Goal: Task Accomplishment & Management: Complete application form

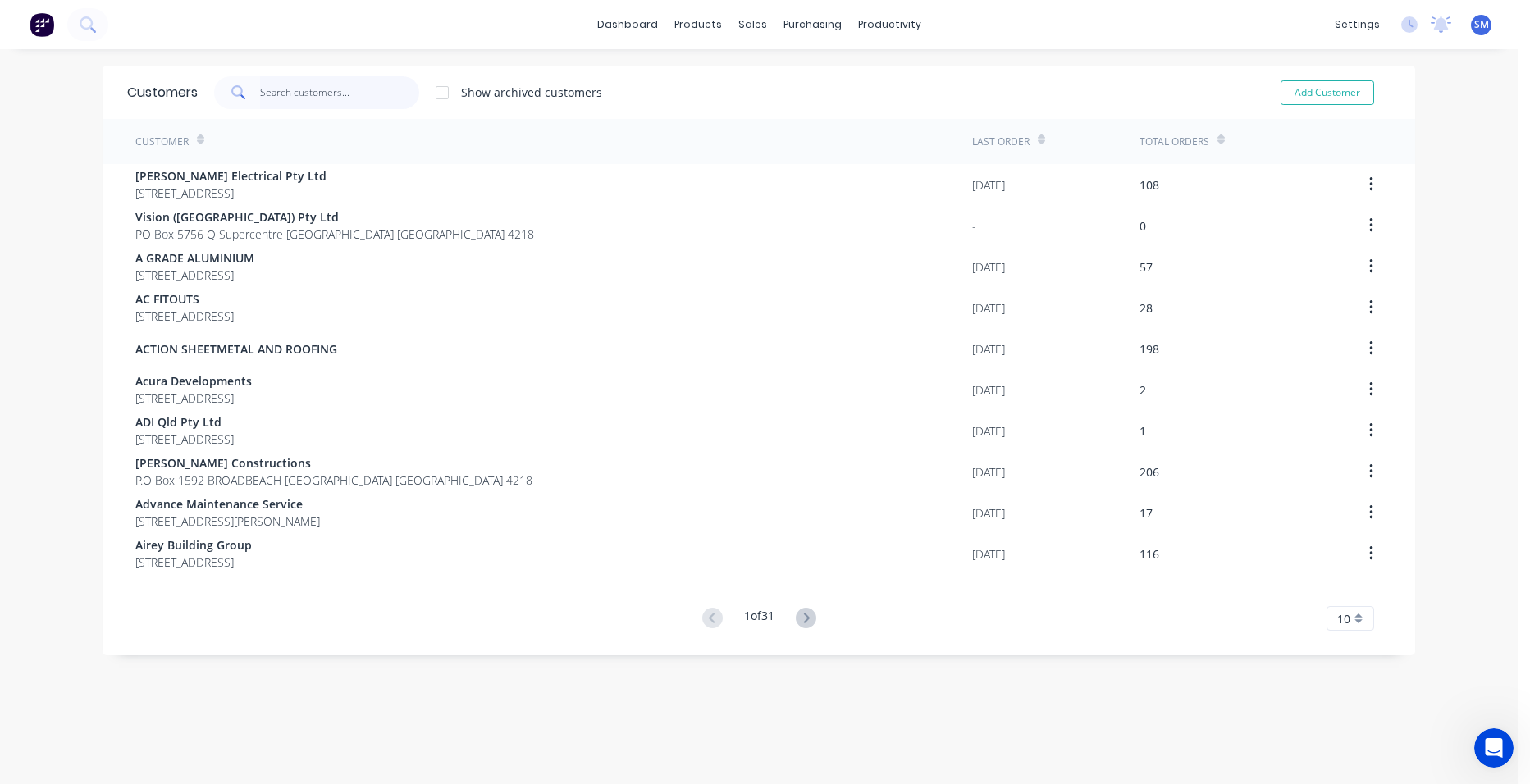
click at [297, 88] on input "text" at bounding box center [340, 92] width 160 height 33
click at [742, 34] on div "sales" at bounding box center [752, 25] width 45 height 25
click at [779, 73] on div "Sales Orders" at bounding box center [807, 78] width 67 height 14
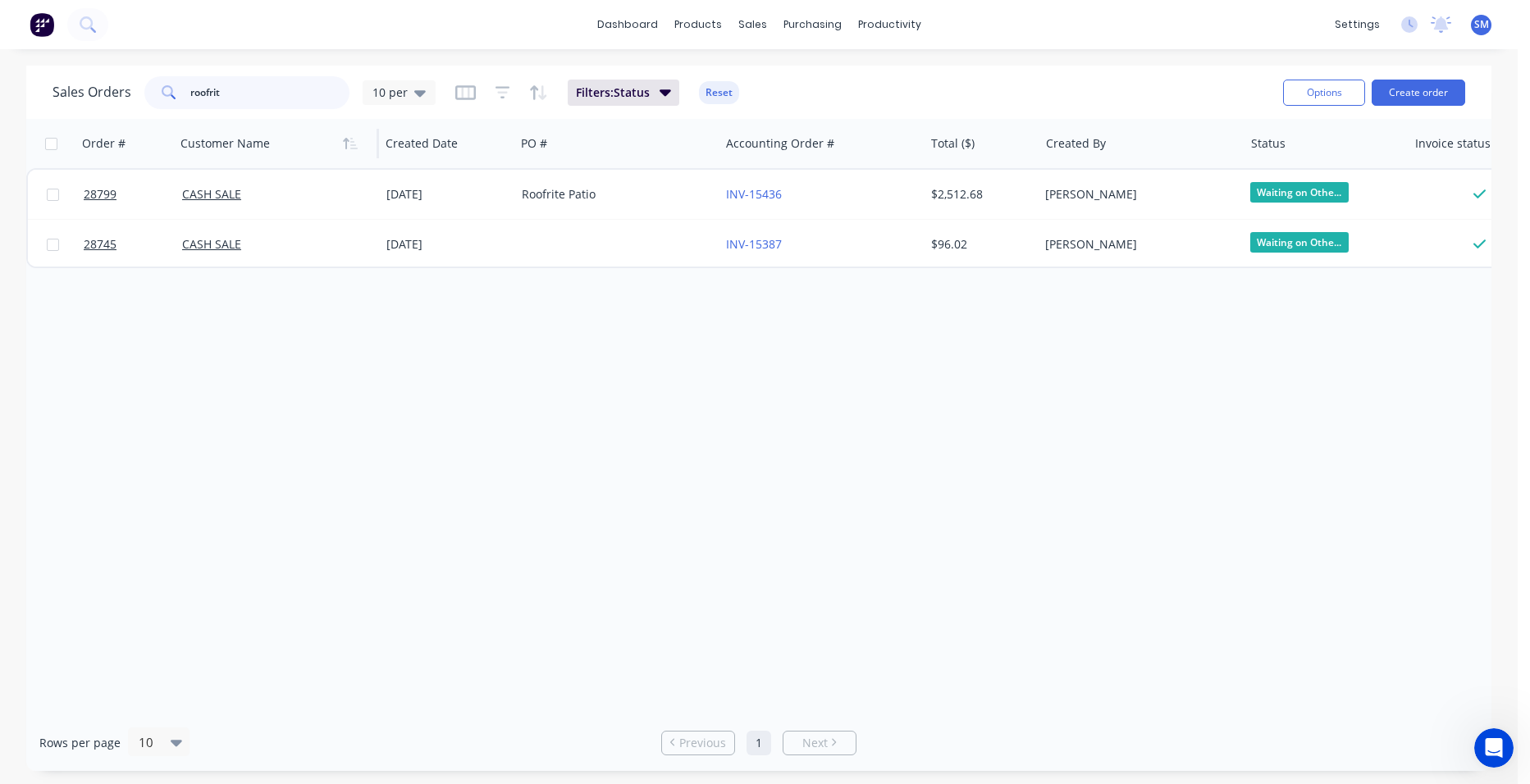
drag, startPoint x: 168, startPoint y: 93, endPoint x: 250, endPoint y: 141, distance: 95.0
click at [169, 94] on div "roofrit" at bounding box center [247, 92] width 205 height 33
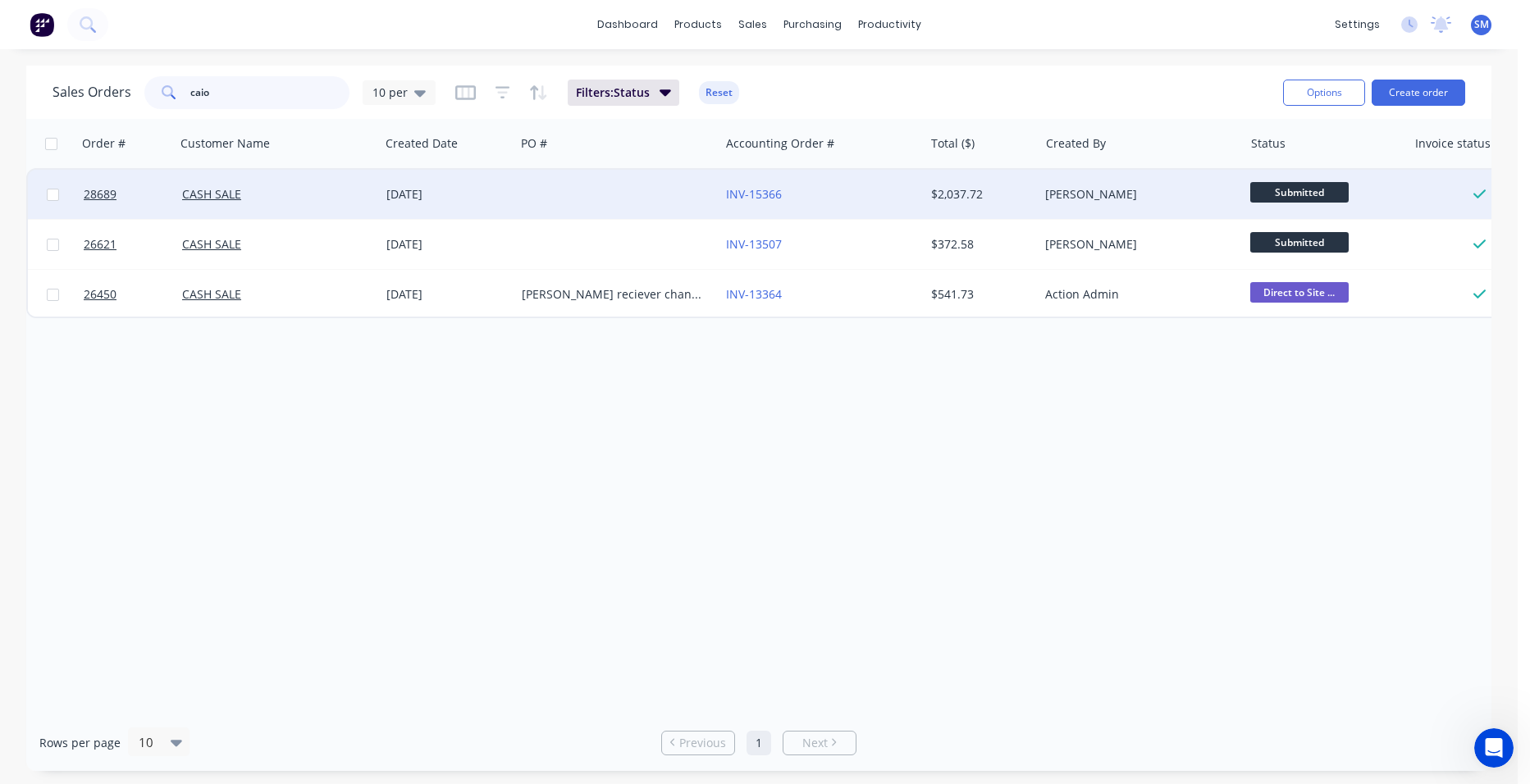
type input "caio"
click at [665, 181] on div at bounding box center [617, 194] width 204 height 49
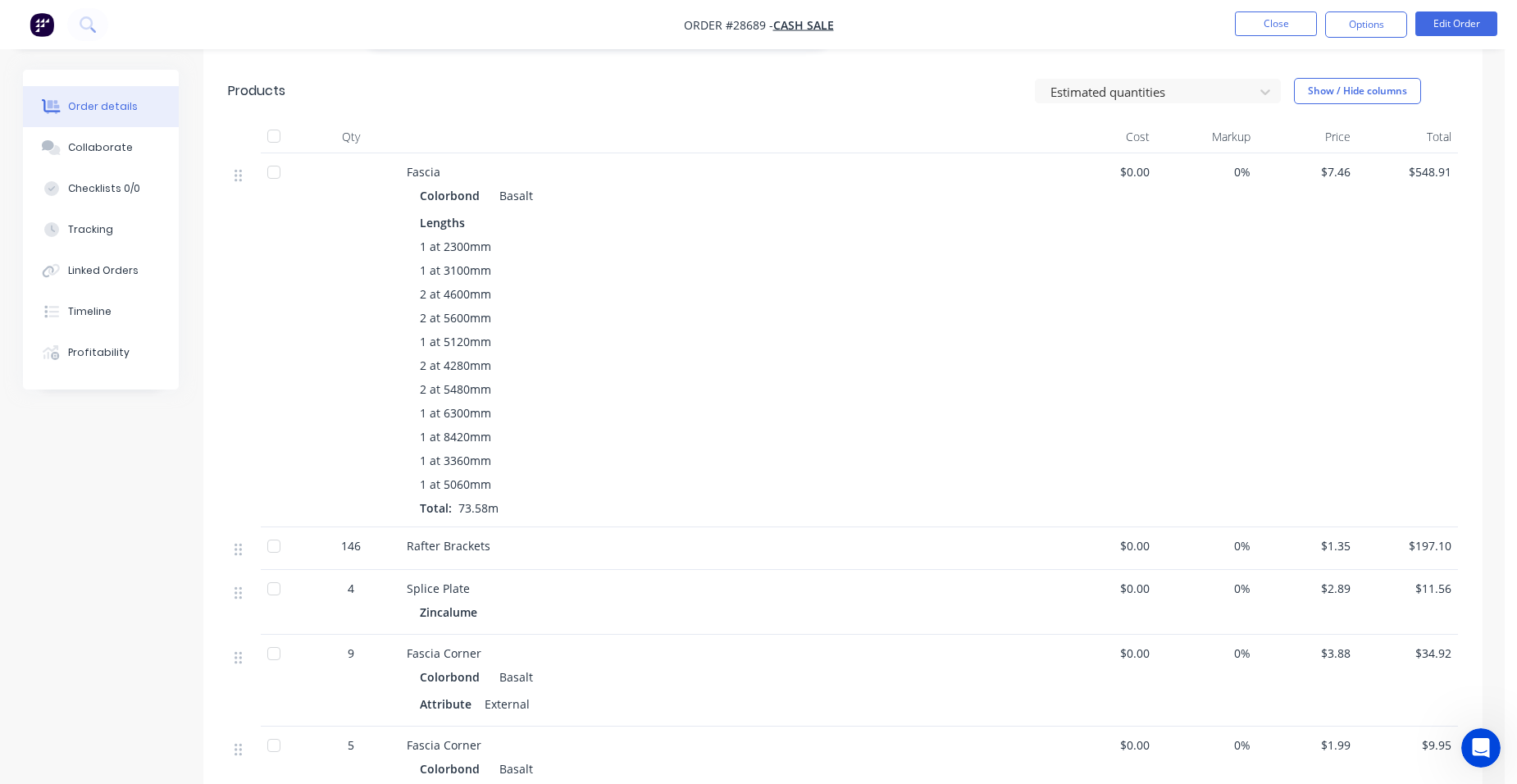
scroll to position [737, 0]
click at [147, 146] on button "Collaborate" at bounding box center [101, 147] width 156 height 41
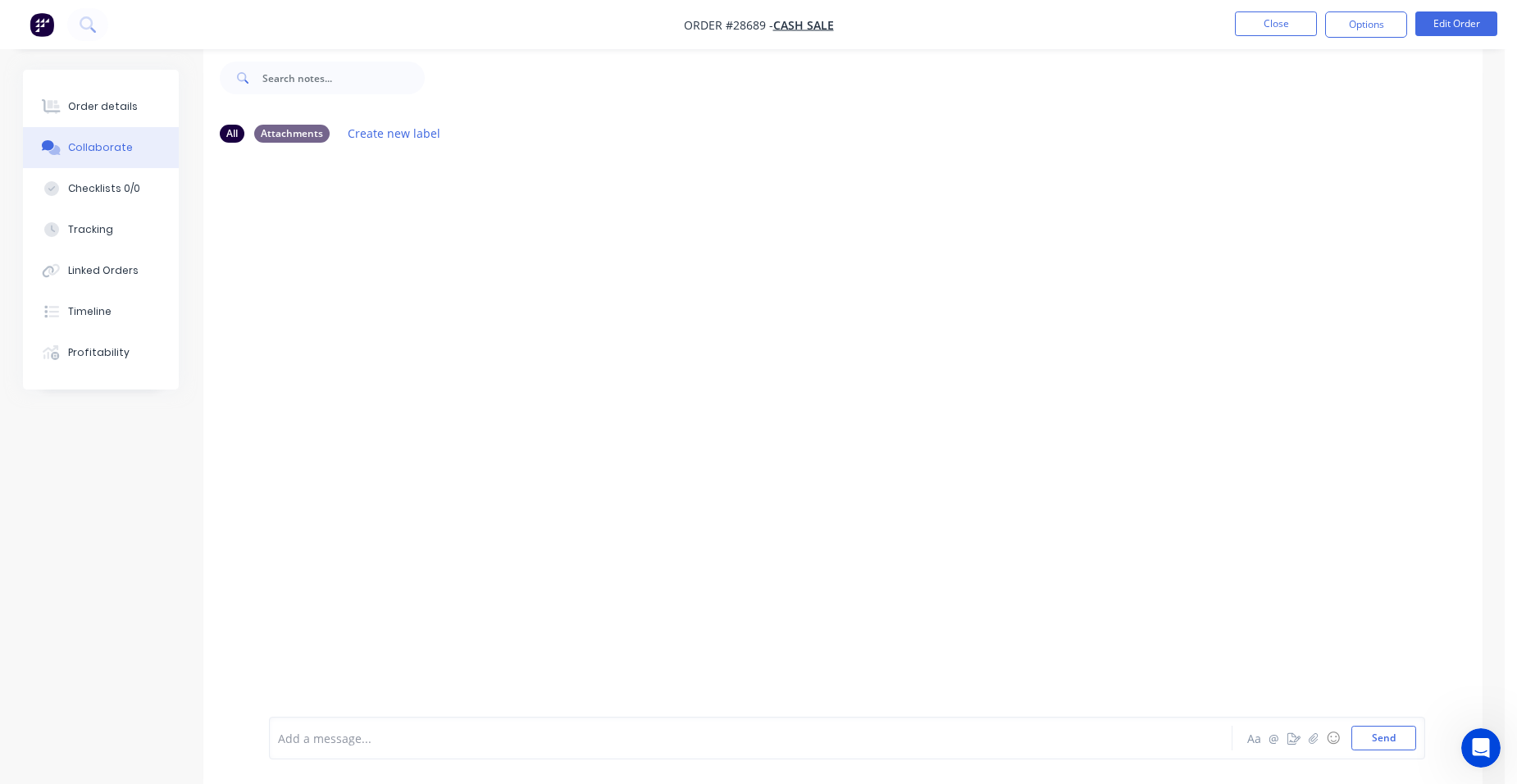
scroll to position [25, 0]
click at [113, 101] on div "Order details" at bounding box center [102, 106] width 69 height 14
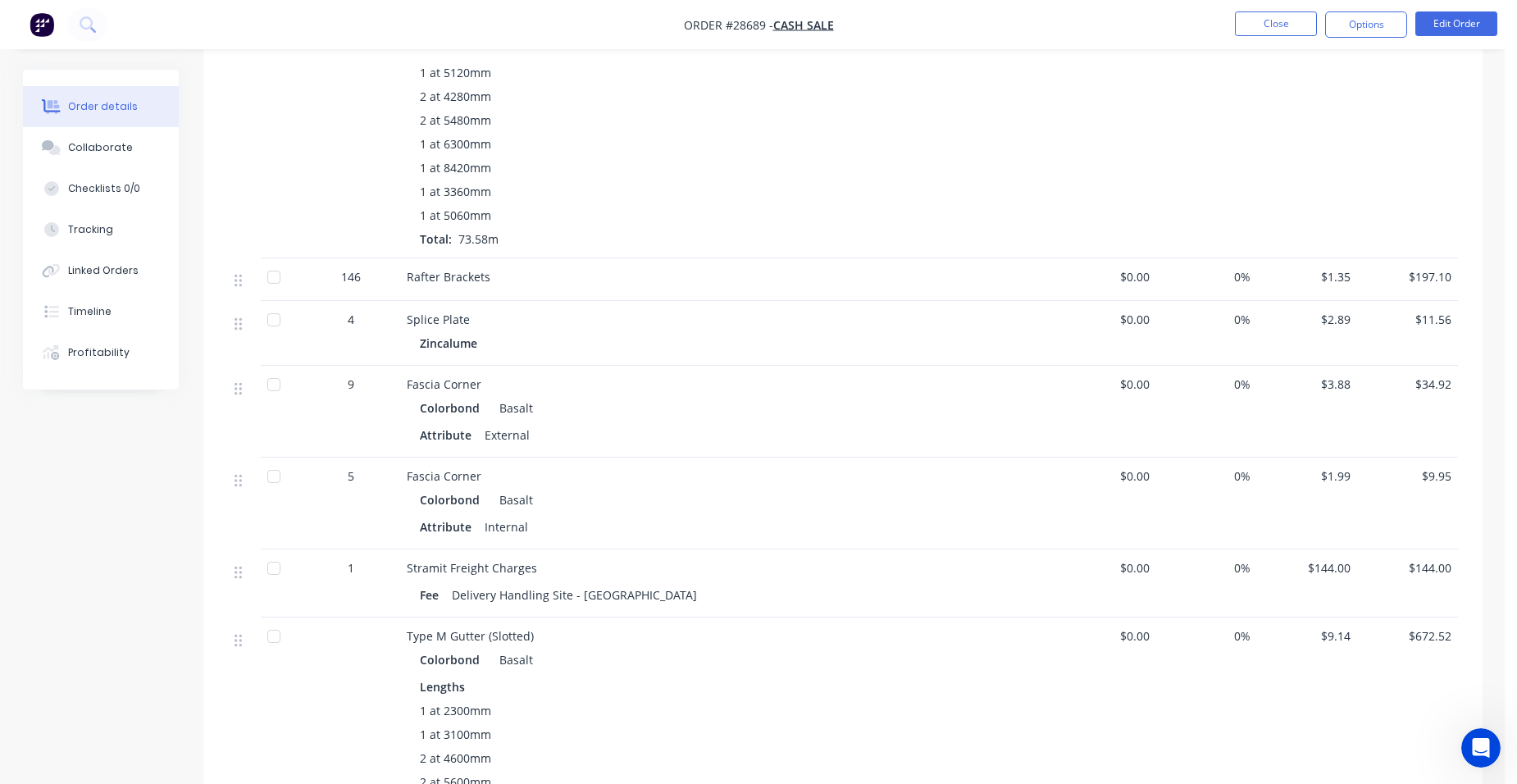
scroll to position [1008, 0]
click at [1264, 32] on button "Close" at bounding box center [1276, 24] width 82 height 25
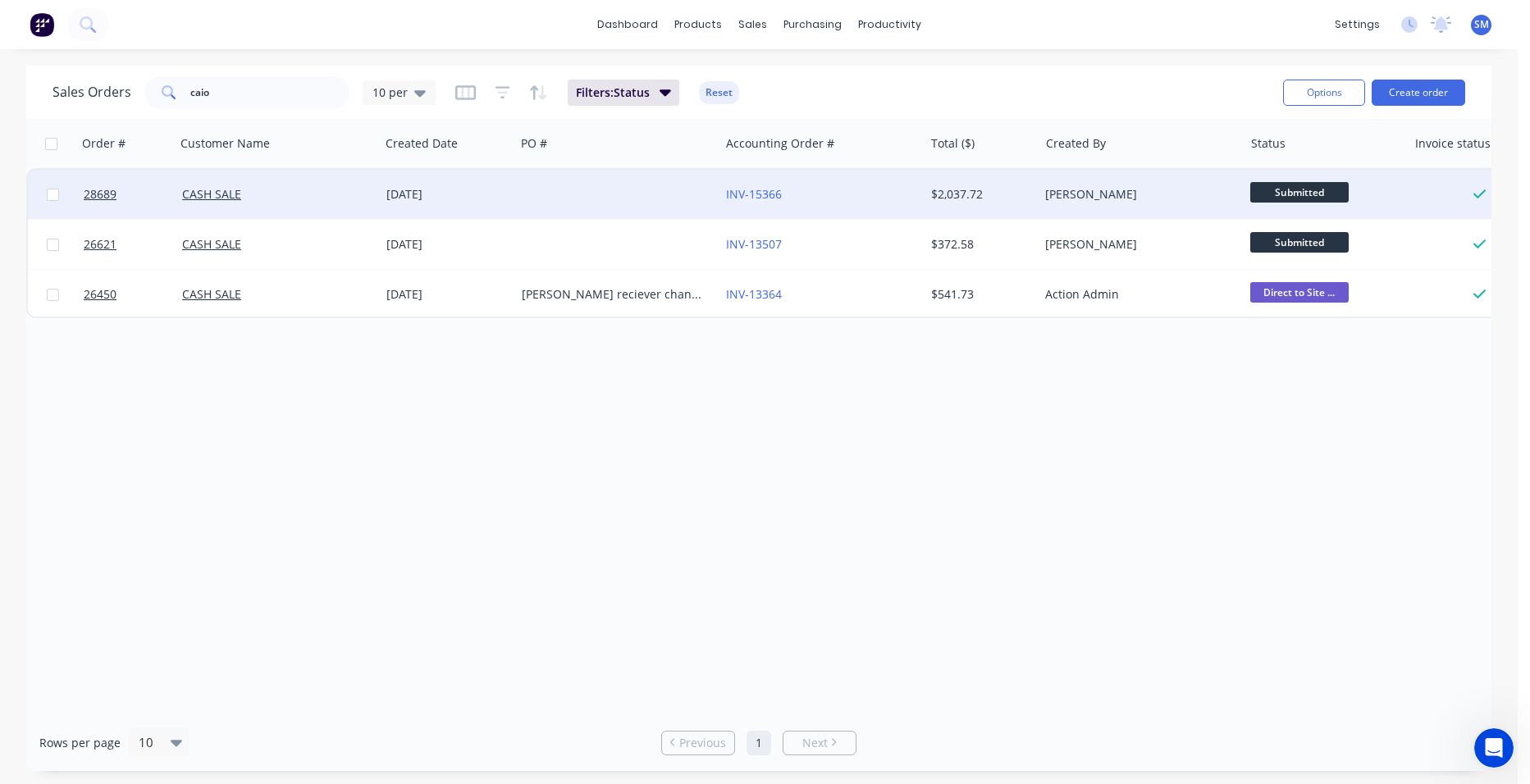
click at [884, 190] on div "INV-15366" at bounding box center [817, 194] width 182 height 16
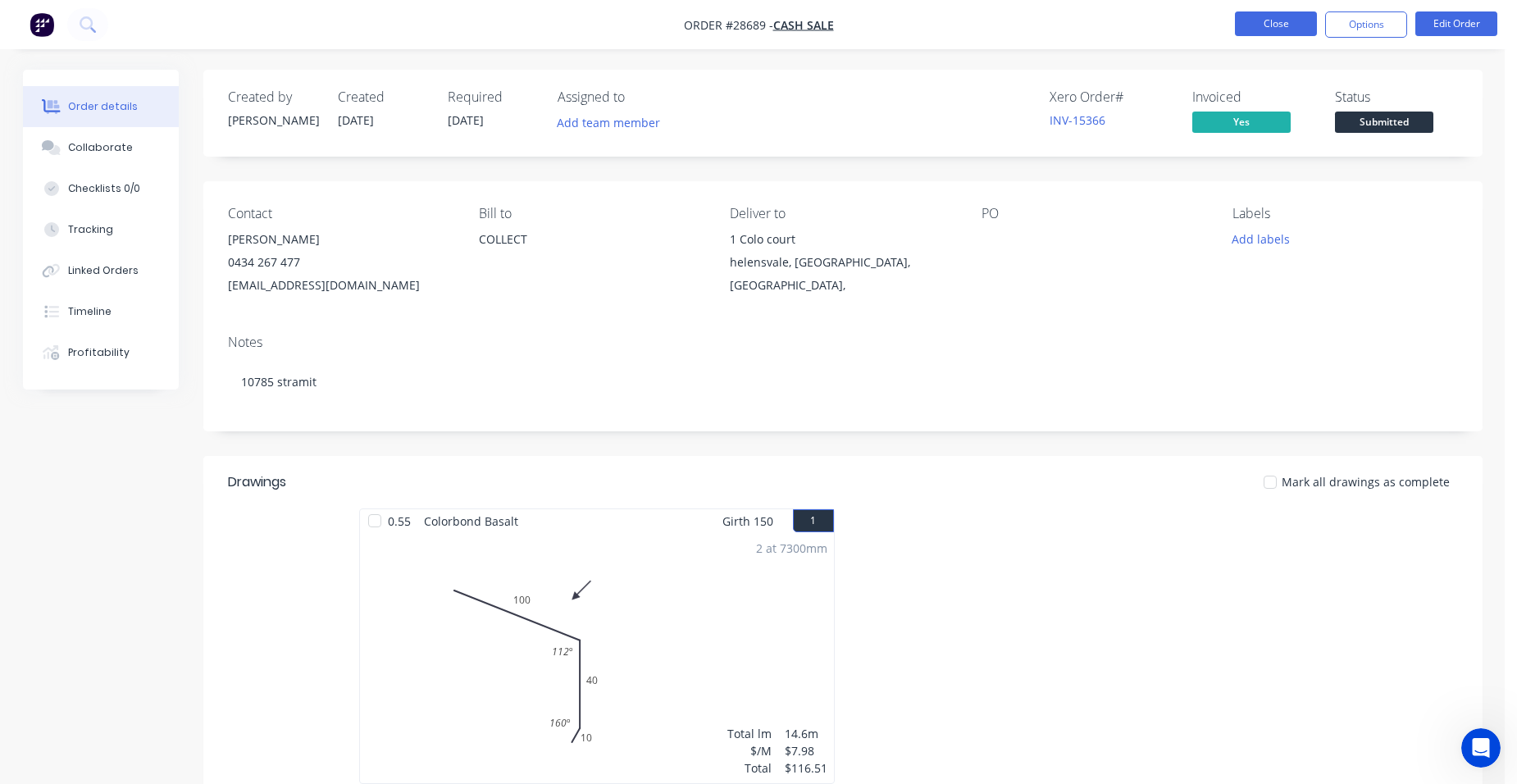
click at [1256, 24] on button "Close" at bounding box center [1276, 24] width 82 height 25
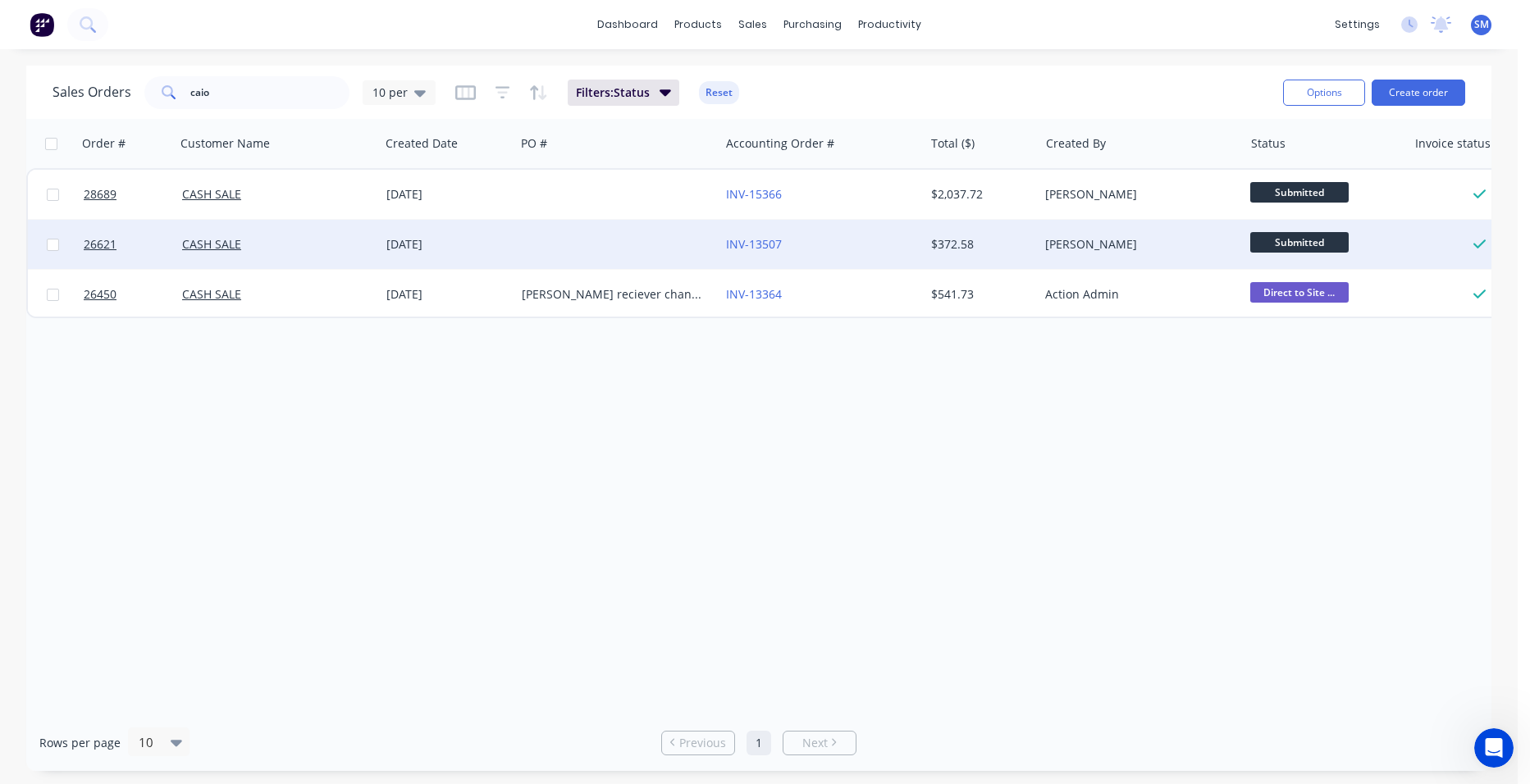
click at [813, 234] on div "INV-13507" at bounding box center [821, 244] width 204 height 49
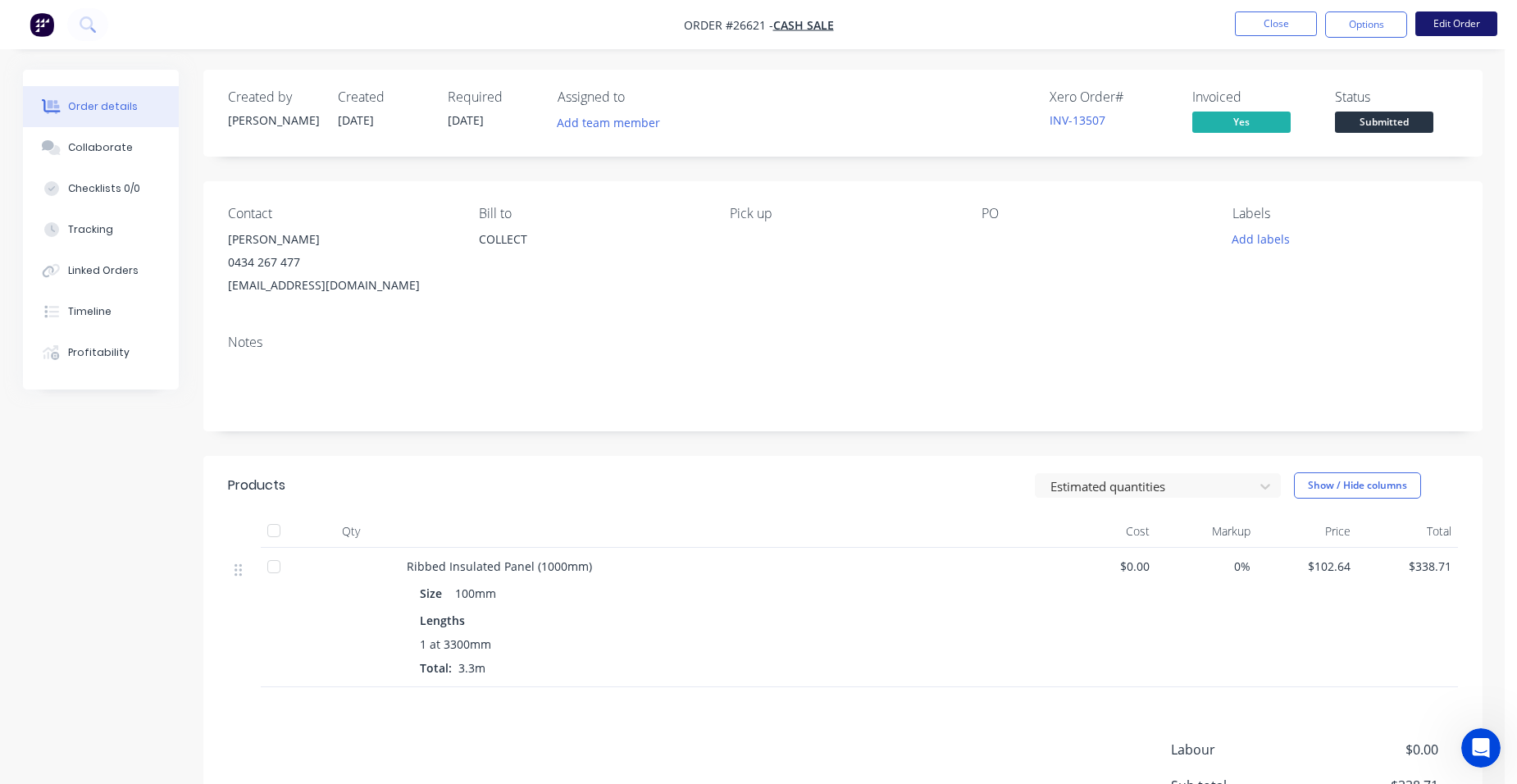
click at [1442, 19] on button "Edit Order" at bounding box center [1456, 24] width 82 height 25
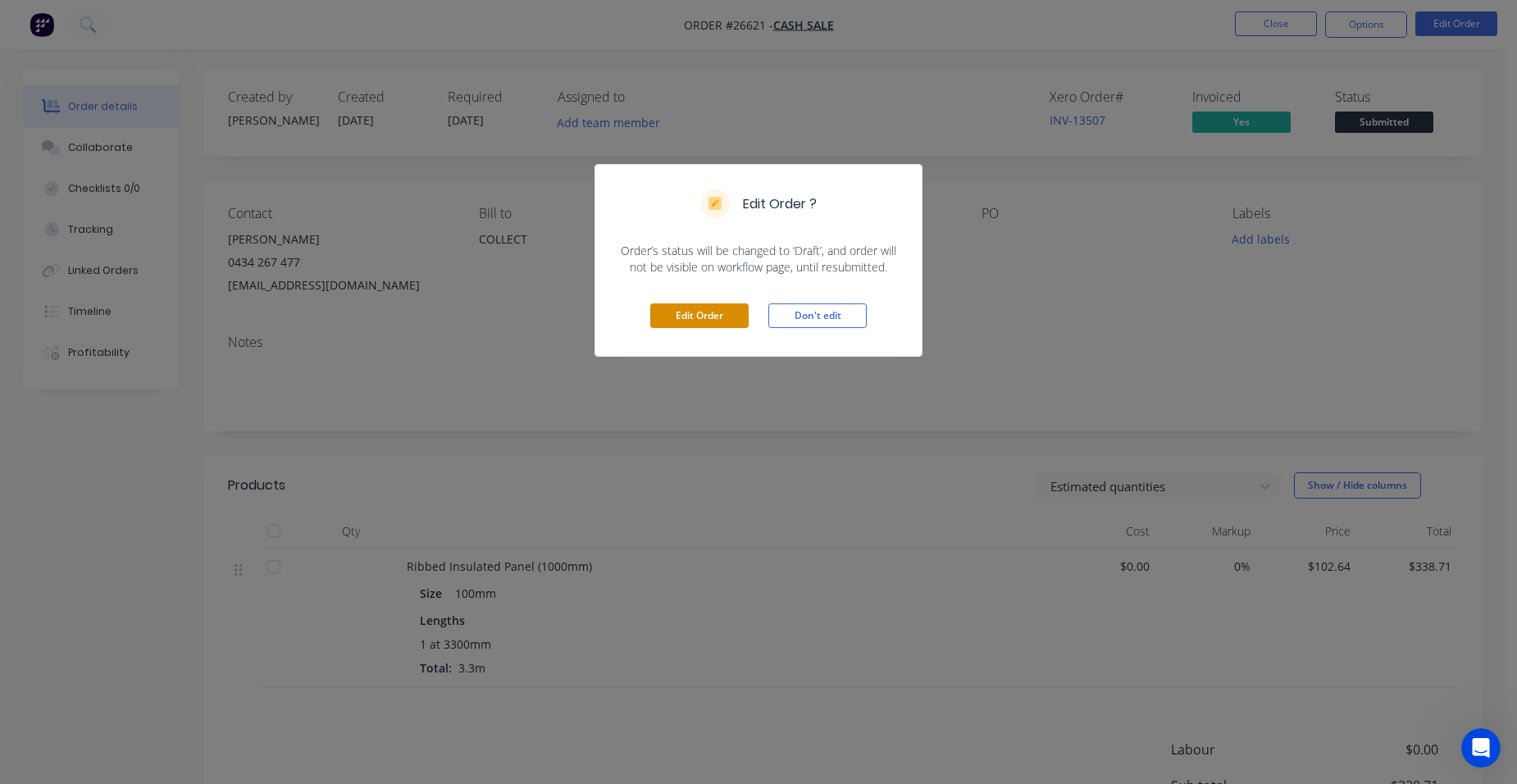
click at [728, 314] on button "Edit Order" at bounding box center [700, 315] width 98 height 25
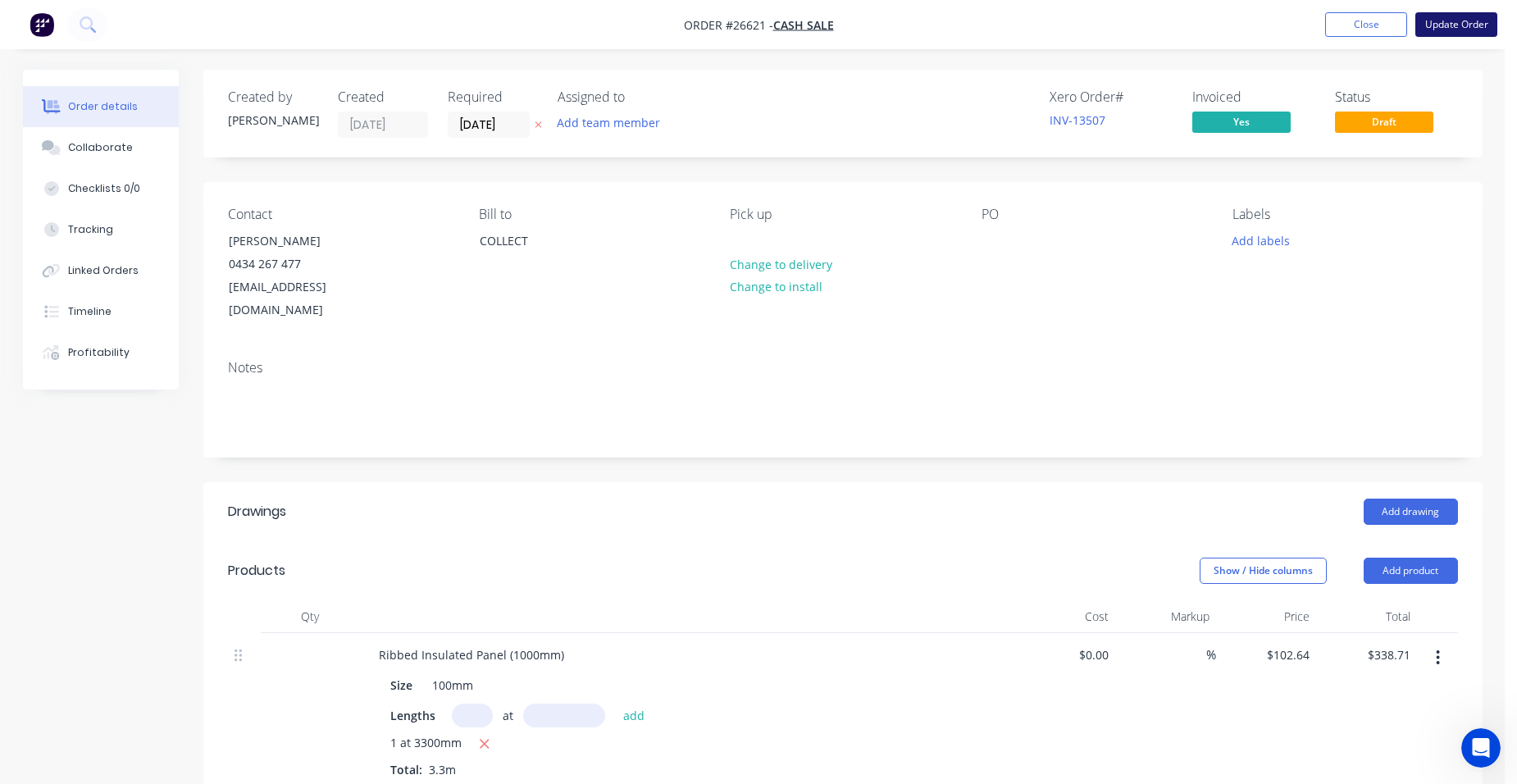
click at [1474, 26] on button "Update Order" at bounding box center [1456, 25] width 82 height 25
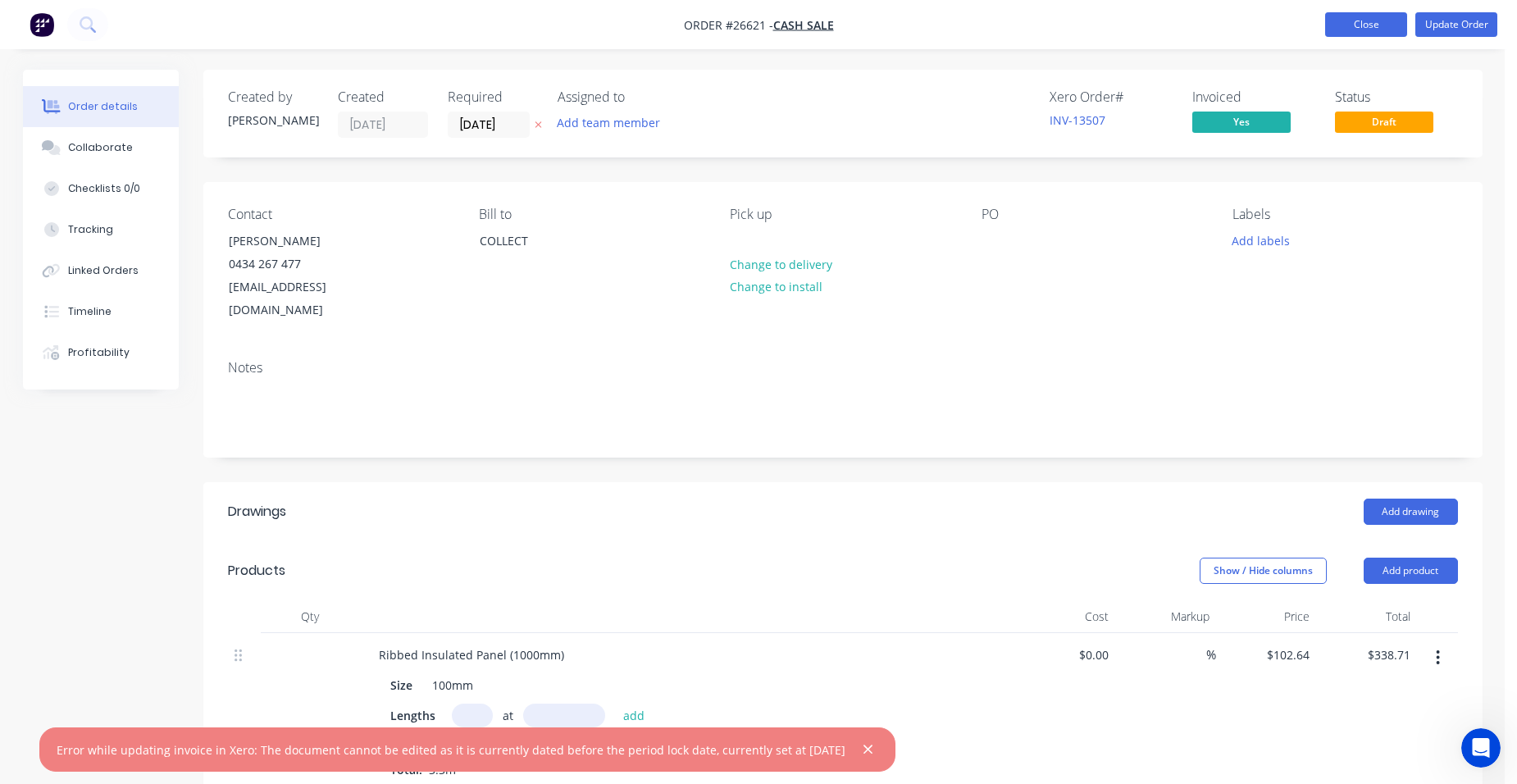
click at [1351, 27] on button "Close" at bounding box center [1365, 25] width 82 height 25
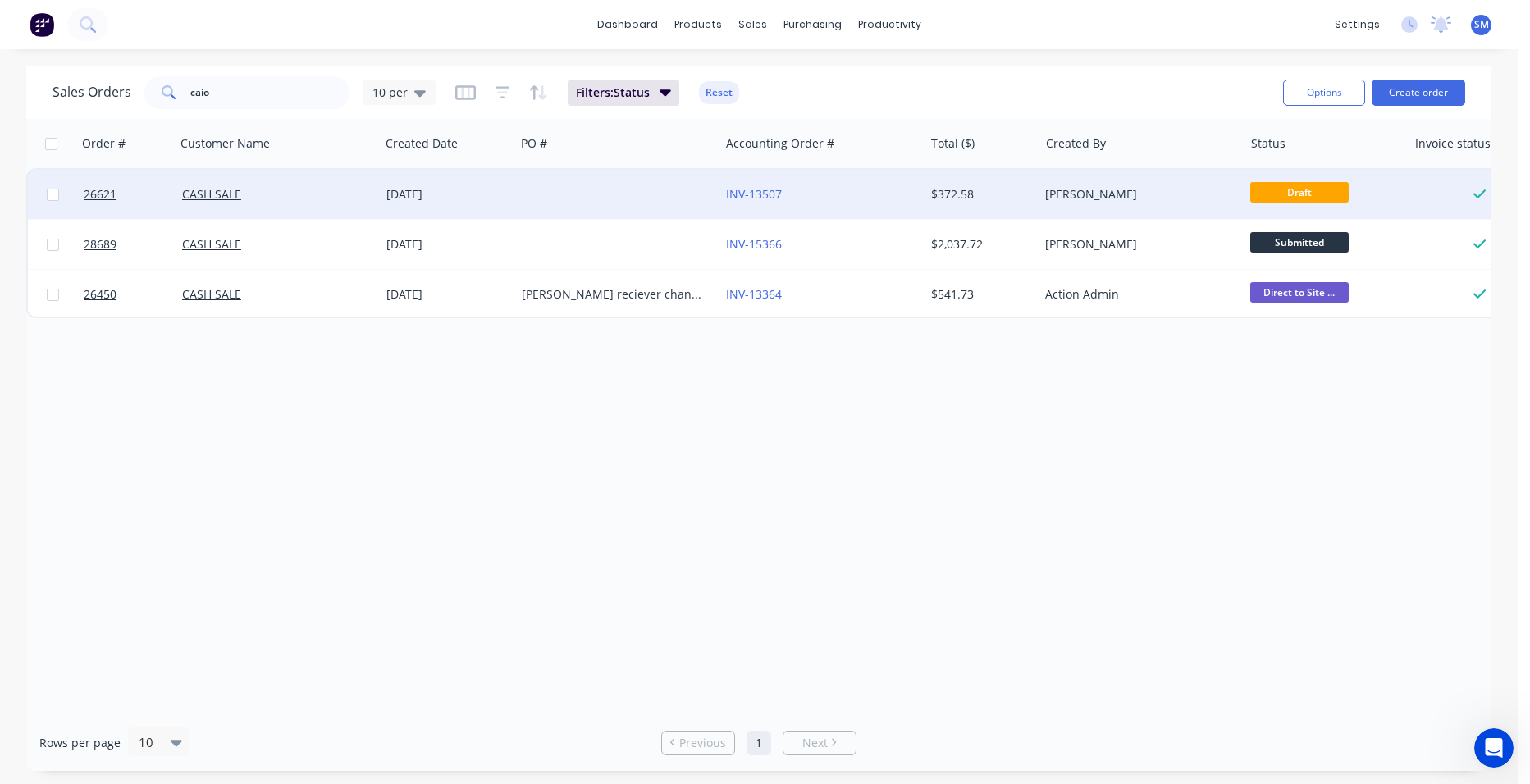
click at [879, 190] on div "INV-13507" at bounding box center [817, 194] width 182 height 16
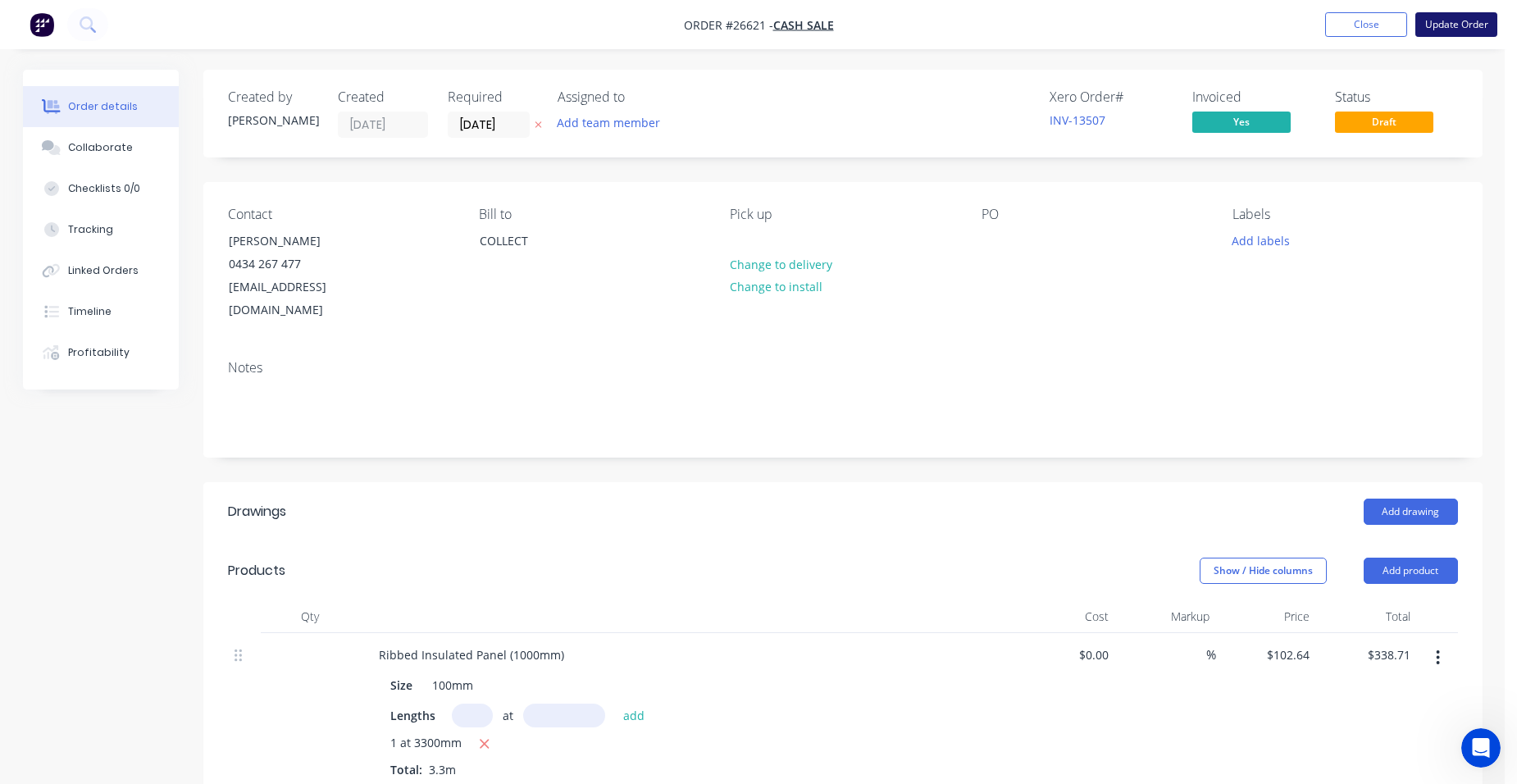
click at [1449, 25] on button "Update Order" at bounding box center [1456, 25] width 82 height 25
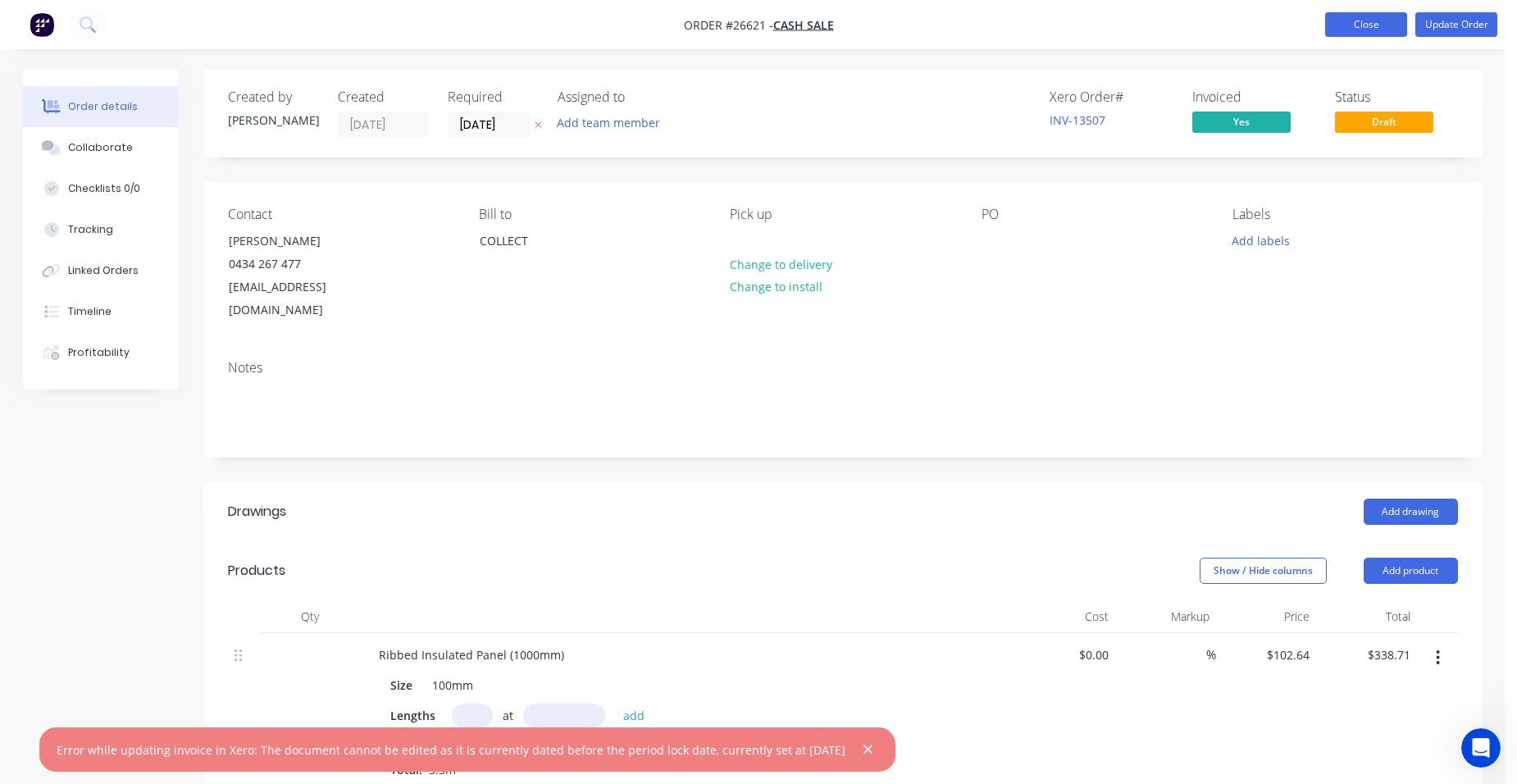
click at [1376, 28] on button "Close" at bounding box center [1365, 25] width 82 height 25
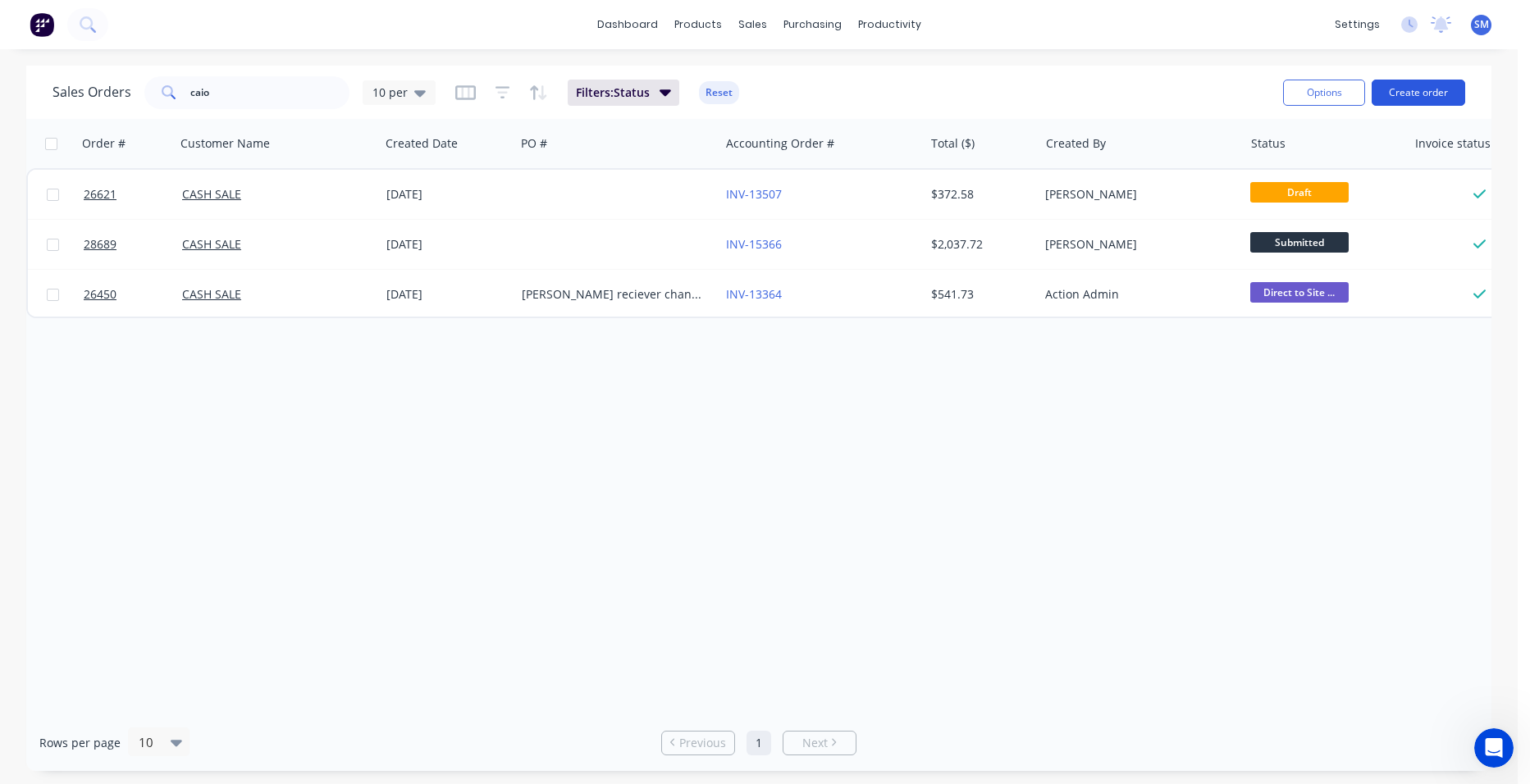
click at [1450, 93] on button "Create order" at bounding box center [1418, 92] width 93 height 26
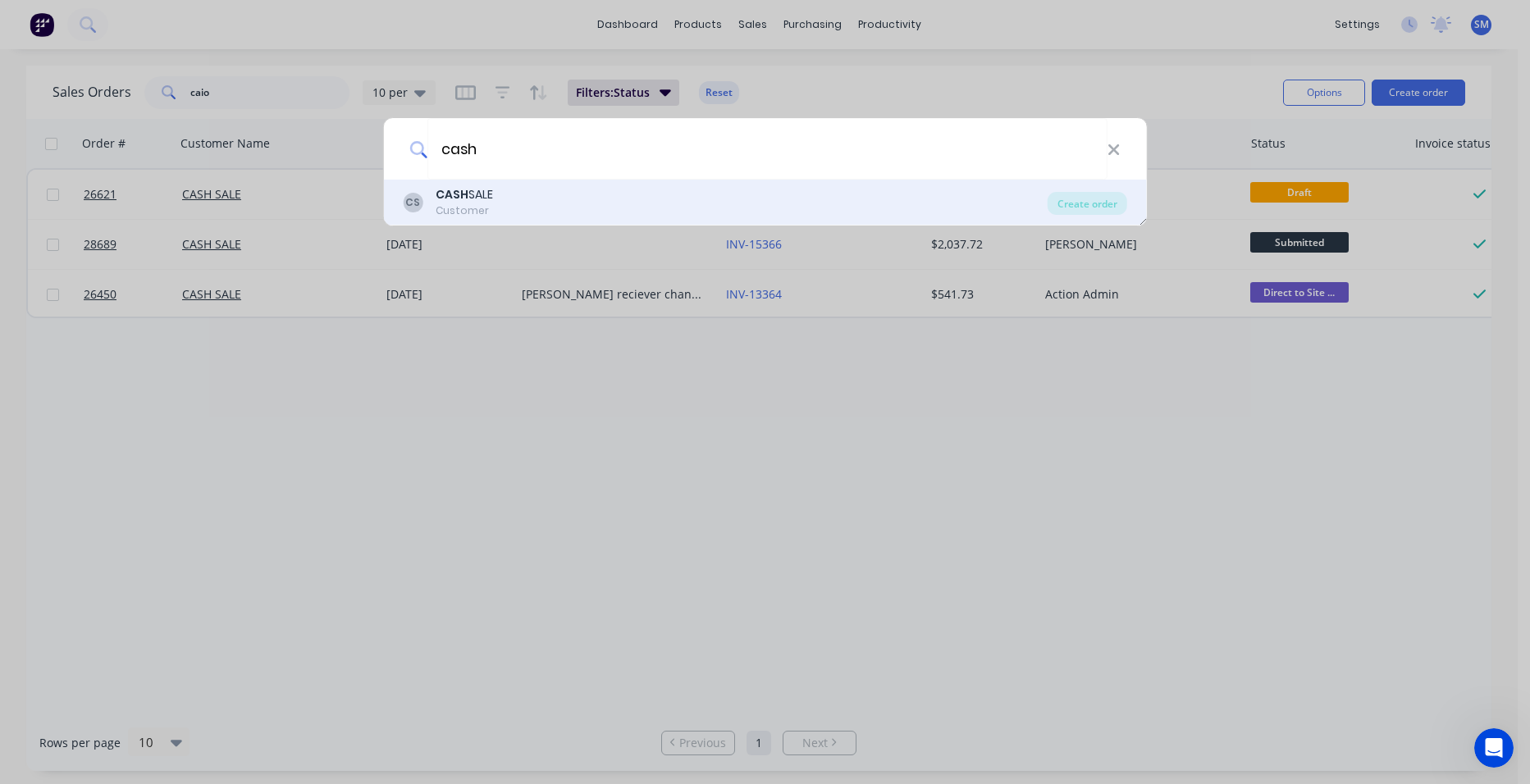
type input "cash"
click at [498, 208] on div "CS CASH SALE Customer" at bounding box center [724, 202] width 645 height 32
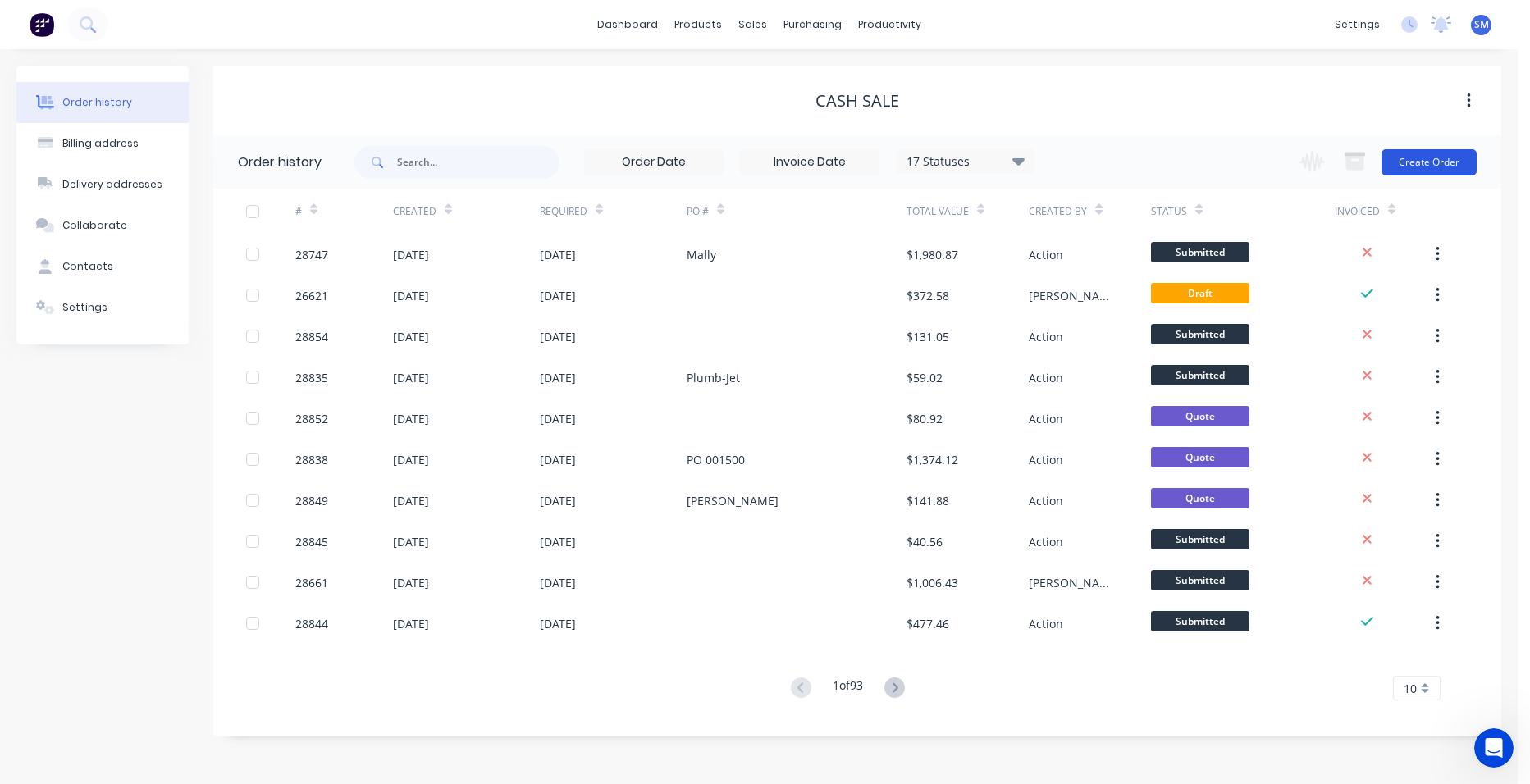
click at [1426, 150] on button "Create Order" at bounding box center [1428, 162] width 95 height 26
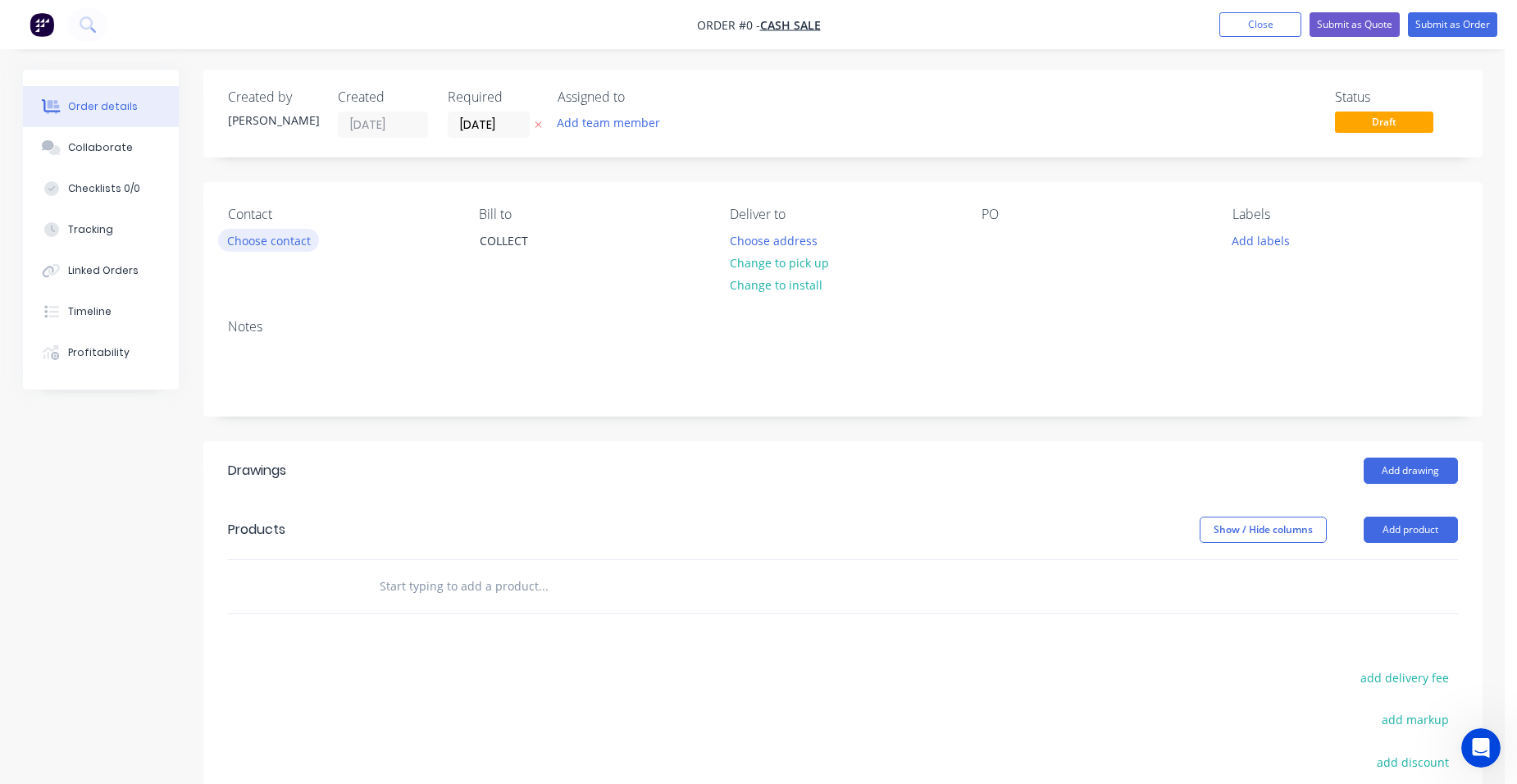
click at [252, 236] on button "Choose contact" at bounding box center [269, 240] width 101 height 22
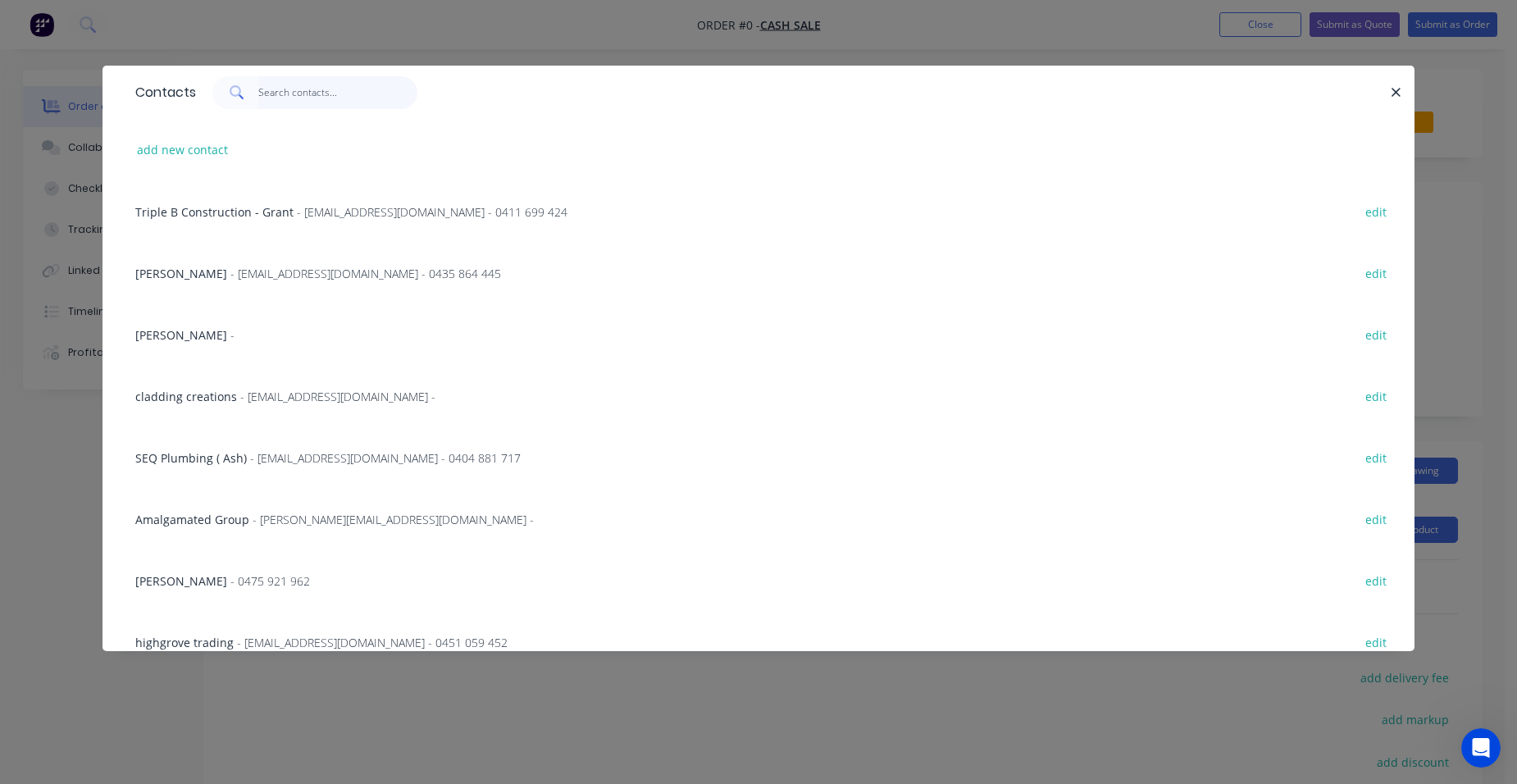
click at [274, 101] on input "text" at bounding box center [338, 92] width 160 height 33
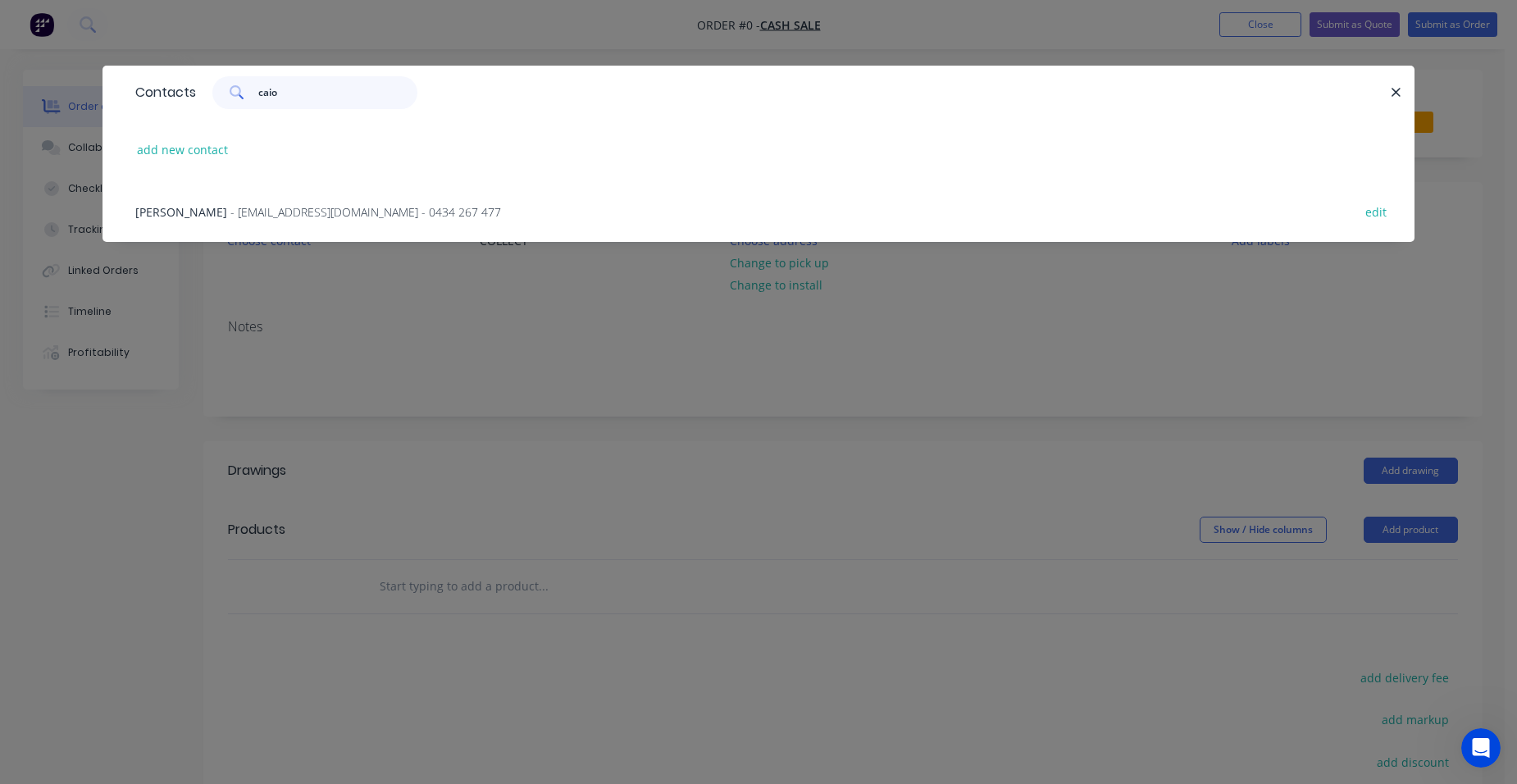
type input "caio"
click at [290, 205] on span "- [EMAIL_ADDRESS][DOMAIN_NAME] - 0434 267 477" at bounding box center [365, 212] width 270 height 15
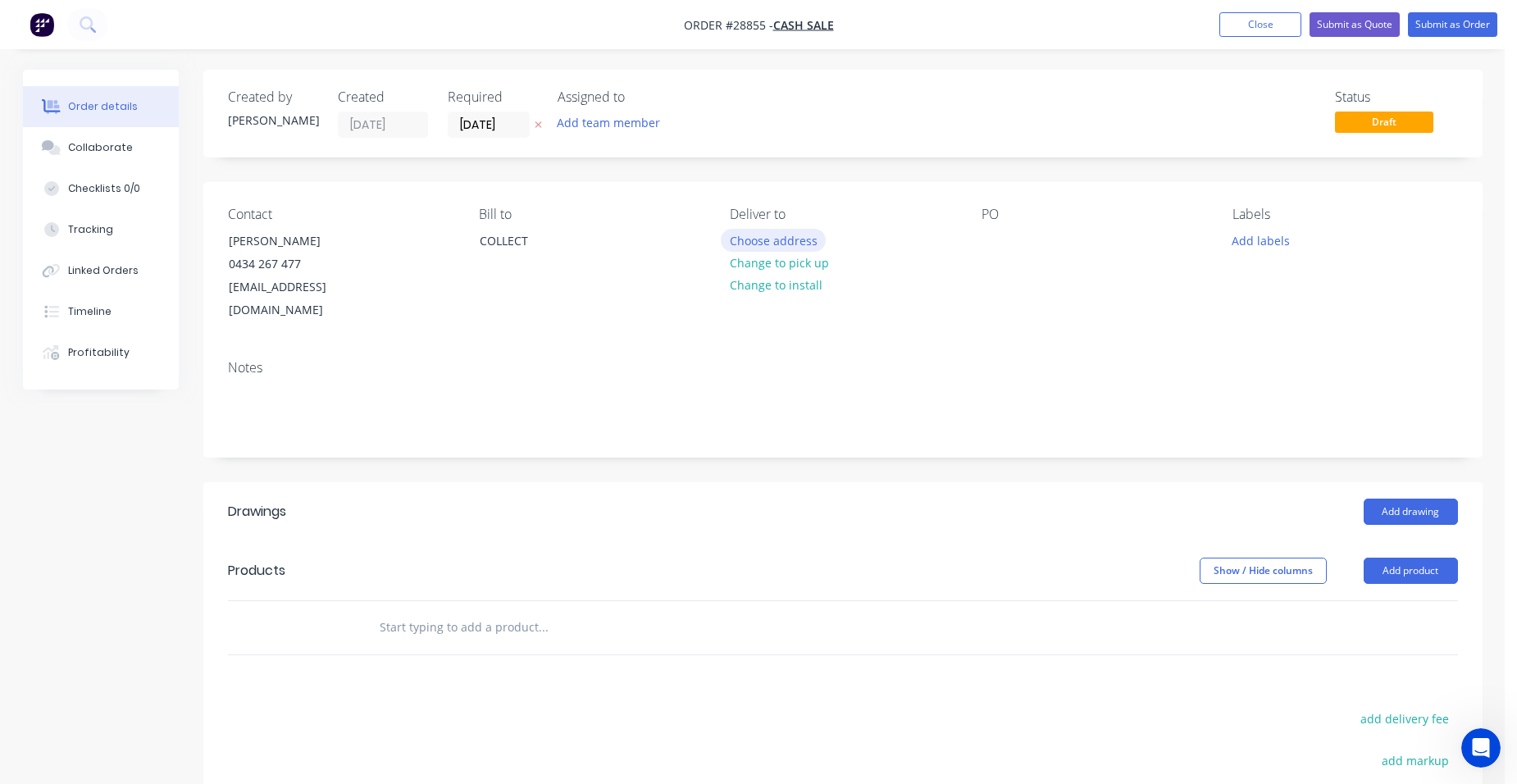
click at [796, 239] on button "Choose address" at bounding box center [773, 240] width 105 height 22
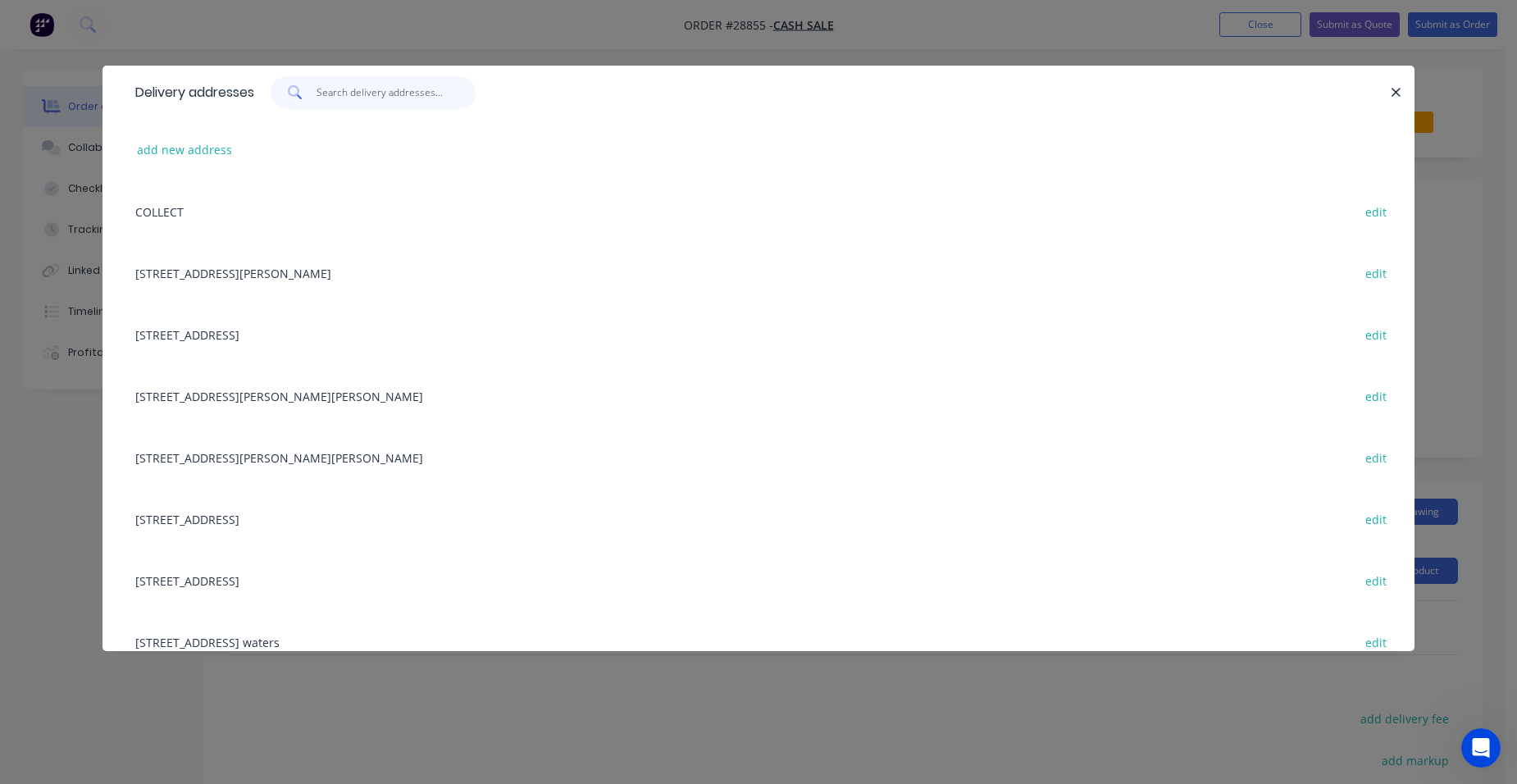
click at [335, 93] on input "text" at bounding box center [396, 92] width 160 height 33
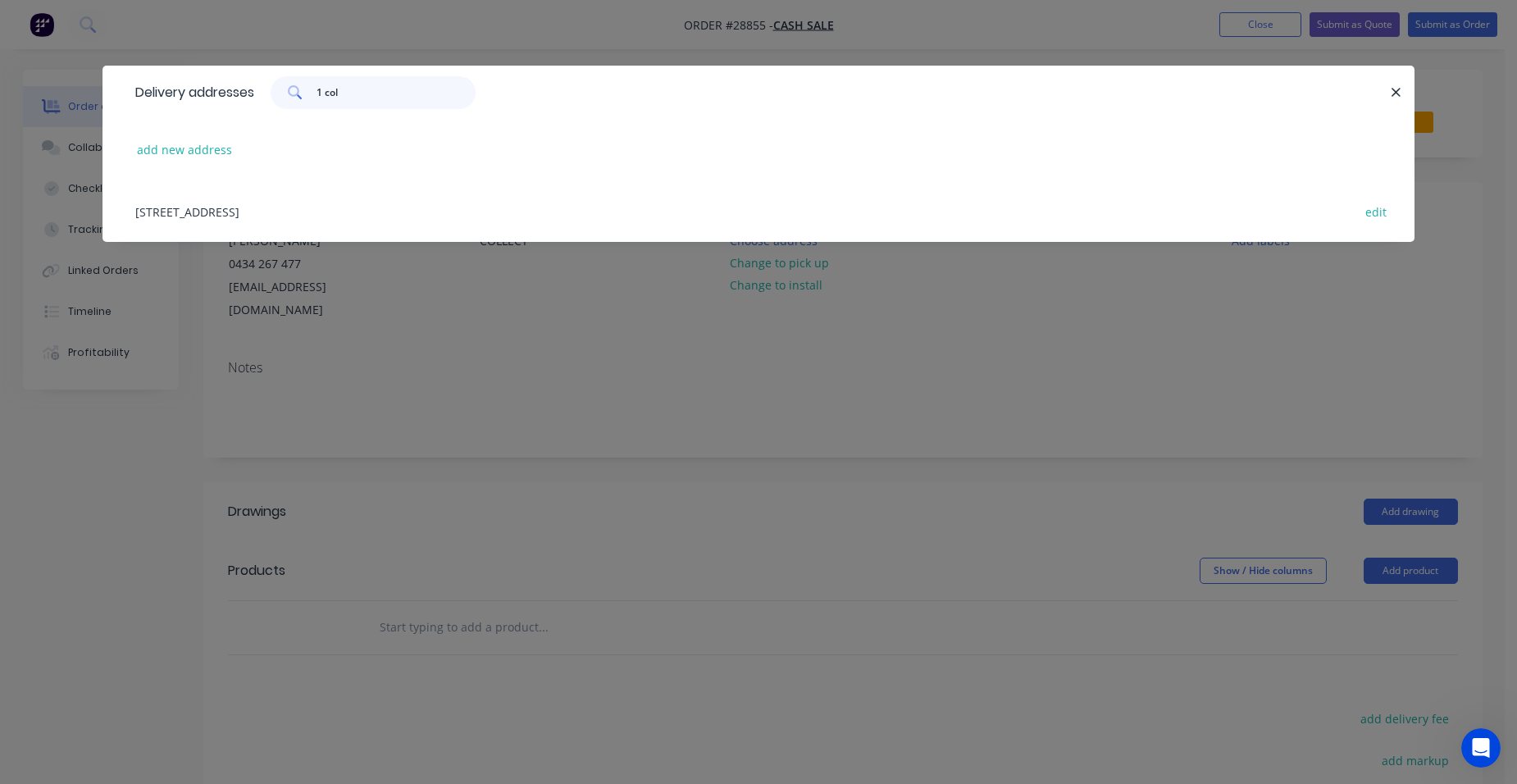
type input "1 col"
click at [250, 211] on div "[STREET_ADDRESS] edit" at bounding box center [758, 211] width 1263 height 62
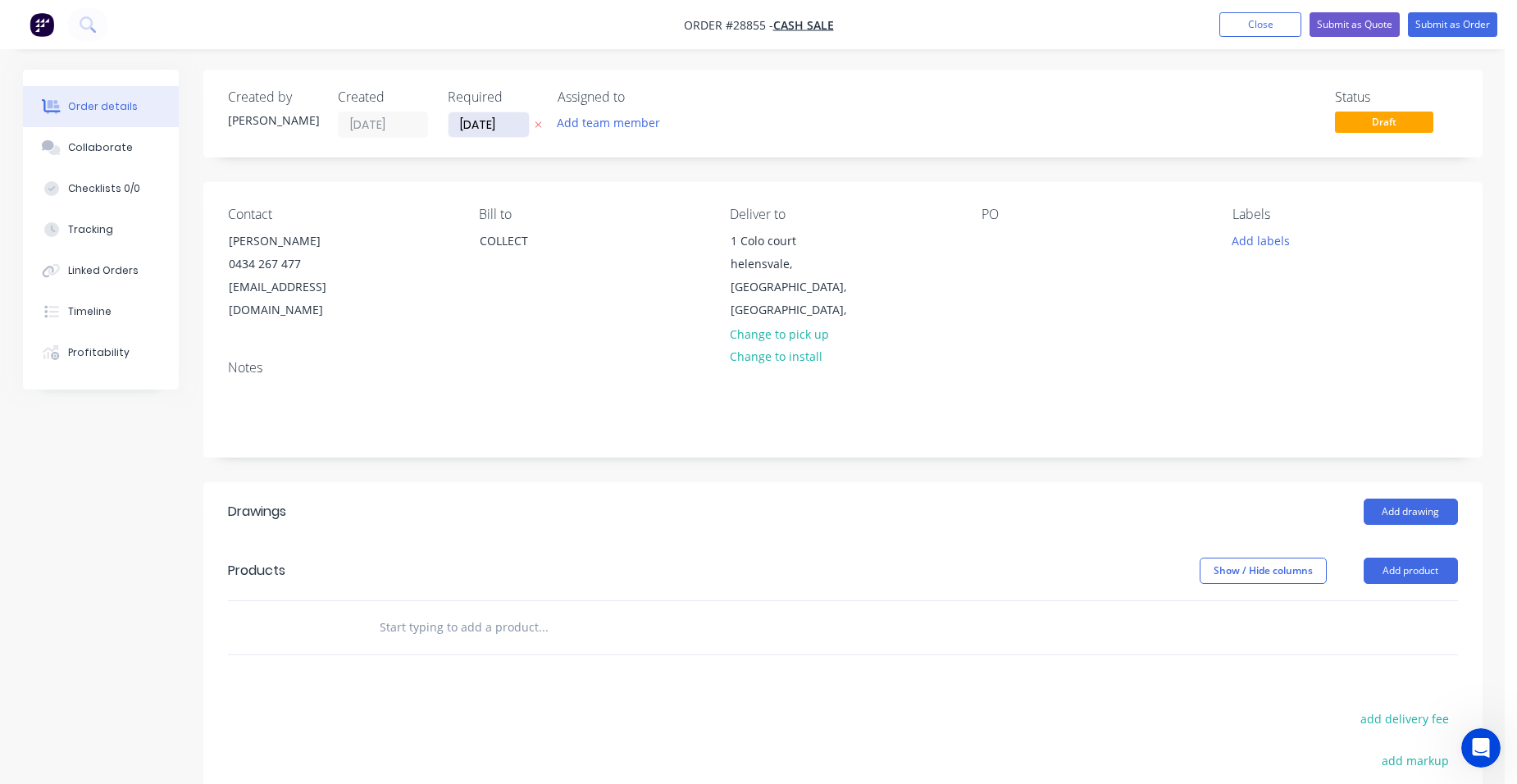
click at [493, 125] on input "[DATE]" at bounding box center [489, 124] width 80 height 25
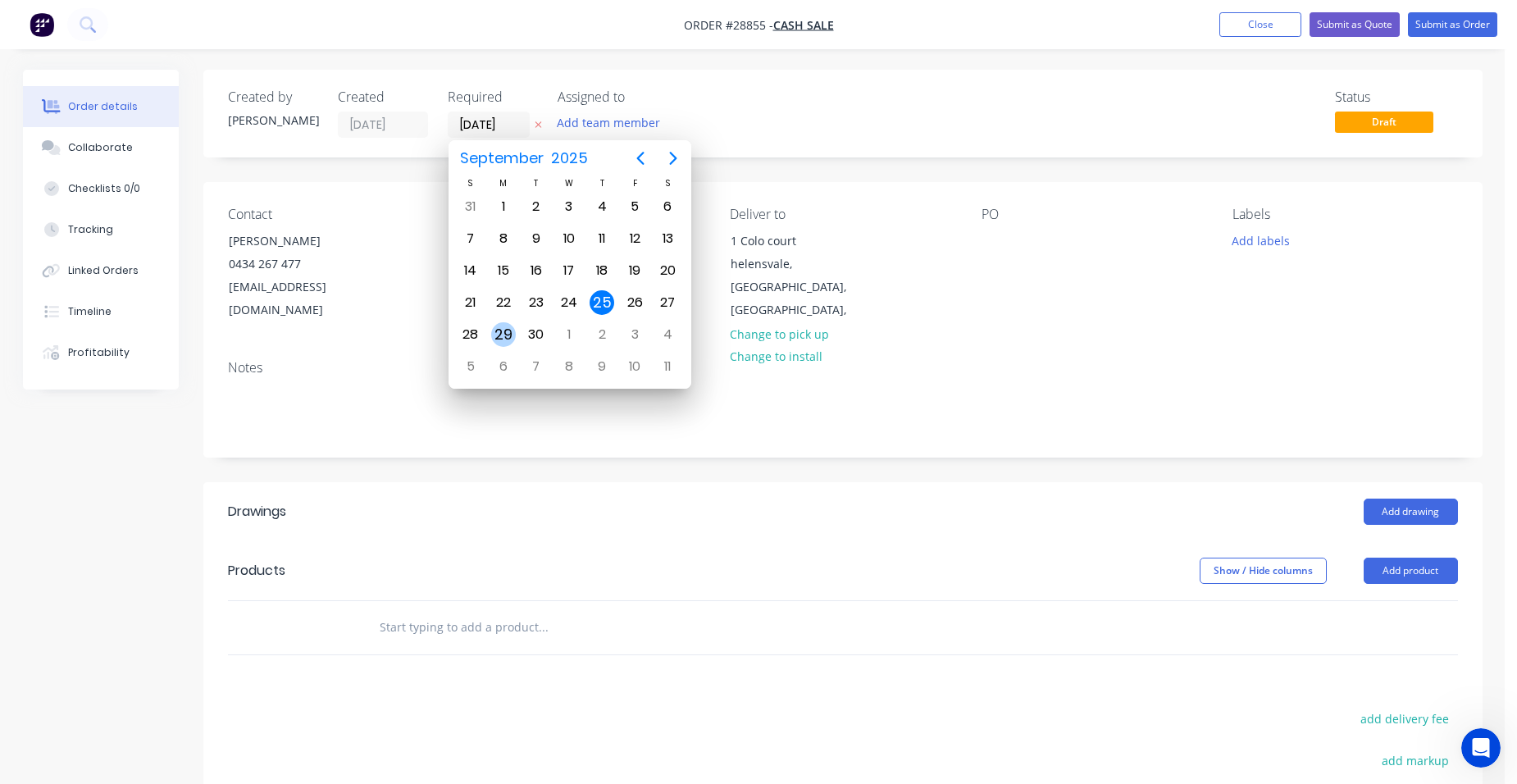
click at [513, 325] on div "29" at bounding box center [503, 334] width 33 height 31
type input "[DATE]"
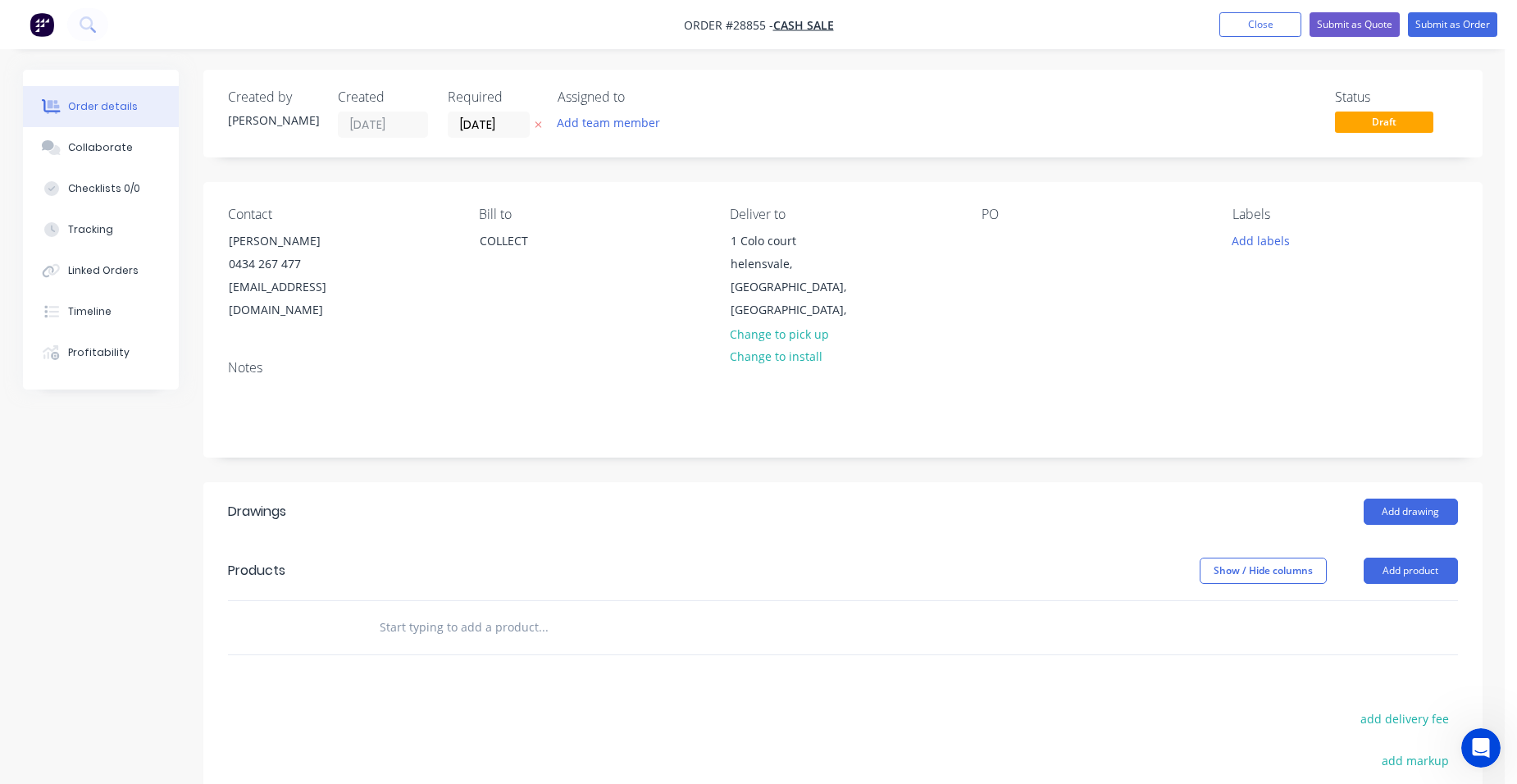
drag, startPoint x: 1440, startPoint y: 553, endPoint x: 1420, endPoint y: 566, distance: 23.9
click at [1439, 557] on button "Add product" at bounding box center [1410, 570] width 94 height 26
click at [1397, 600] on div "Product catalogue" at bounding box center [1380, 612] width 126 height 24
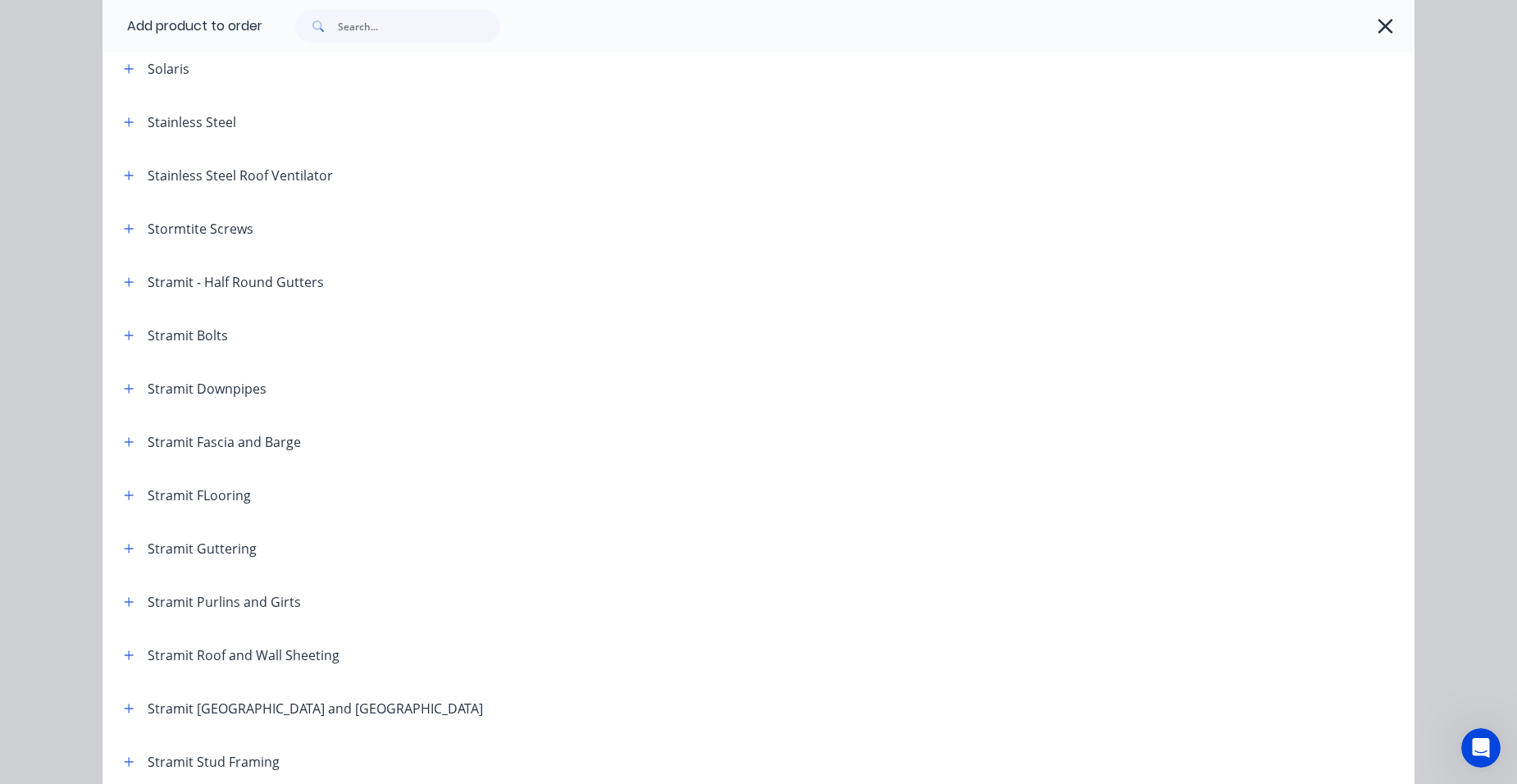
scroll to position [2459, 0]
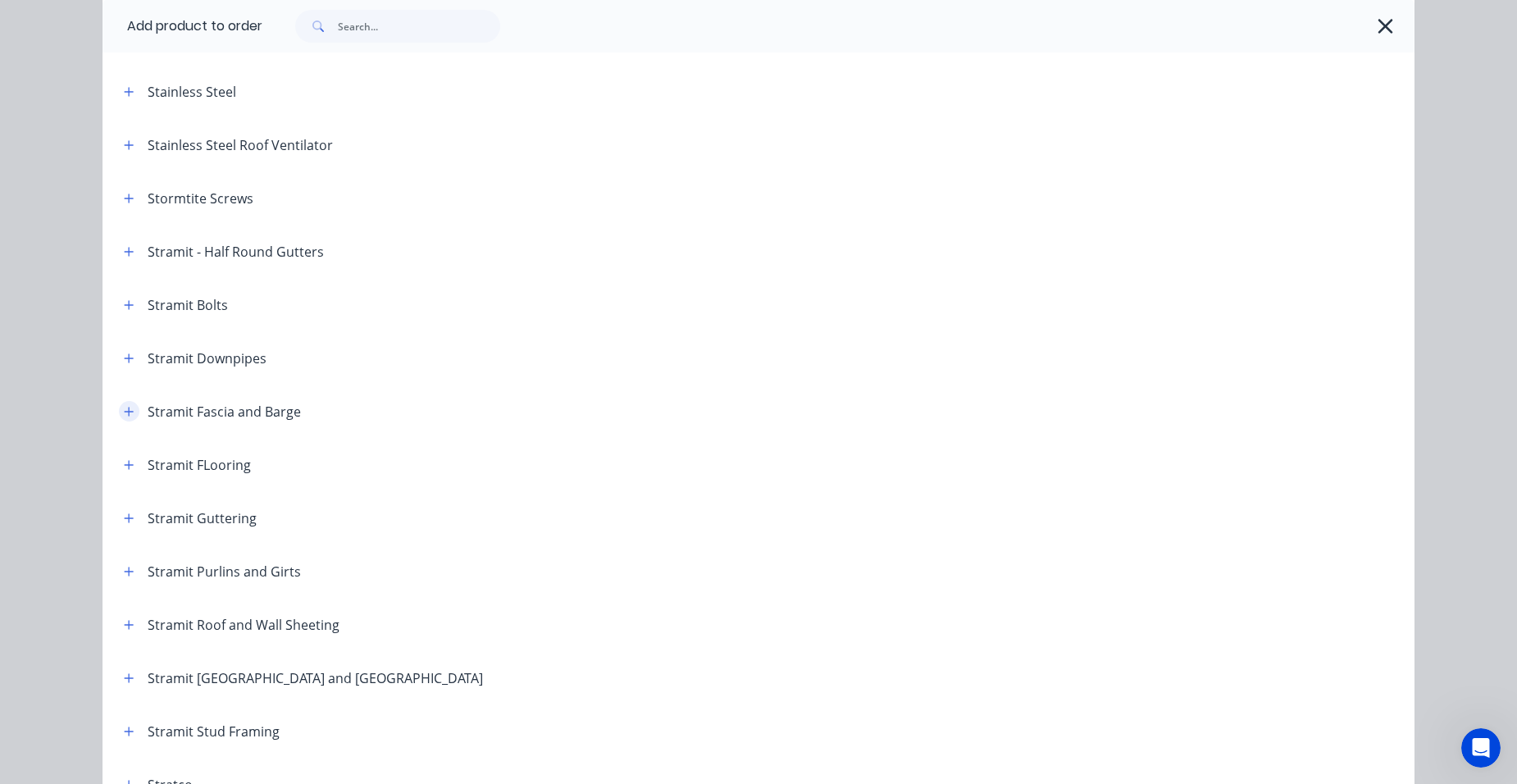
click at [125, 416] on icon "button" at bounding box center [129, 411] width 10 height 12
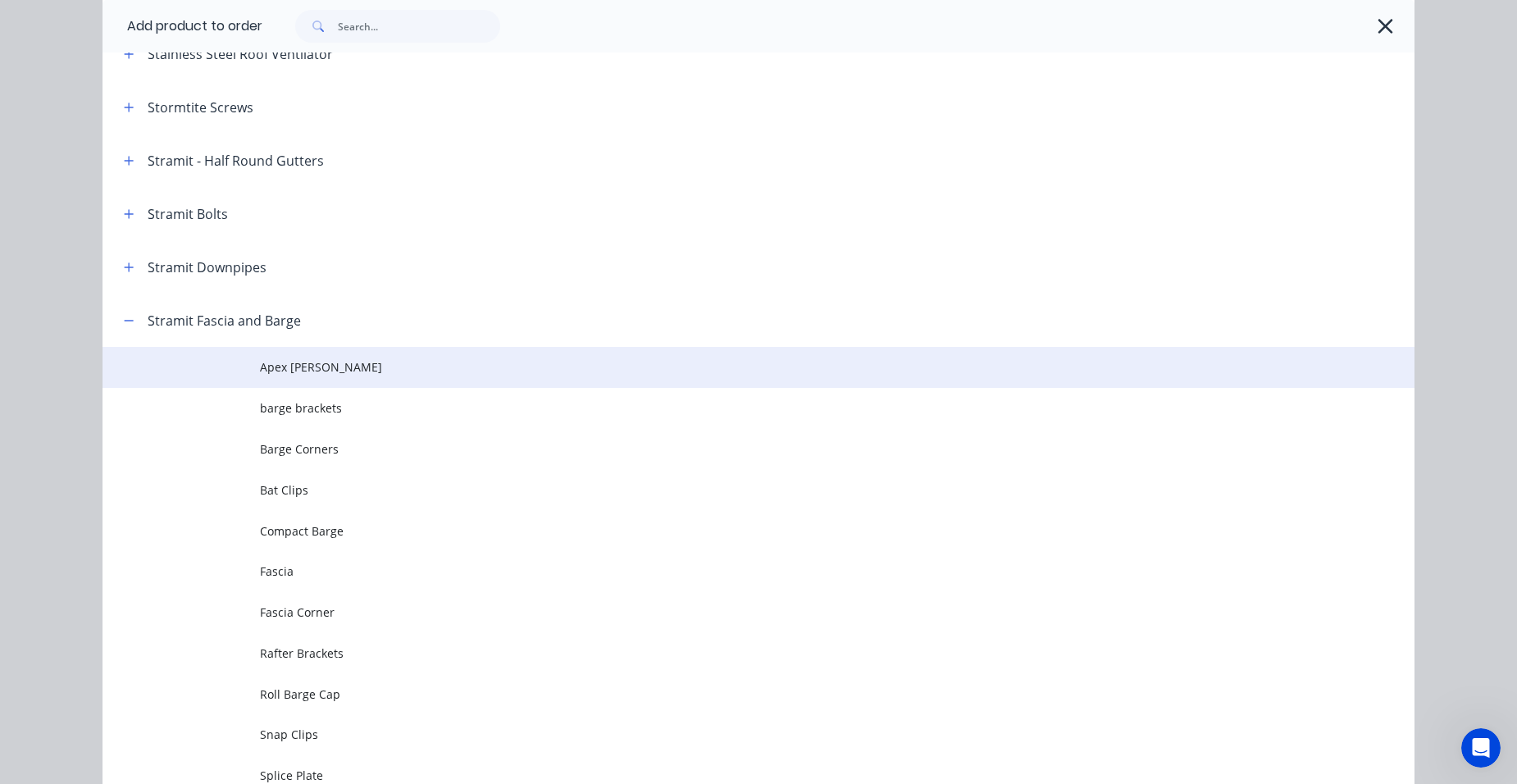
scroll to position [2623, 0]
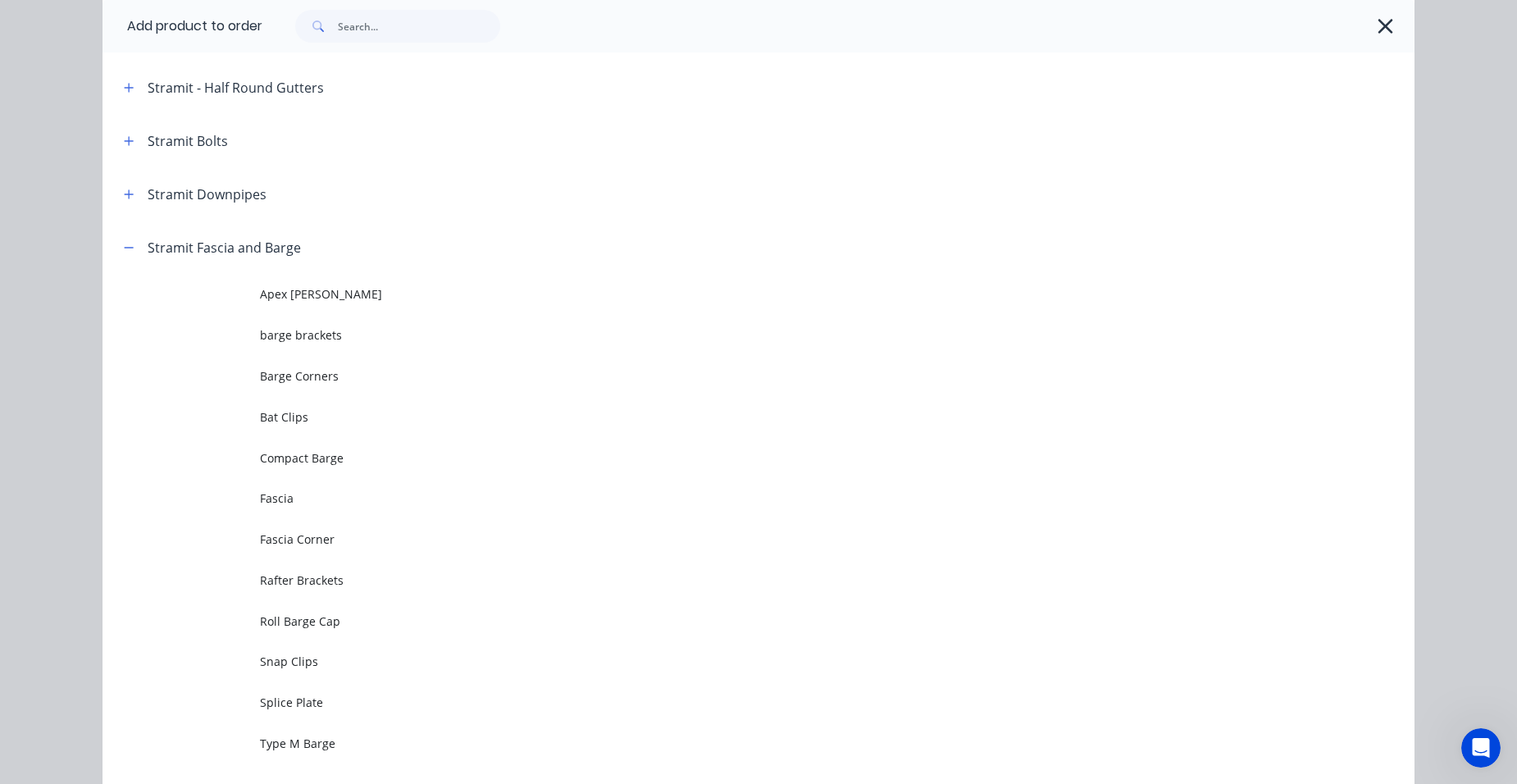
drag, startPoint x: 333, startPoint y: 485, endPoint x: 340, endPoint y: 476, distance: 11.4
click at [333, 486] on td "Fascia" at bounding box center [837, 498] width 1154 height 41
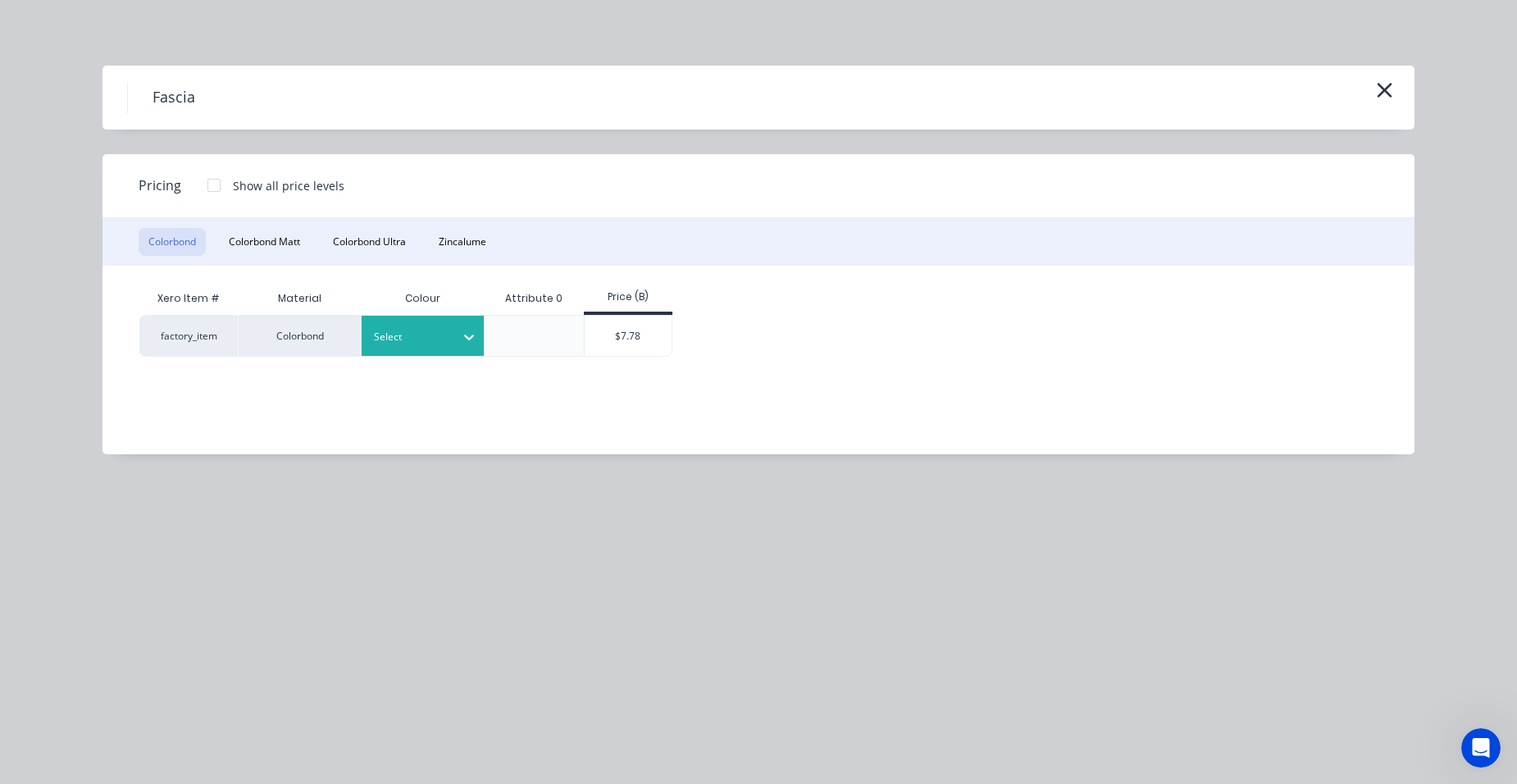
click at [393, 340] on div at bounding box center [410, 336] width 74 height 18
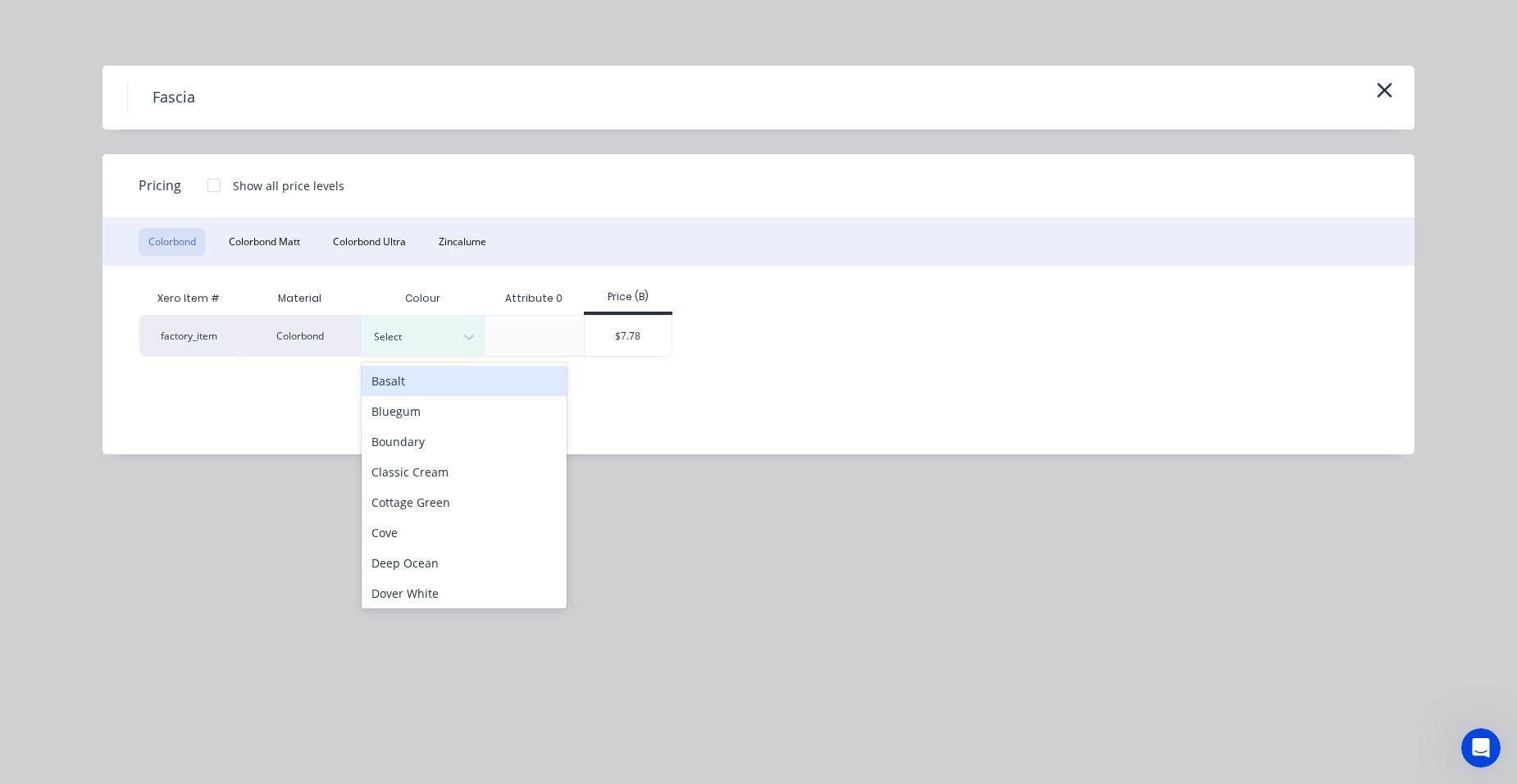
drag, startPoint x: 393, startPoint y: 384, endPoint x: 402, endPoint y: 383, distance: 9.1
click at [395, 384] on div "Basalt" at bounding box center [464, 381] width 205 height 30
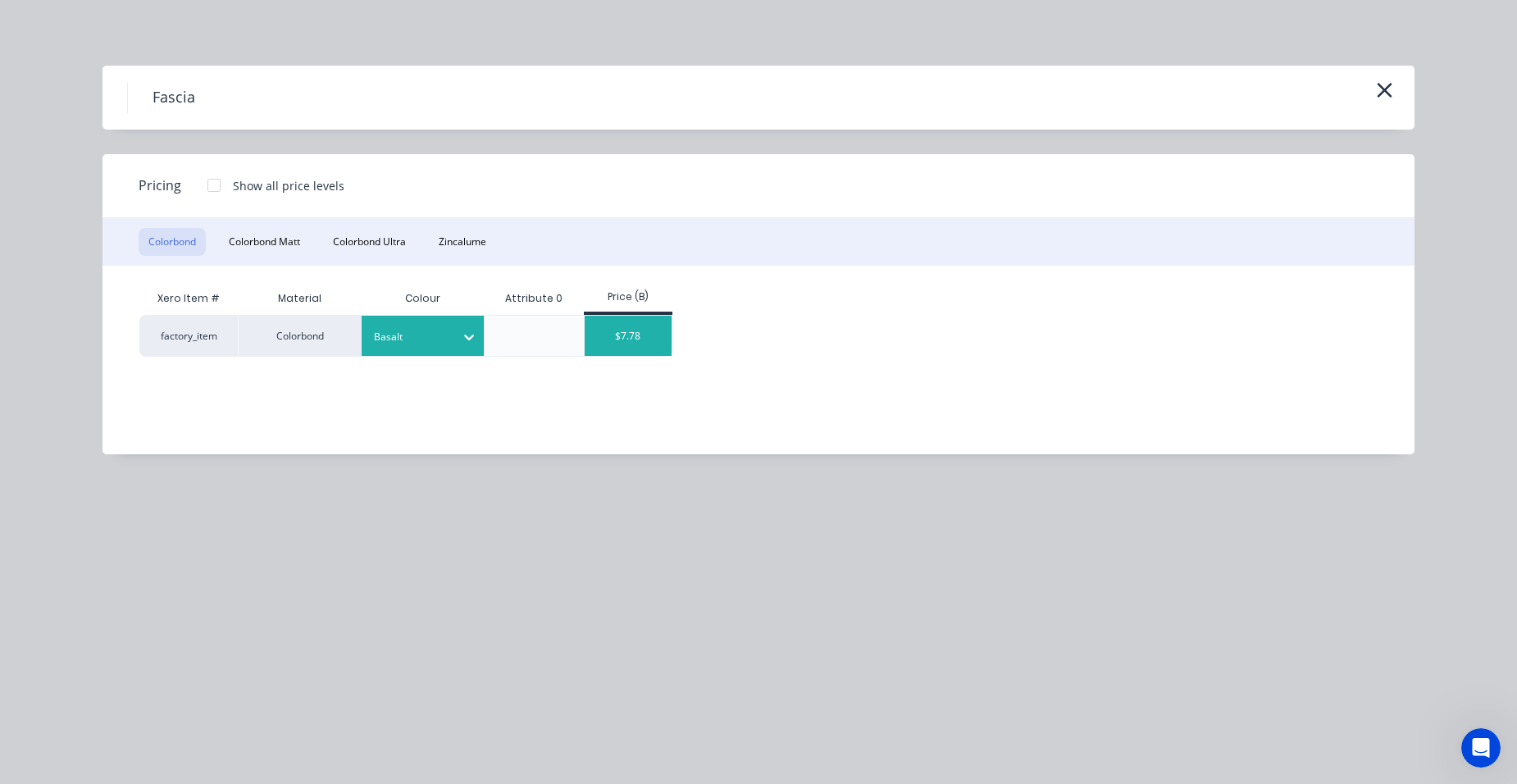
click at [602, 334] on div "$7.78" at bounding box center [628, 335] width 88 height 40
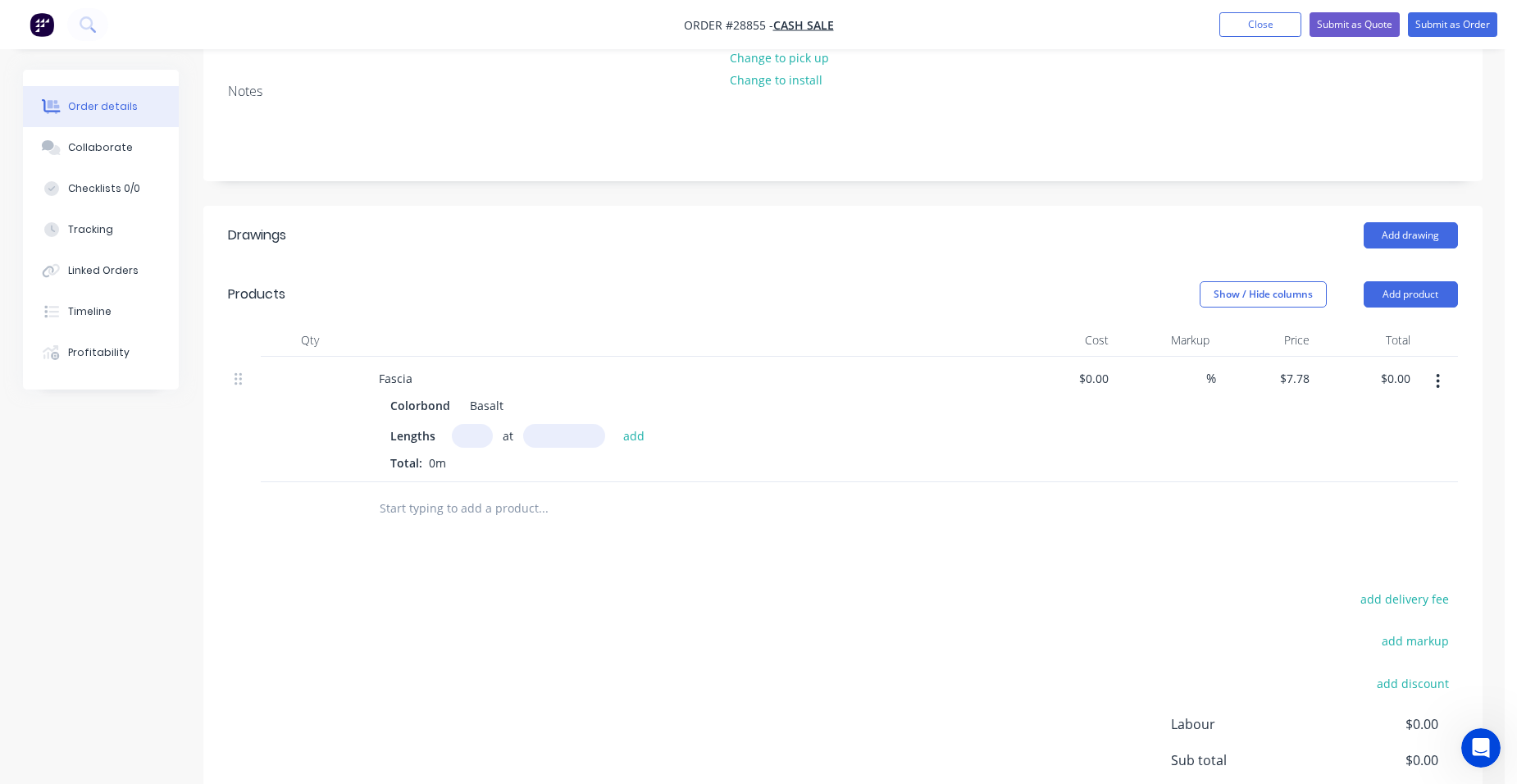
scroll to position [328, 0]
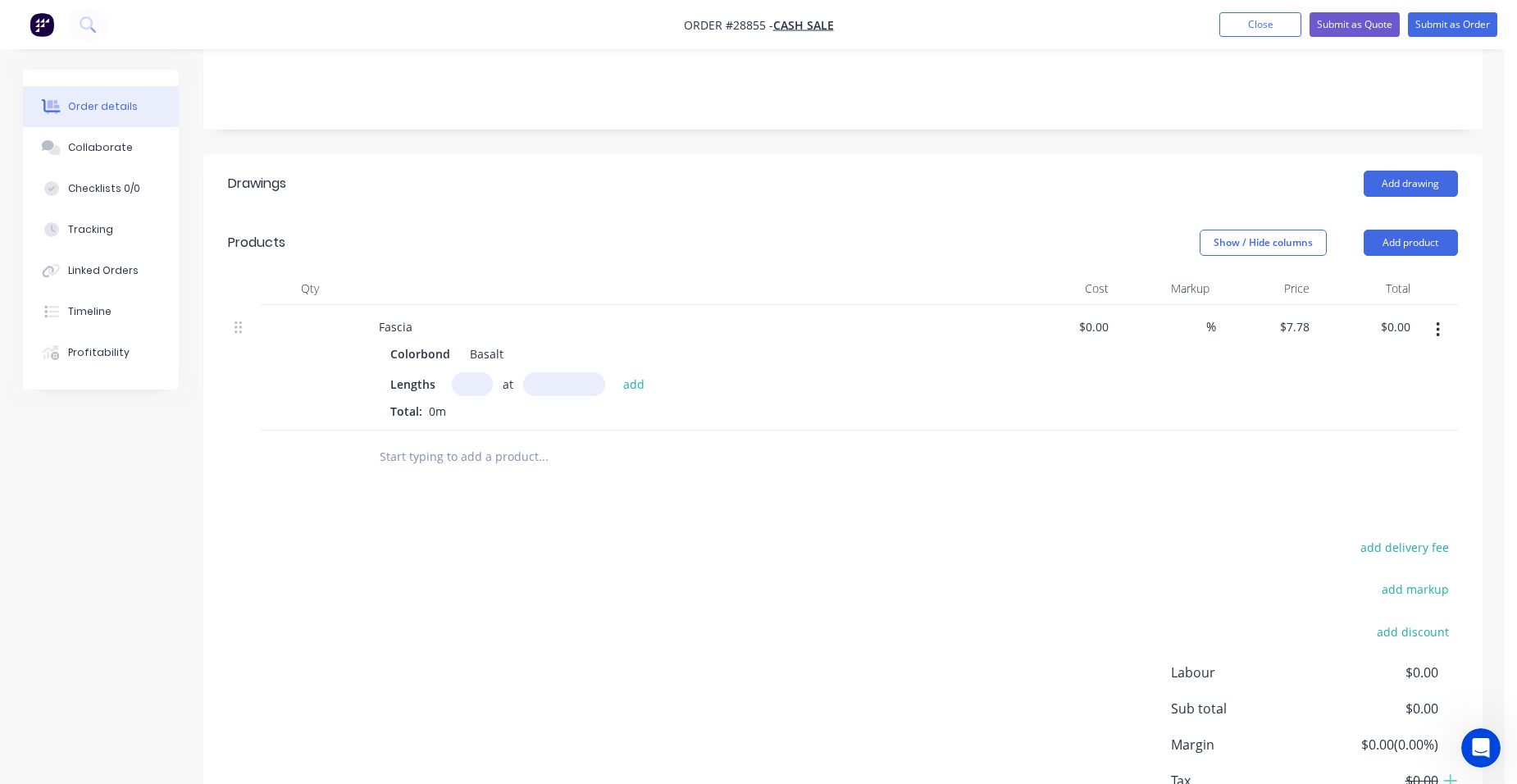
click at [485, 373] on input "text" at bounding box center [472, 384] width 41 height 24
type input "2"
type input "73000"
click at [615, 373] on button "add" at bounding box center [634, 384] width 39 height 22
type input "$1,135.88"
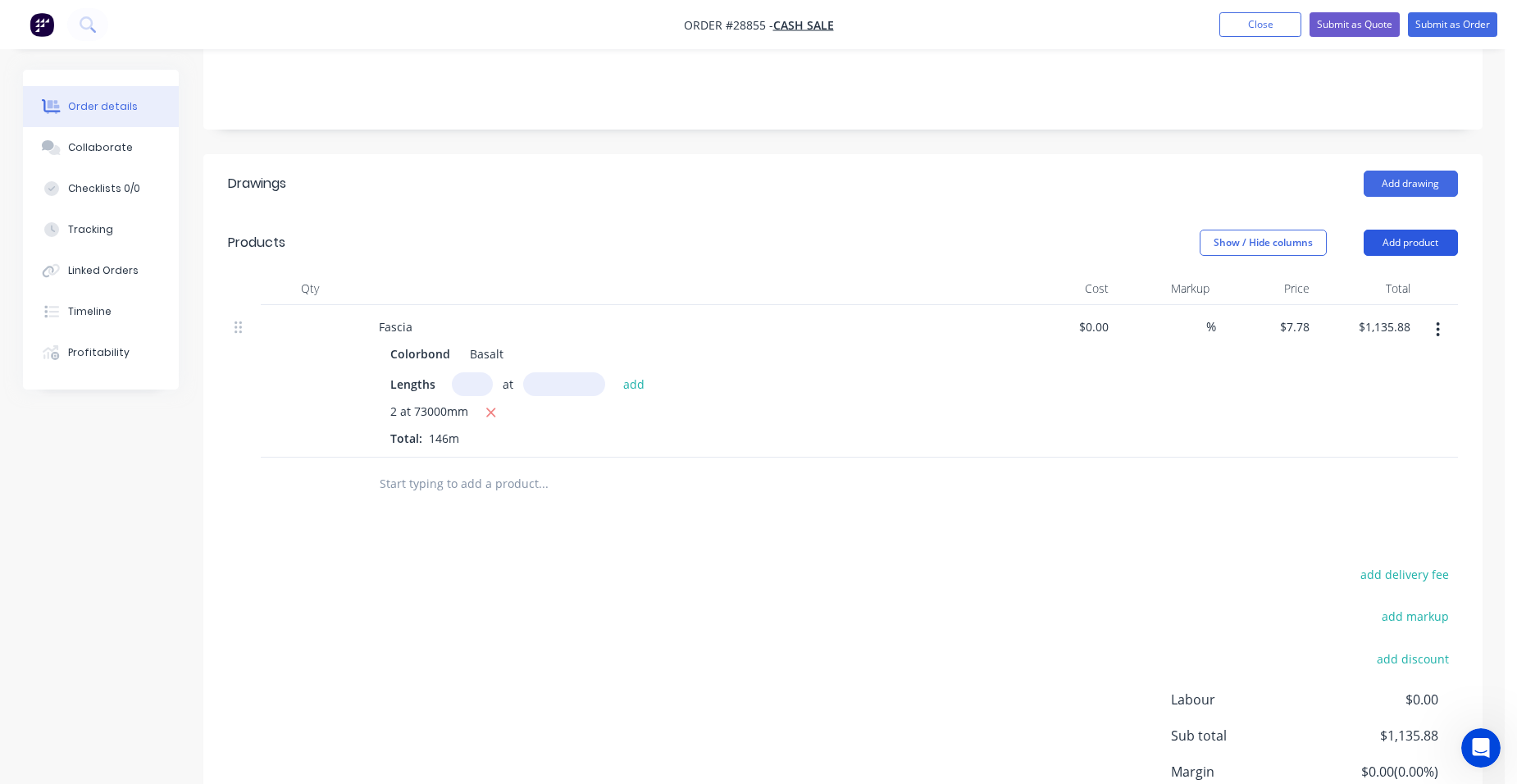
click at [1403, 229] on button "Add product" at bounding box center [1410, 242] width 94 height 26
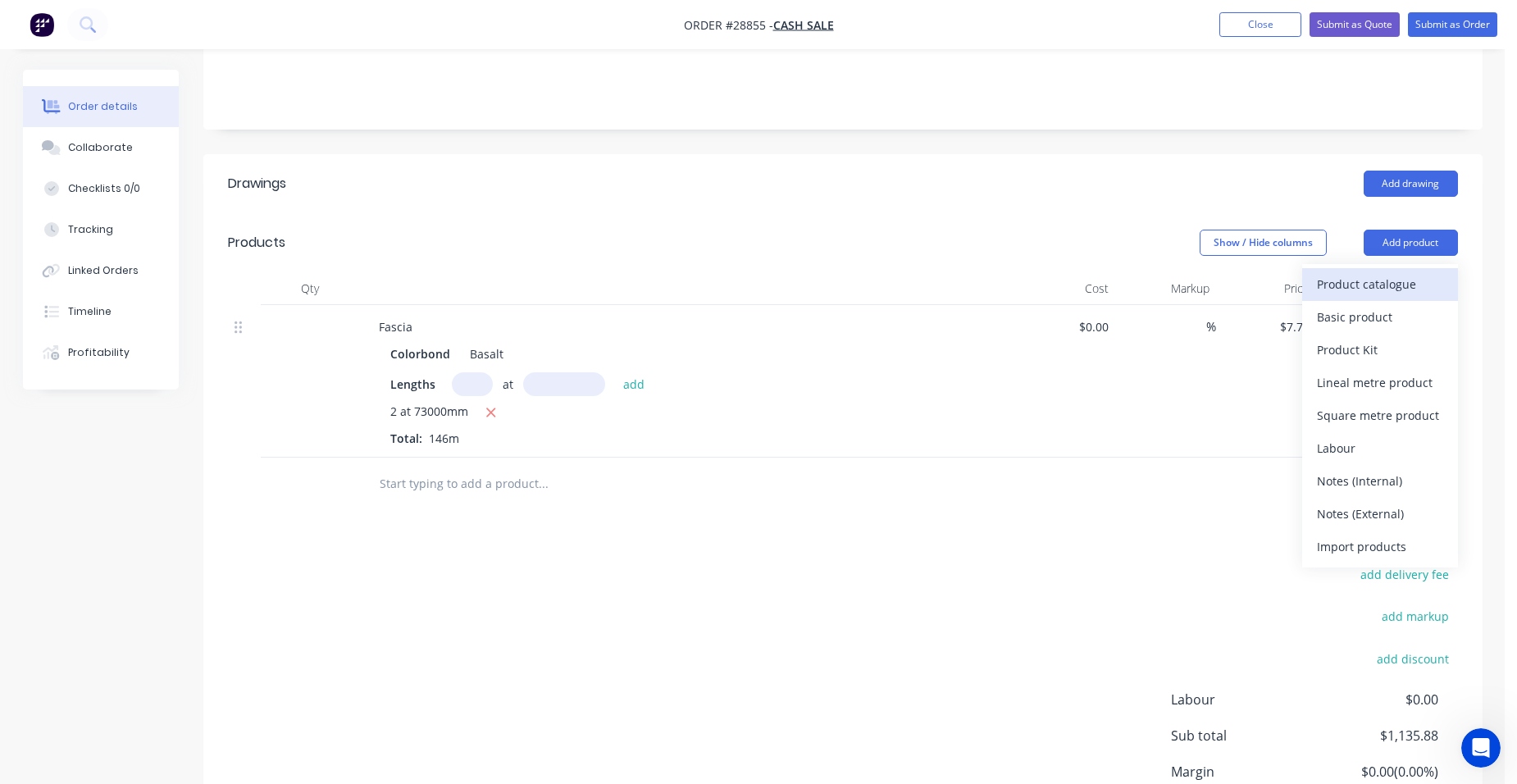
click at [1368, 272] on div "Product catalogue" at bounding box center [1380, 284] width 126 height 24
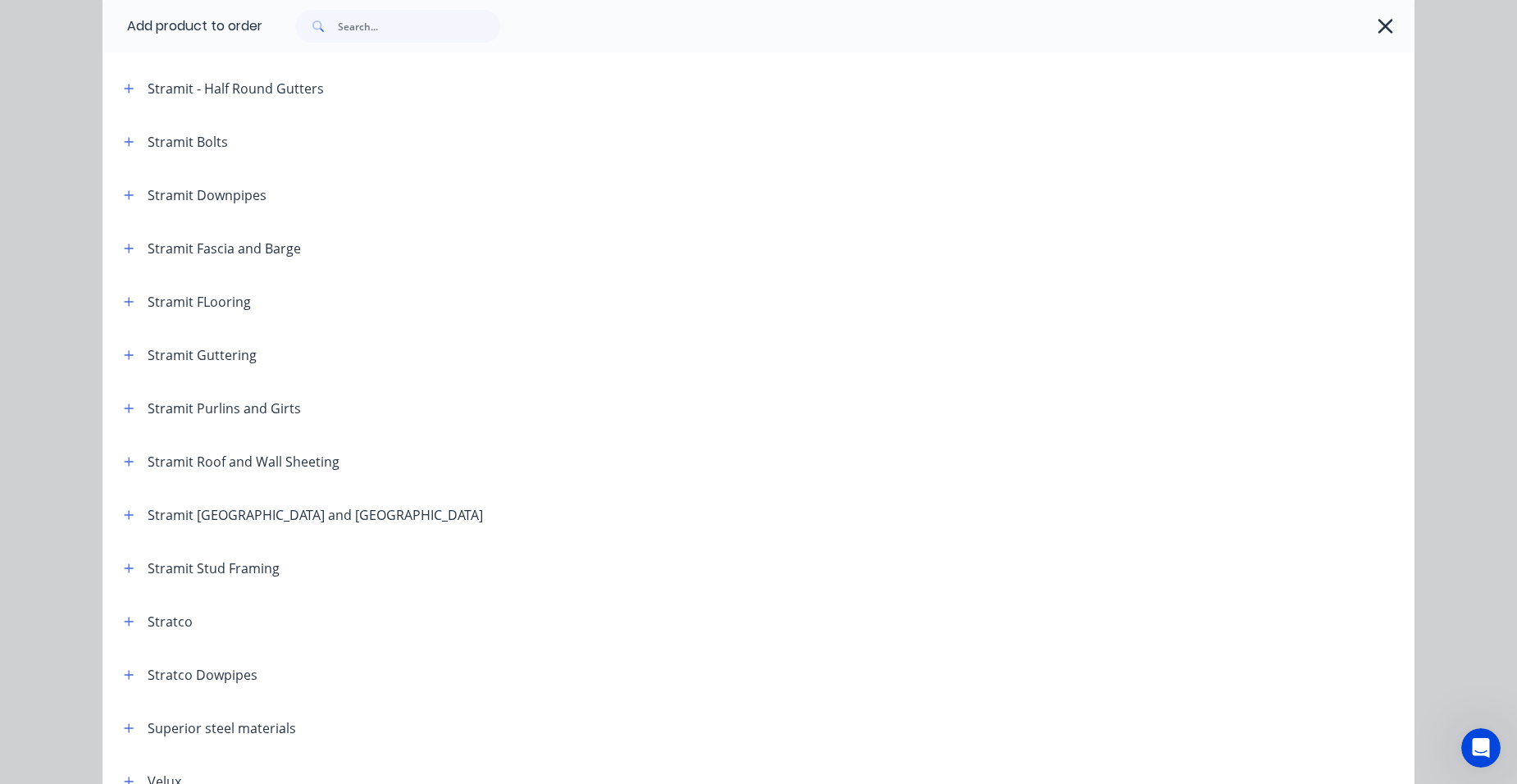
scroll to position [2623, 0]
click at [124, 355] on icon "button" at bounding box center [129, 354] width 10 height 12
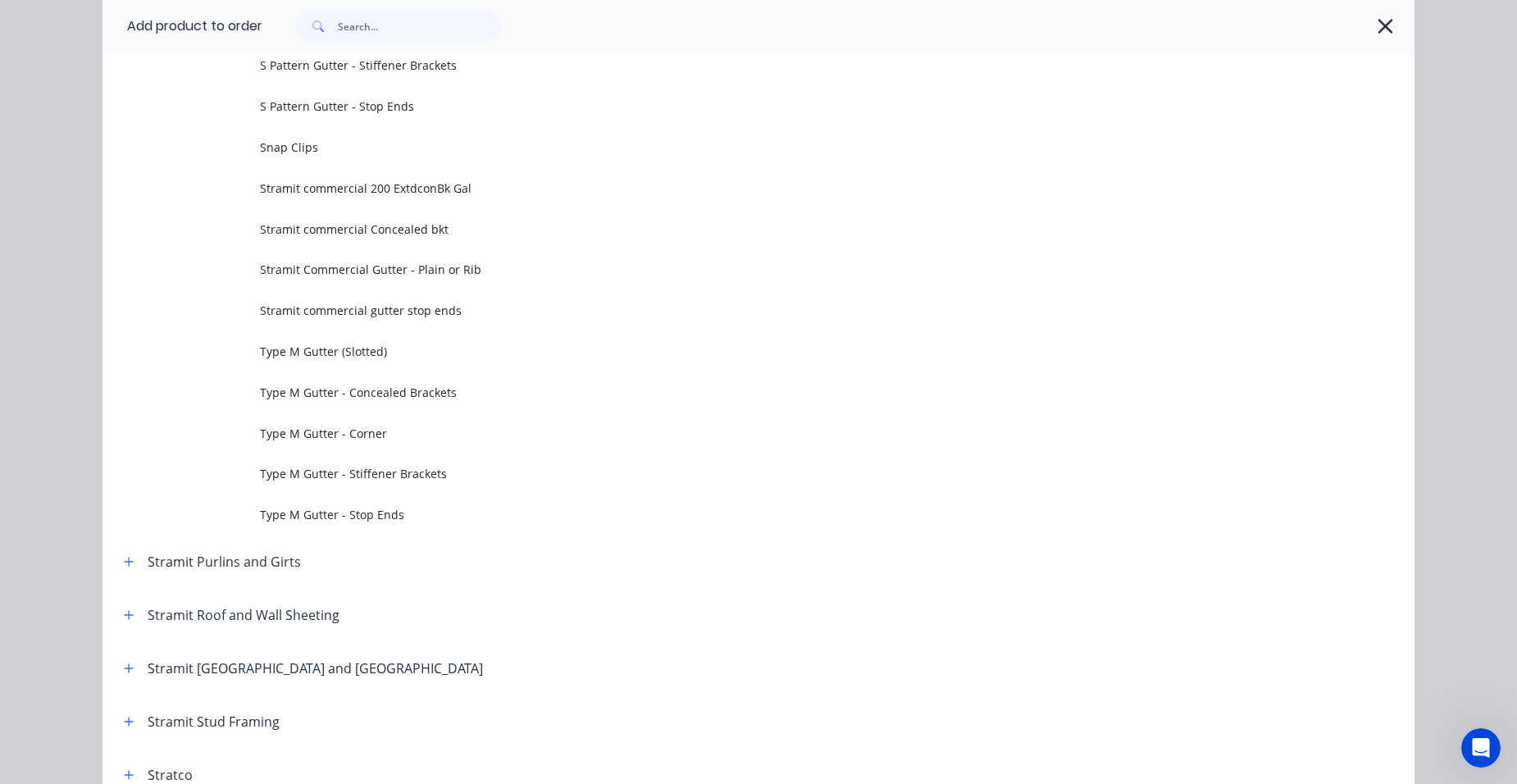
scroll to position [5409, 0]
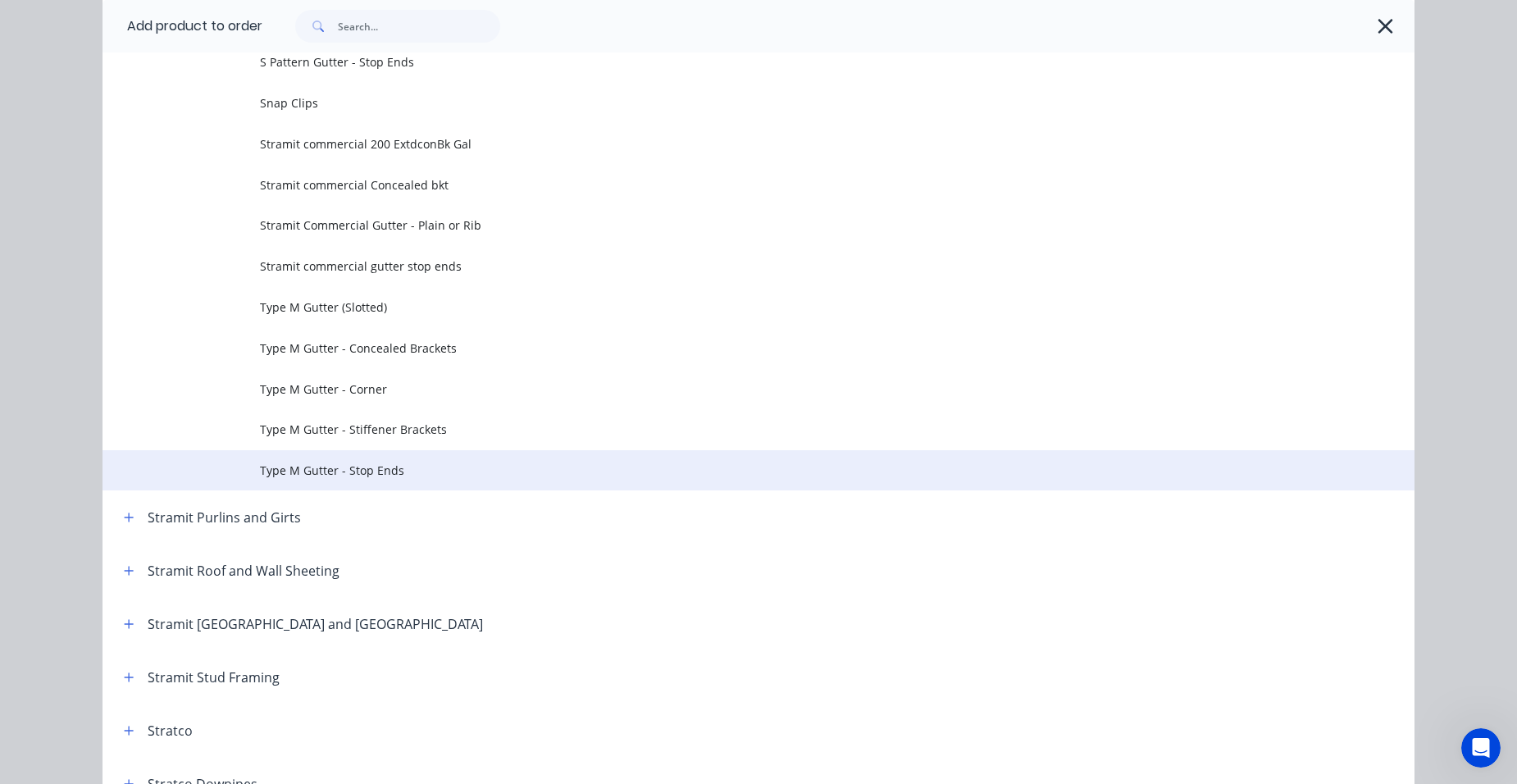
click at [398, 476] on span "Type M Gutter - Stop Ends" at bounding box center [722, 470] width 923 height 17
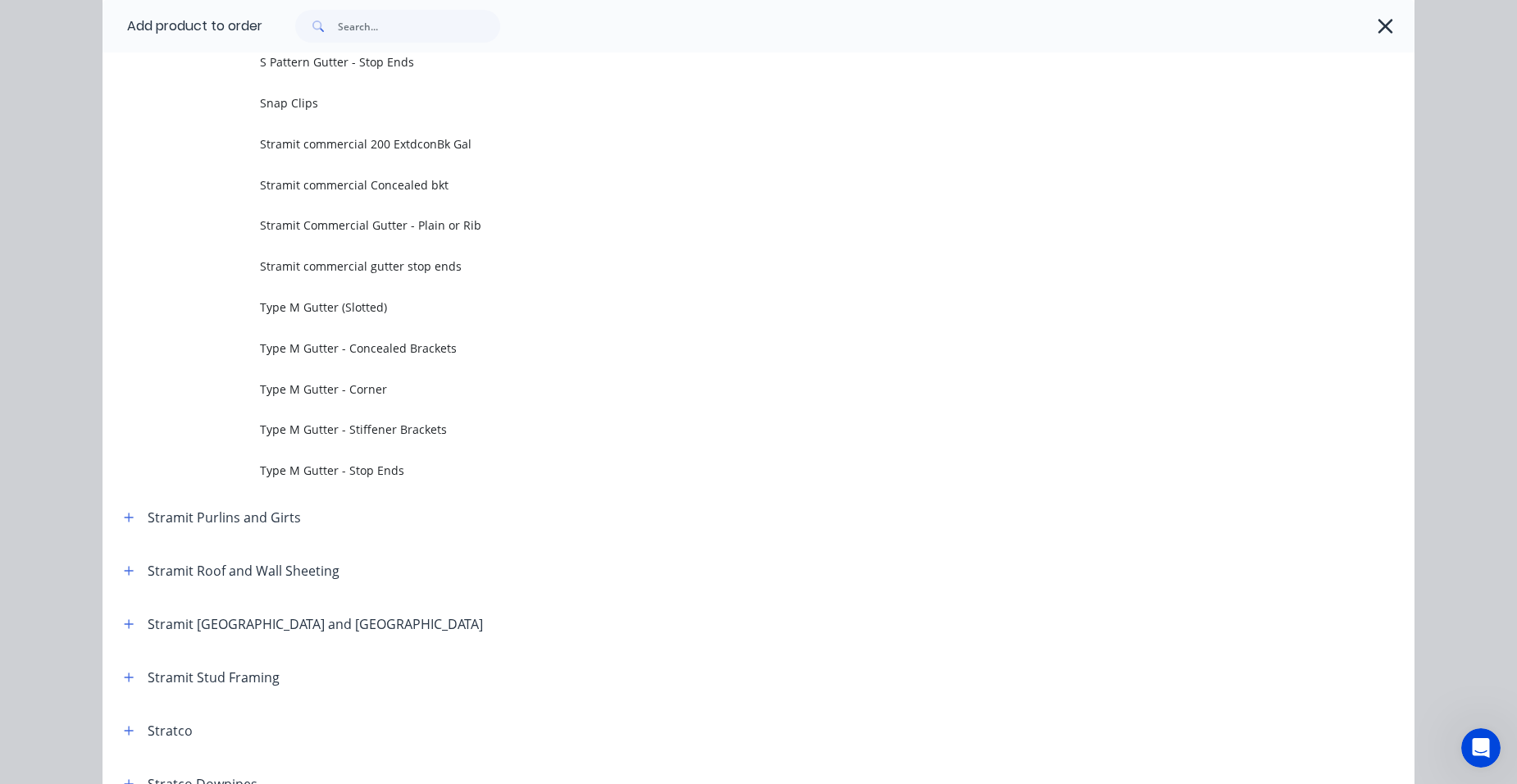
scroll to position [0, 0]
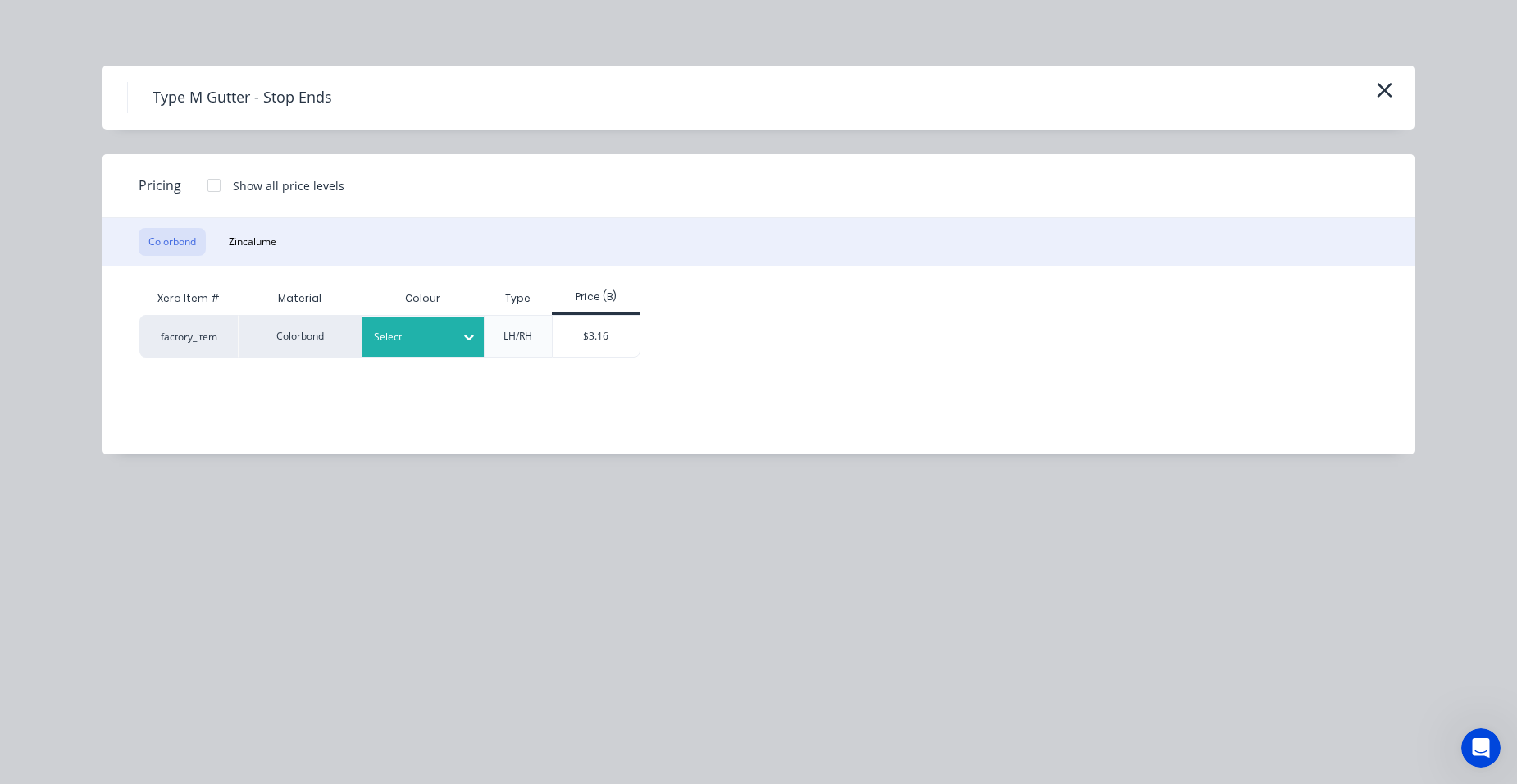
click at [425, 329] on div at bounding box center [410, 336] width 74 height 18
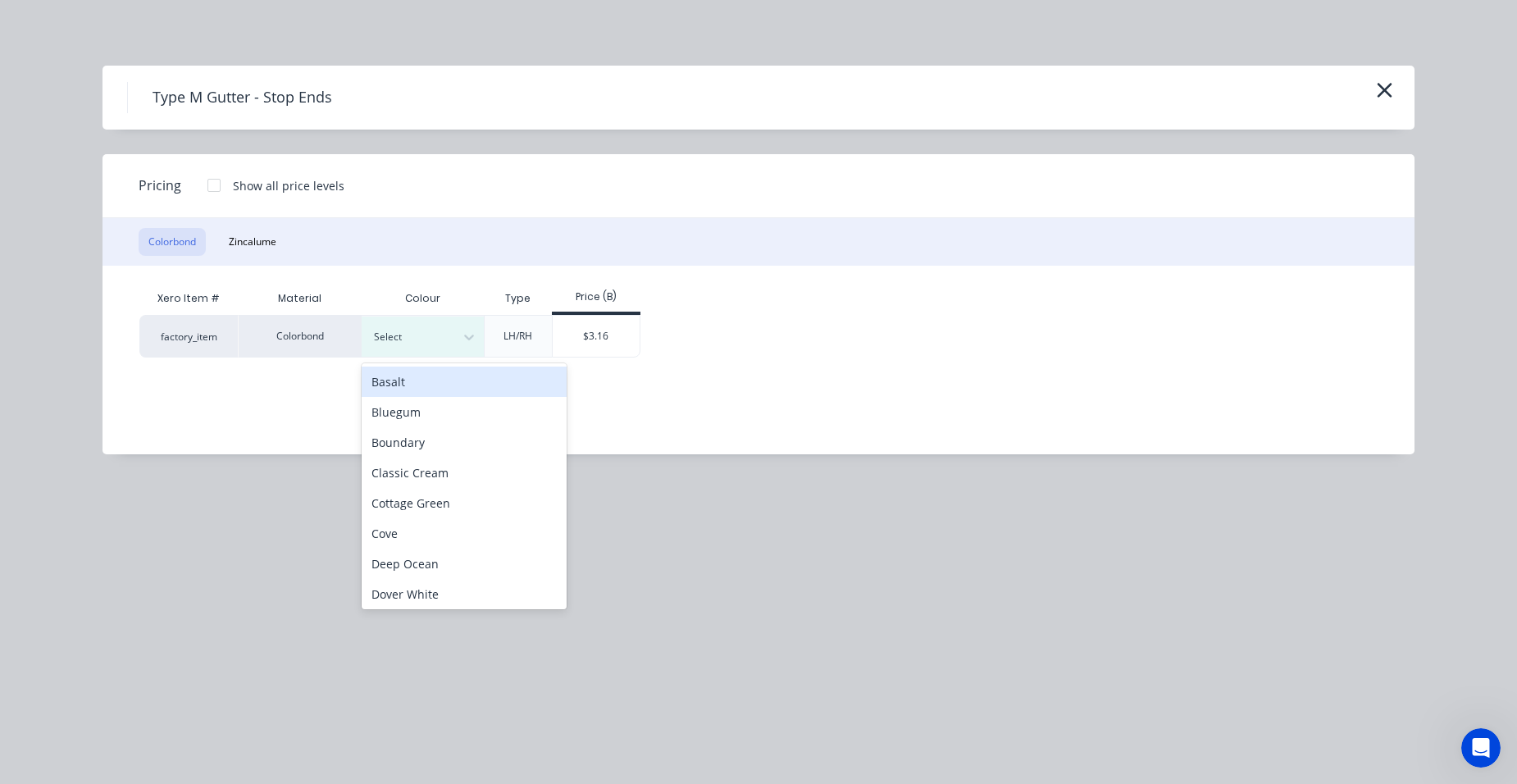
drag, startPoint x: 401, startPoint y: 377, endPoint x: 545, endPoint y: 342, distance: 148.2
click at [401, 378] on div "Basalt" at bounding box center [464, 382] width 205 height 30
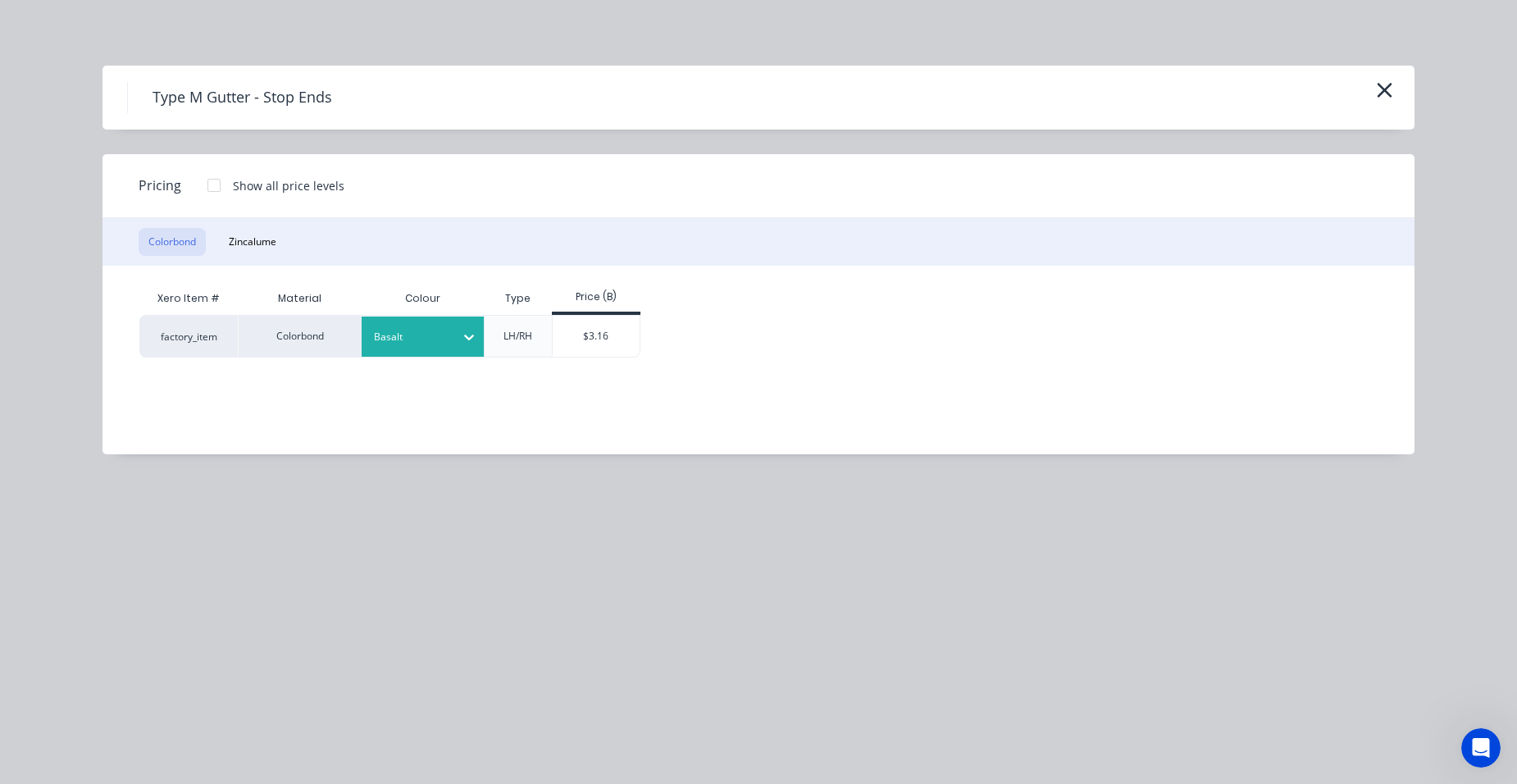
click at [219, 179] on div at bounding box center [213, 185] width 33 height 33
click at [584, 341] on div "$3.03" at bounding box center [597, 336] width 89 height 41
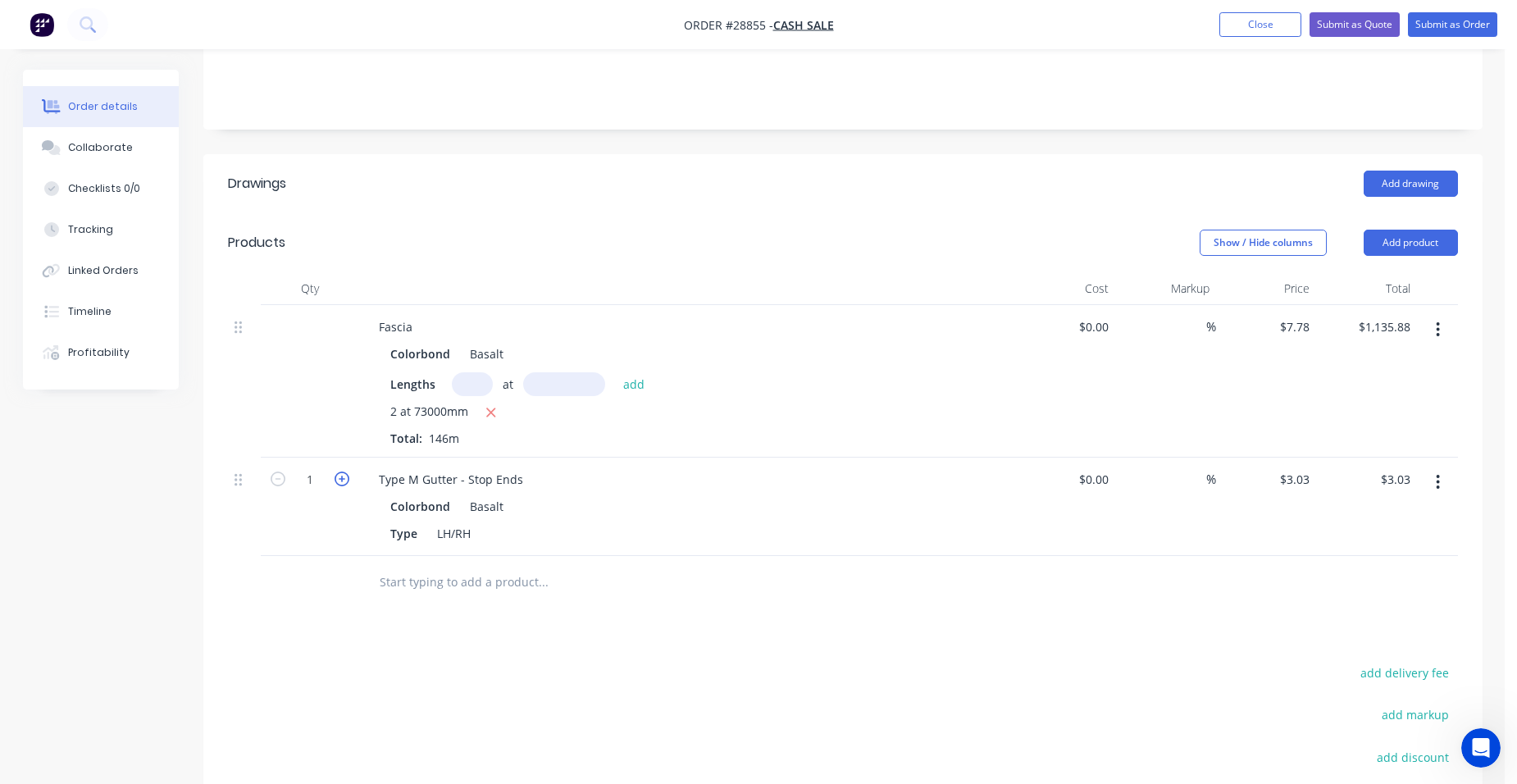
click at [340, 472] on icon "button" at bounding box center [341, 478] width 14 height 14
type input "2"
type input "$6.06"
click at [340, 472] on icon "button" at bounding box center [341, 478] width 14 height 14
type input "3"
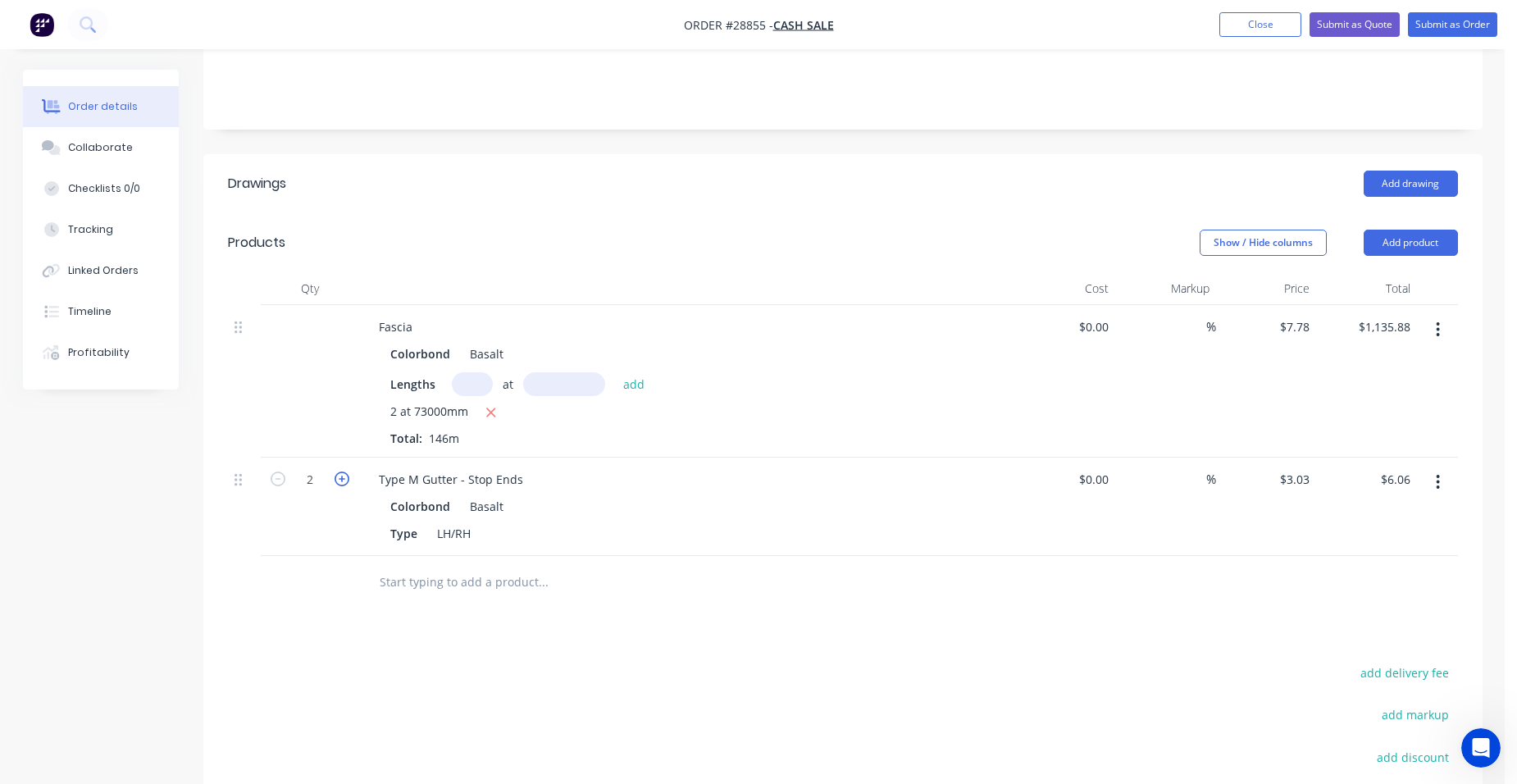
type input "$9.09"
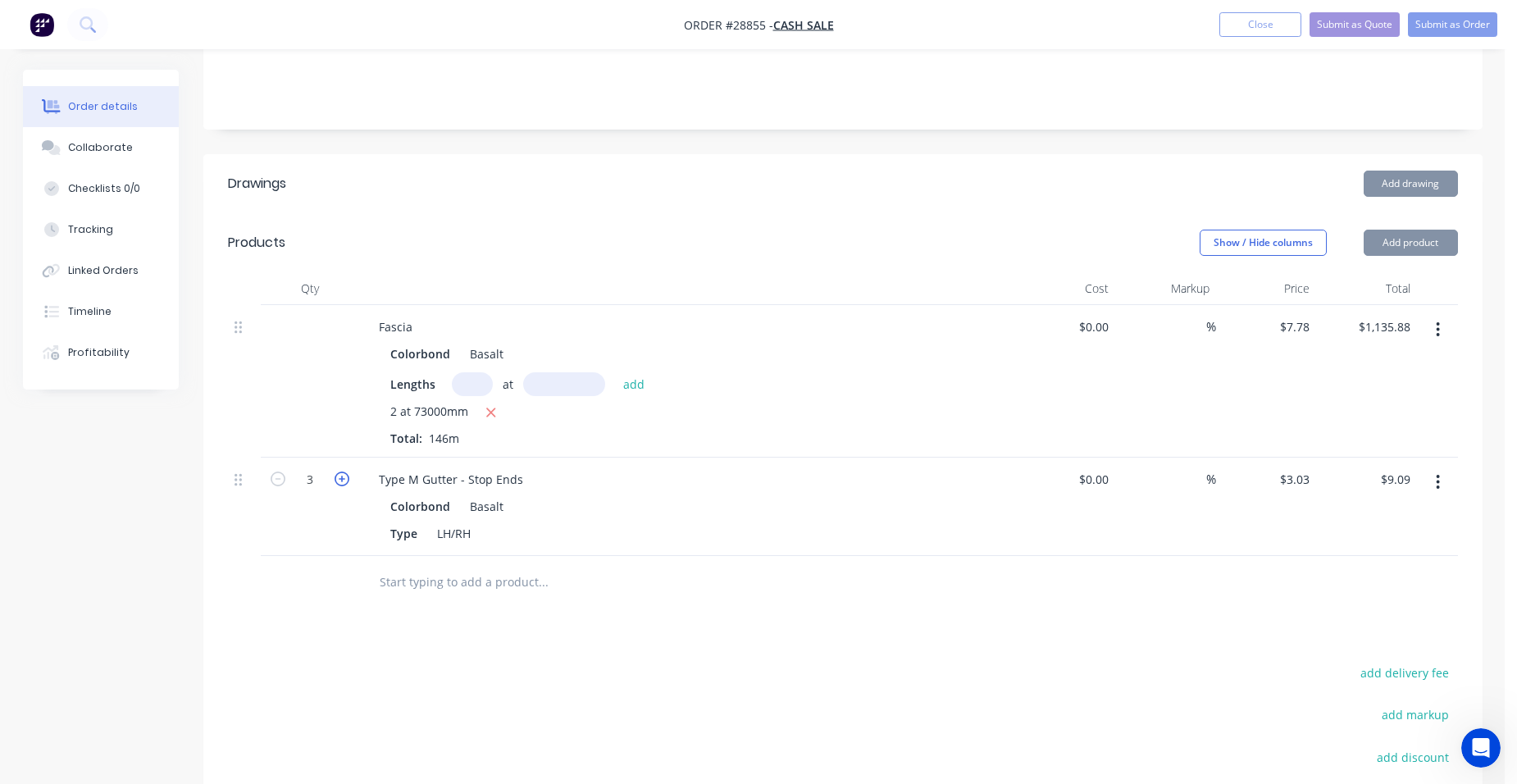
click at [340, 472] on icon "button" at bounding box center [341, 478] width 14 height 14
type input "4"
type input "$12.12"
click at [340, 472] on icon "button" at bounding box center [341, 478] width 14 height 14
type input "5"
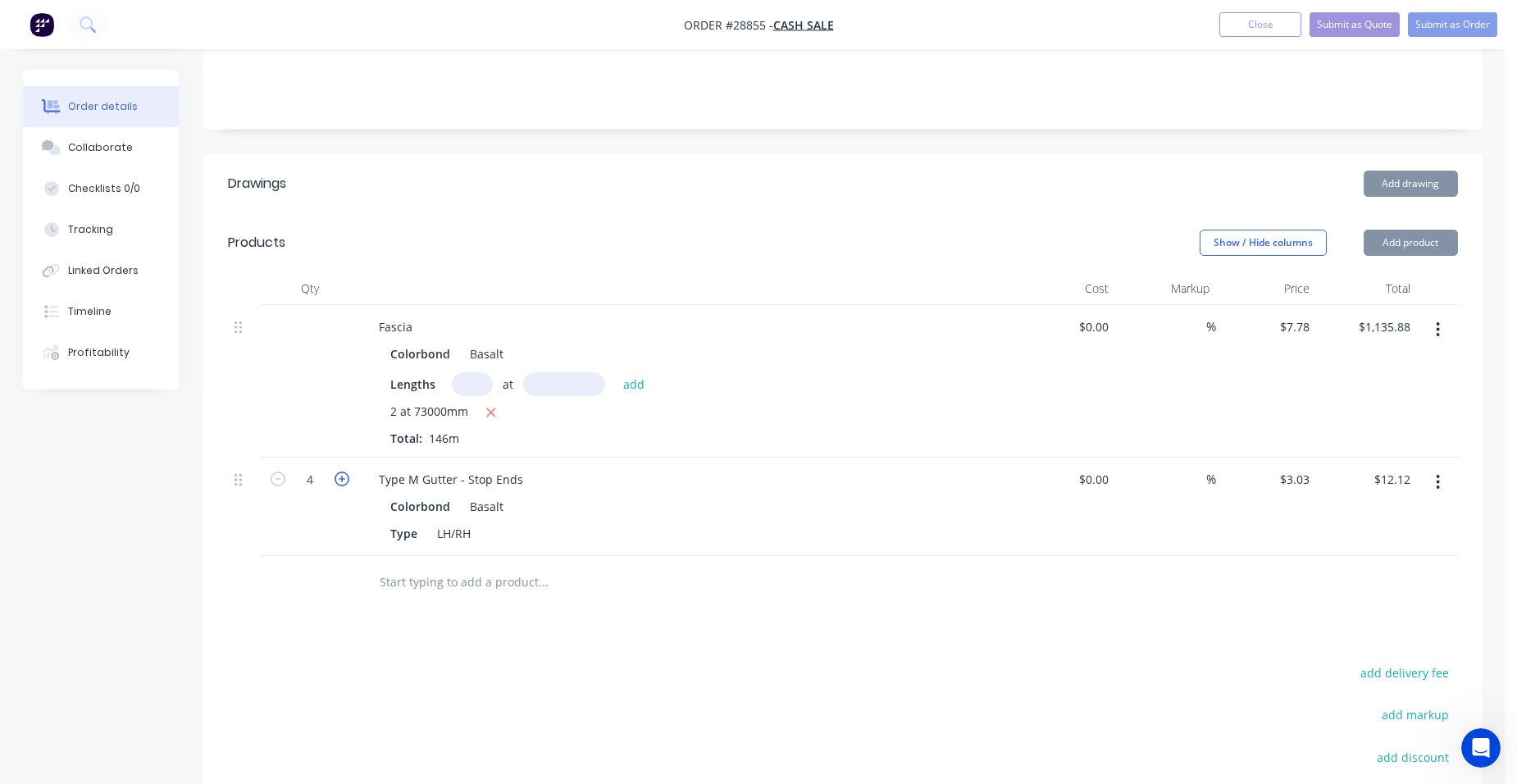
type input "$15.15"
click at [340, 472] on icon "button" at bounding box center [341, 478] width 14 height 14
type input "6"
type input "$18.18"
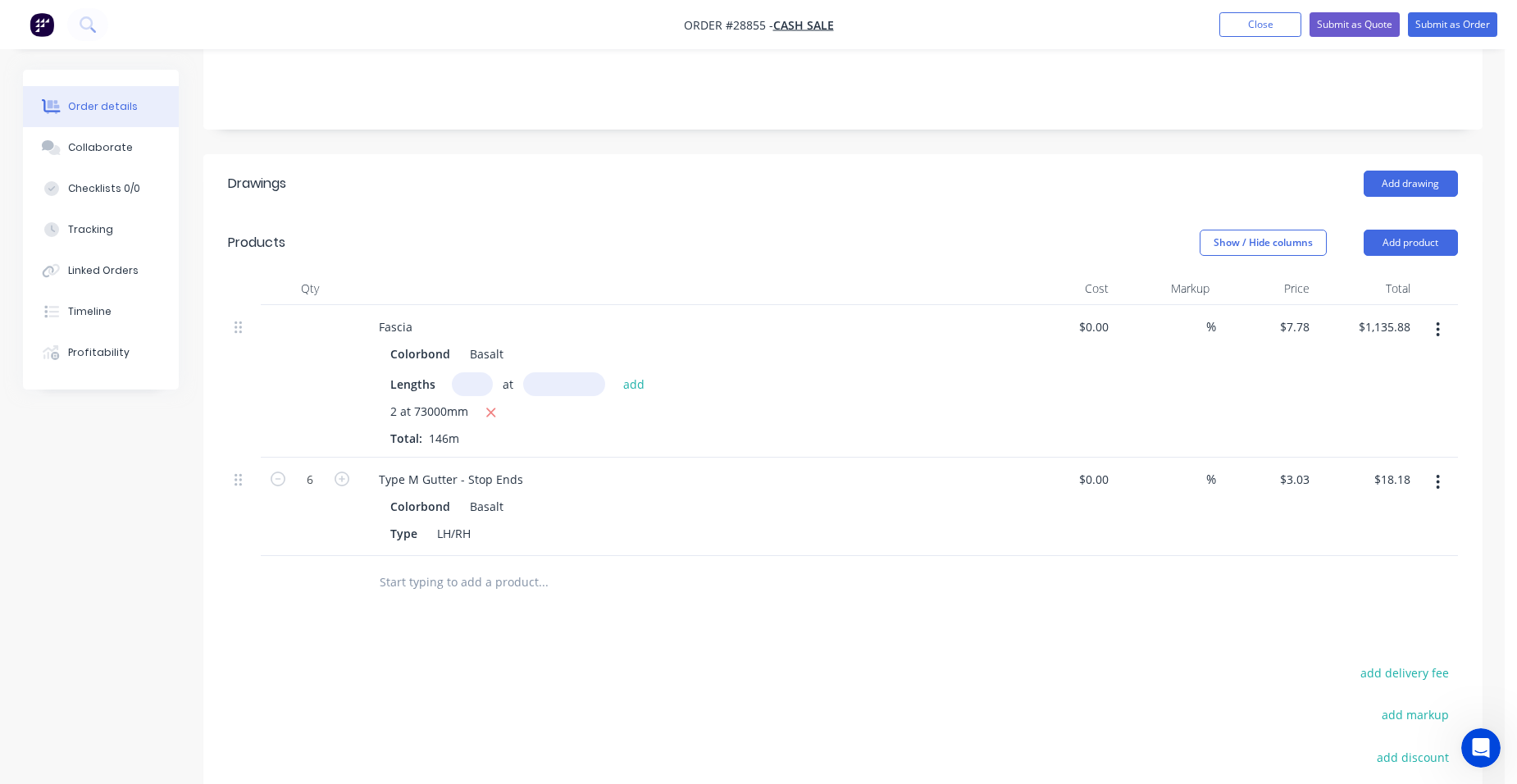
click at [1442, 315] on button "button" at bounding box center [1438, 329] width 39 height 30
click at [496, 405] on icon "button" at bounding box center [490, 411] width 11 height 14
type input "$0.00"
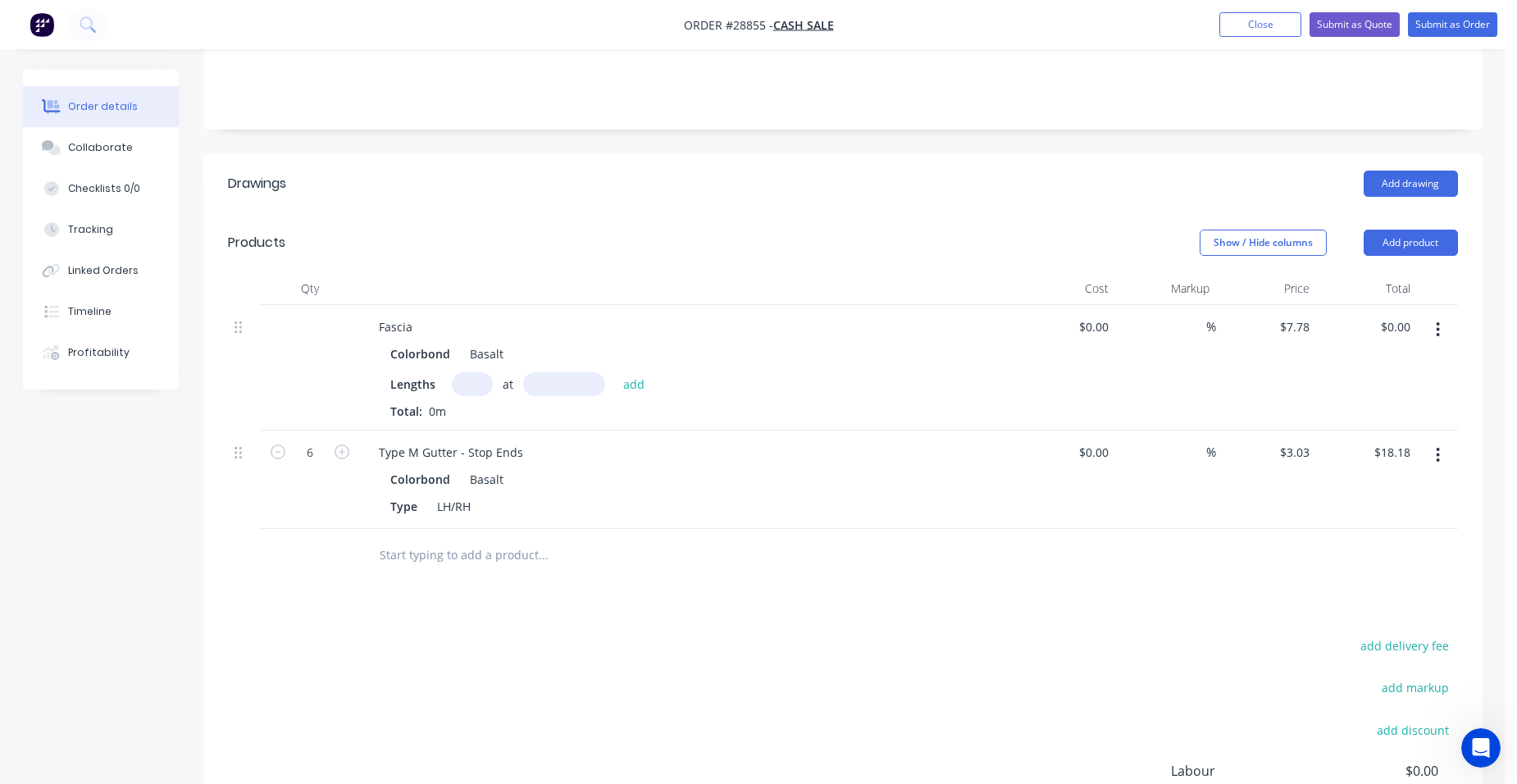
click at [479, 373] on input "text" at bounding box center [472, 384] width 41 height 24
type input "2"
type input "7300mm"
click at [637, 373] on button "add" at bounding box center [634, 384] width 39 height 22
type input "$113.59"
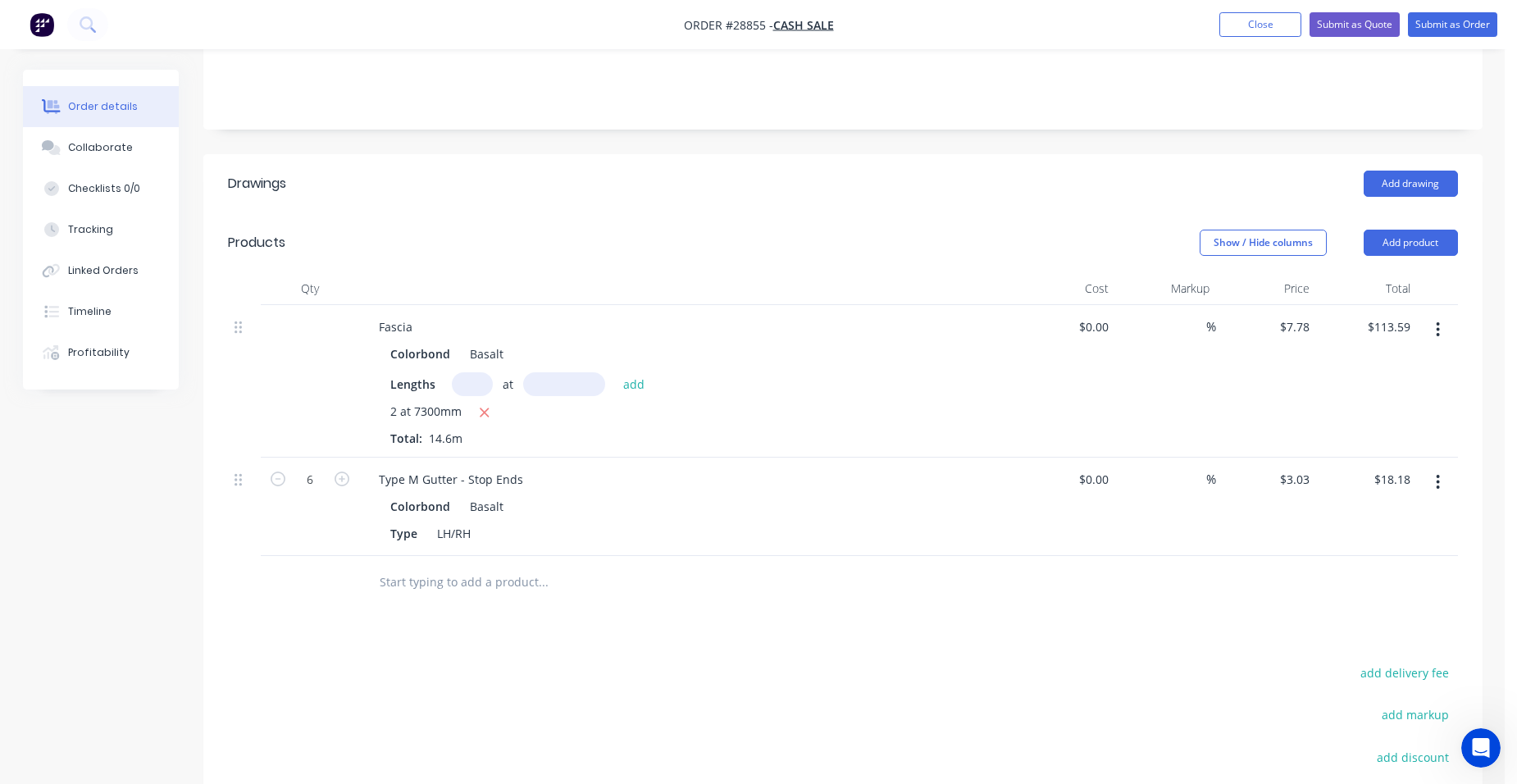
click at [1437, 321] on icon "button" at bounding box center [1437, 329] width 4 height 18
click at [1402, 361] on div "Edit" at bounding box center [1380, 373] width 126 height 24
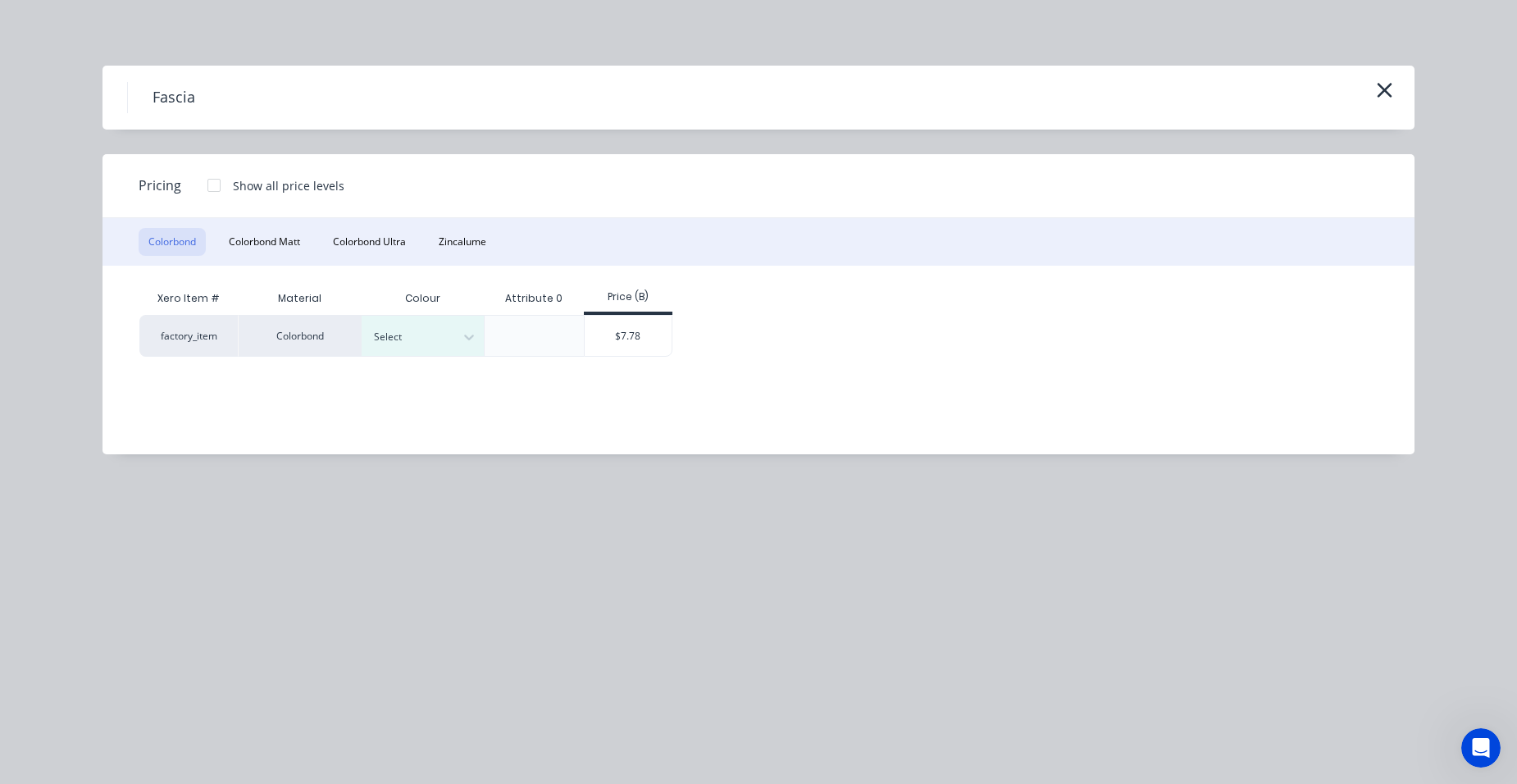
click at [216, 182] on div at bounding box center [213, 185] width 33 height 33
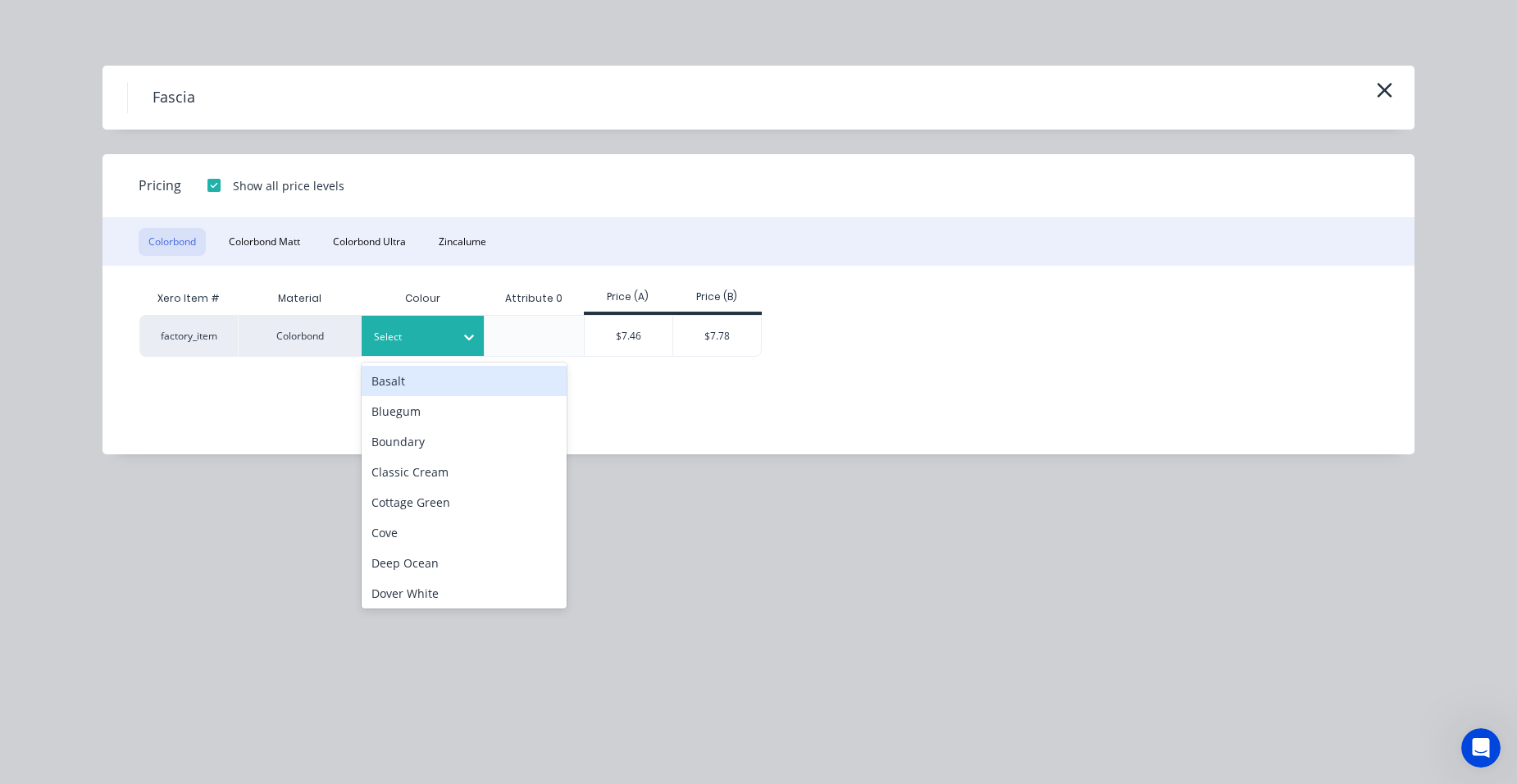
click at [366, 317] on div "Select" at bounding box center [423, 335] width 123 height 40
drag, startPoint x: 400, startPoint y: 378, endPoint x: 524, endPoint y: 399, distance: 125.8
click at [400, 377] on div "Basalt" at bounding box center [464, 381] width 205 height 30
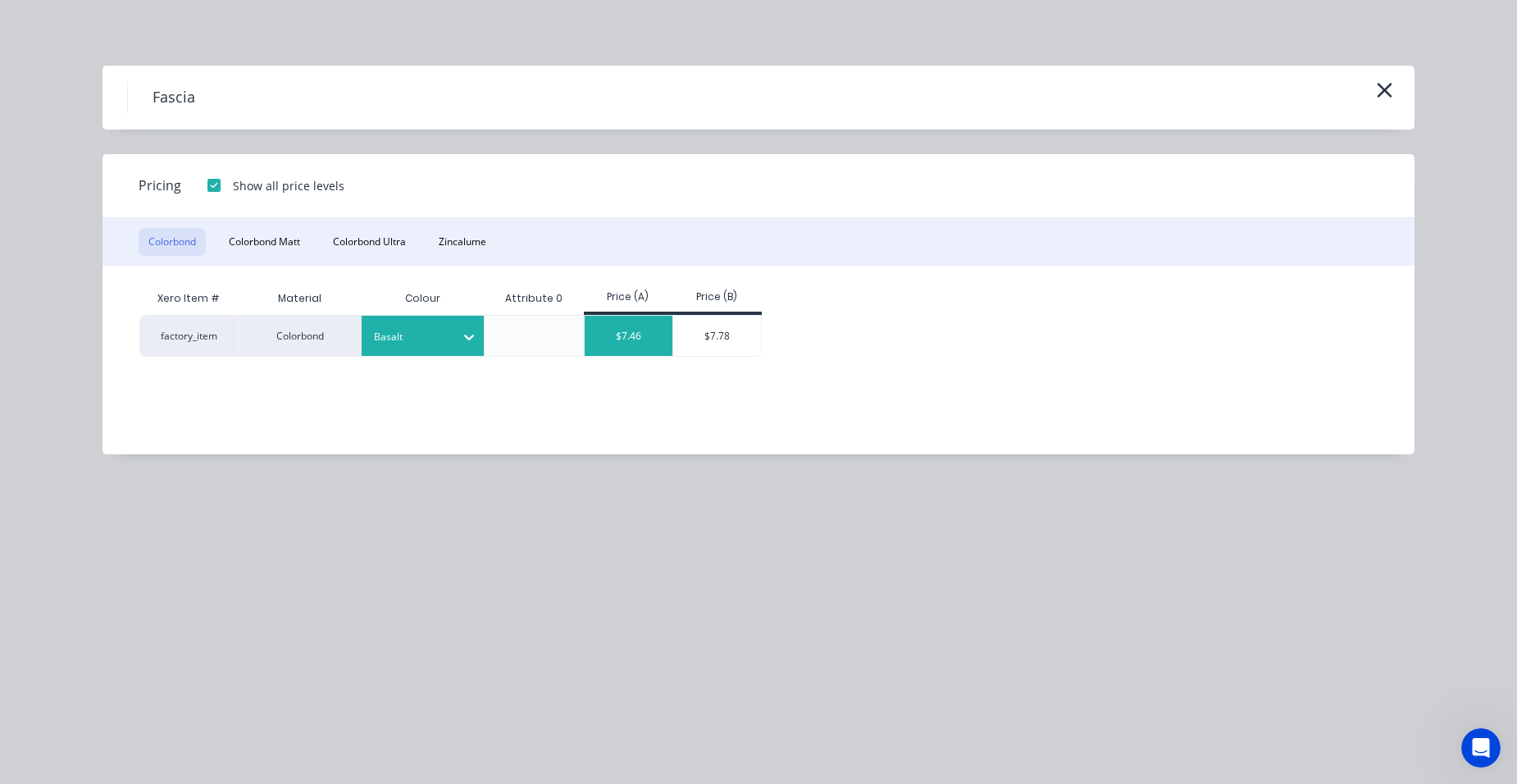
click at [598, 342] on div "$7.46" at bounding box center [628, 335] width 89 height 40
type input "$7.46"
type input "$108.92"
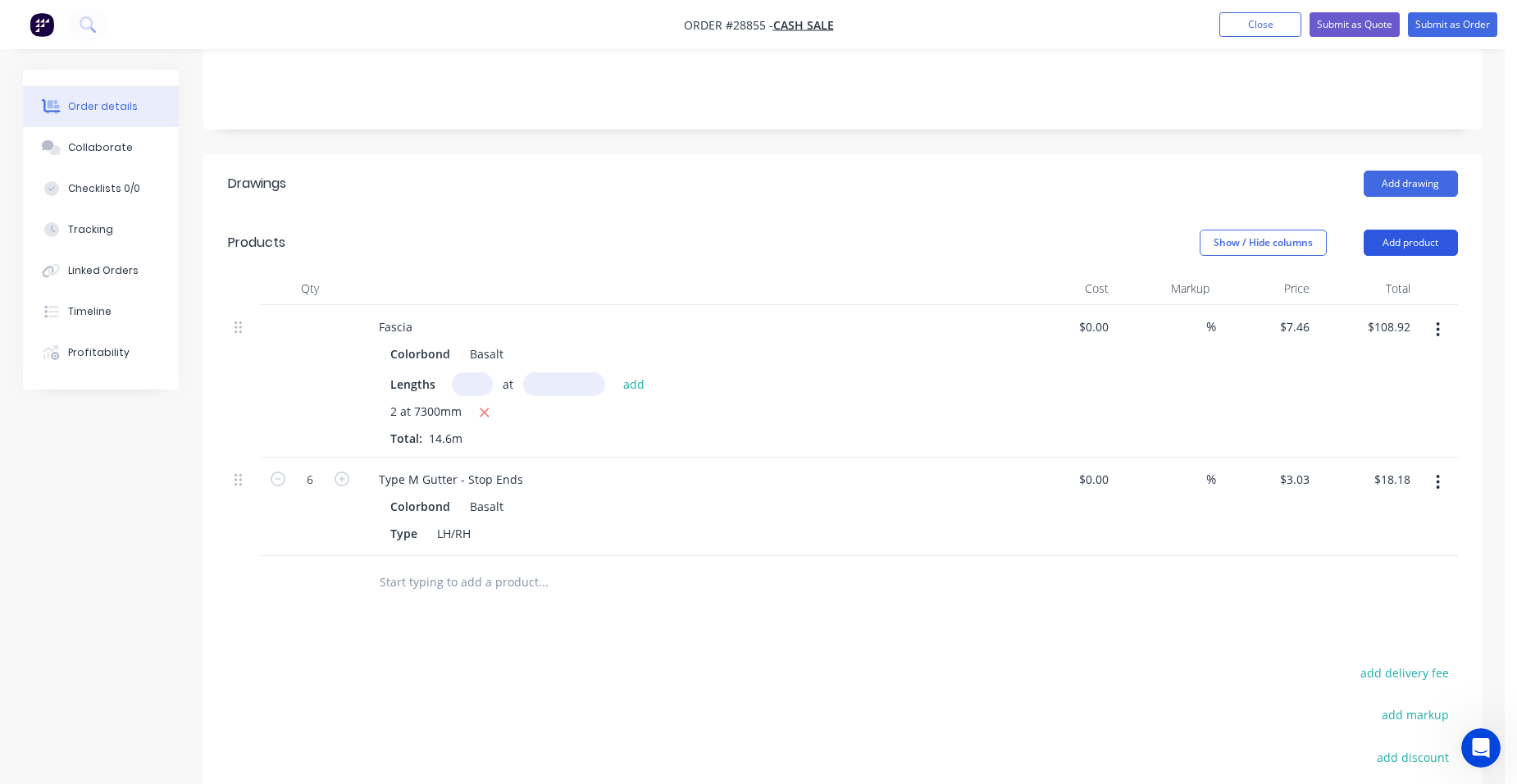
click at [1409, 229] on button "Add product" at bounding box center [1410, 242] width 94 height 26
click at [1448, 229] on button "Add product" at bounding box center [1410, 242] width 94 height 26
click at [1420, 229] on button "Add product" at bounding box center [1410, 242] width 94 height 26
click at [1232, 154] on header "Drawings Add drawing" at bounding box center [843, 184] width 1279 height 59
click at [1464, 13] on button "Submit as Order" at bounding box center [1453, 25] width 90 height 25
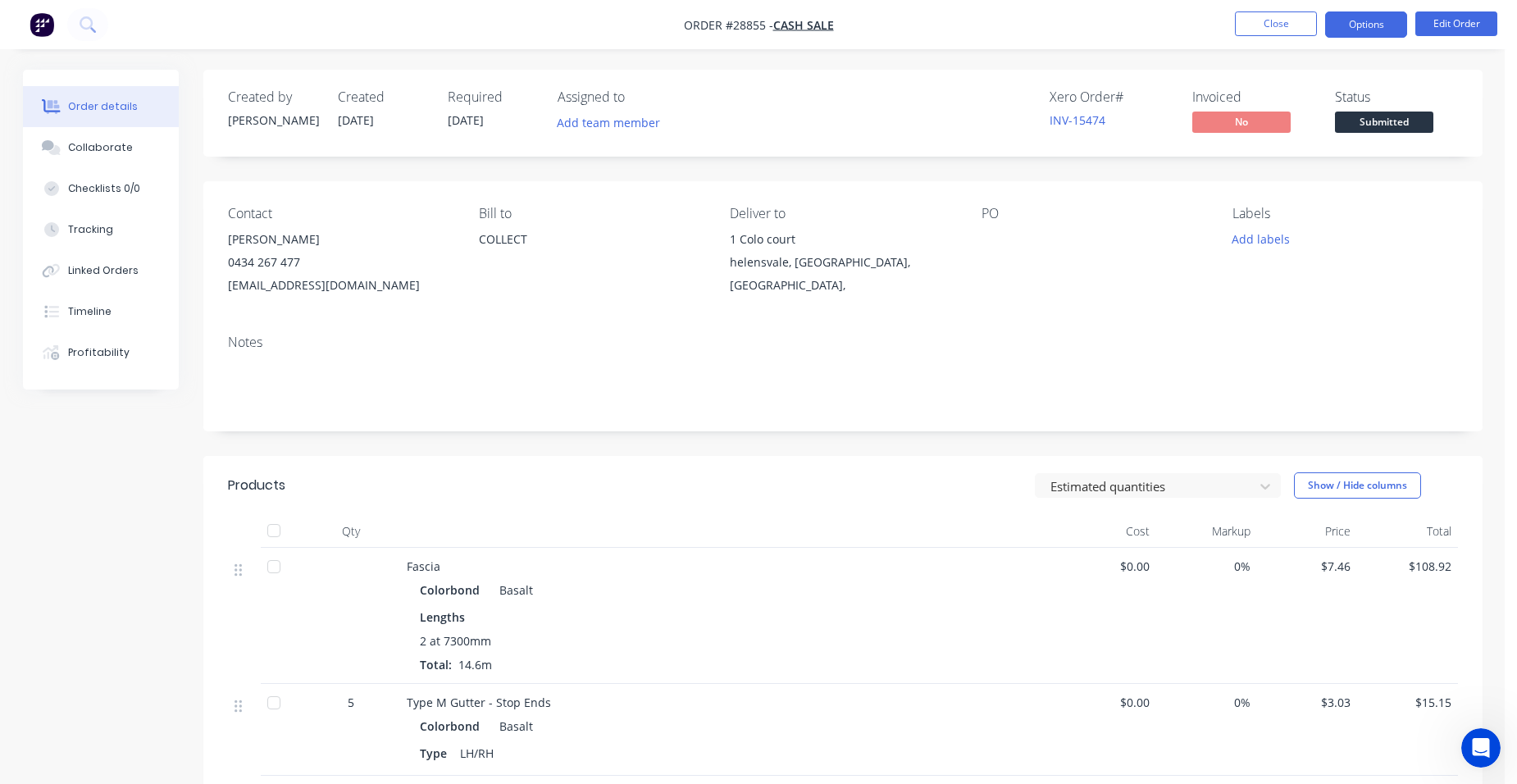
click at [1367, 24] on button "Options" at bounding box center [1365, 25] width 82 height 26
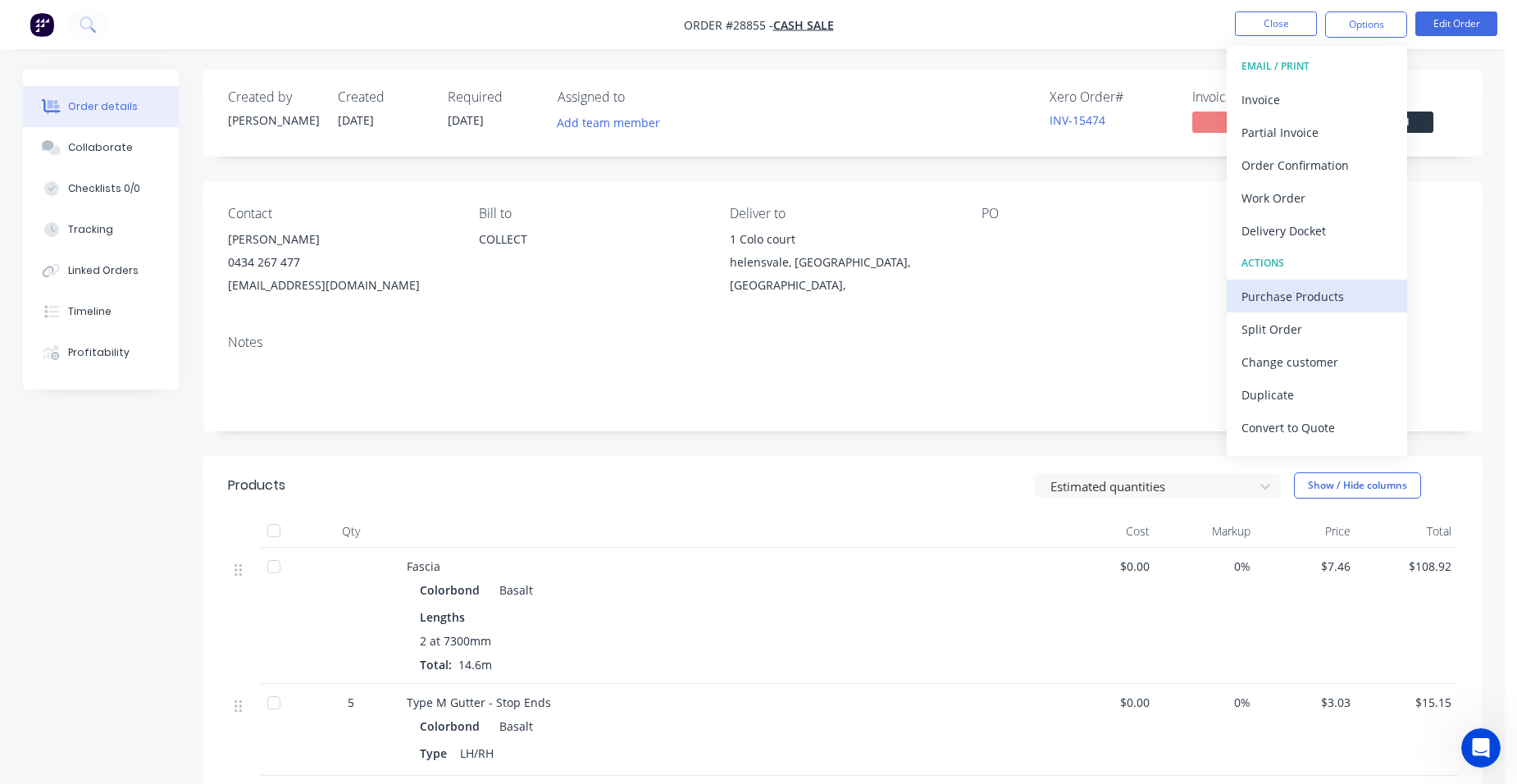
click at [1320, 292] on div "Purchase Products" at bounding box center [1317, 296] width 151 height 24
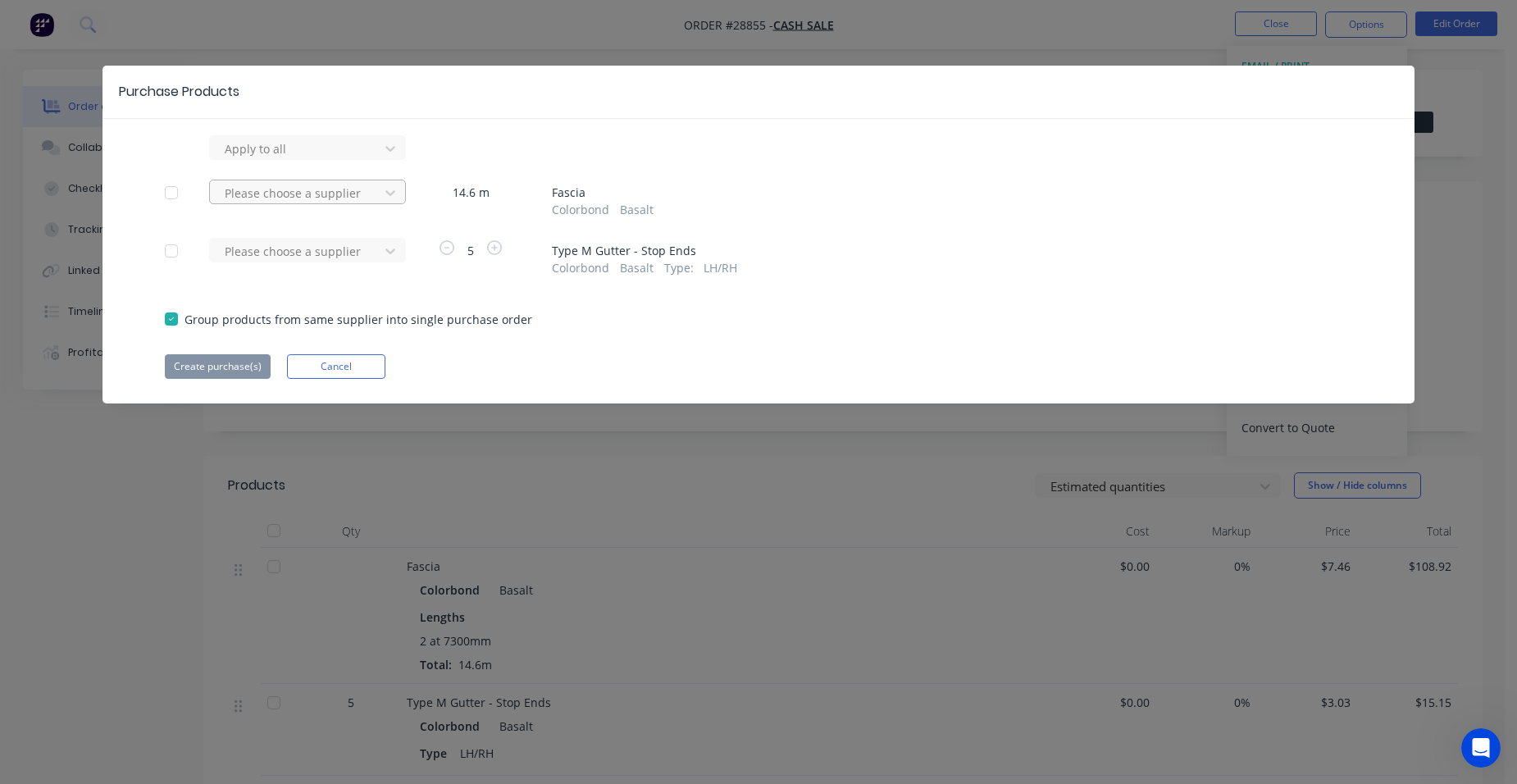
click at [290, 197] on div at bounding box center [296, 193] width 147 height 20
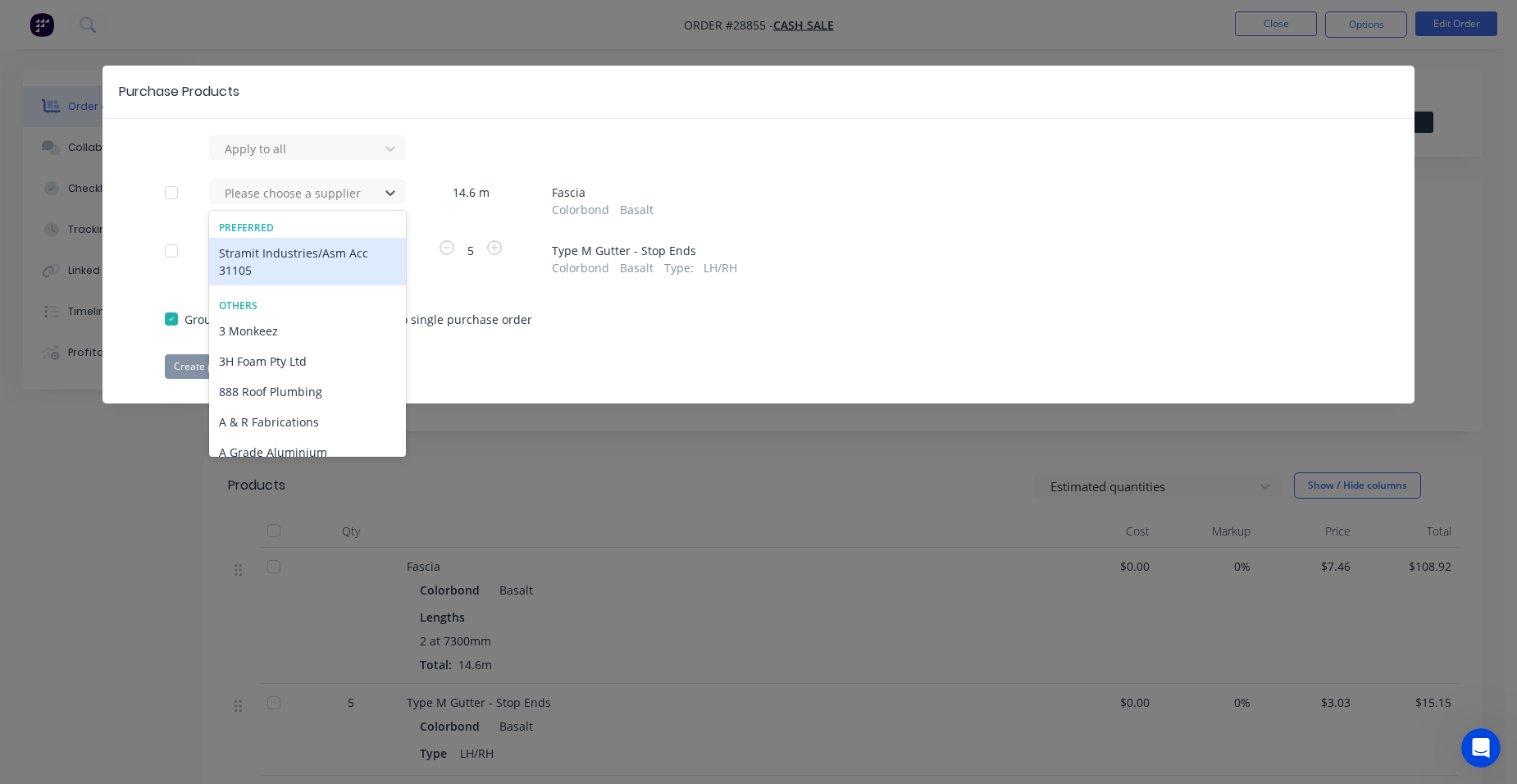
click at [266, 254] on div "Stramit Industries/Asm Acc 31105" at bounding box center [307, 262] width 197 height 47
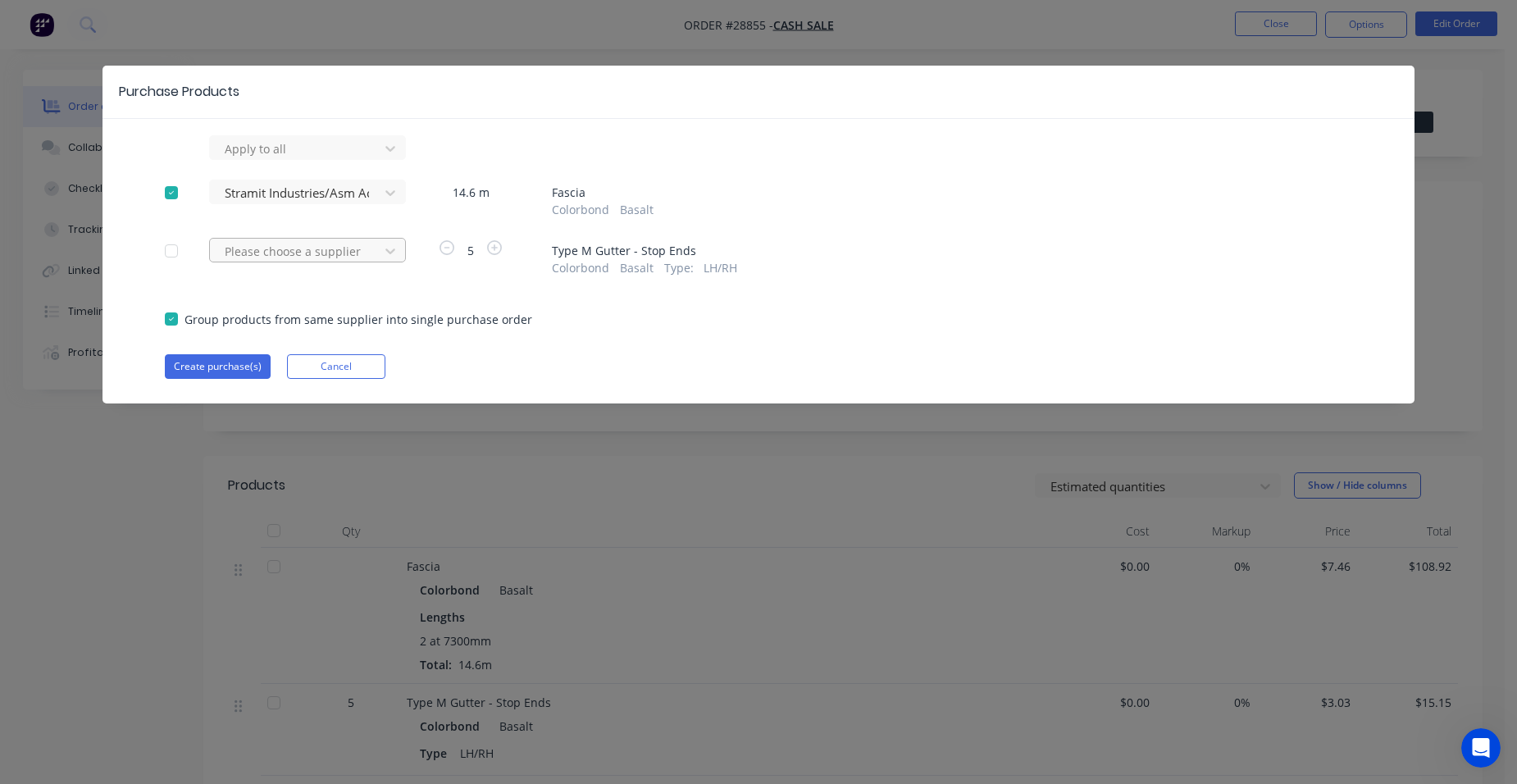
click at [265, 256] on div at bounding box center [296, 251] width 147 height 20
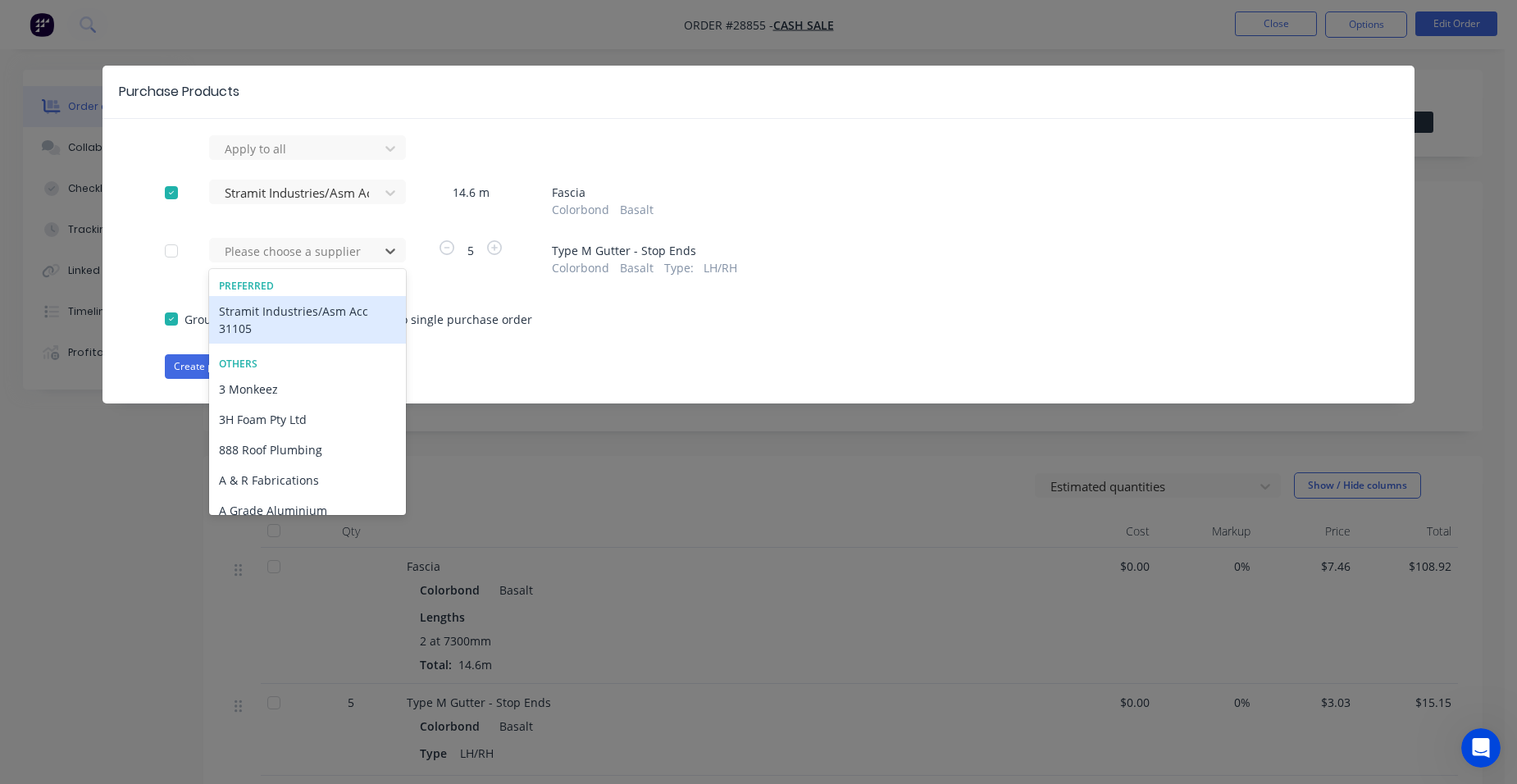
click at [246, 323] on div "Stramit Industries/Asm Acc 31105" at bounding box center [307, 319] width 197 height 47
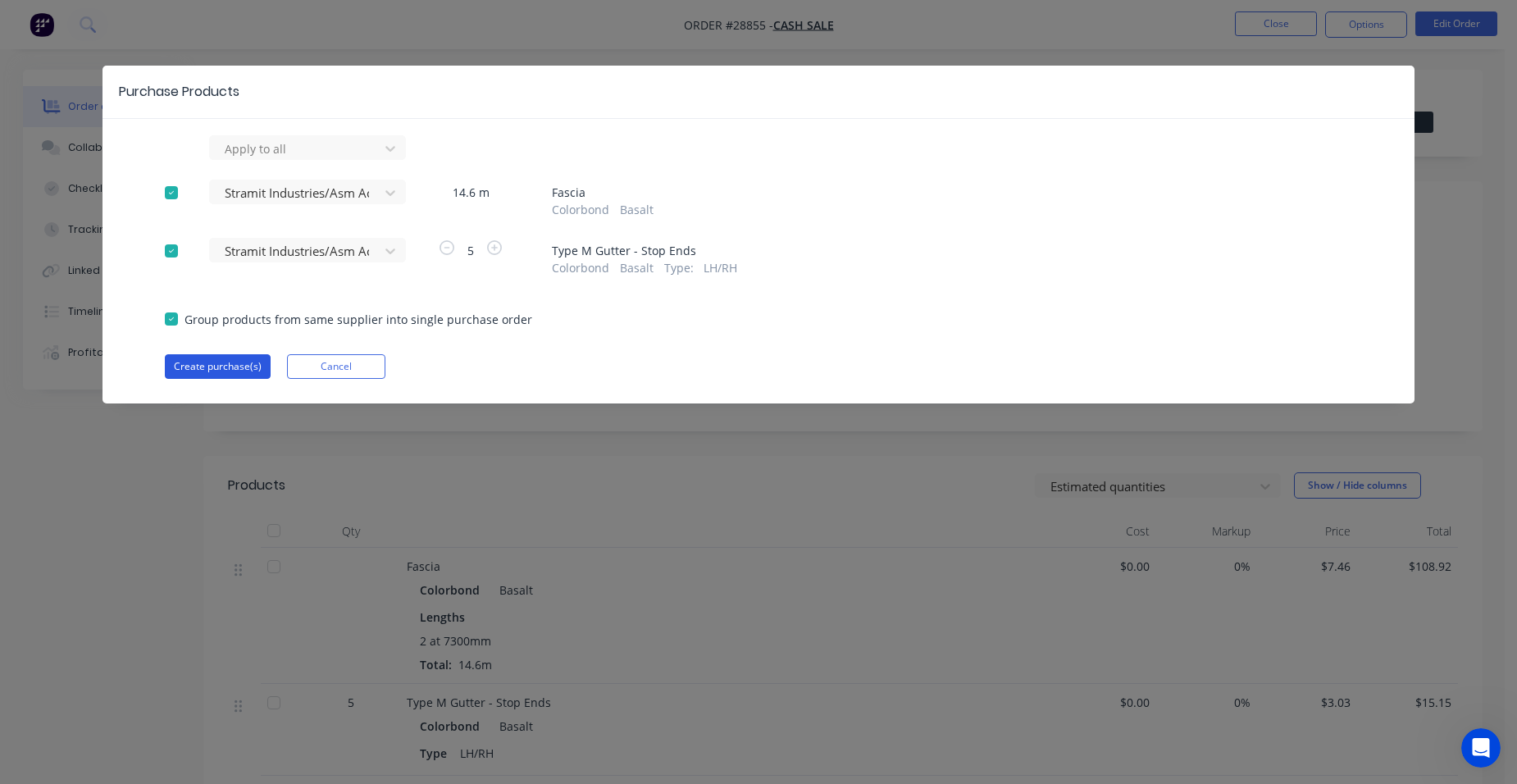
click at [205, 366] on button "Create purchase(s)" at bounding box center [218, 366] width 106 height 25
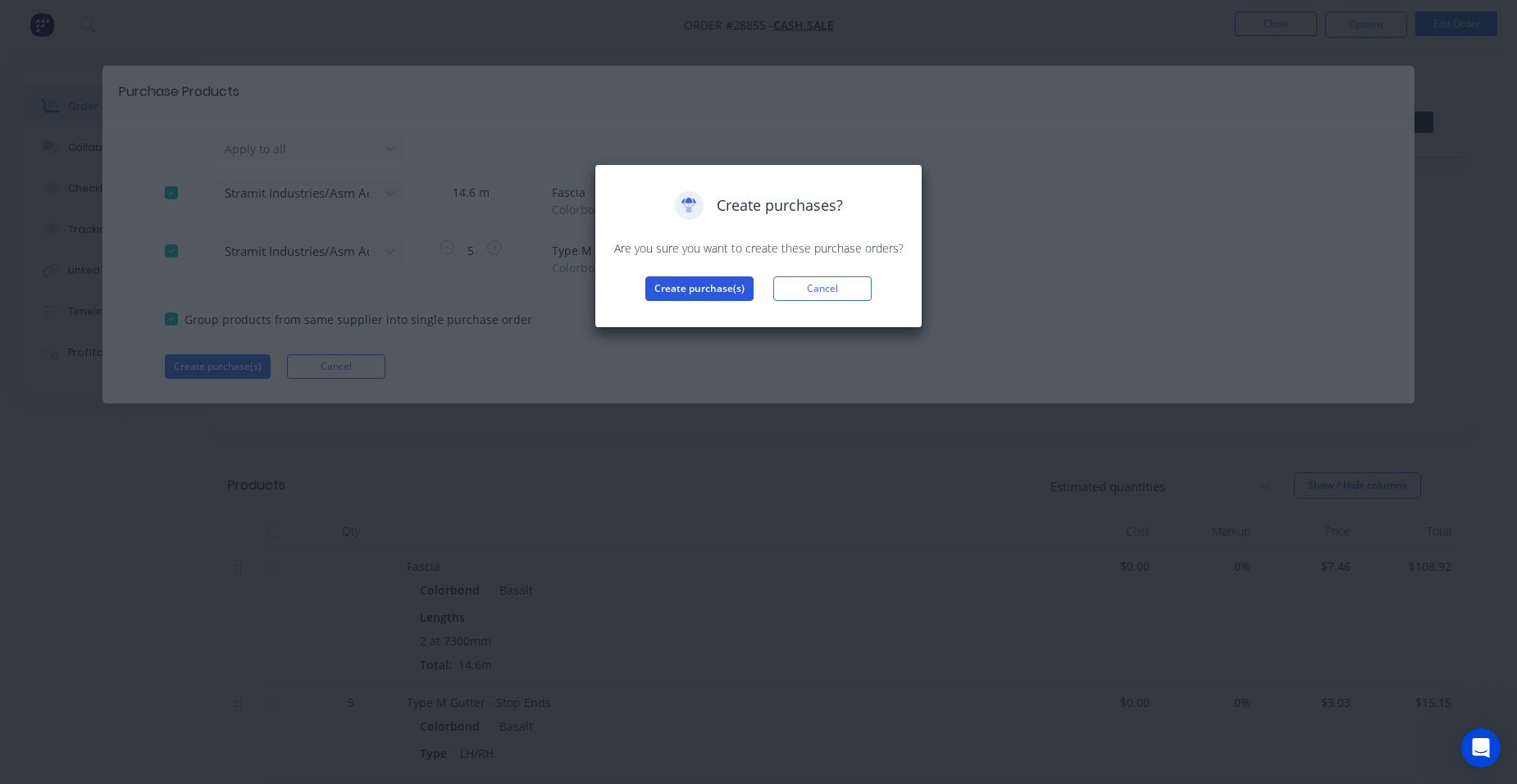
click at [656, 286] on button "Create purchase(s)" at bounding box center [700, 288] width 108 height 25
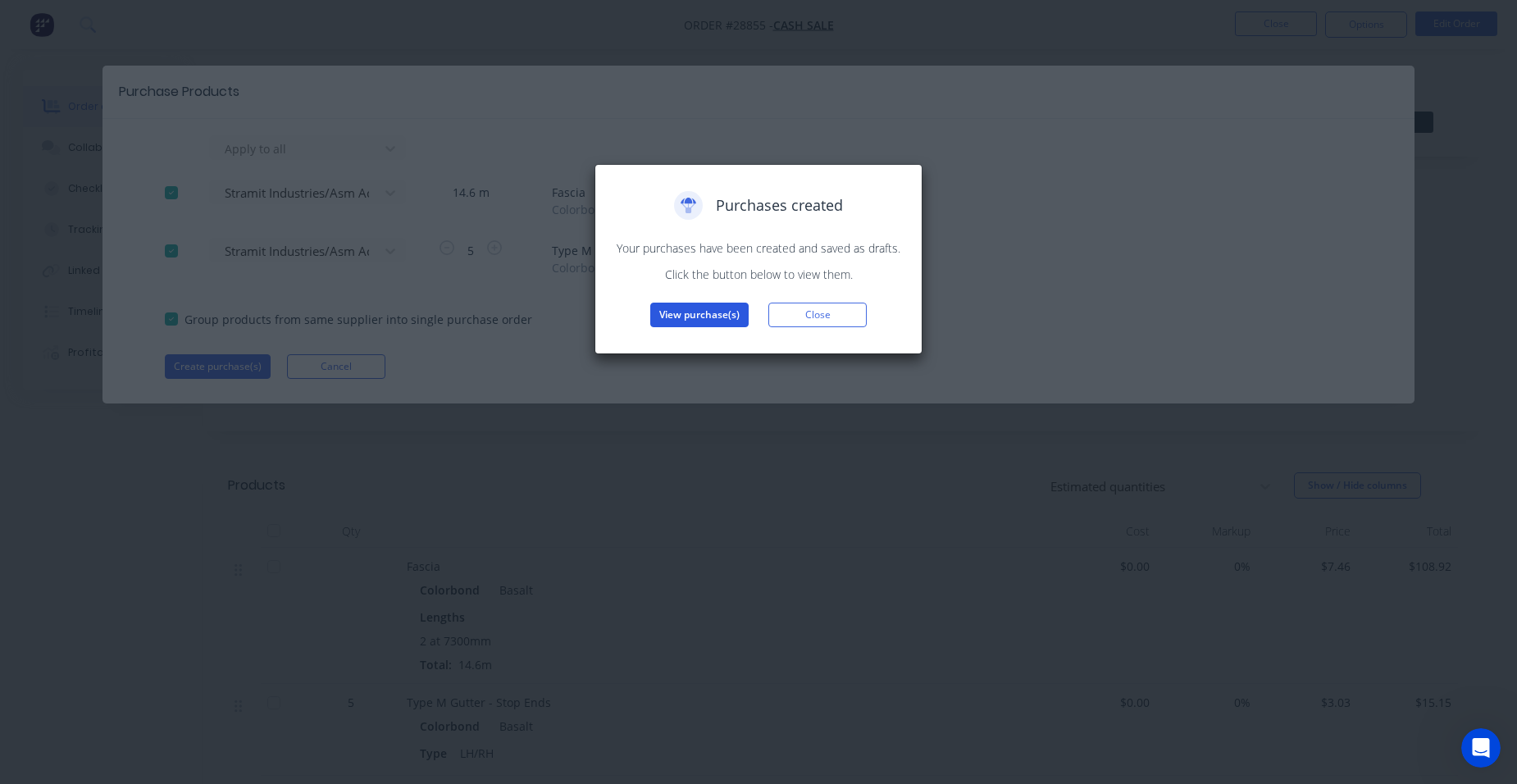
click at [669, 313] on button "View purchase(s)" at bounding box center [700, 314] width 98 height 25
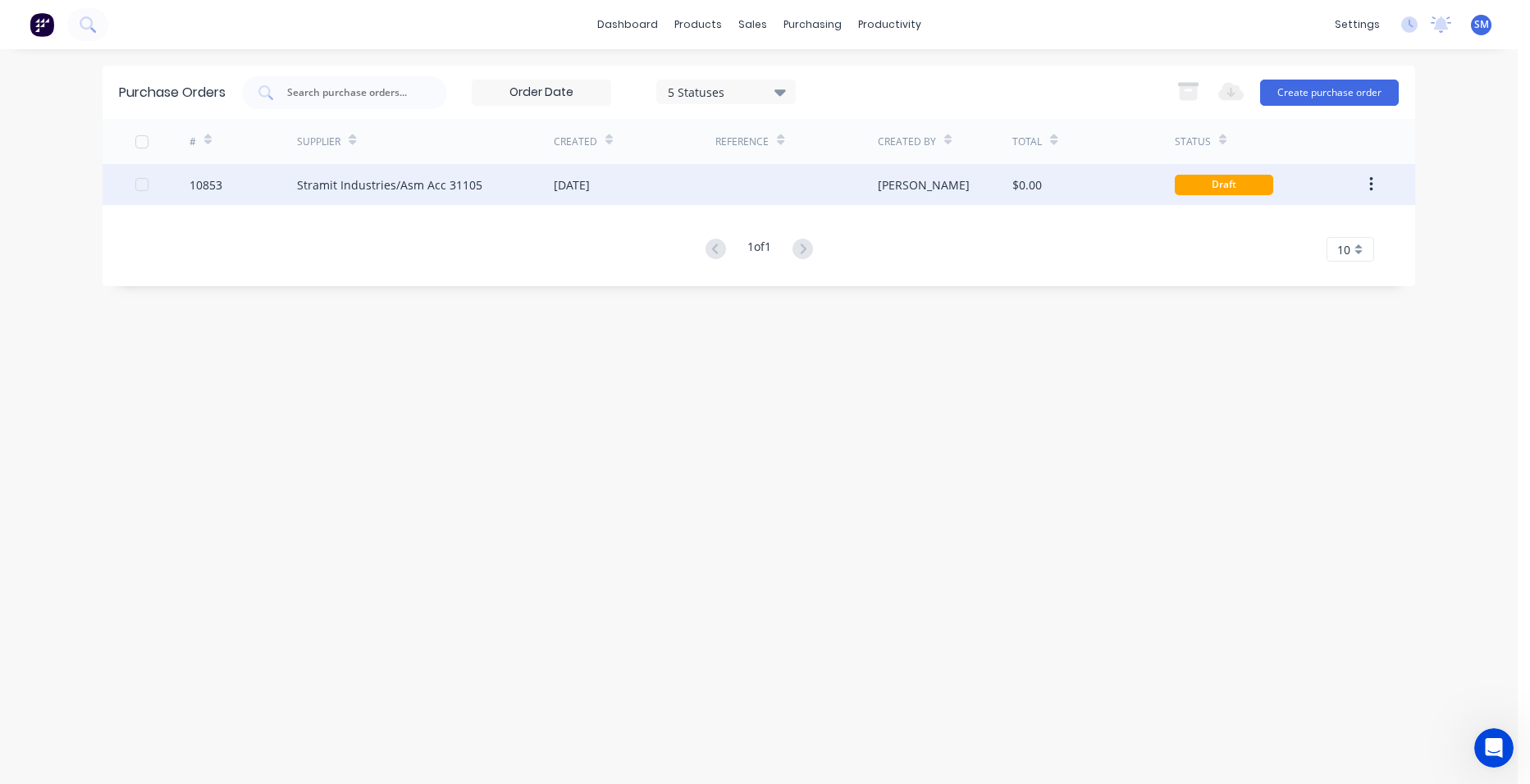
click at [504, 185] on div "Stramit Industries/Asm Acc 31105" at bounding box center [424, 185] width 257 height 41
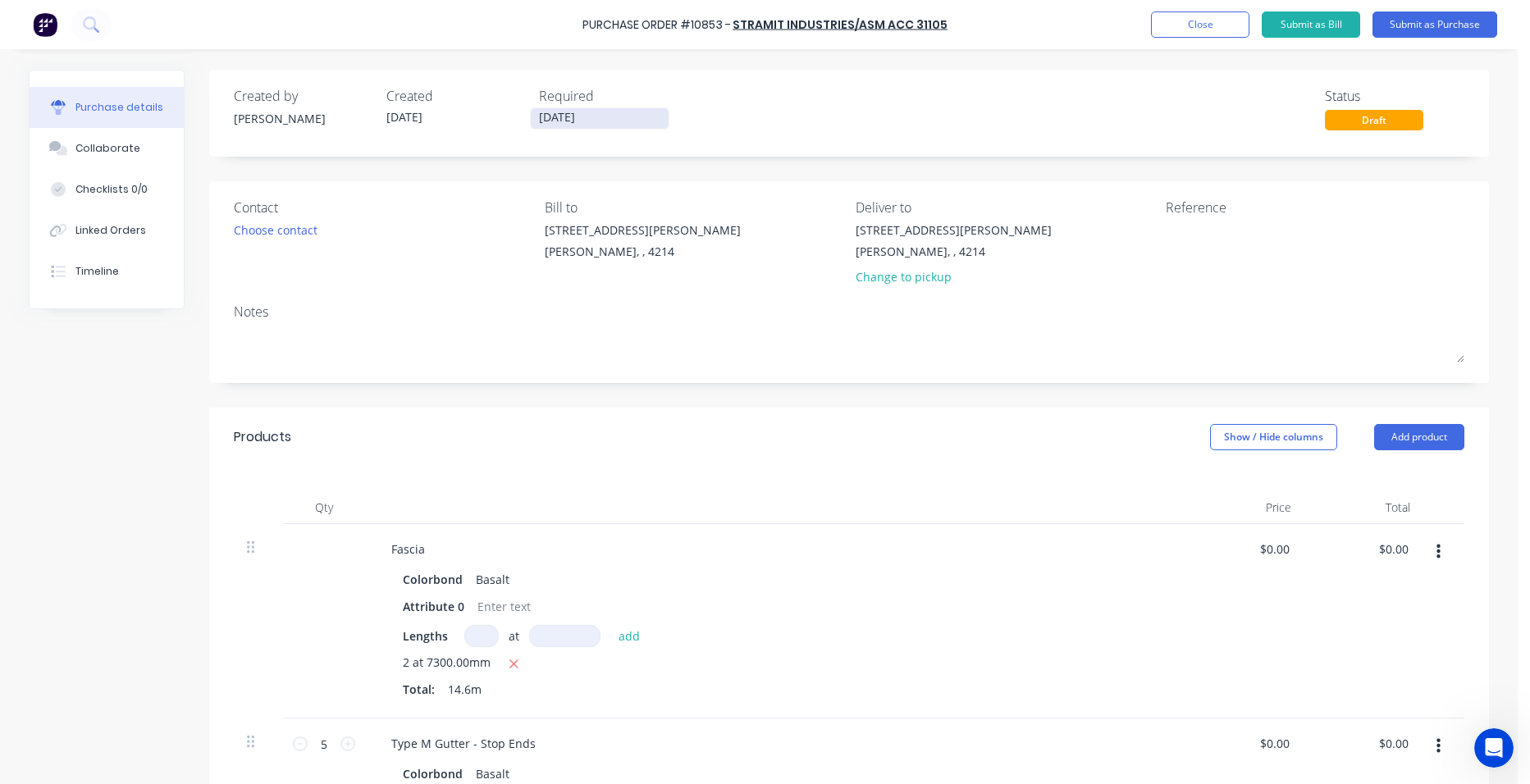
click at [573, 124] on input "[DATE]" at bounding box center [599, 119] width 138 height 20
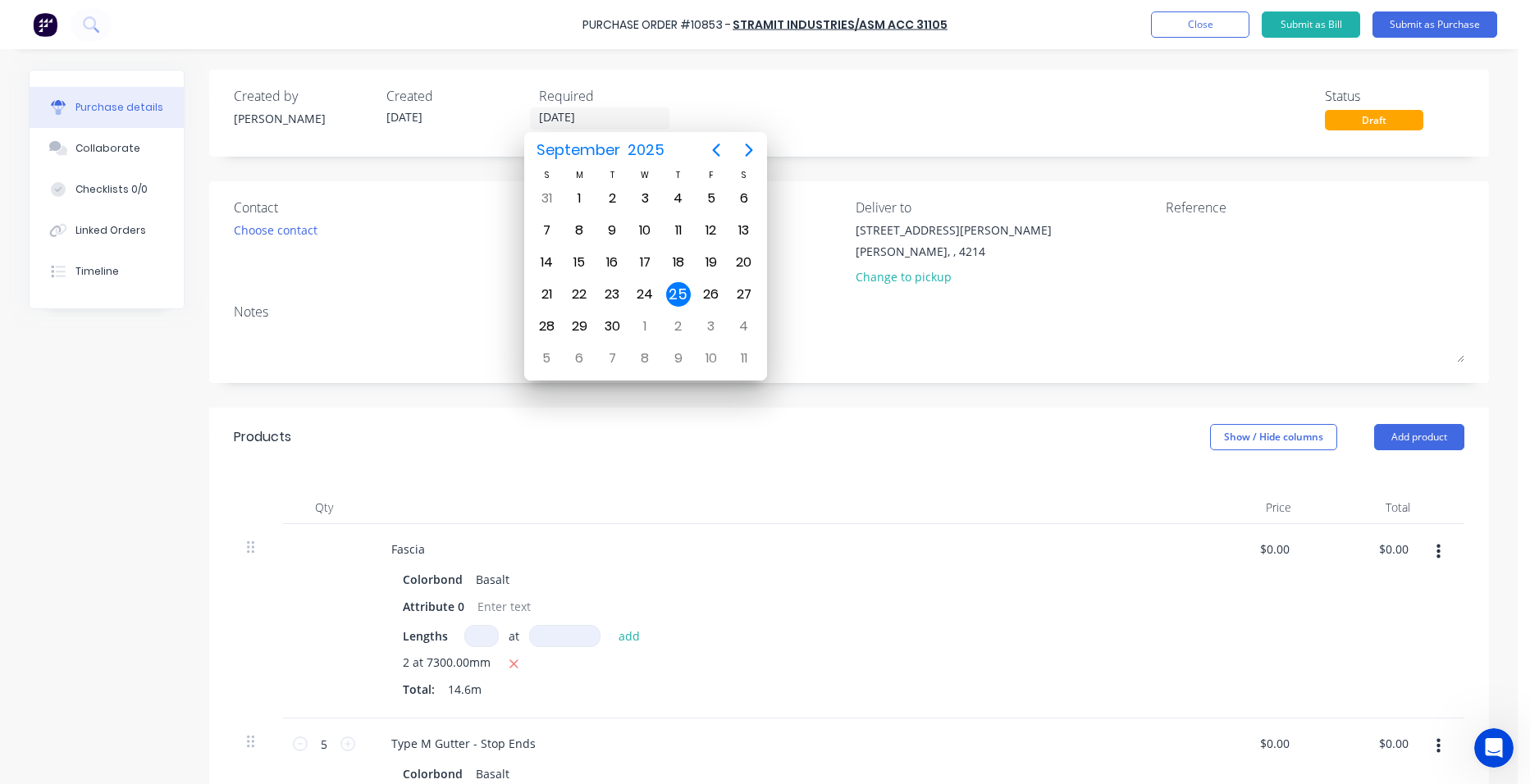
click at [577, 323] on div "29" at bounding box center [579, 326] width 25 height 25
type input "[DATE]"
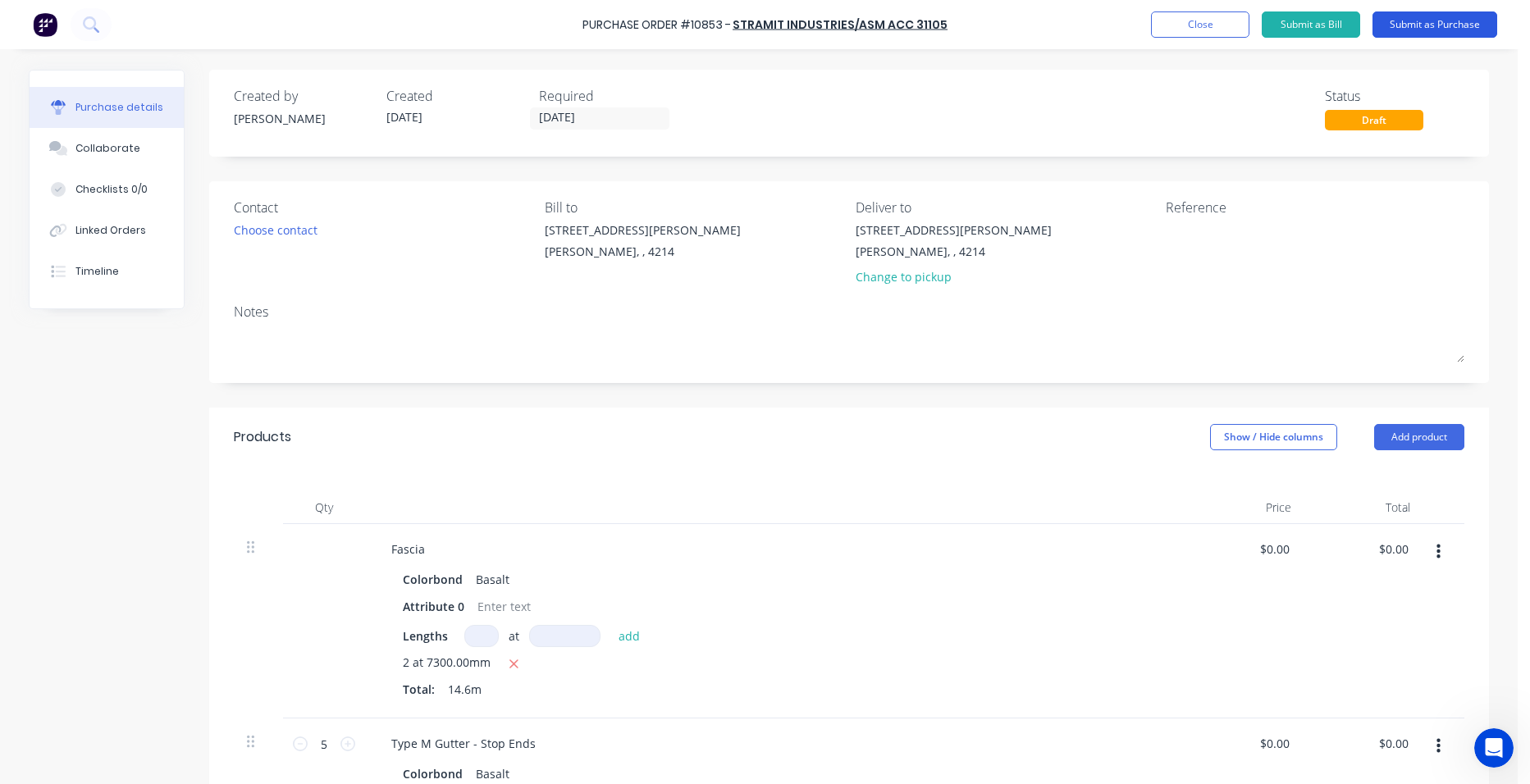
click at [1400, 24] on button "Submit as Purchase" at bounding box center [1434, 25] width 125 height 26
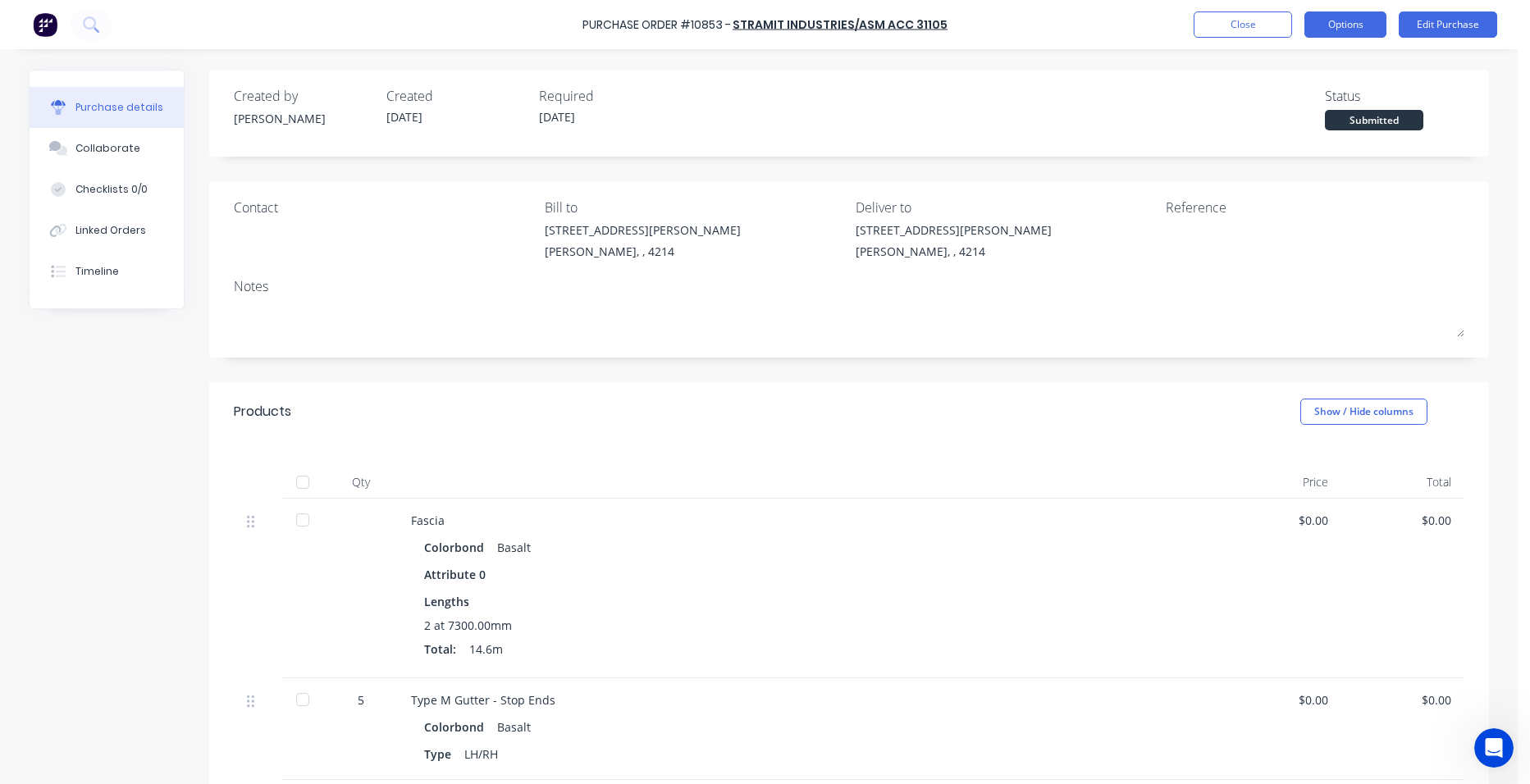
click at [1321, 25] on button "Options" at bounding box center [1344, 25] width 82 height 26
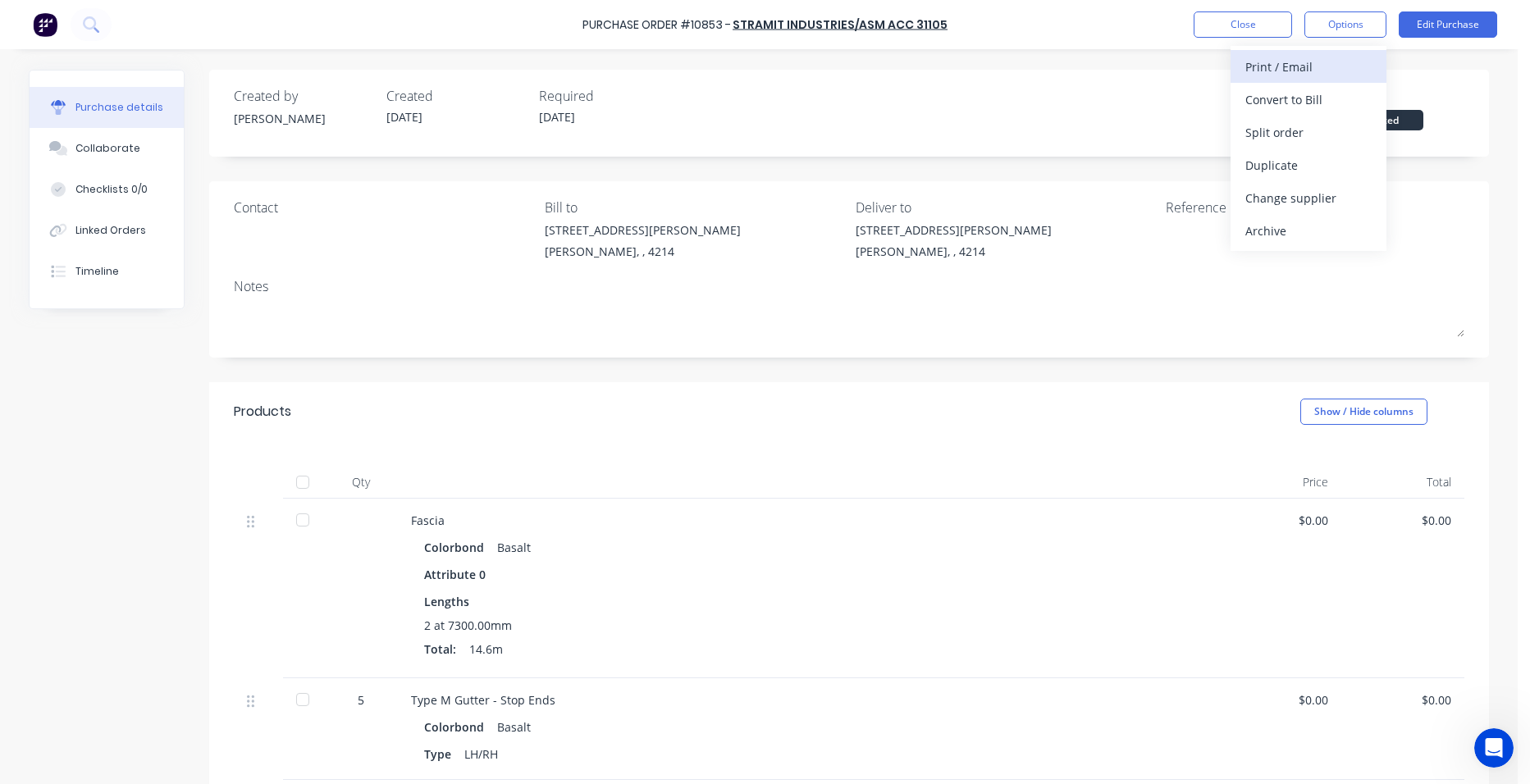
click at [1304, 68] on div "Print / Email" at bounding box center [1308, 67] width 126 height 24
click at [1295, 124] on div "Without pricing" at bounding box center [1308, 132] width 126 height 24
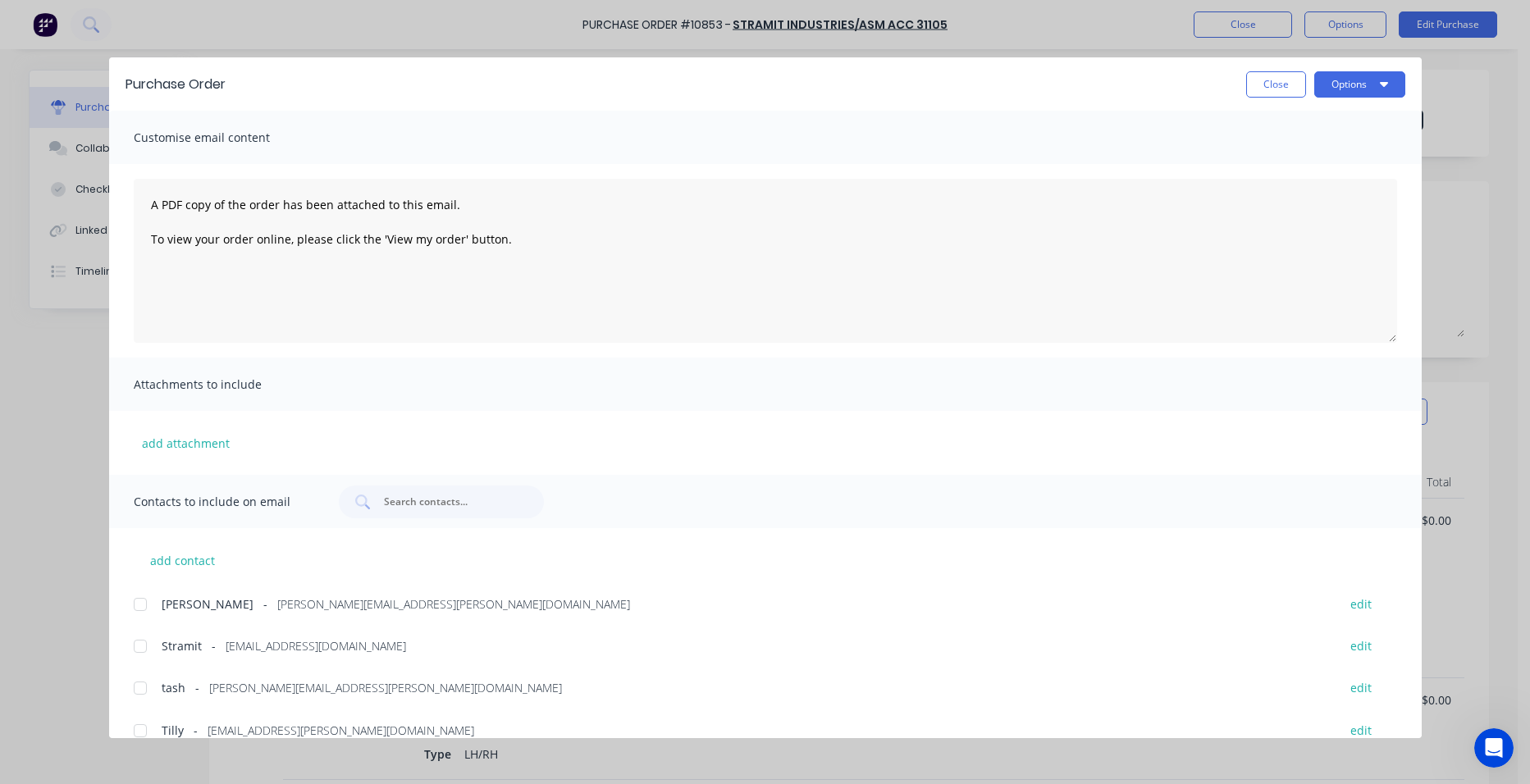
drag, startPoint x: 142, startPoint y: 643, endPoint x: 151, endPoint y: 636, distance: 11.4
click at [142, 643] on div at bounding box center [140, 646] width 33 height 33
click at [1348, 83] on button "Options" at bounding box center [1359, 84] width 91 height 26
click at [1317, 183] on div "Email" at bounding box center [1327, 191] width 126 height 24
click at [1271, 78] on button "Close" at bounding box center [1276, 84] width 60 height 26
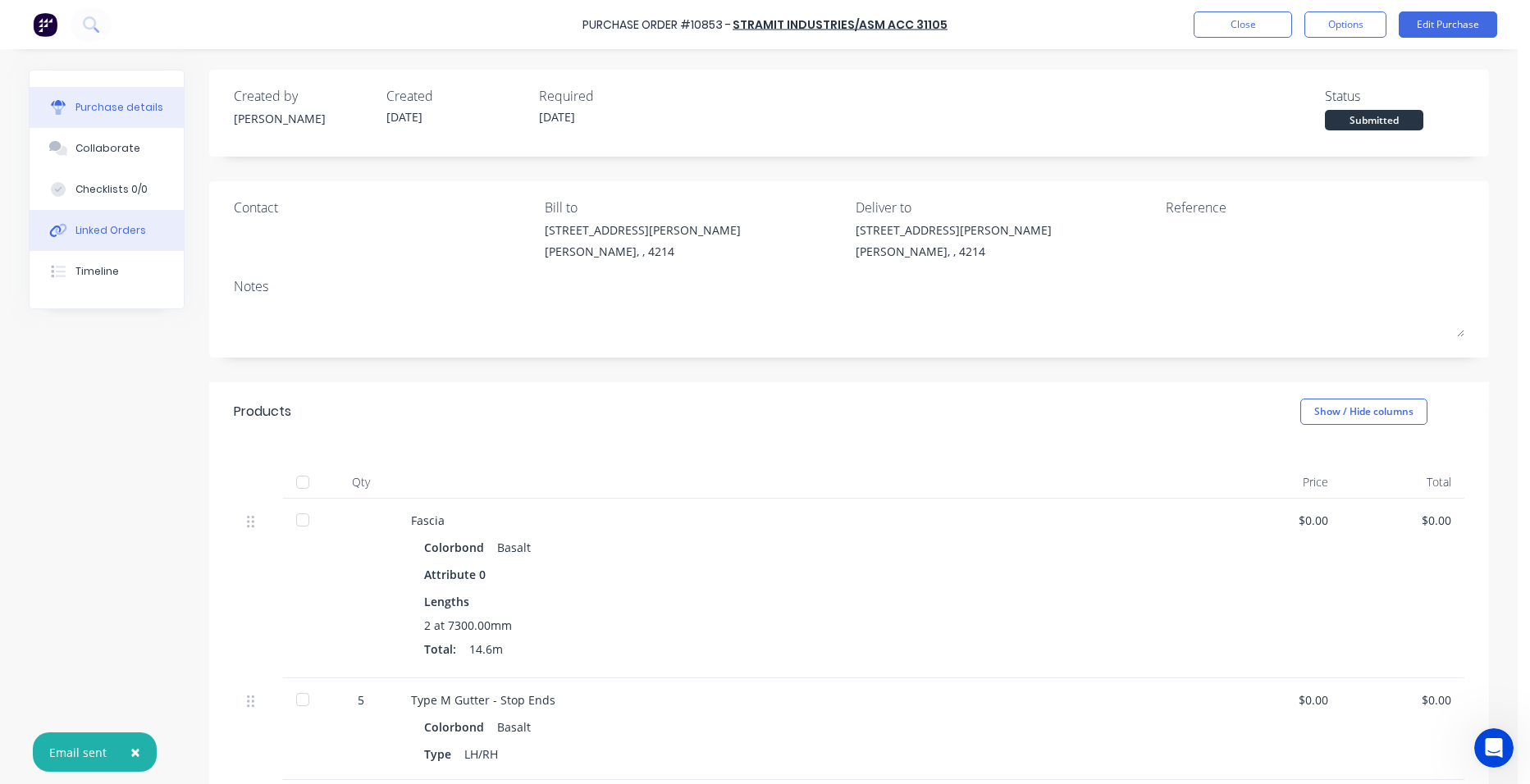
click at [120, 235] on div "Linked Orders" at bounding box center [110, 229] width 70 height 14
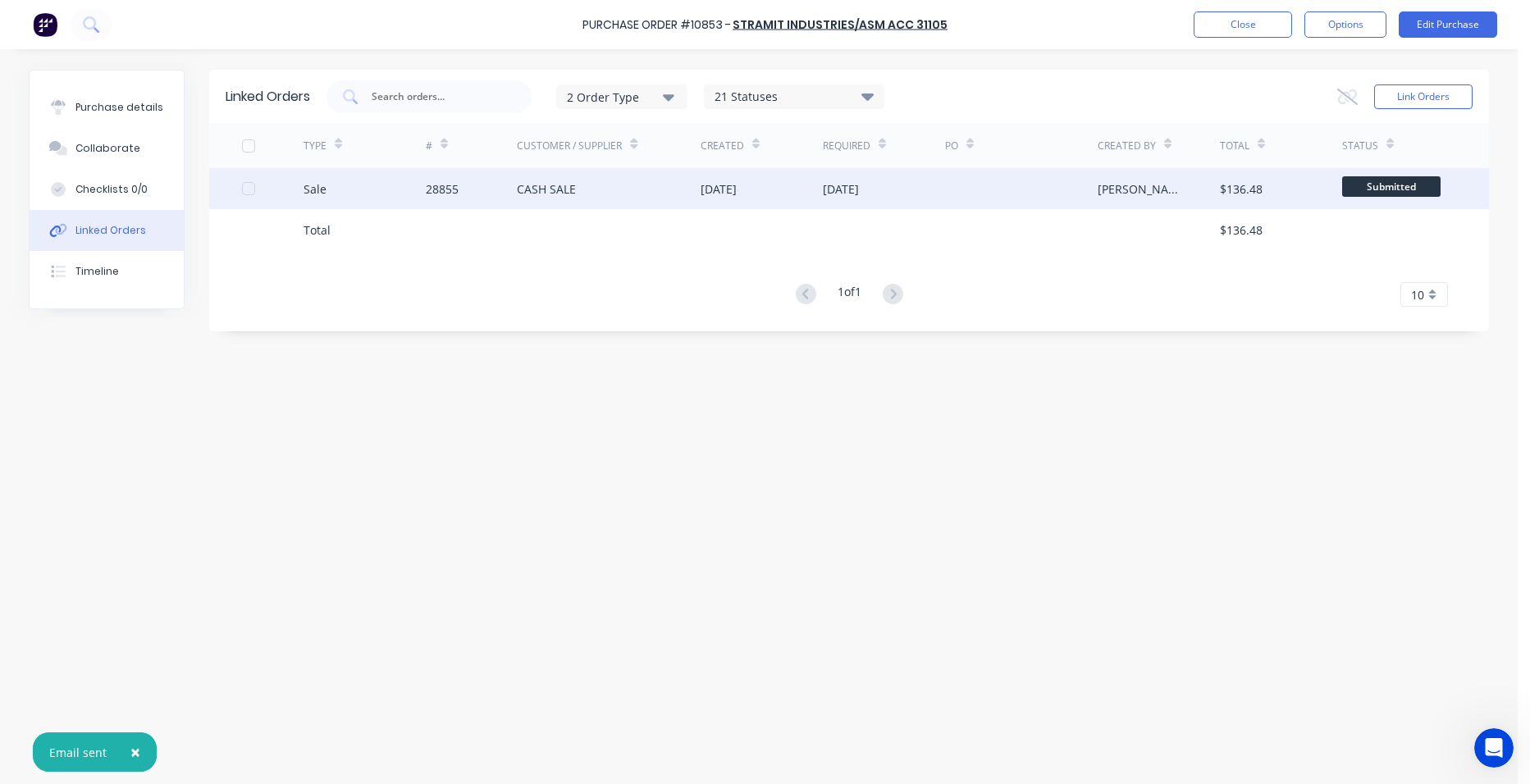
click at [563, 190] on div "CASH SALE" at bounding box center [546, 189] width 59 height 17
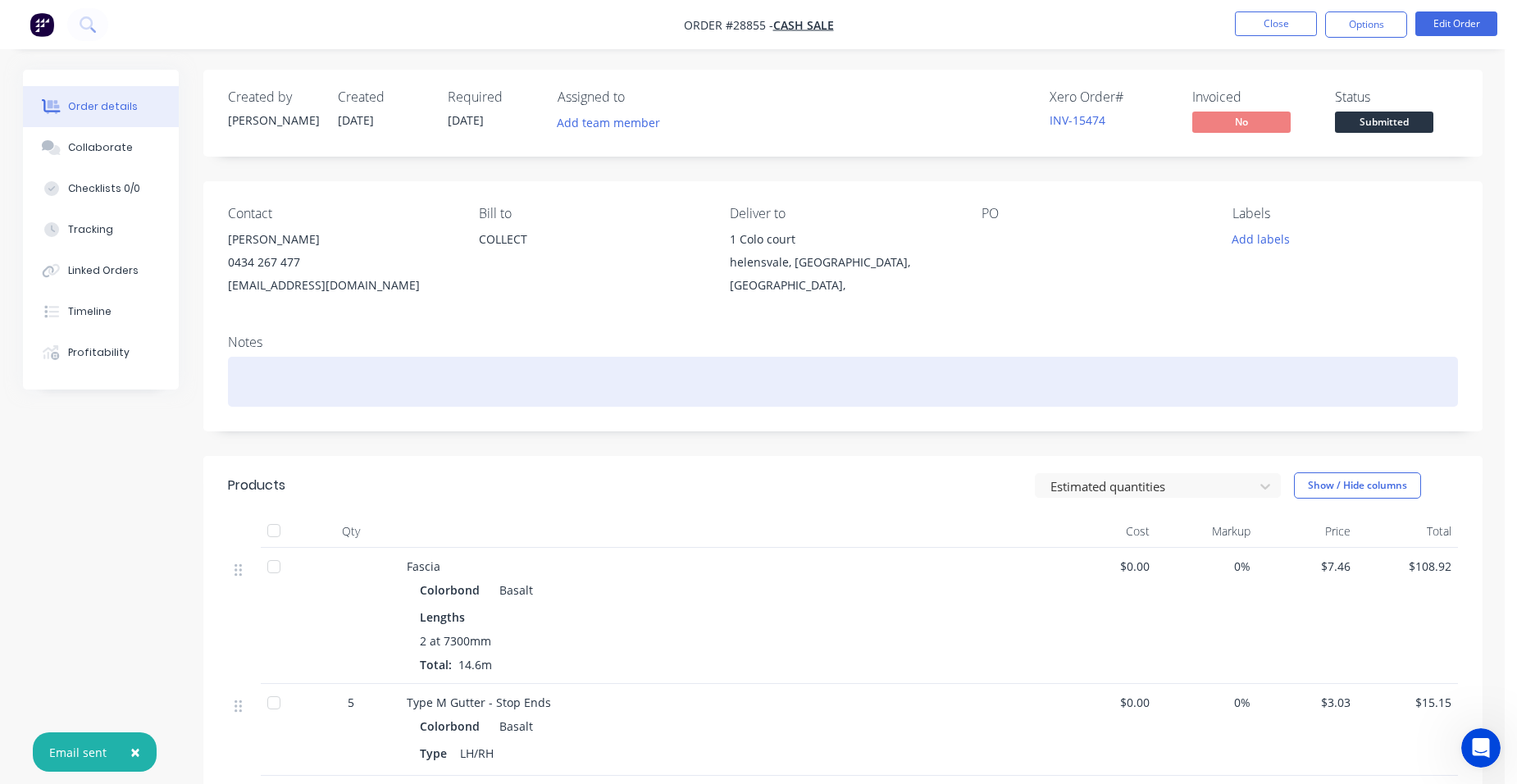
click at [288, 382] on div at bounding box center [843, 381] width 1230 height 50
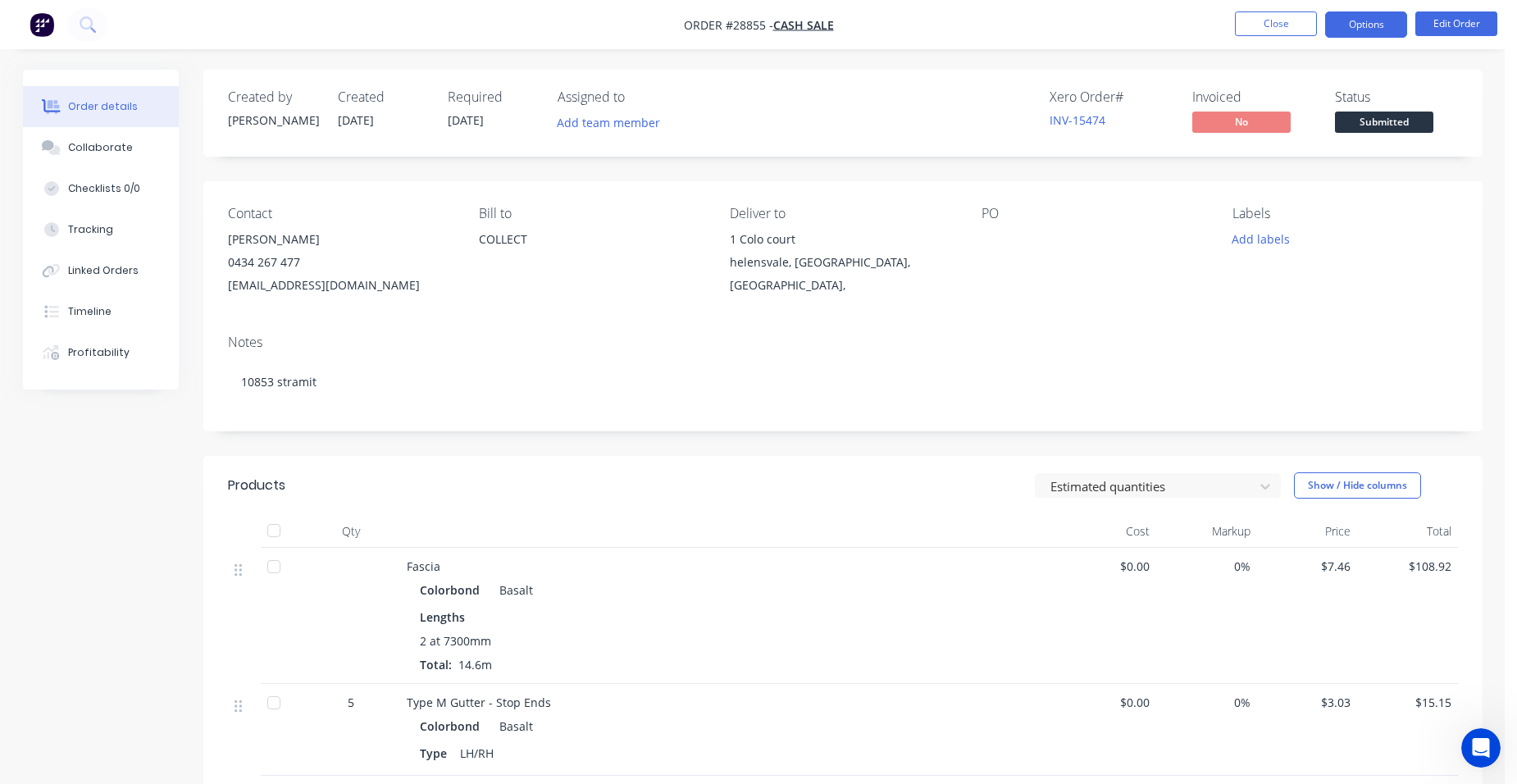
click at [1353, 32] on button "Options" at bounding box center [1365, 25] width 82 height 26
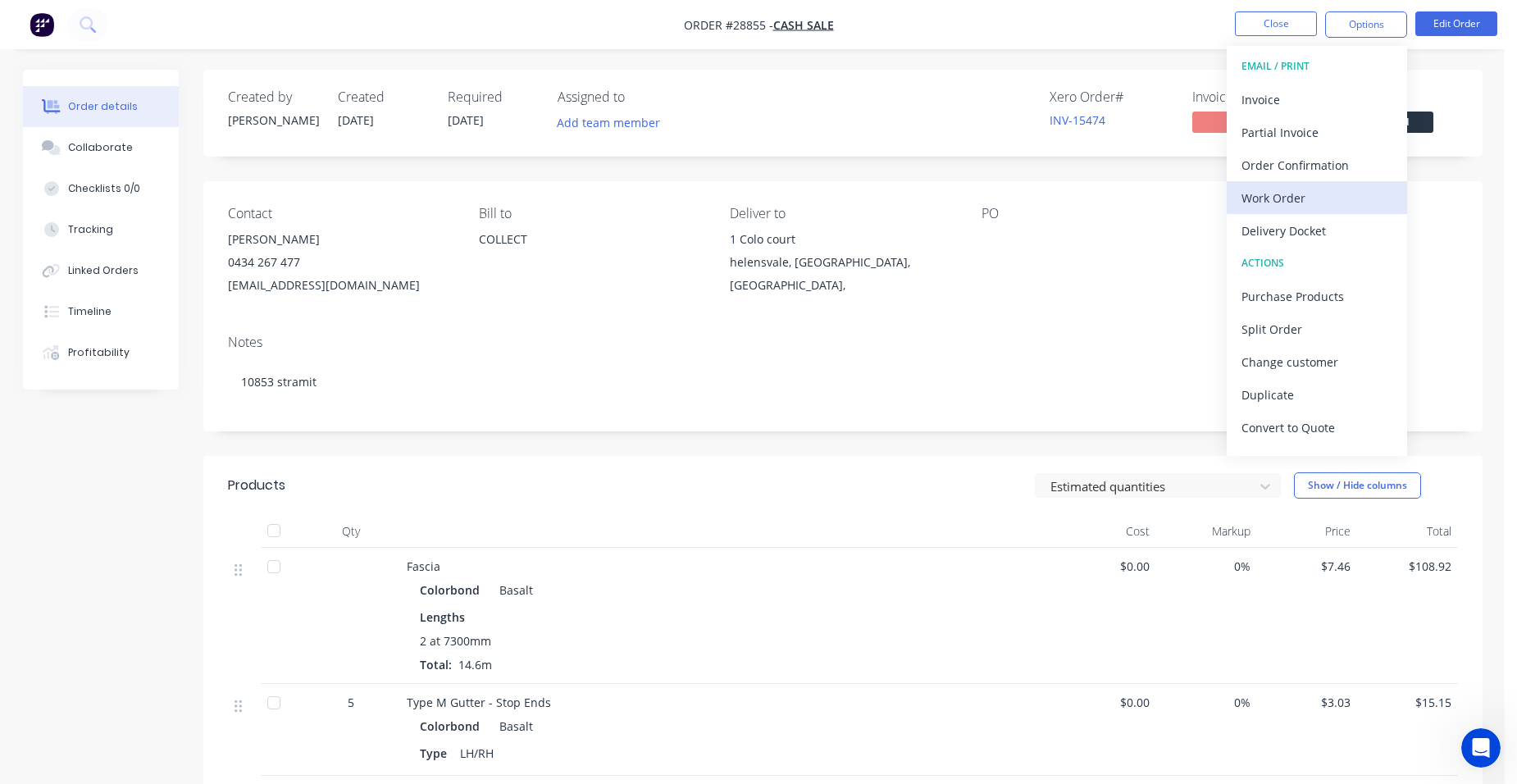
click at [1332, 203] on div "Work Order" at bounding box center [1317, 198] width 151 height 24
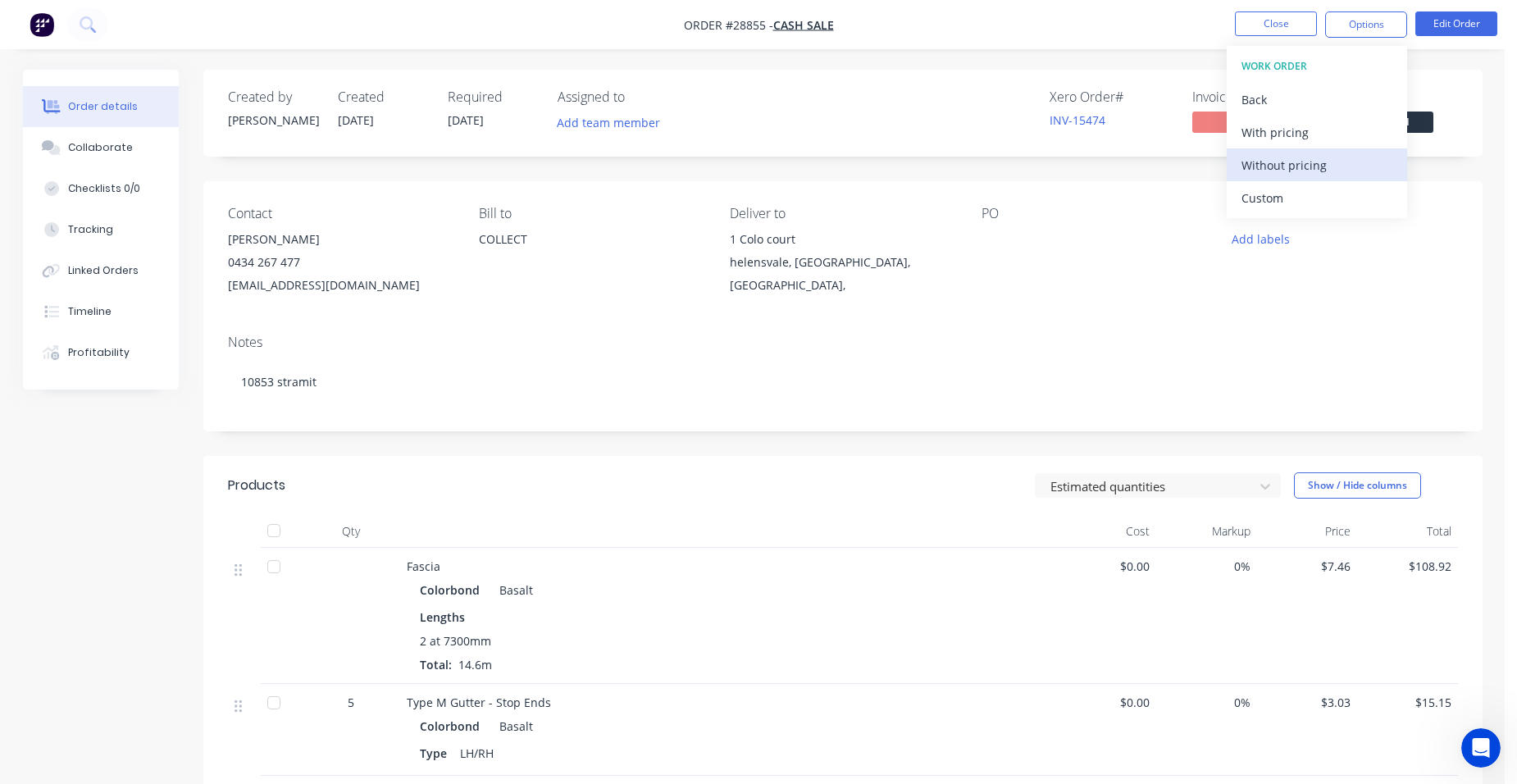
click at [1348, 156] on div "Without pricing" at bounding box center [1317, 165] width 151 height 24
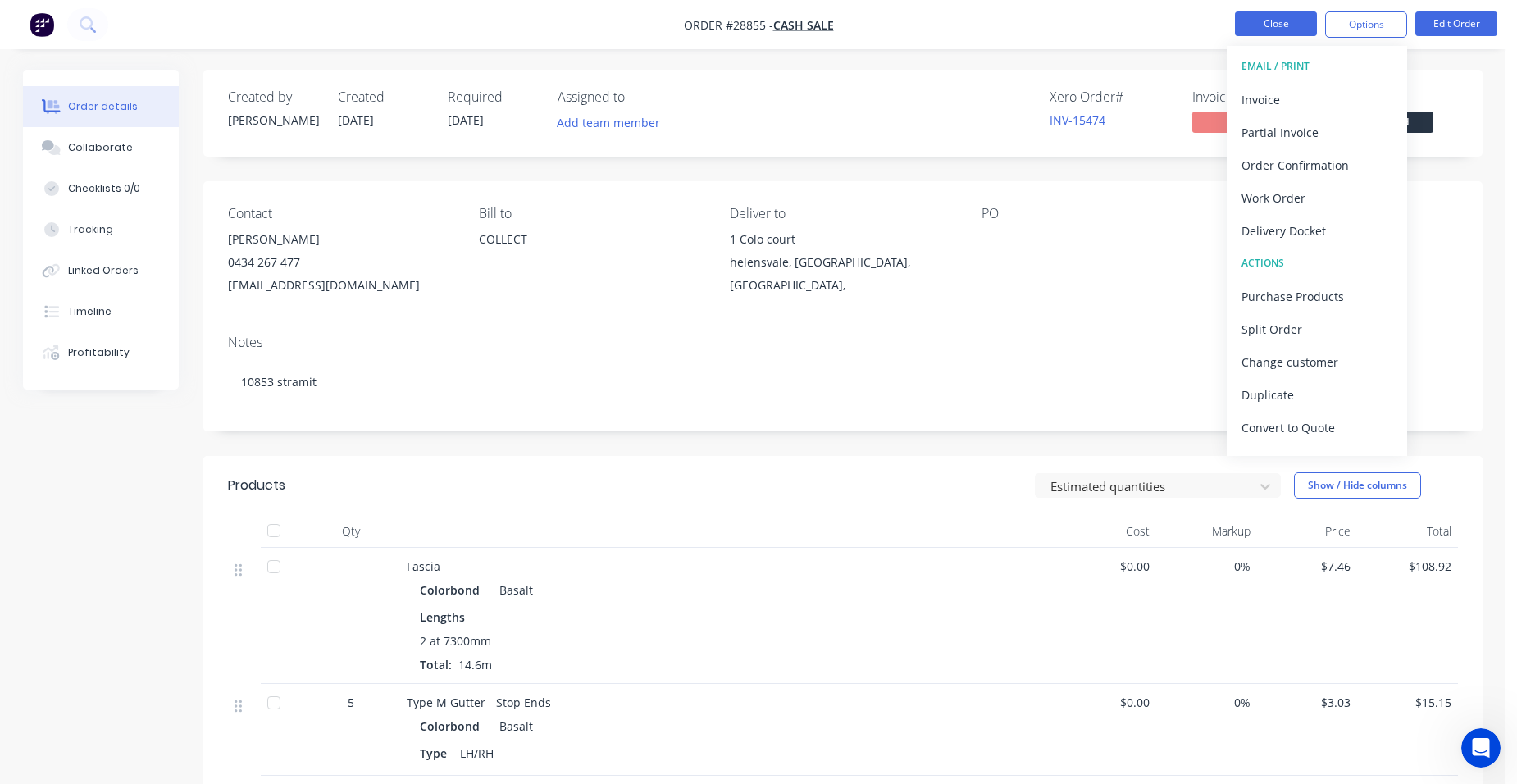
click at [1273, 31] on button "Close" at bounding box center [1276, 24] width 82 height 25
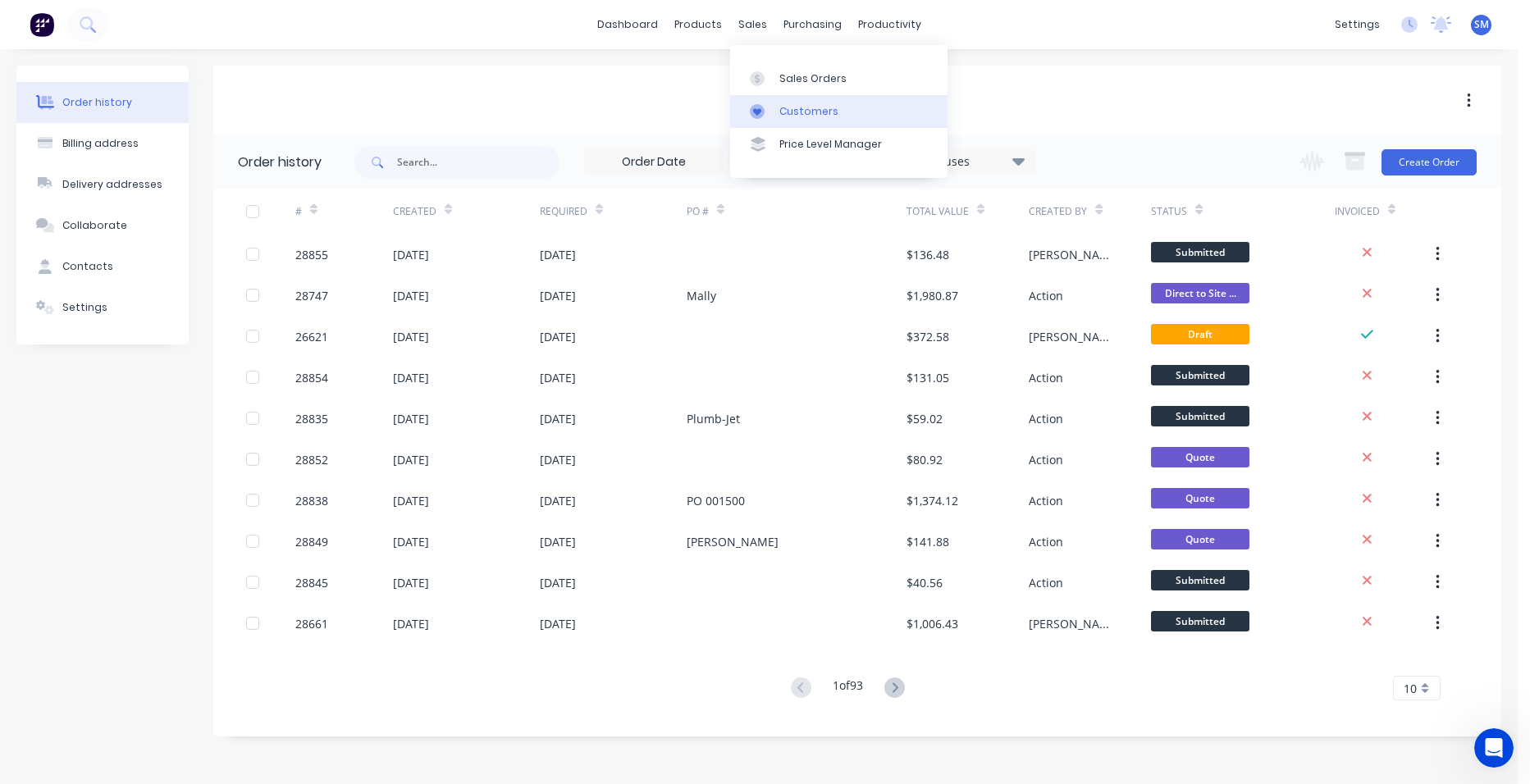
click at [764, 108] on div at bounding box center [762, 111] width 25 height 14
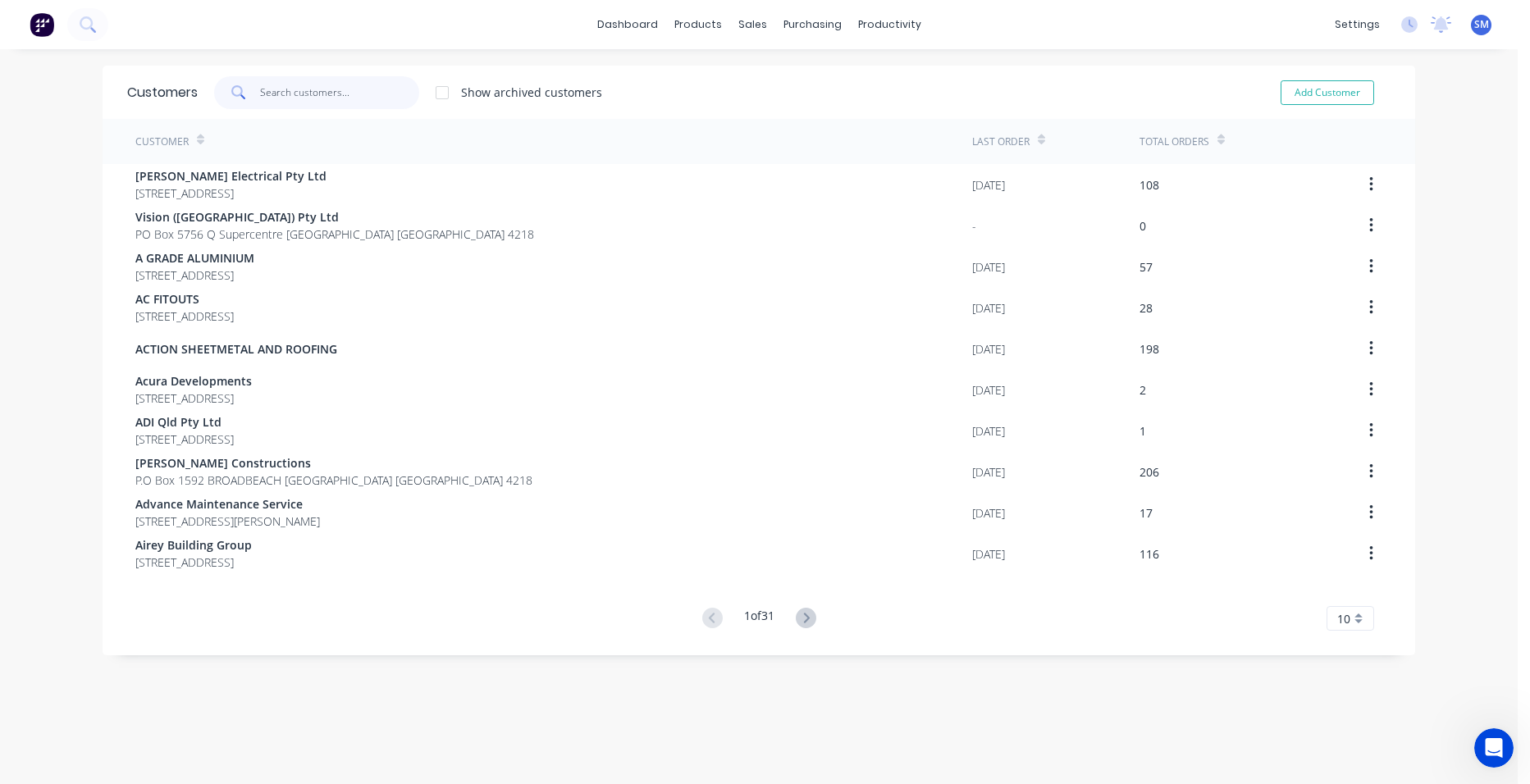
click at [309, 104] on input "text" at bounding box center [340, 92] width 160 height 33
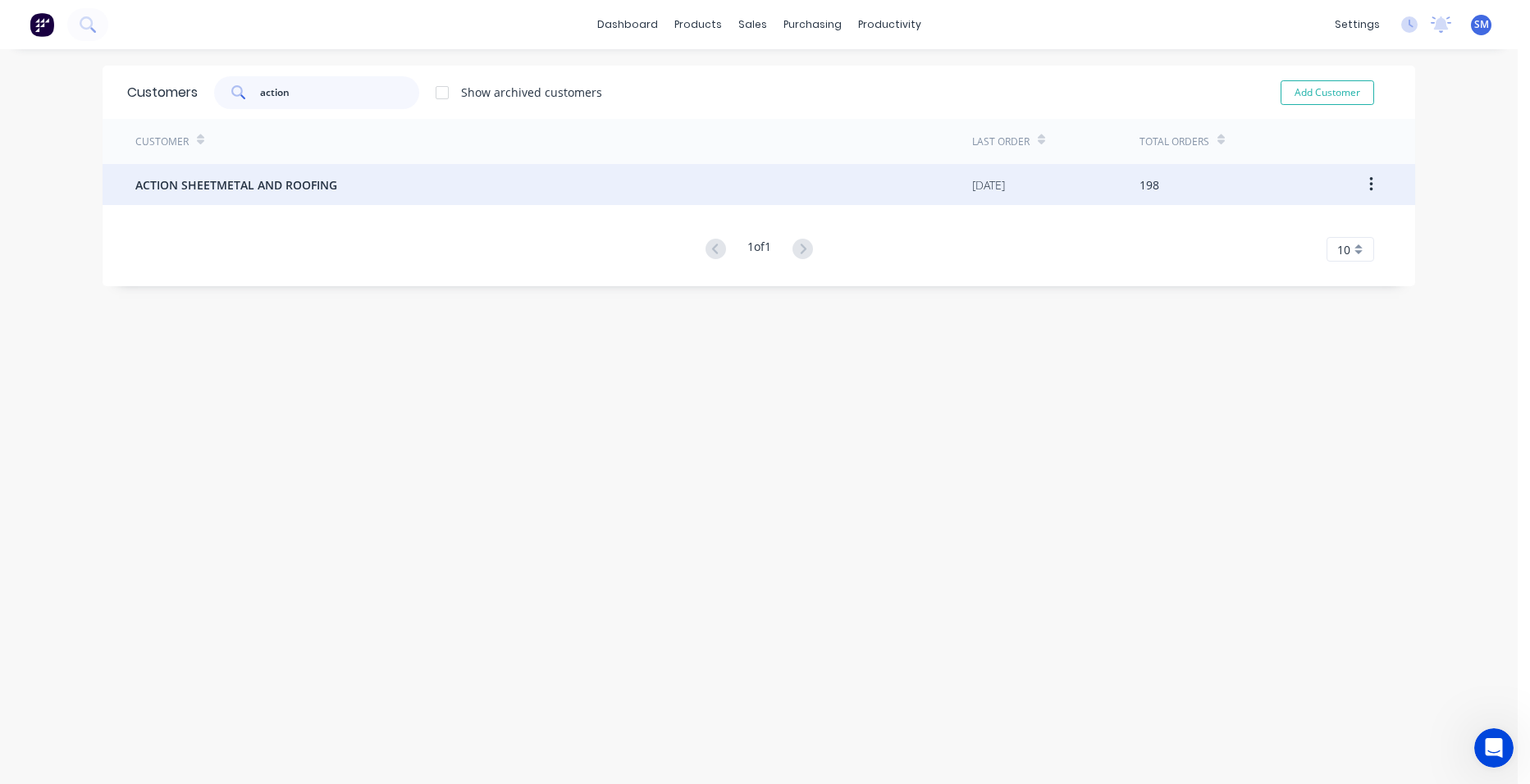
type input "action"
click at [255, 180] on span "ACTION SHEETMETAL AND ROOFING" at bounding box center [236, 185] width 202 height 17
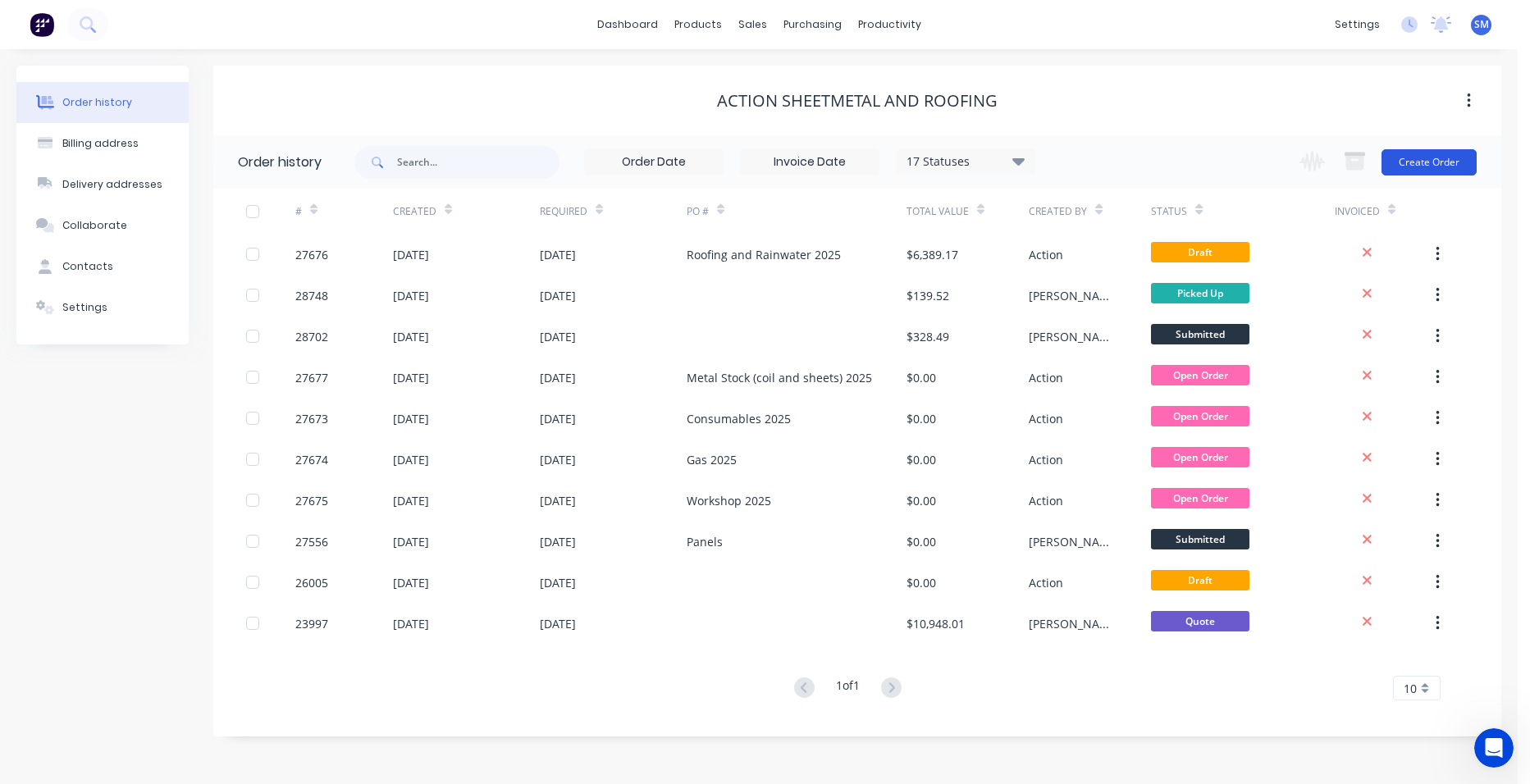
click at [1416, 157] on button "Create Order" at bounding box center [1428, 162] width 95 height 26
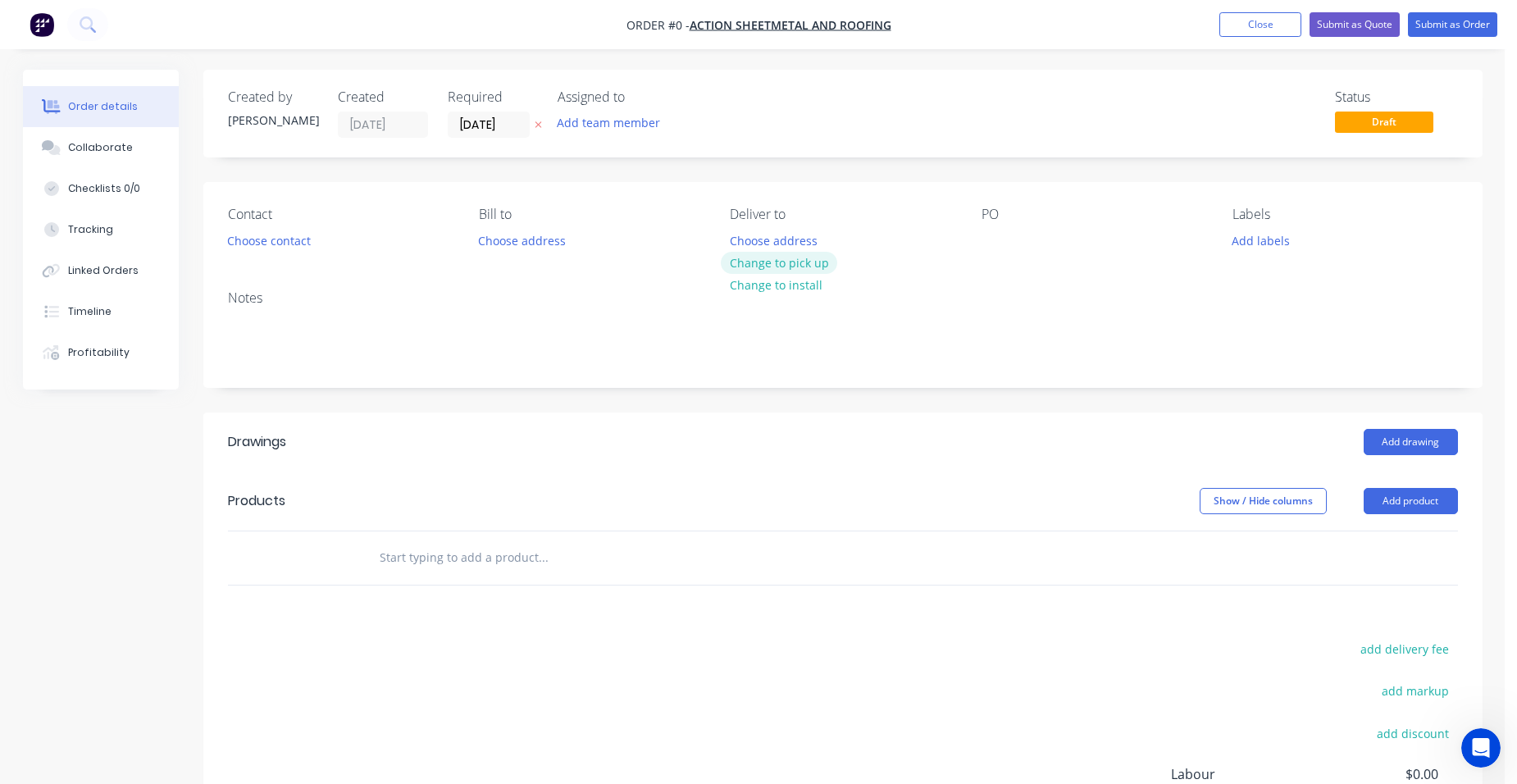
click at [773, 253] on button "Change to pick up" at bounding box center [778, 262] width 116 height 22
click at [1404, 504] on button "Add product" at bounding box center [1410, 500] width 94 height 26
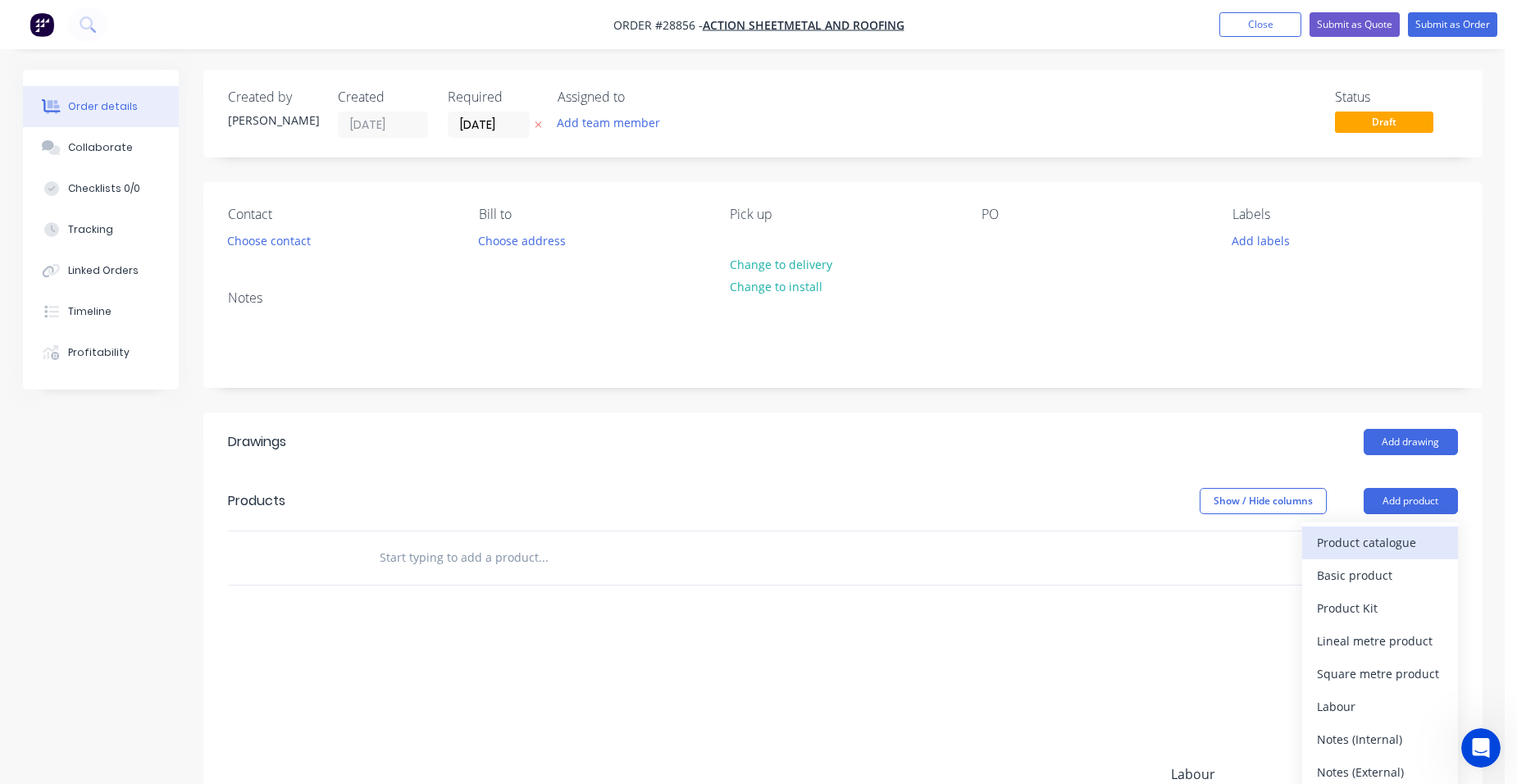
click at [1367, 544] on div "Product catalogue" at bounding box center [1380, 542] width 126 height 24
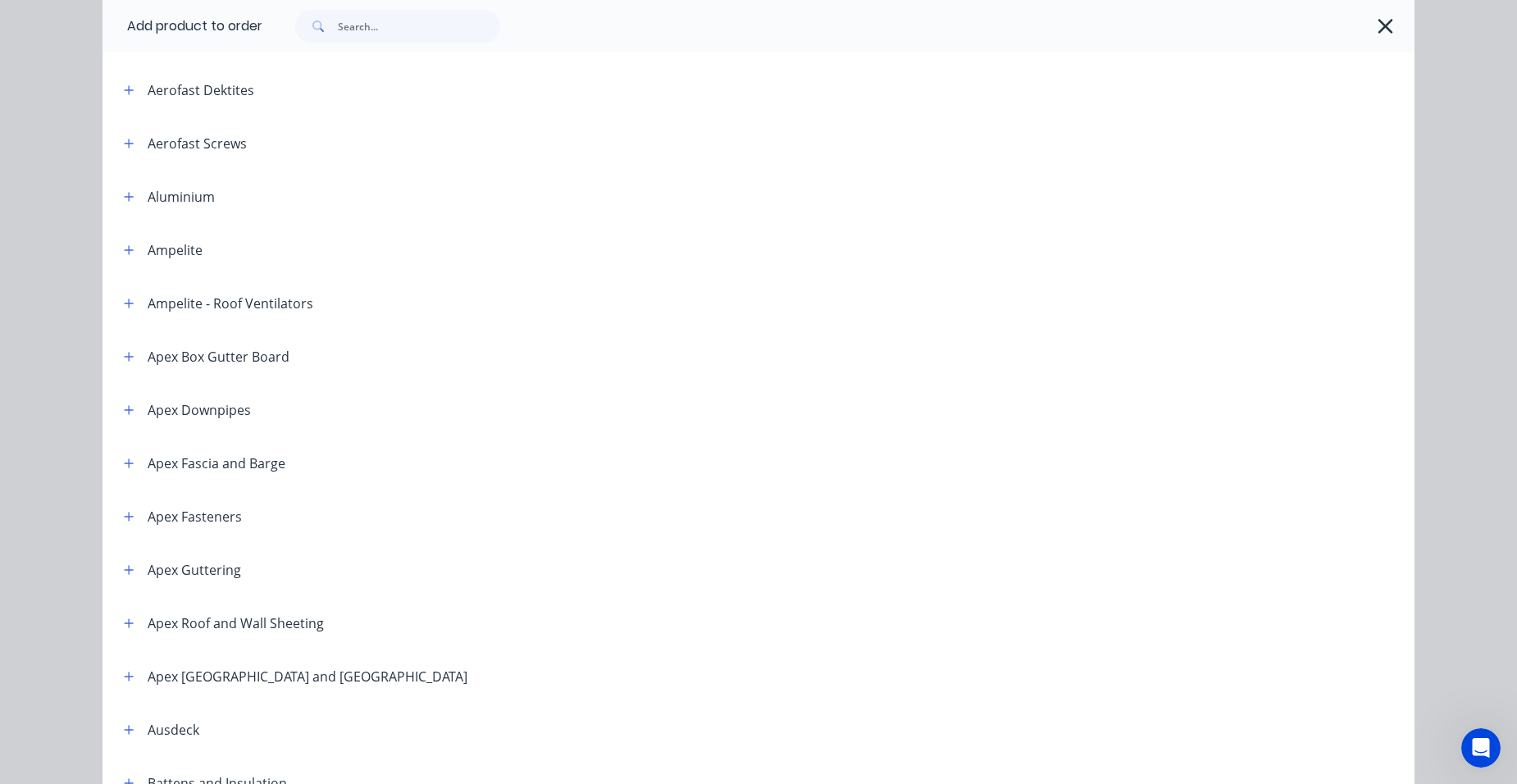
scroll to position [164, 0]
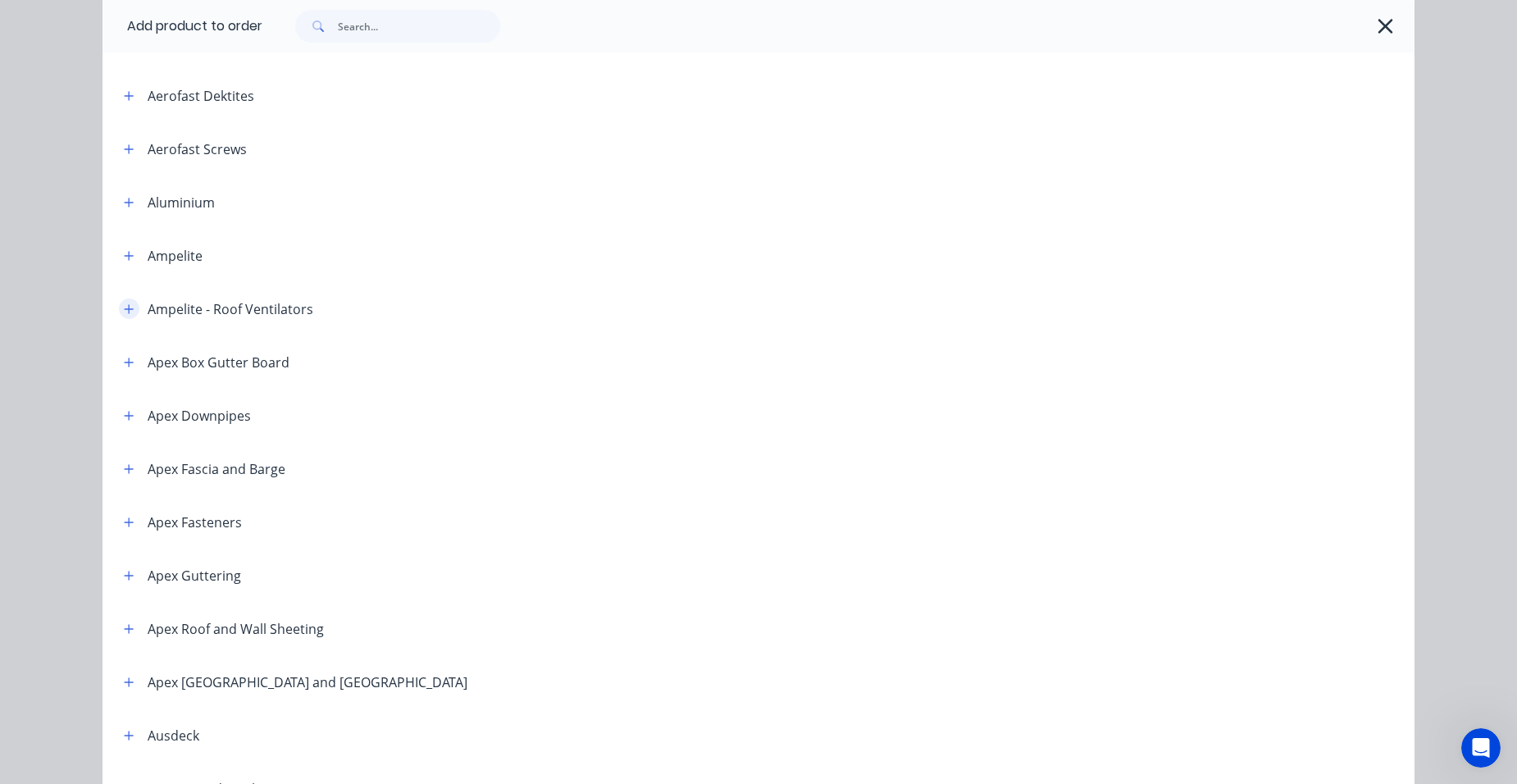
click at [124, 307] on icon "button" at bounding box center [129, 309] width 10 height 12
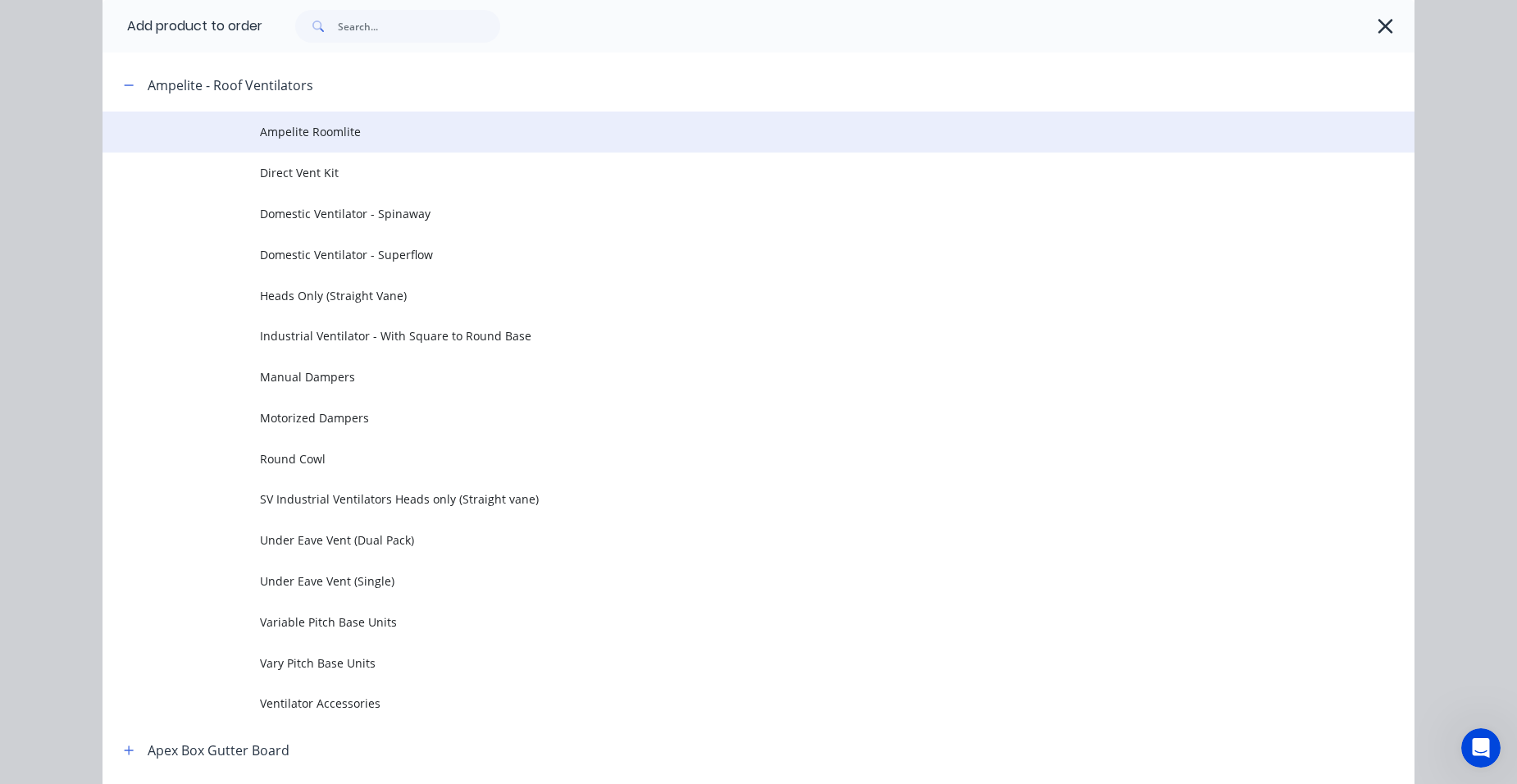
scroll to position [410, 0]
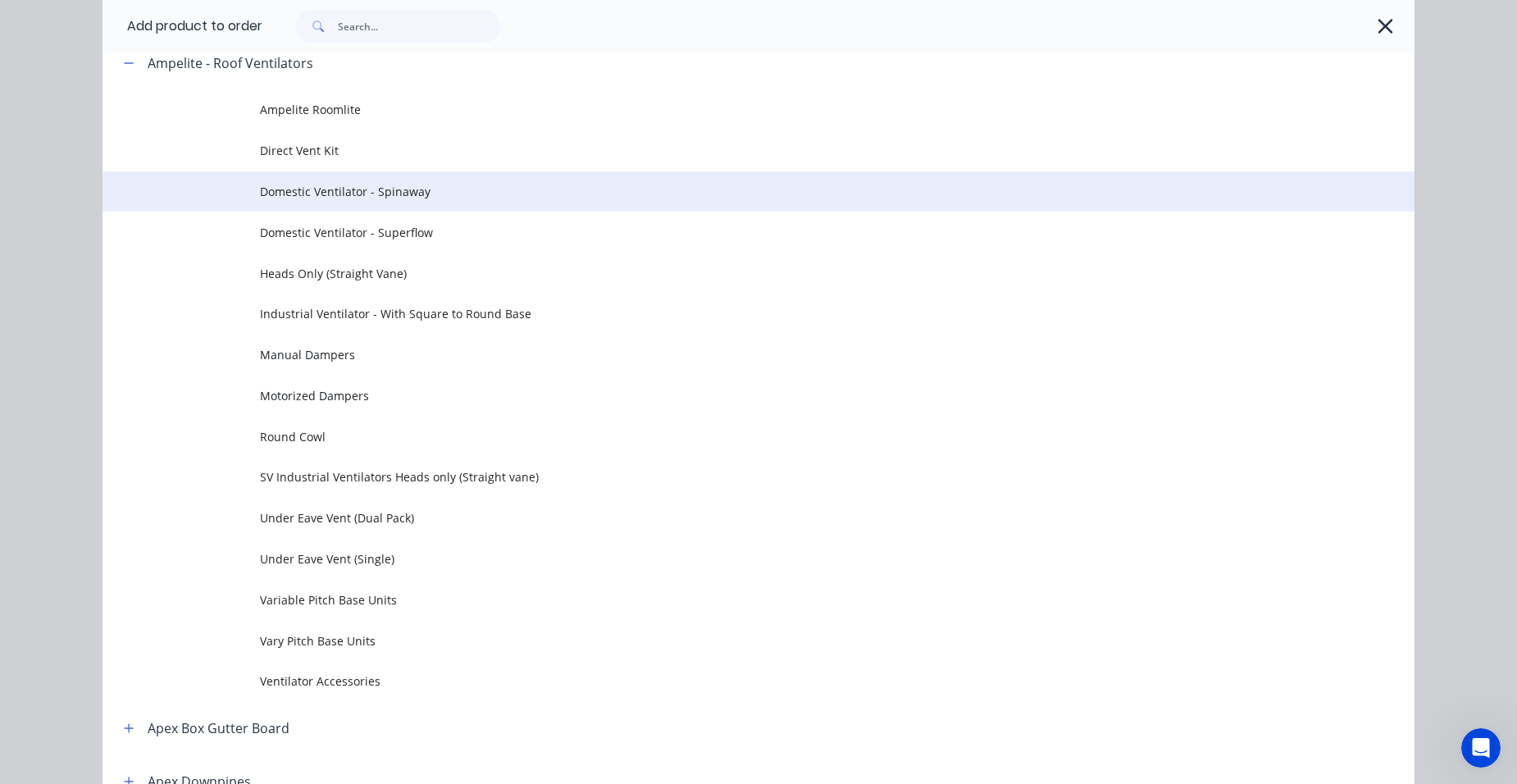
click at [366, 193] on span "Domestic Ventilator - Spinaway" at bounding box center [722, 191] width 923 height 17
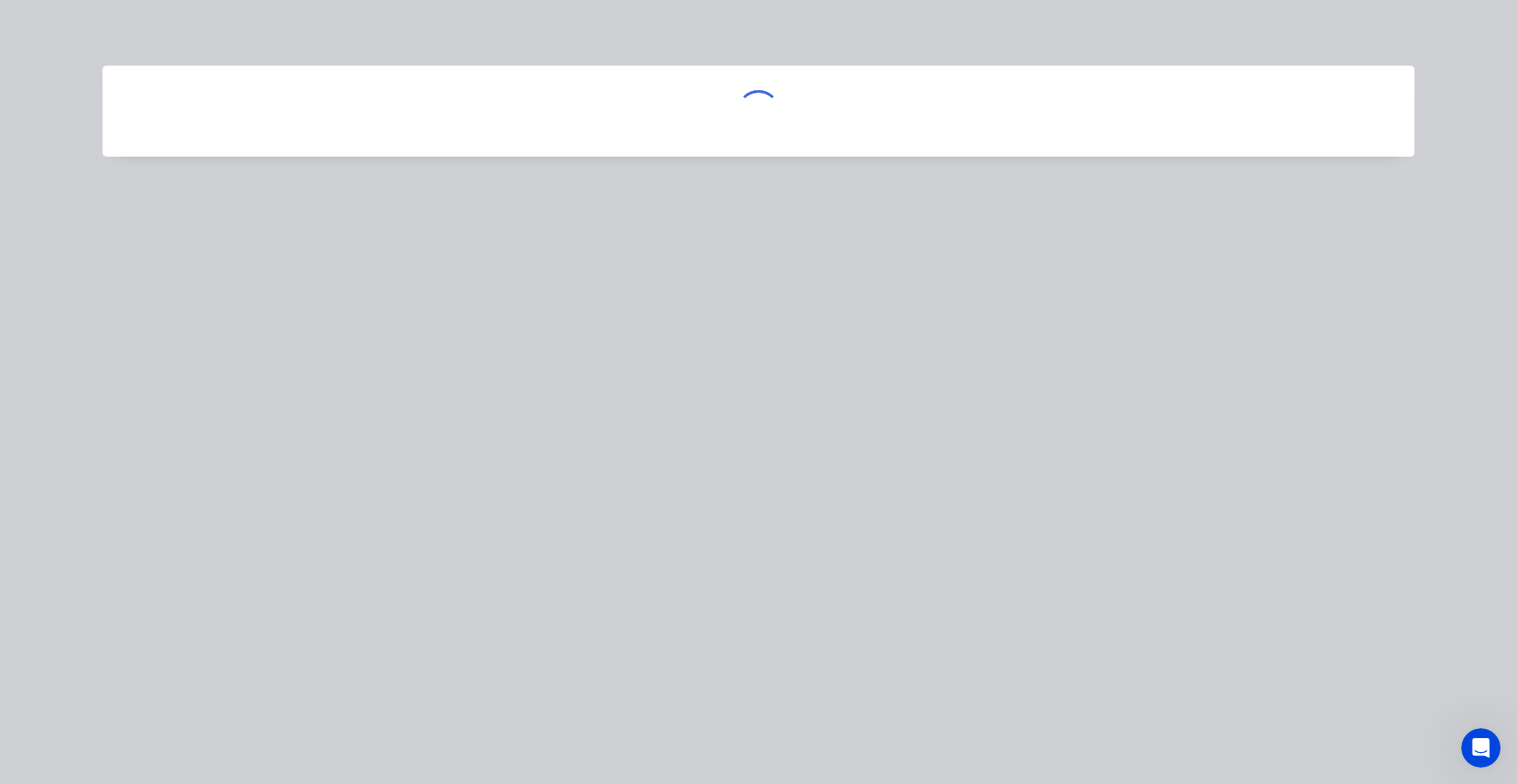
scroll to position [0, 0]
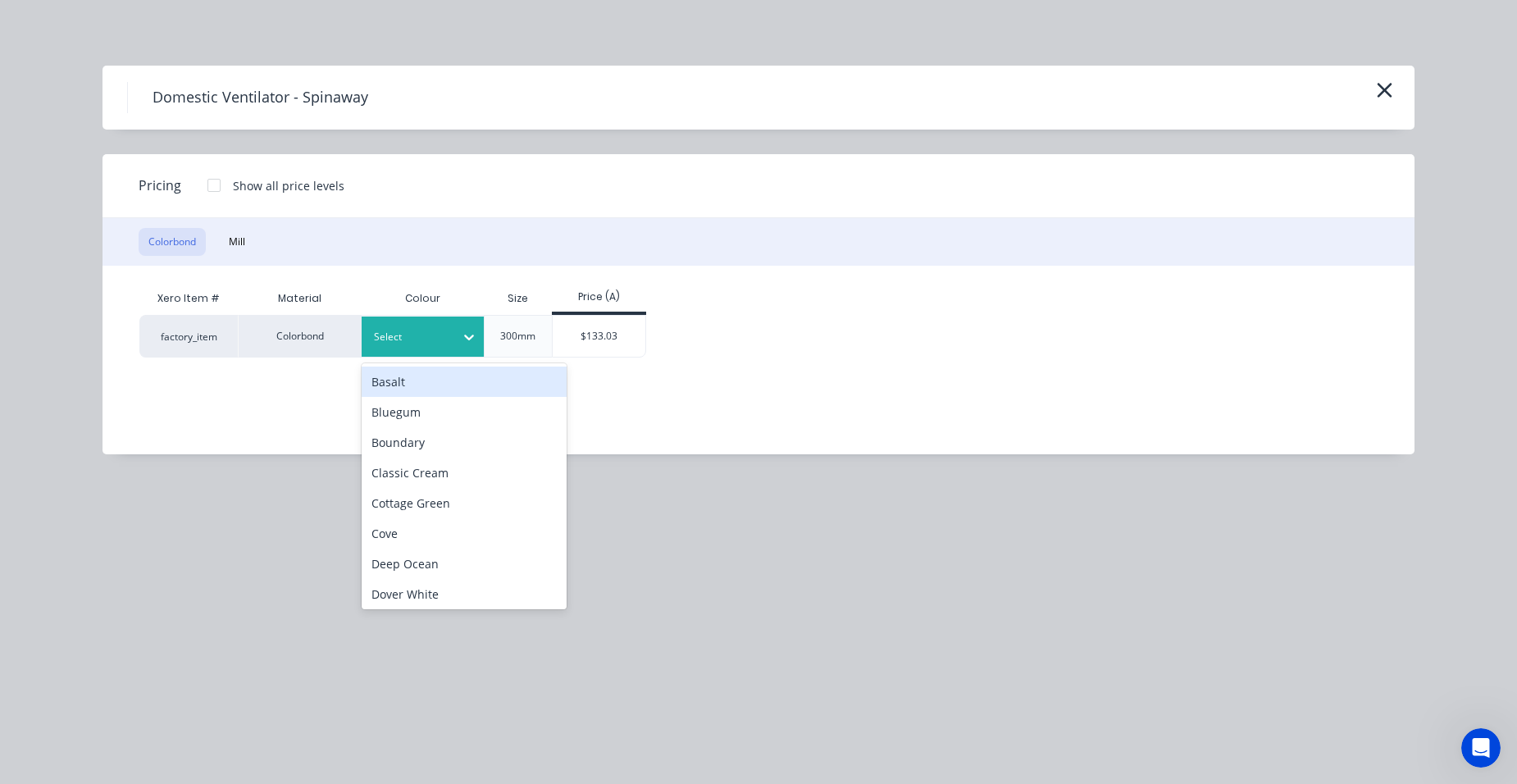
click at [404, 325] on div "Select" at bounding box center [423, 336] width 123 height 40
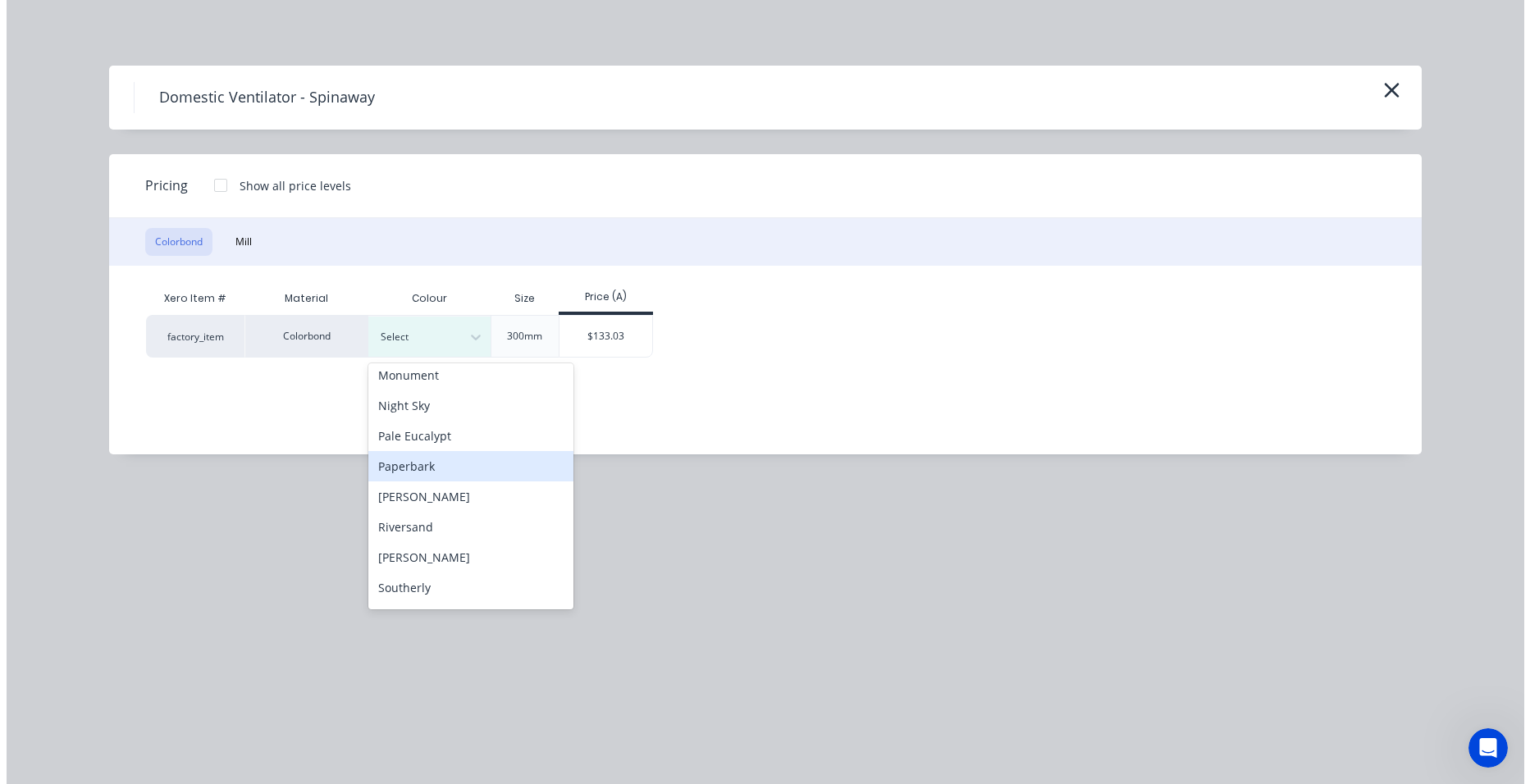
scroll to position [574, 0]
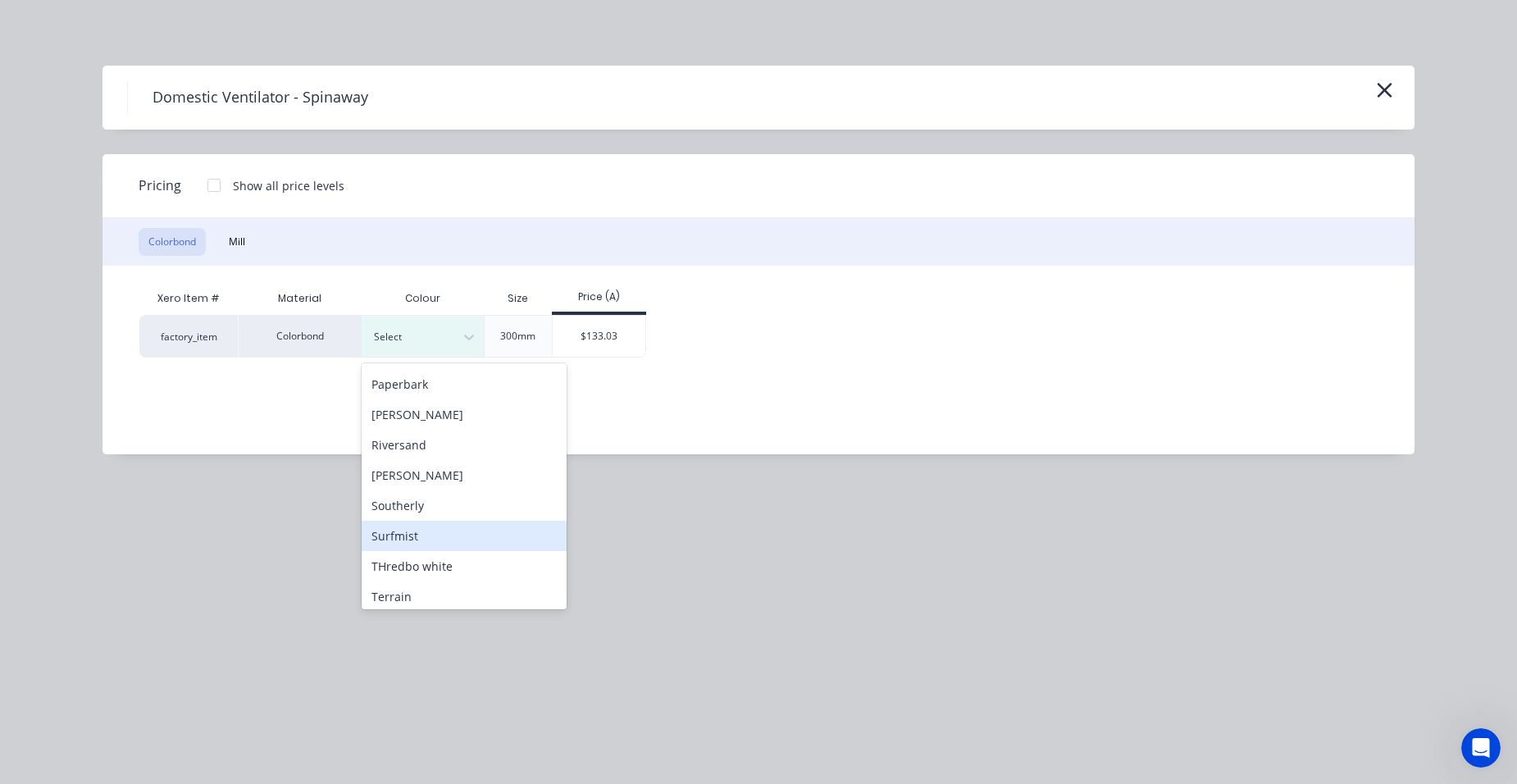
click at [435, 533] on div "Surfmist" at bounding box center [464, 536] width 205 height 30
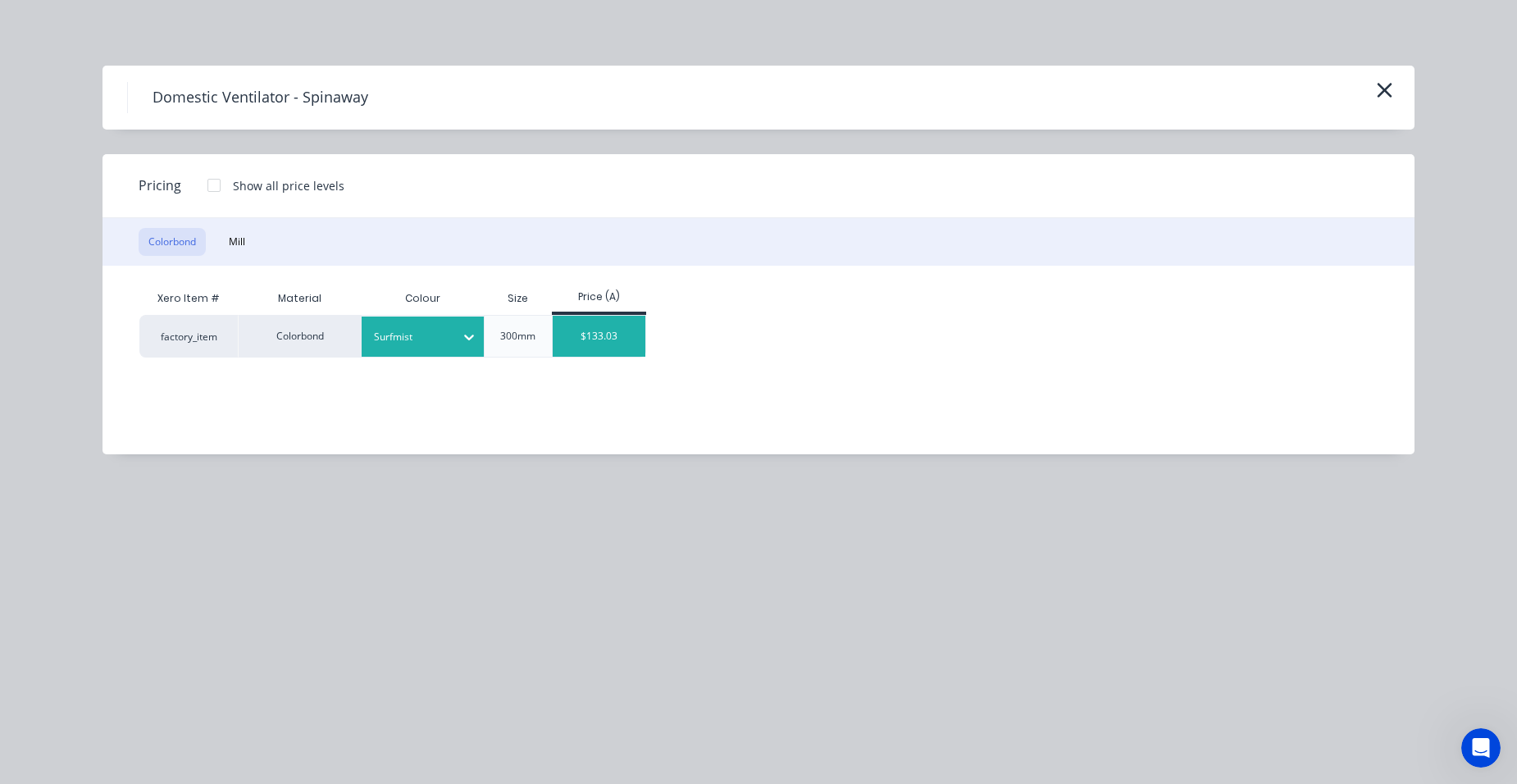
click at [626, 344] on div "$133.03" at bounding box center [599, 336] width 92 height 41
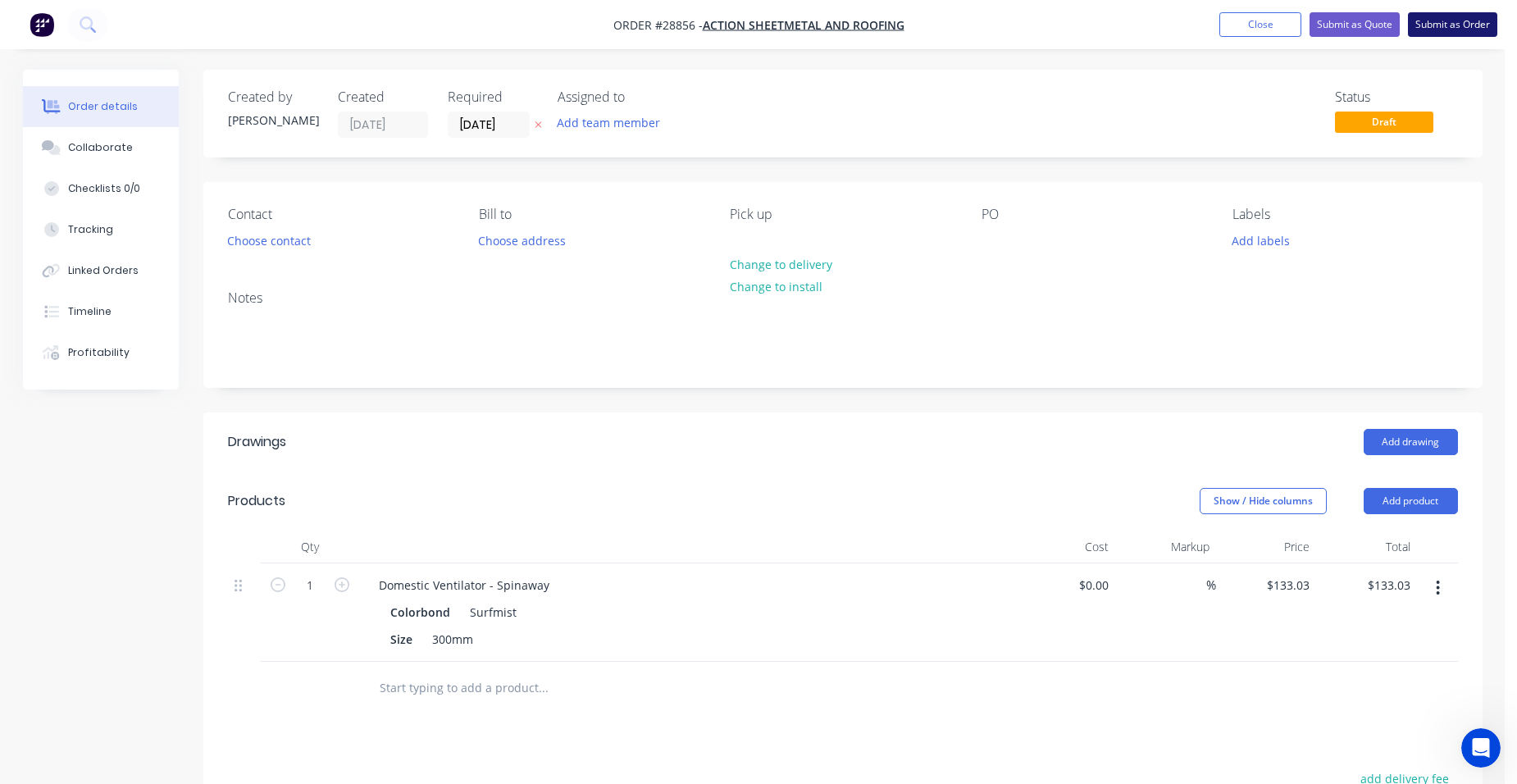
click at [1421, 25] on button "Submit as Order" at bounding box center [1453, 25] width 90 height 25
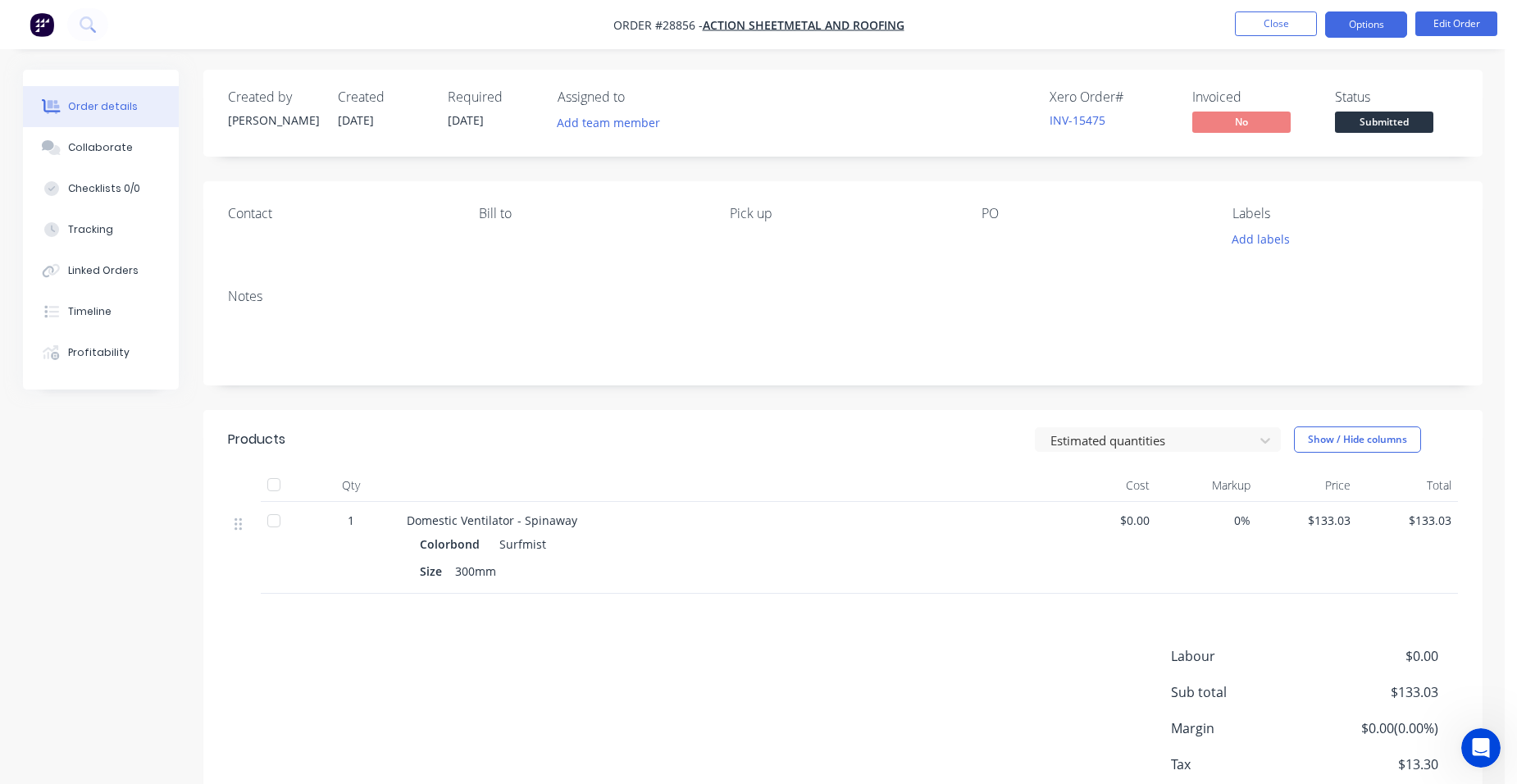
click at [1375, 23] on button "Options" at bounding box center [1365, 25] width 82 height 26
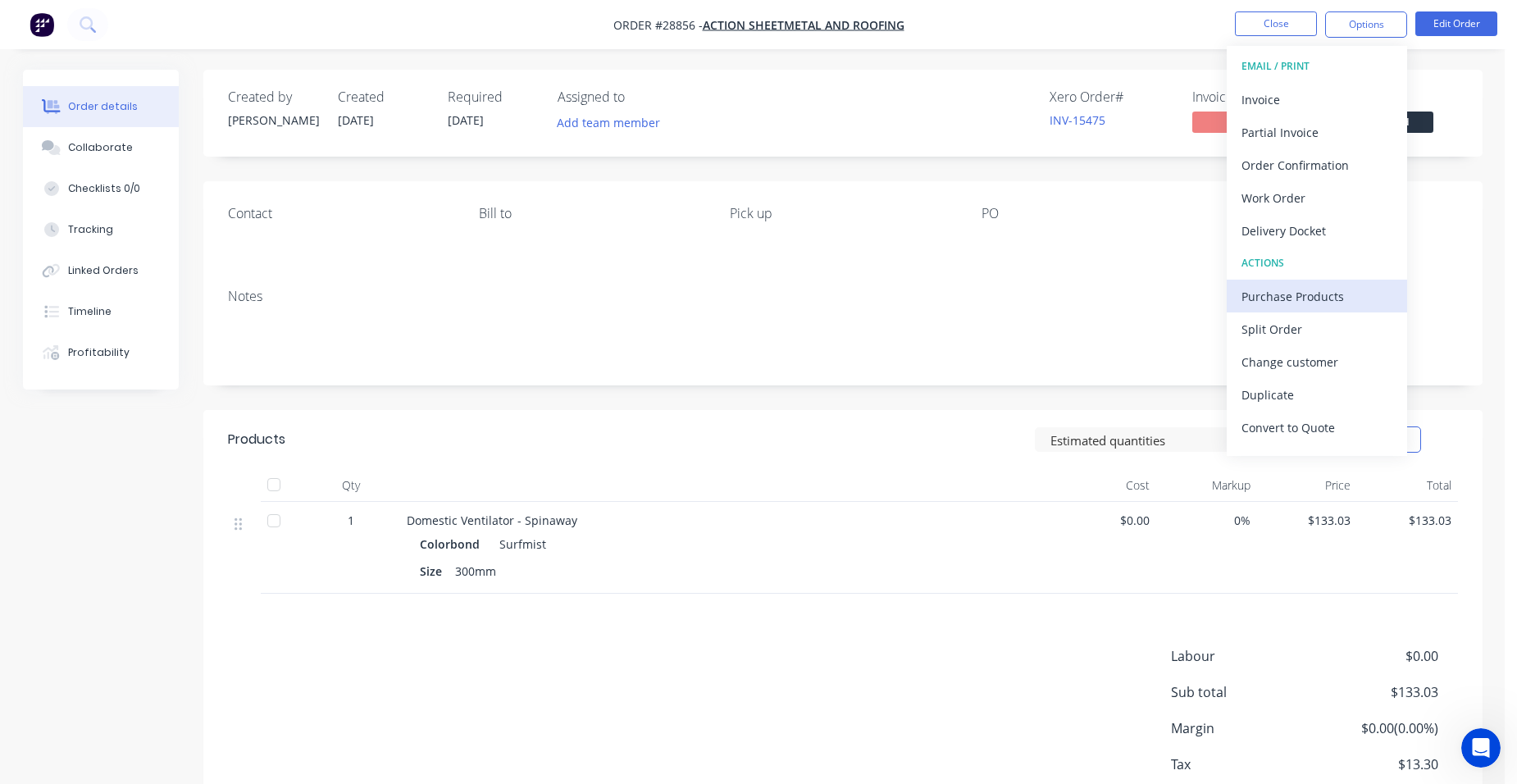
click at [1313, 289] on div "Purchase Products" at bounding box center [1317, 296] width 151 height 24
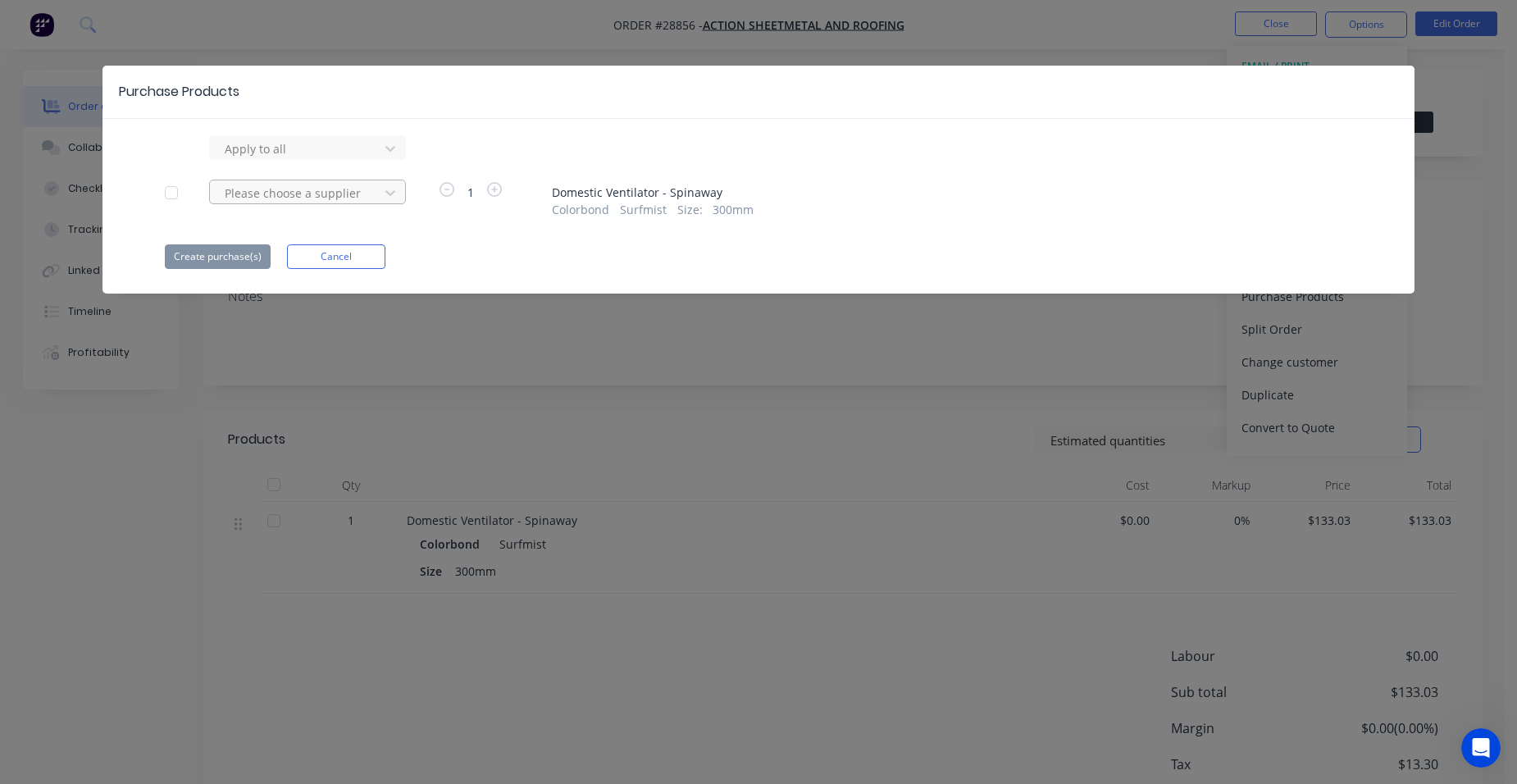
click at [293, 202] on div at bounding box center [296, 193] width 147 height 20
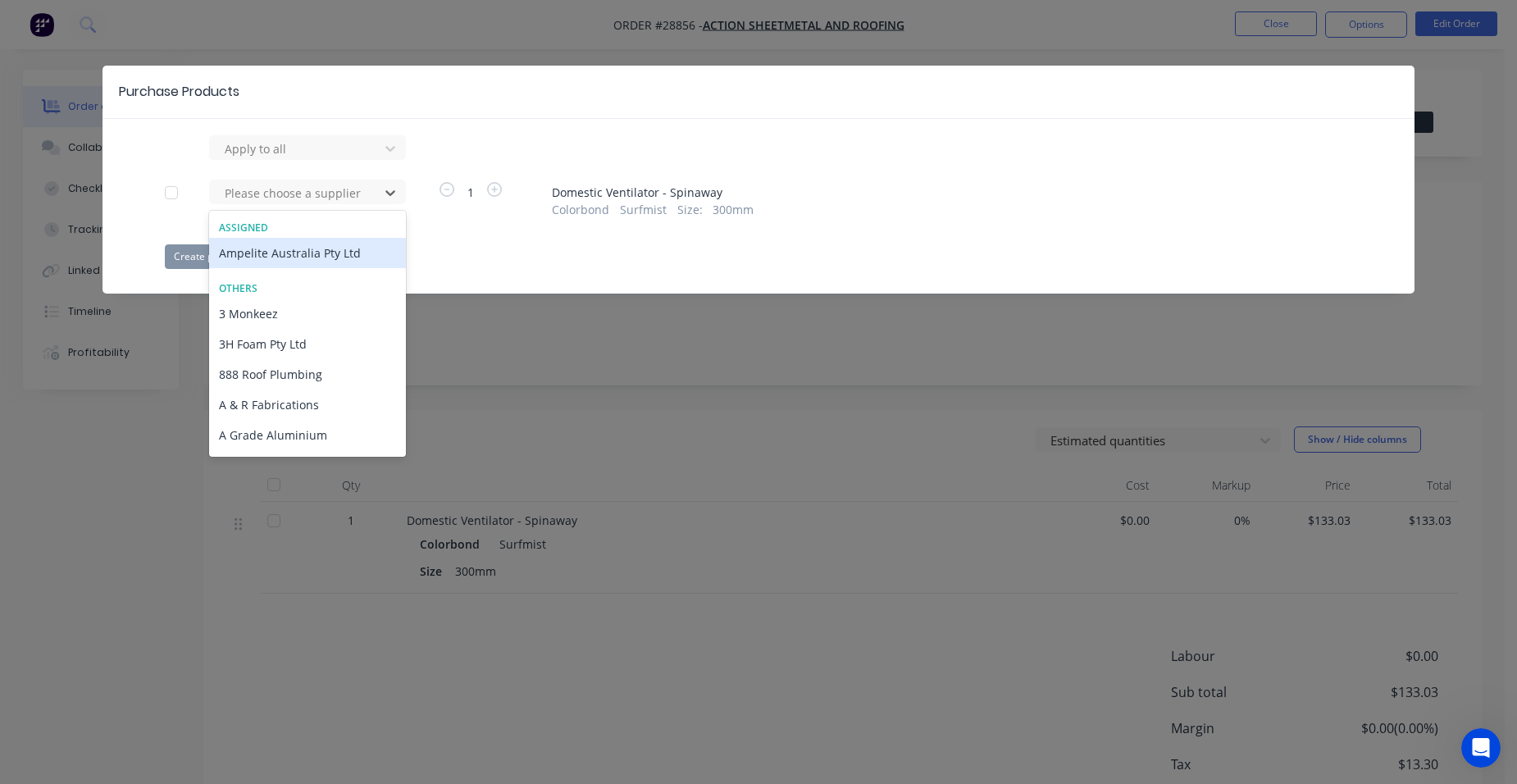
click at [273, 250] on div "Ampelite Australia Pty Ltd" at bounding box center [307, 253] width 197 height 30
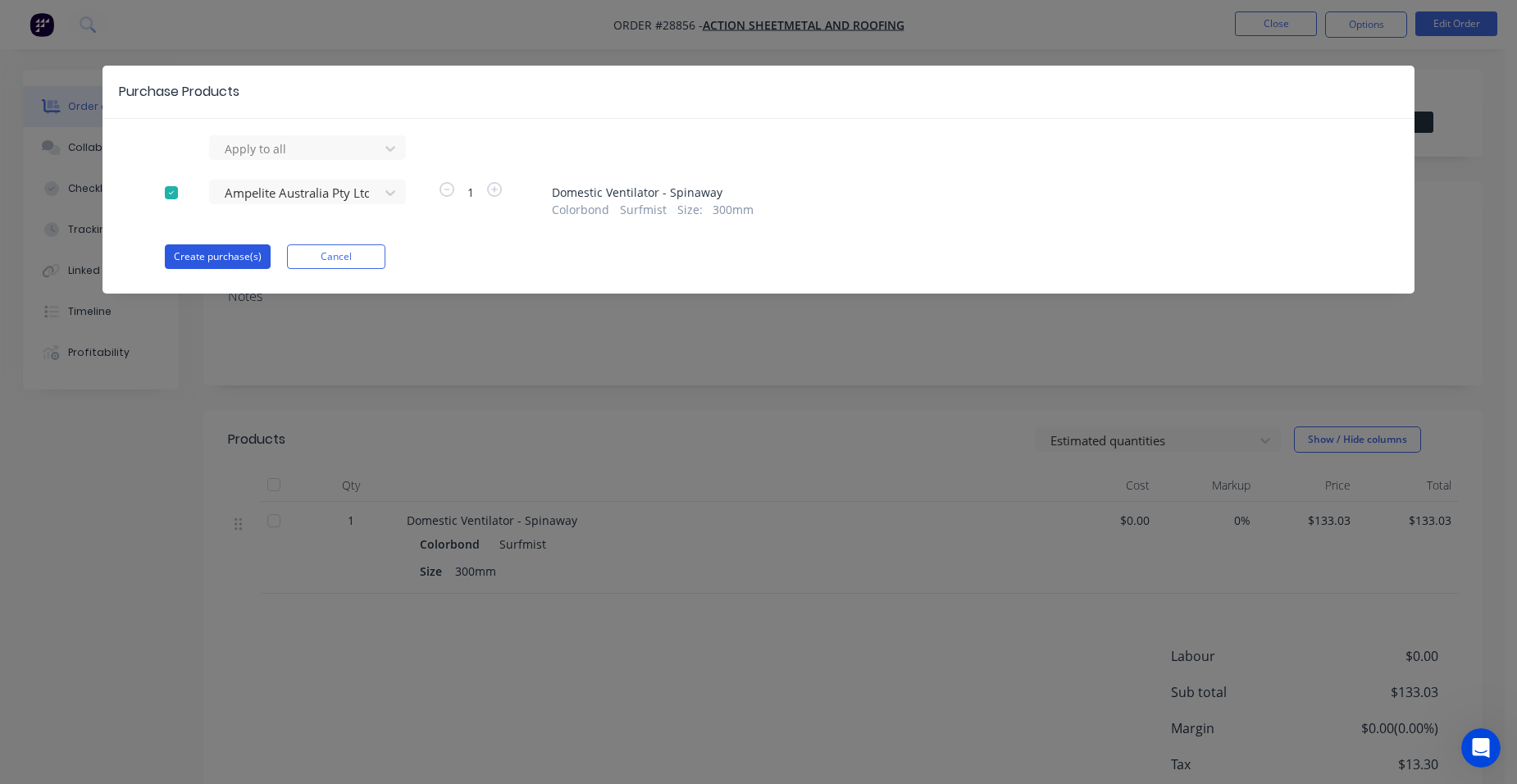
click at [245, 251] on button "Create purchase(s)" at bounding box center [218, 256] width 106 height 25
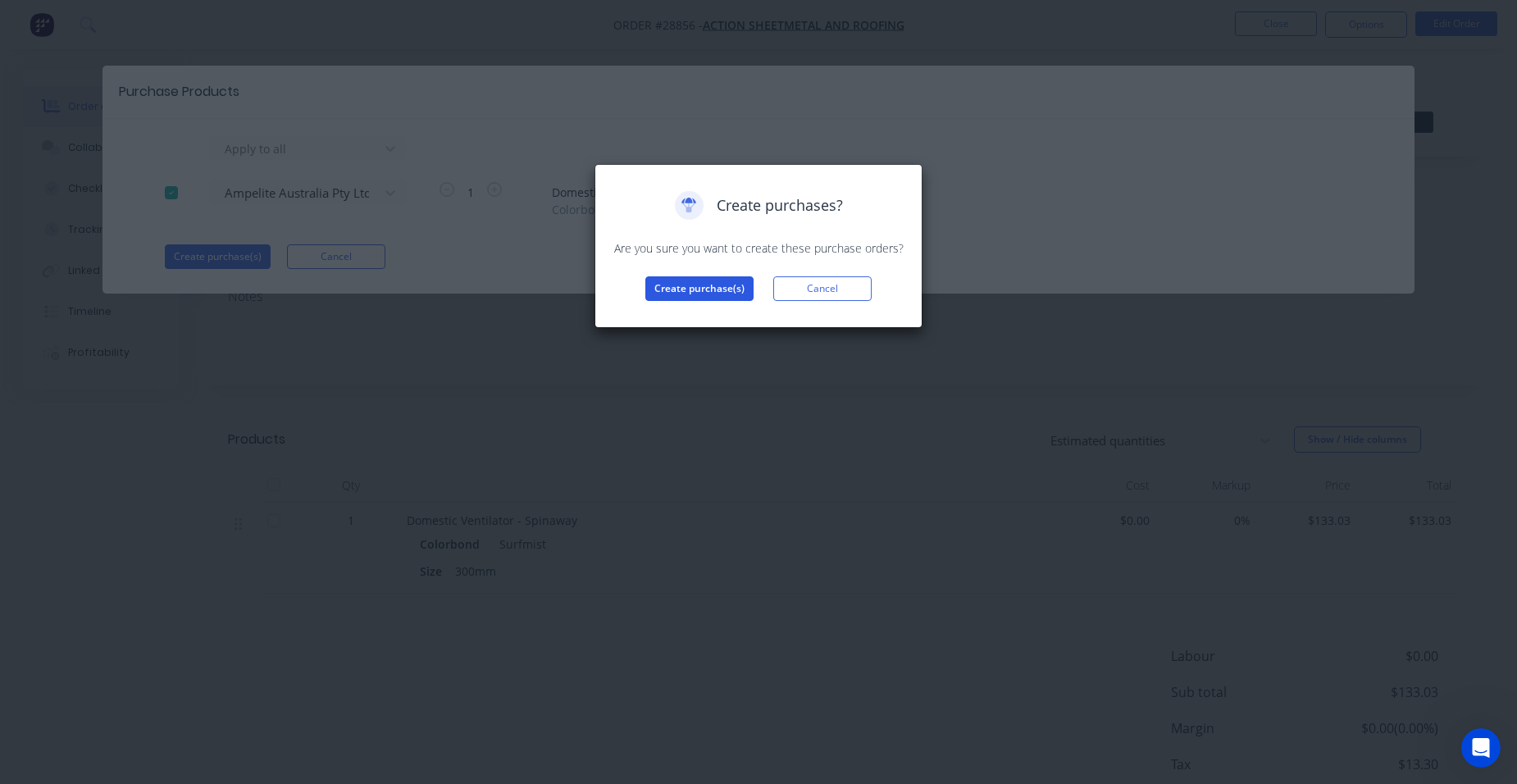
click at [683, 286] on button "Create purchase(s)" at bounding box center [700, 288] width 108 height 25
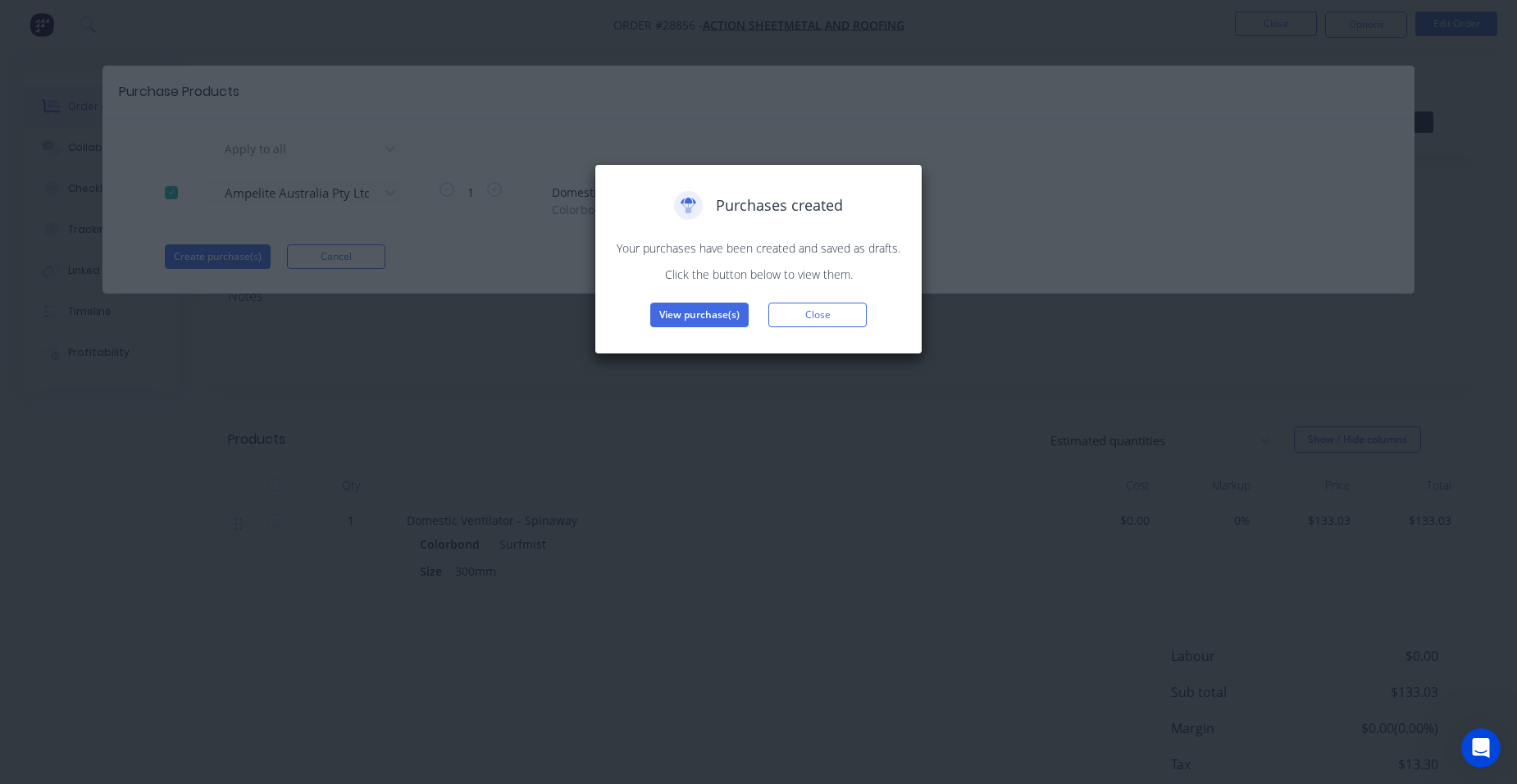
click at [679, 303] on button "View purchase(s)" at bounding box center [700, 314] width 98 height 25
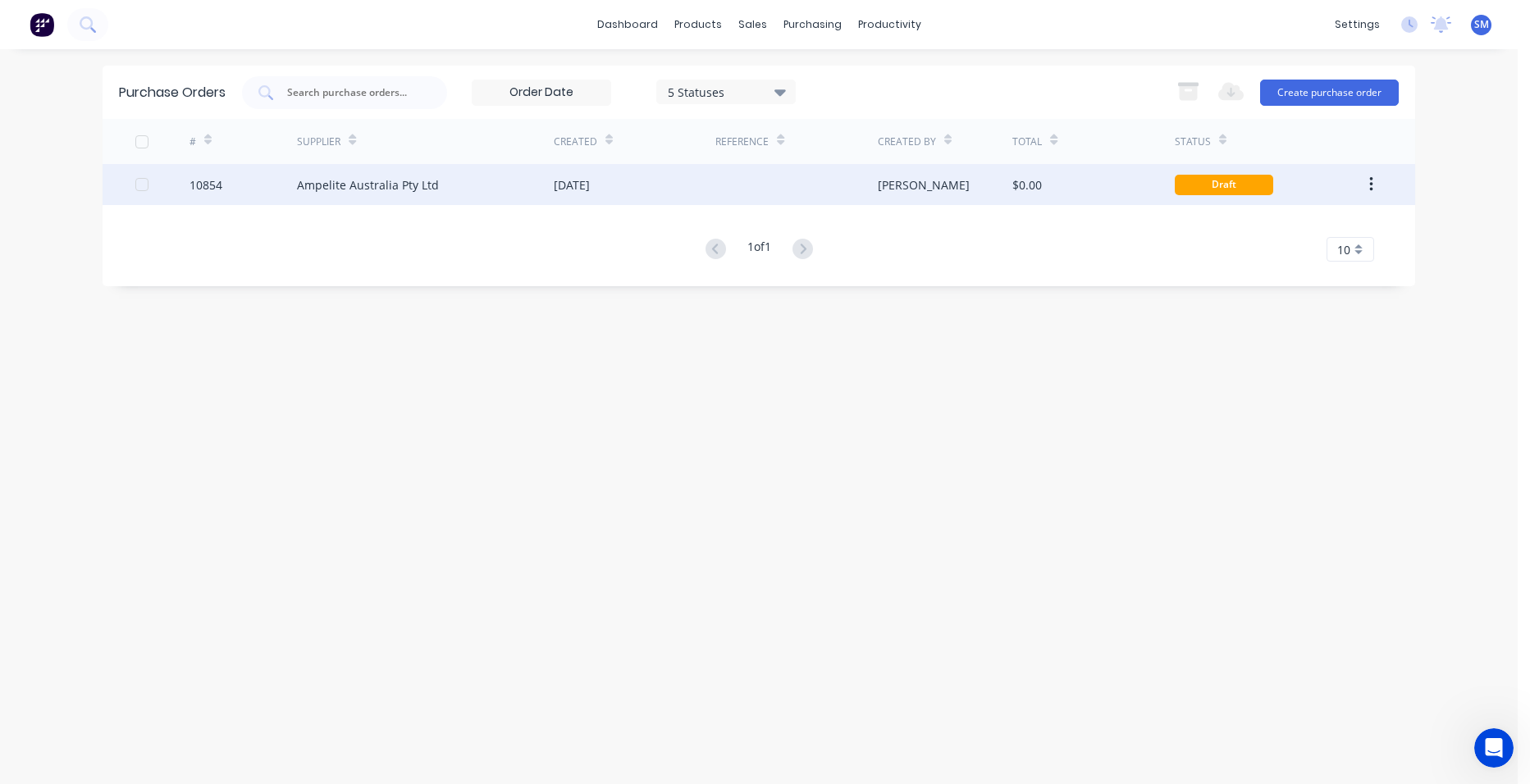
click at [603, 196] on div "[DATE]" at bounding box center [634, 185] width 162 height 41
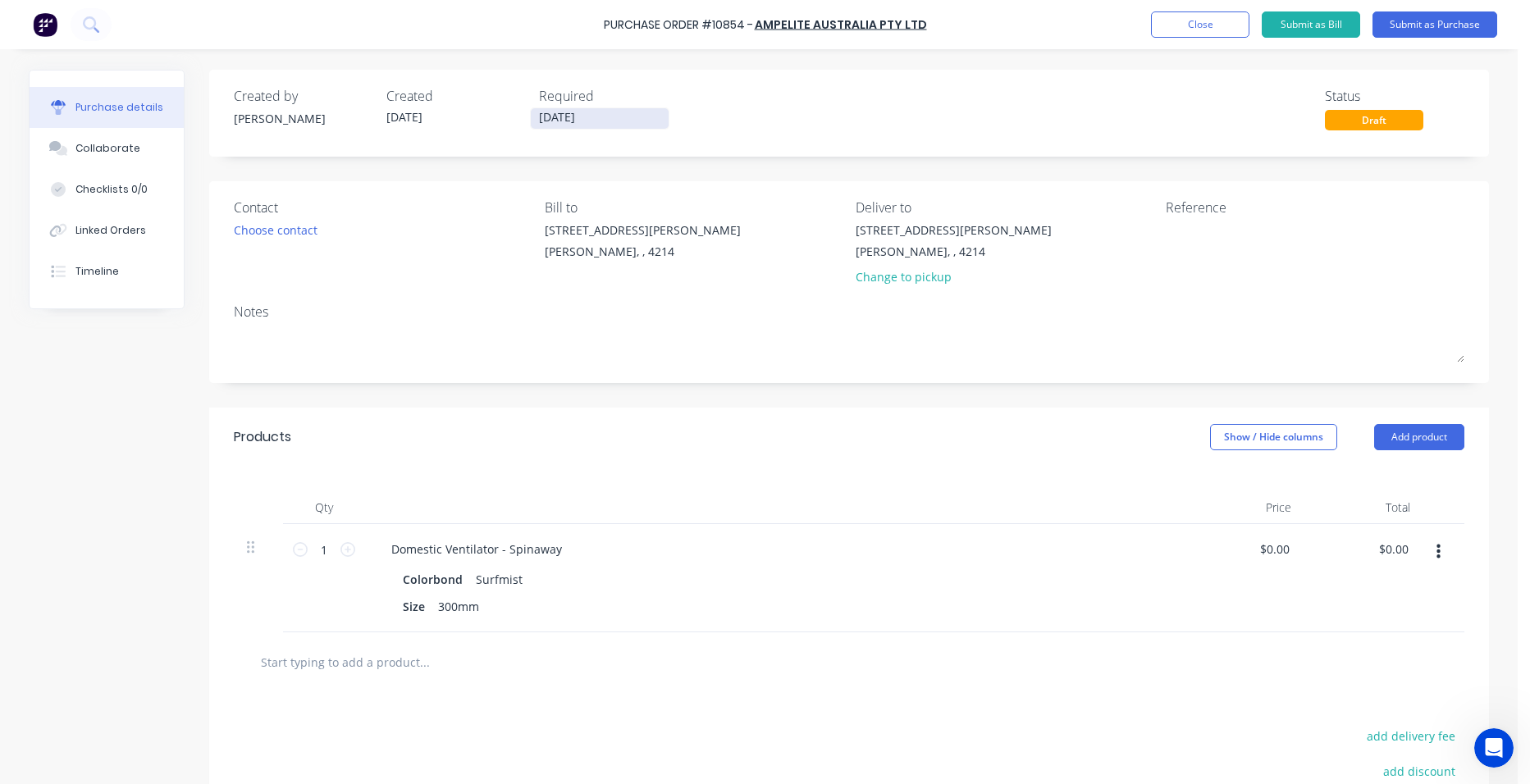
click at [562, 125] on input "[DATE]" at bounding box center [599, 119] width 138 height 20
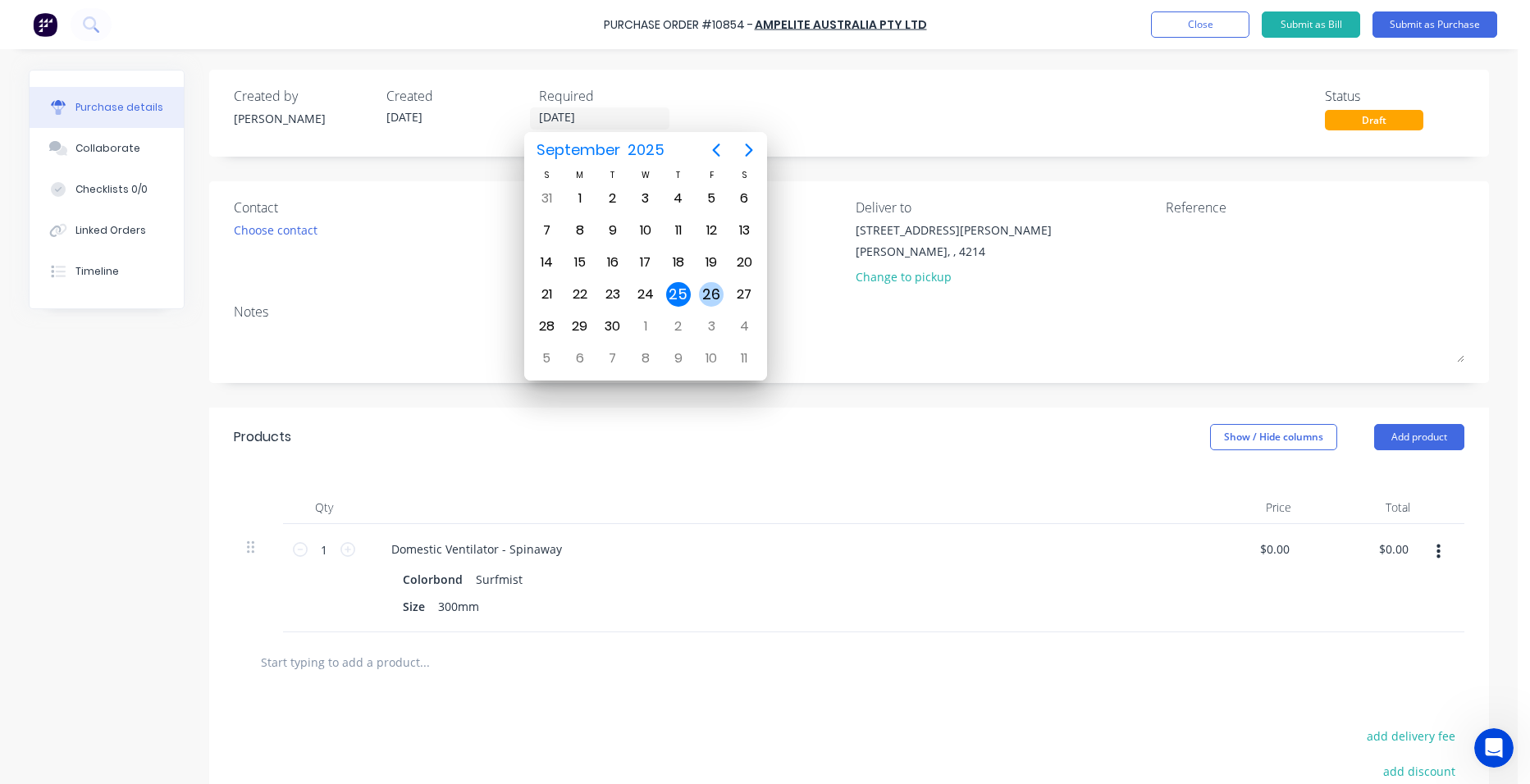
drag, startPoint x: 712, startPoint y: 289, endPoint x: 706, endPoint y: 278, distance: 12.5
click at [713, 289] on div "26" at bounding box center [711, 294] width 25 height 25
type input "[DATE]"
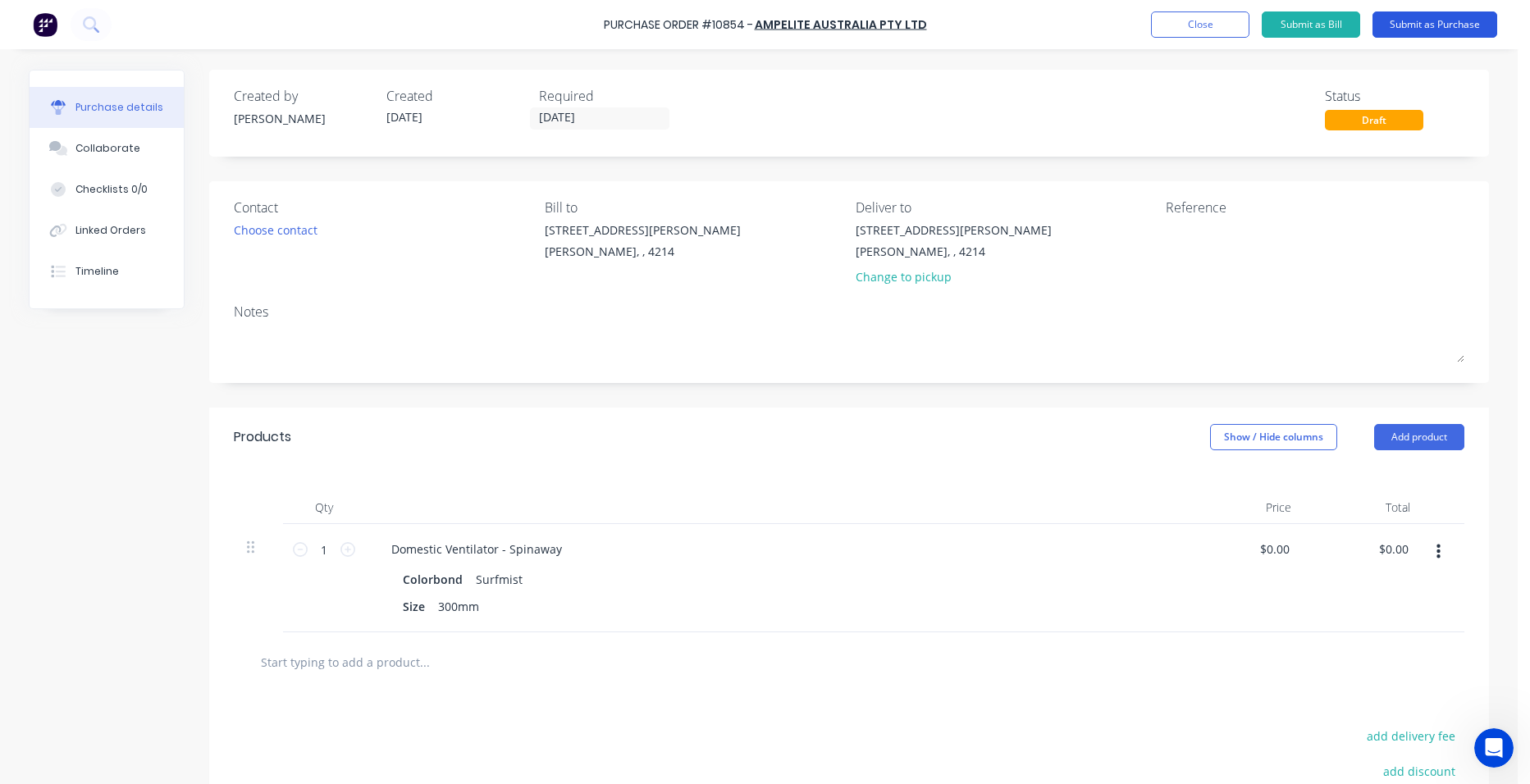
click at [1417, 14] on button "Submit as Purchase" at bounding box center [1434, 25] width 125 height 26
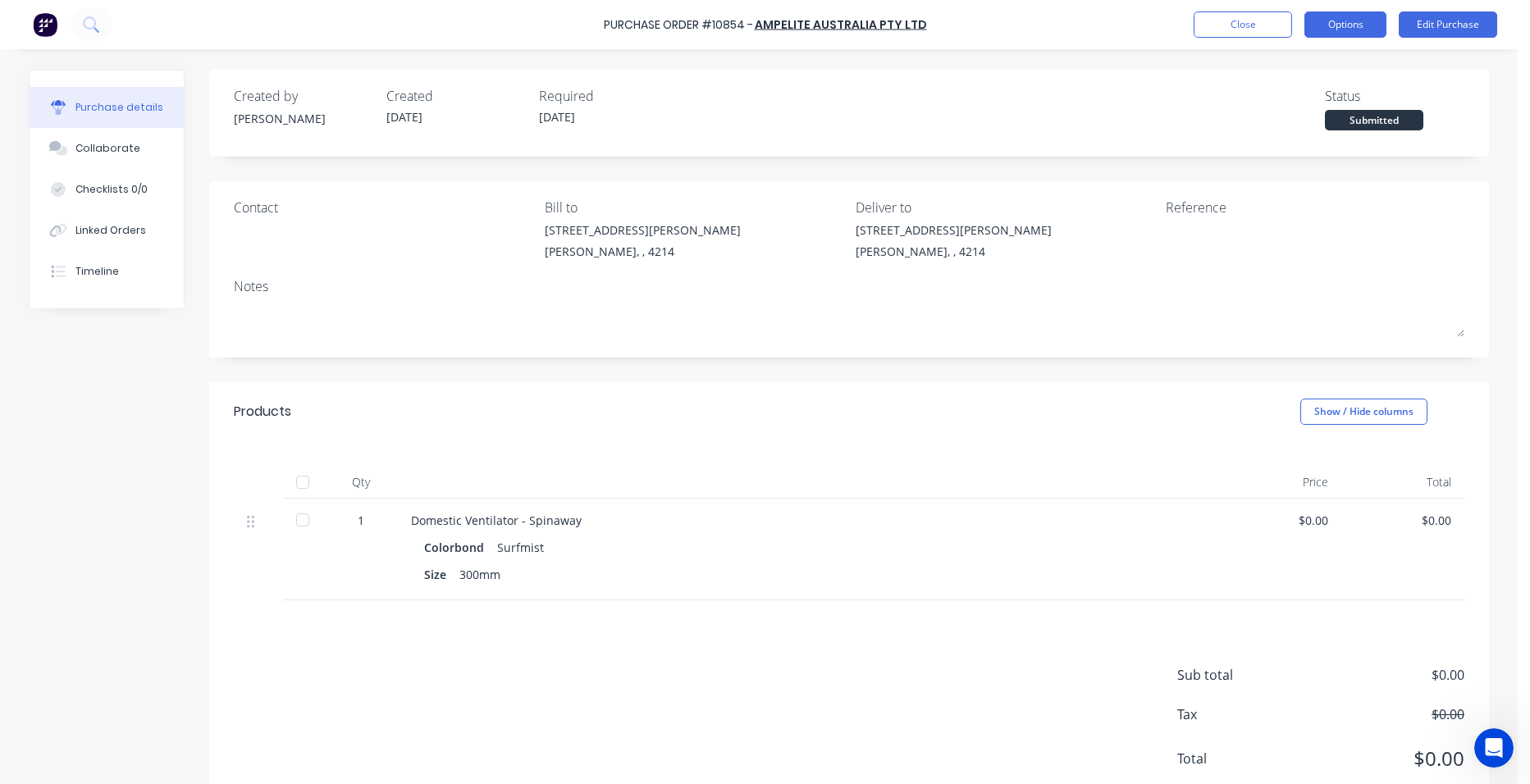
click at [1348, 27] on button "Options" at bounding box center [1344, 25] width 82 height 26
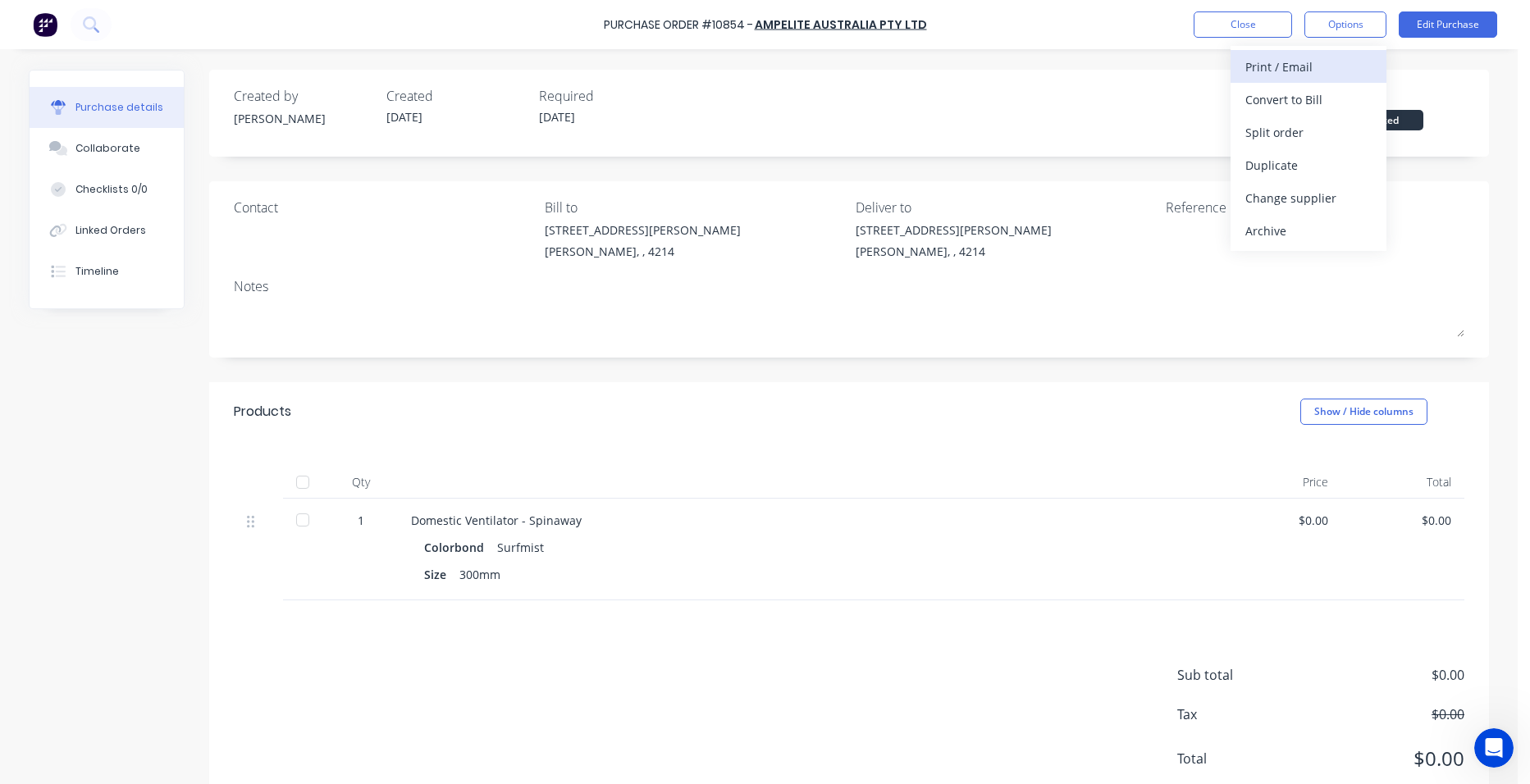
click at [1319, 69] on div "Print / Email" at bounding box center [1308, 67] width 126 height 24
click at [1322, 135] on div "Without pricing" at bounding box center [1308, 132] width 126 height 24
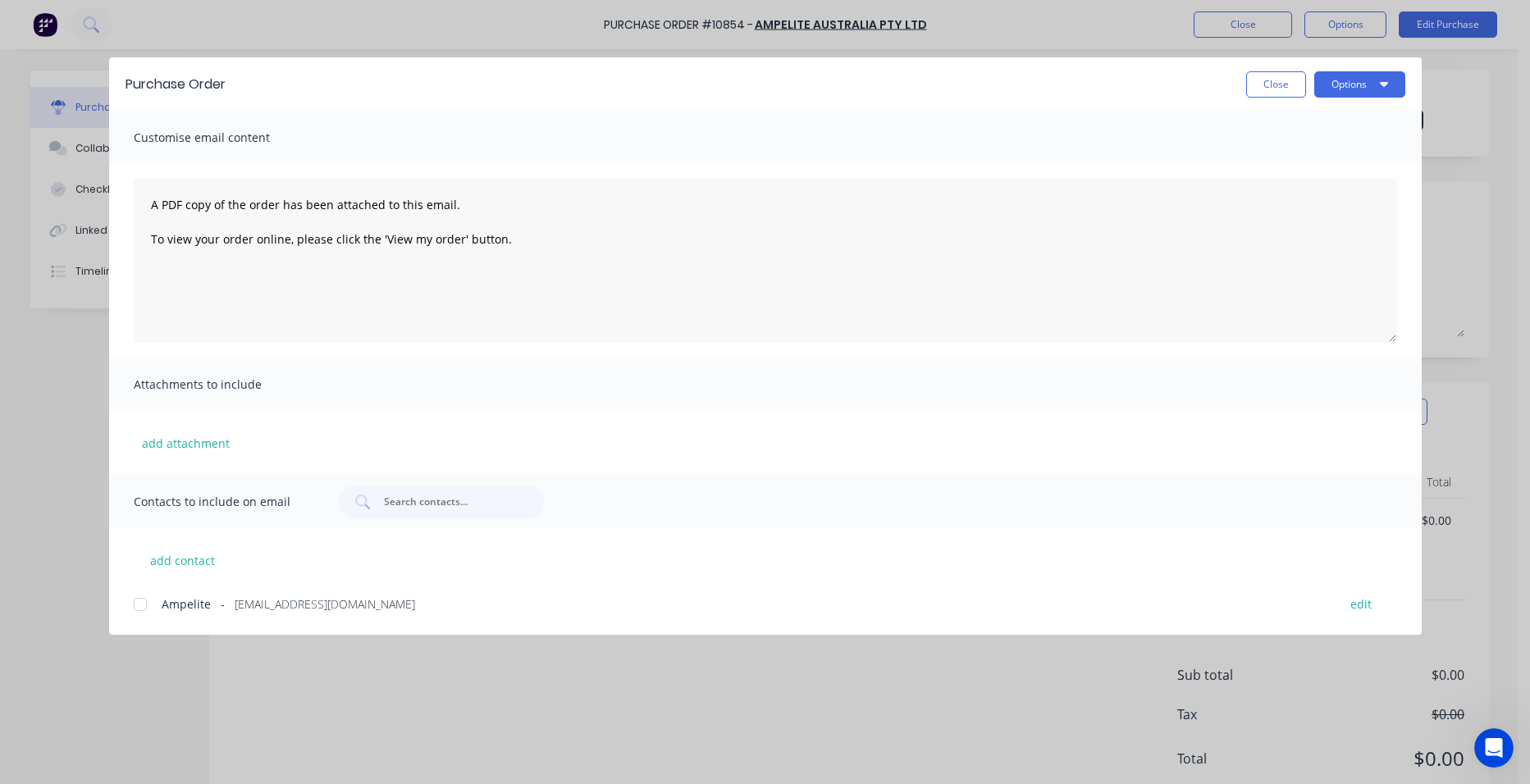
click at [141, 610] on div at bounding box center [140, 604] width 33 height 33
click at [1365, 79] on button "Options" at bounding box center [1359, 84] width 91 height 26
click at [1332, 192] on div "Email" at bounding box center [1327, 191] width 126 height 24
click at [1274, 78] on button "Close" at bounding box center [1276, 84] width 60 height 26
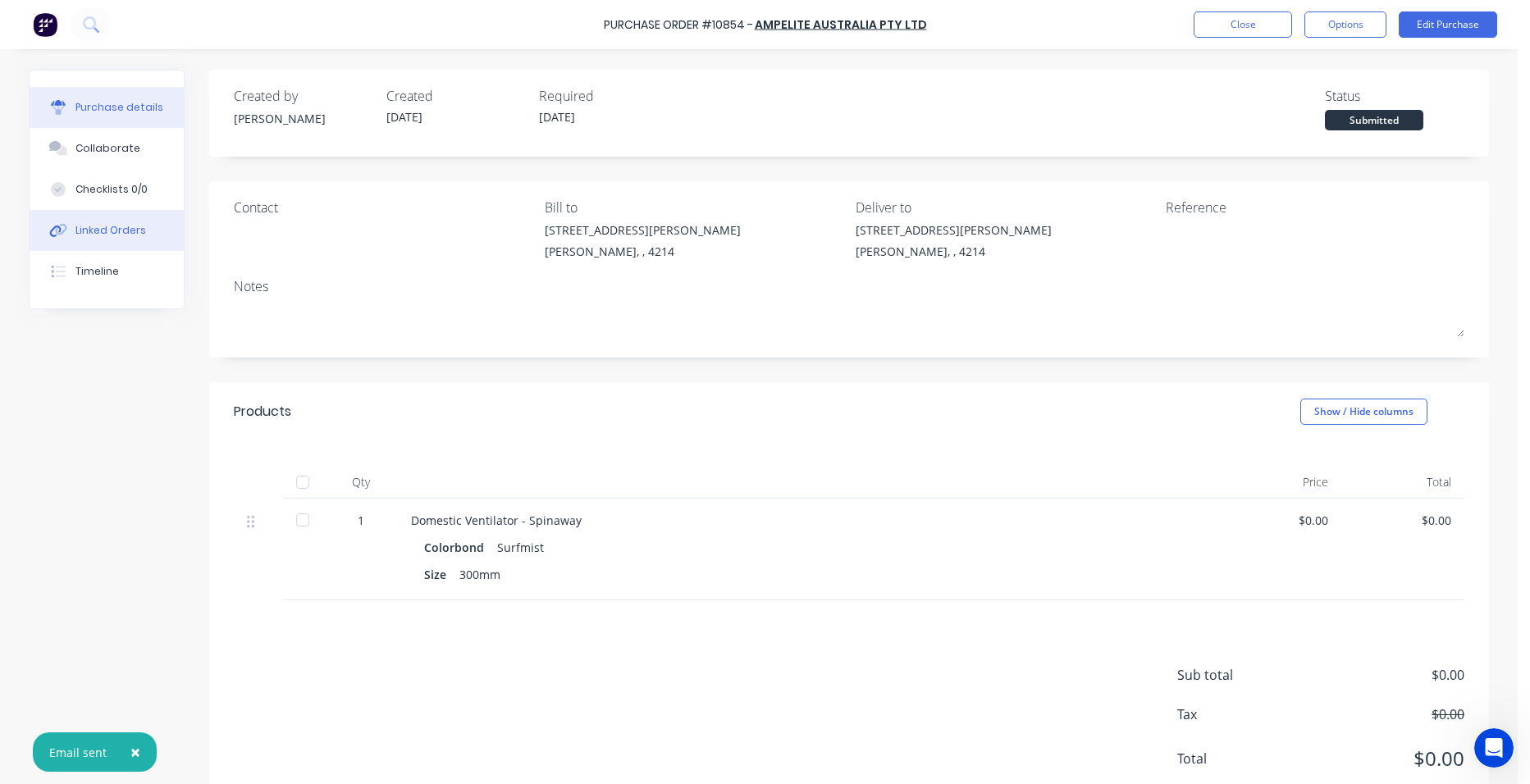
click at [146, 235] on button "Linked Orders" at bounding box center [107, 230] width 154 height 41
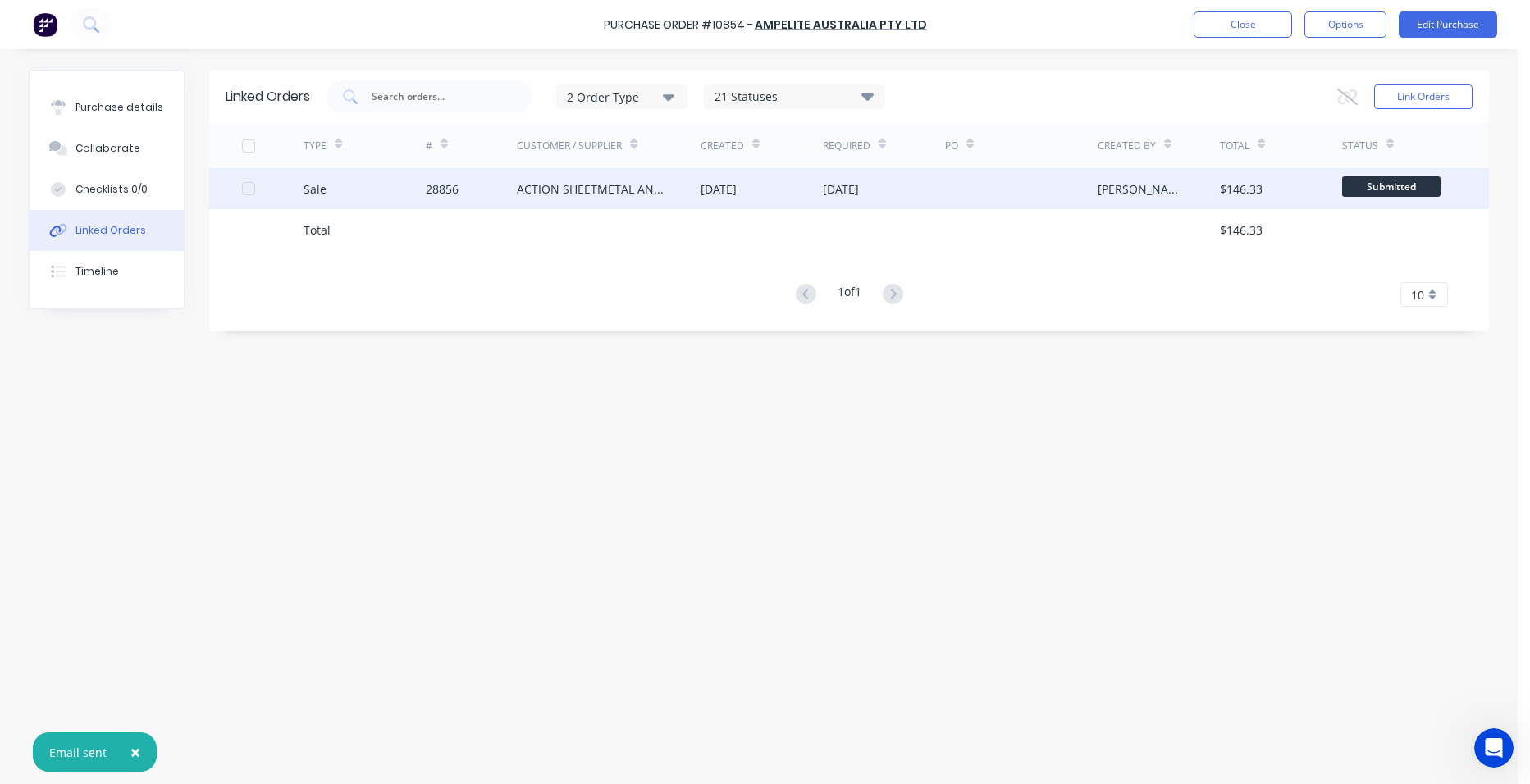
click at [457, 206] on div "28856" at bounding box center [471, 188] width 91 height 41
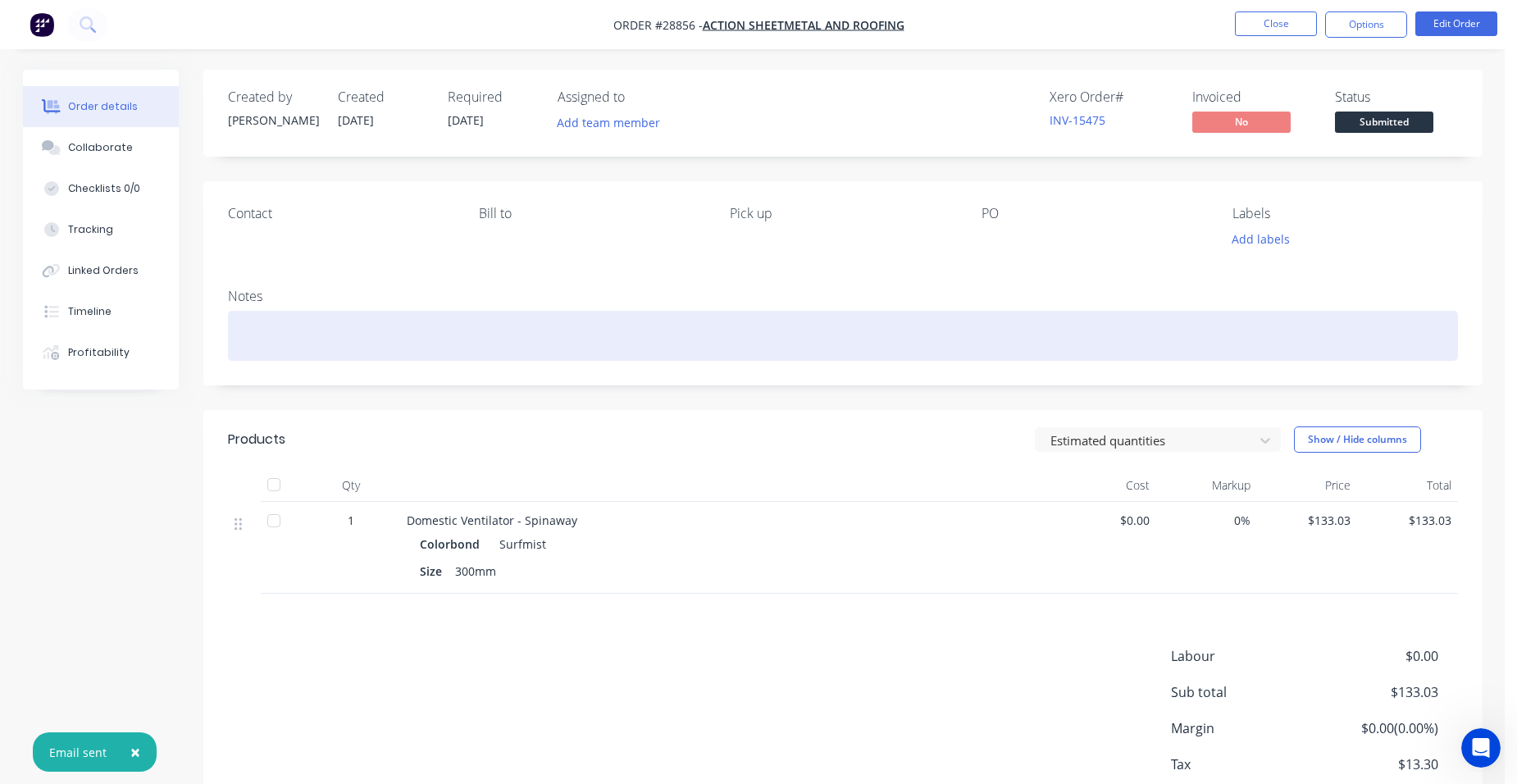
click at [272, 346] on div at bounding box center [843, 335] width 1230 height 50
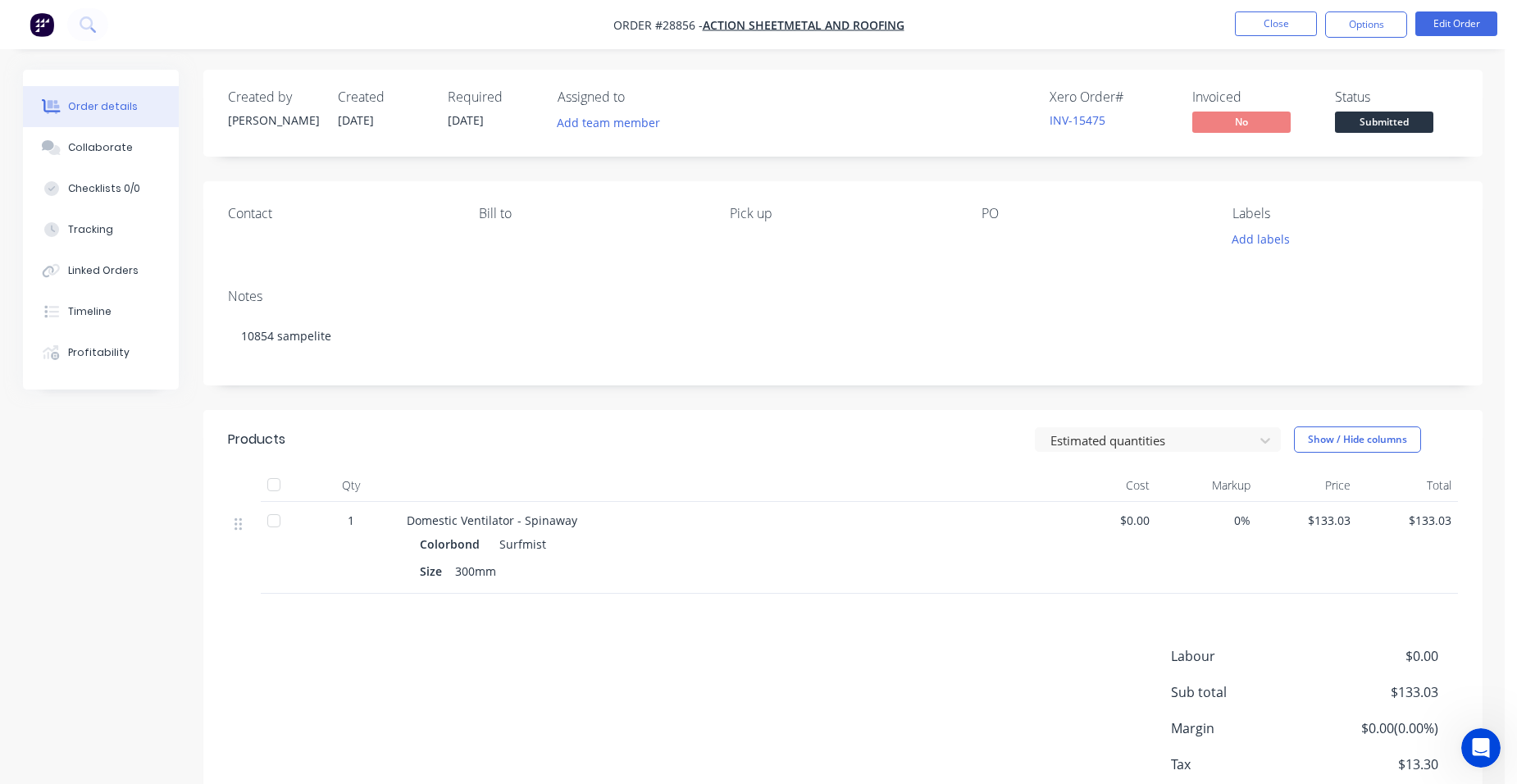
click at [945, 456] on header "Products Estimated quantities Show / Hide columns" at bounding box center [843, 439] width 1279 height 59
click at [1367, 25] on button "Options" at bounding box center [1365, 25] width 82 height 26
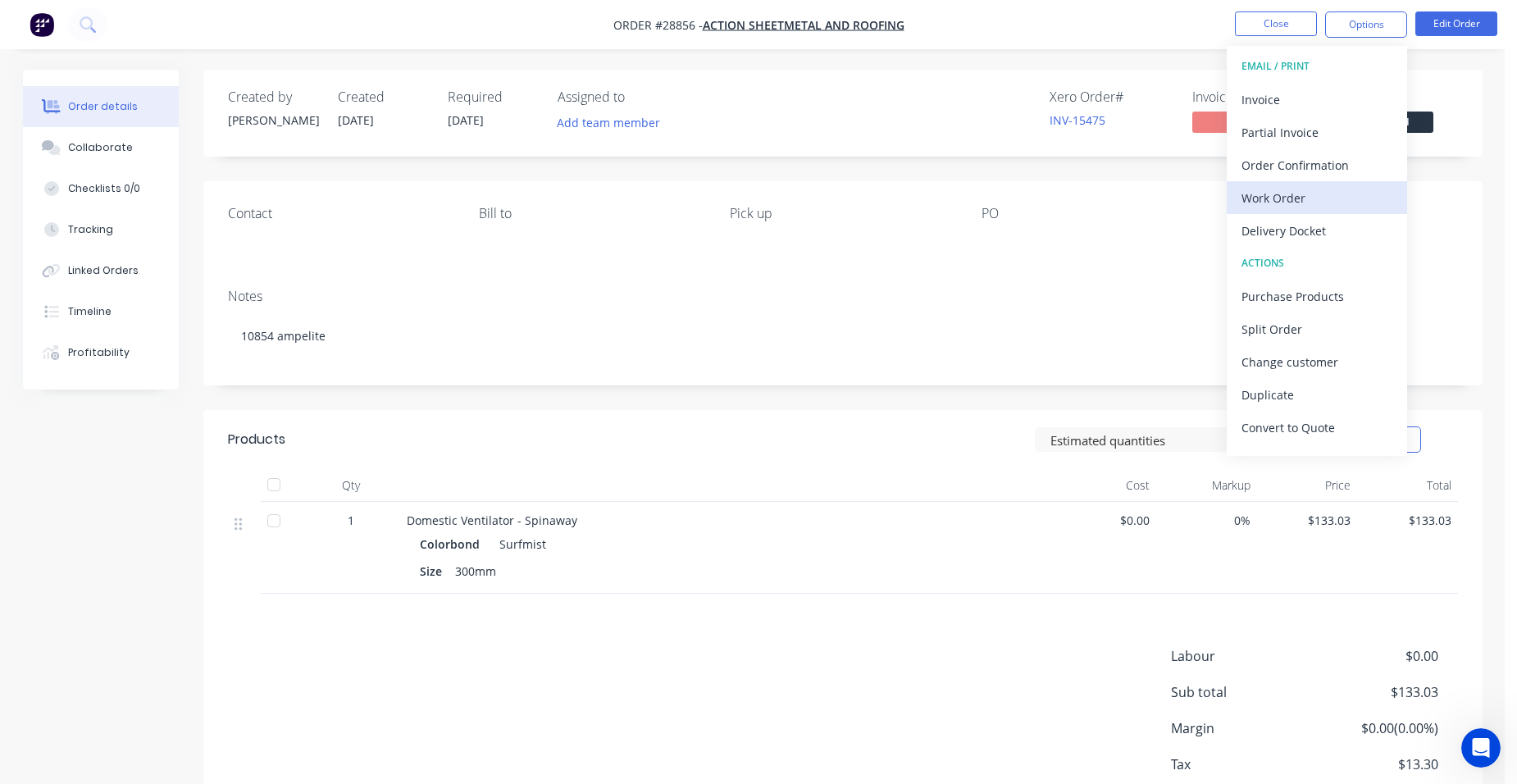
click at [1298, 190] on div "Work Order" at bounding box center [1317, 198] width 151 height 24
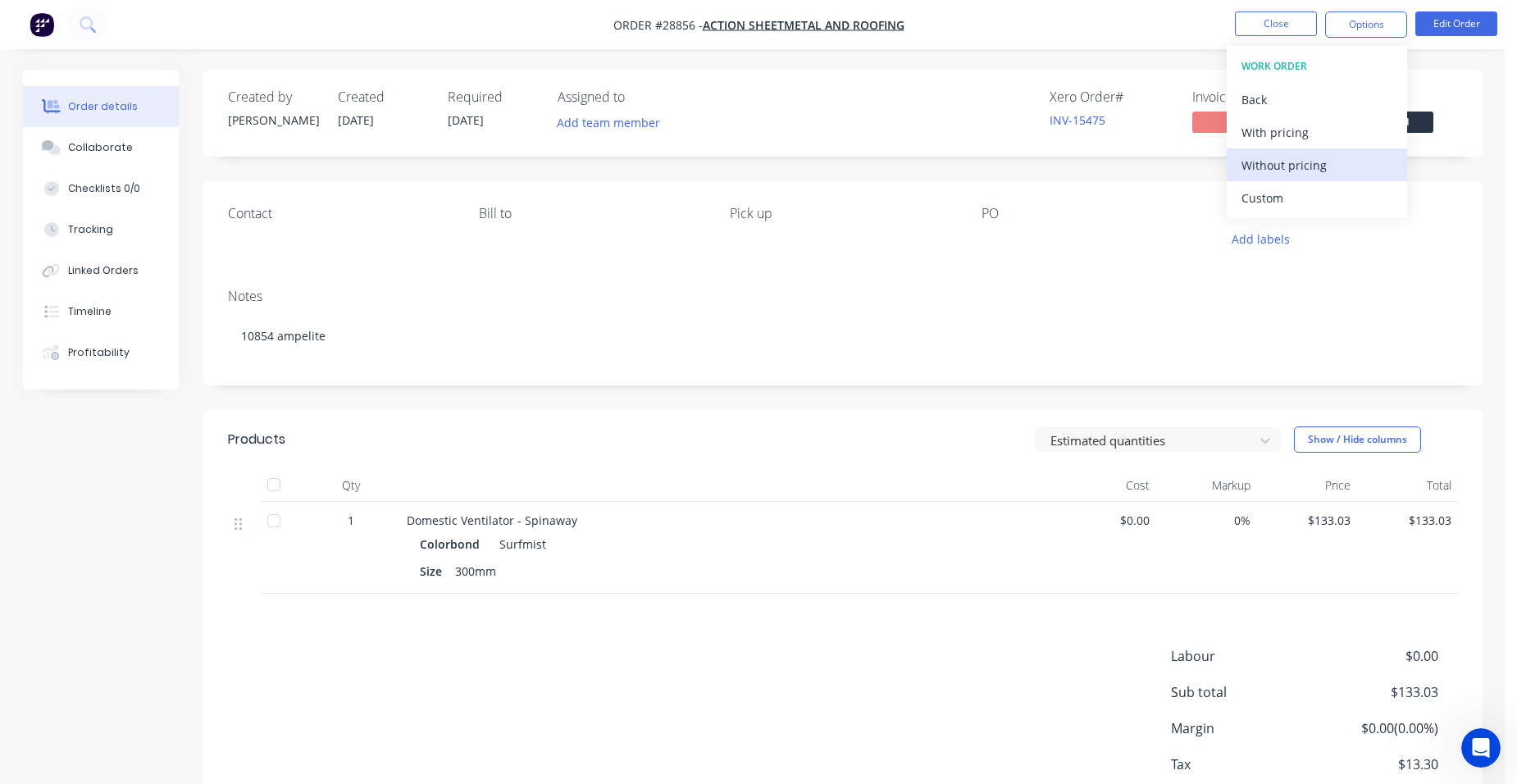
click at [1326, 156] on div "Without pricing" at bounding box center [1317, 165] width 151 height 24
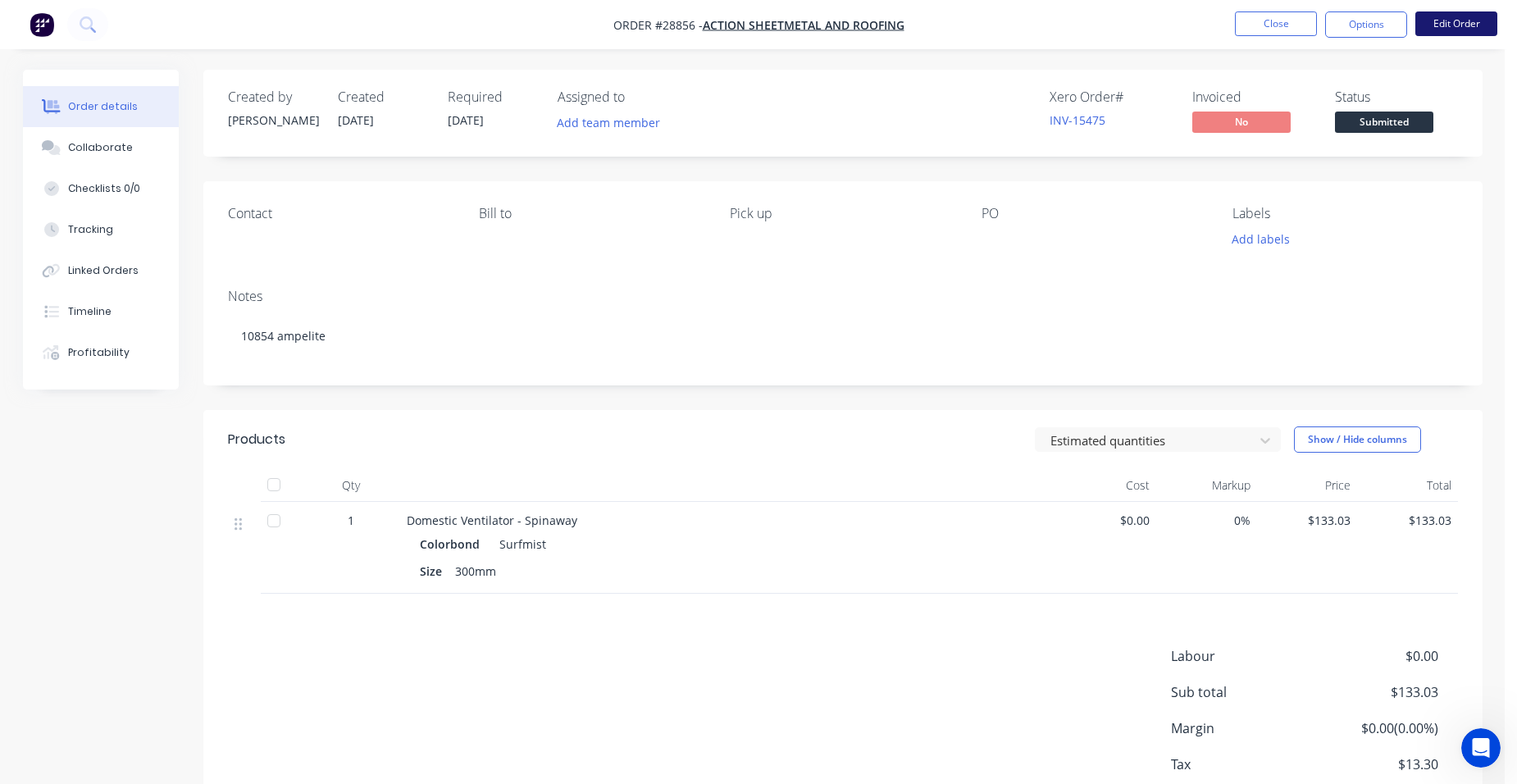
click at [1440, 24] on button "Edit Order" at bounding box center [1456, 24] width 82 height 25
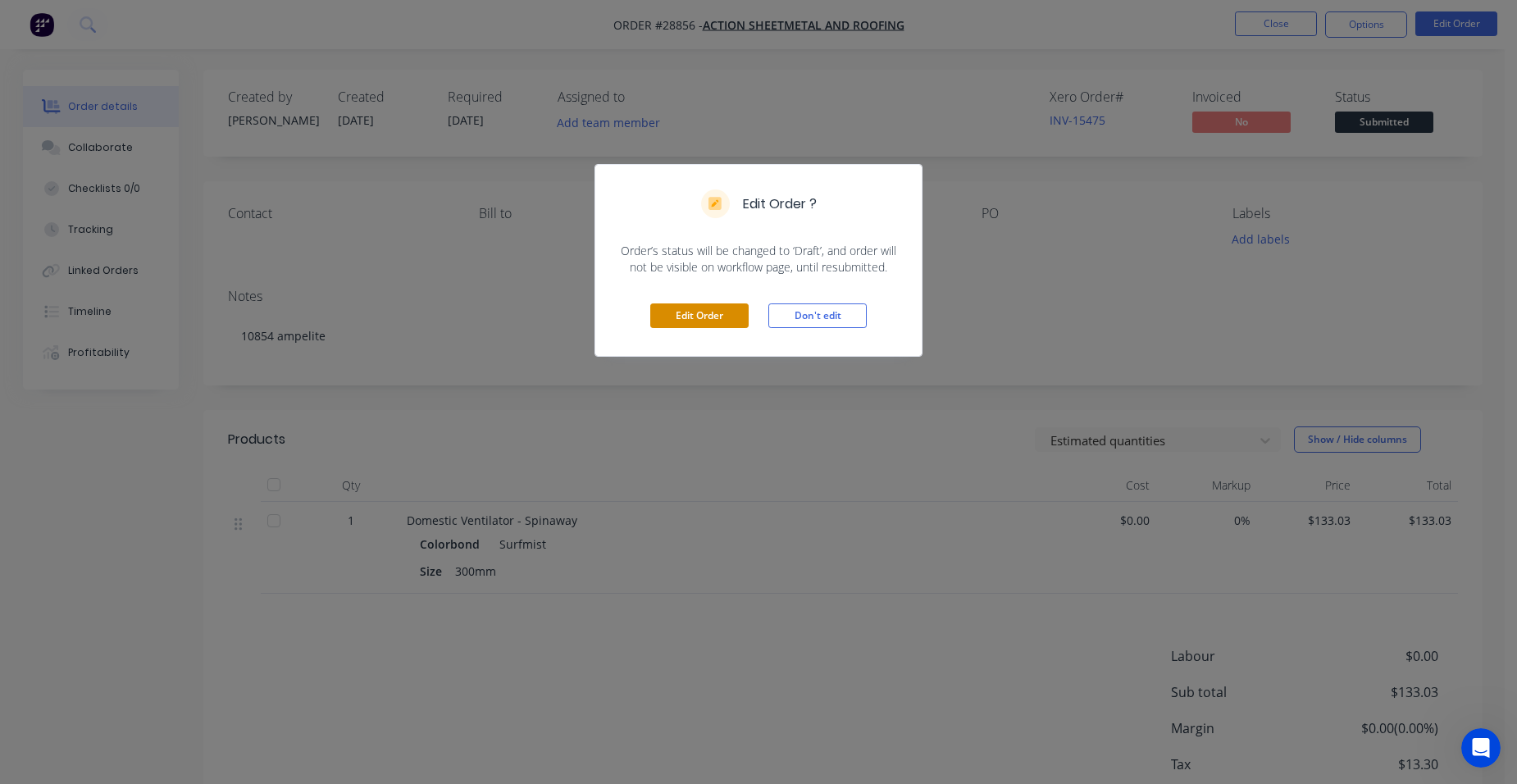
click at [684, 320] on button "Edit Order" at bounding box center [700, 315] width 98 height 25
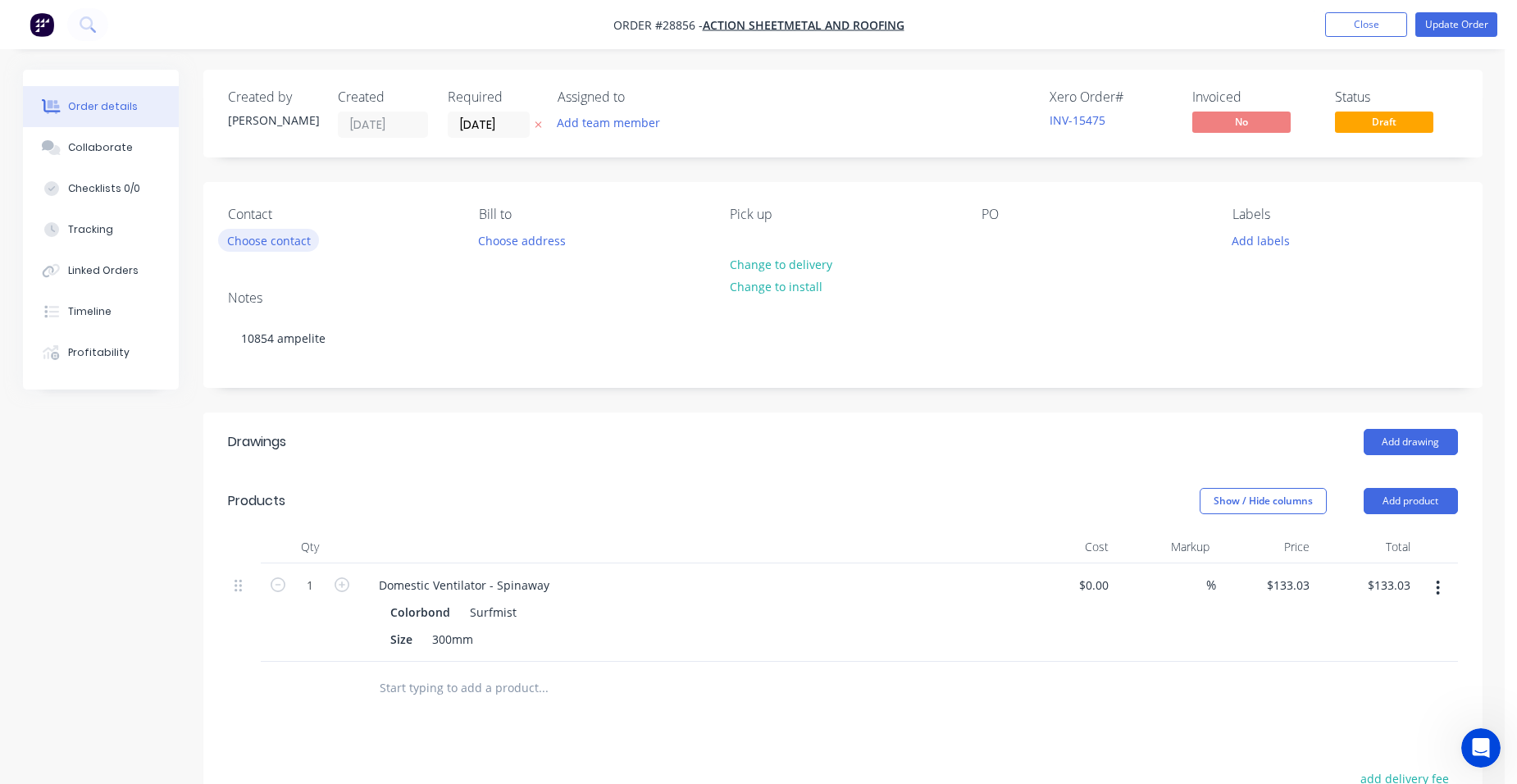
click at [311, 241] on button "Choose contact" at bounding box center [269, 240] width 101 height 22
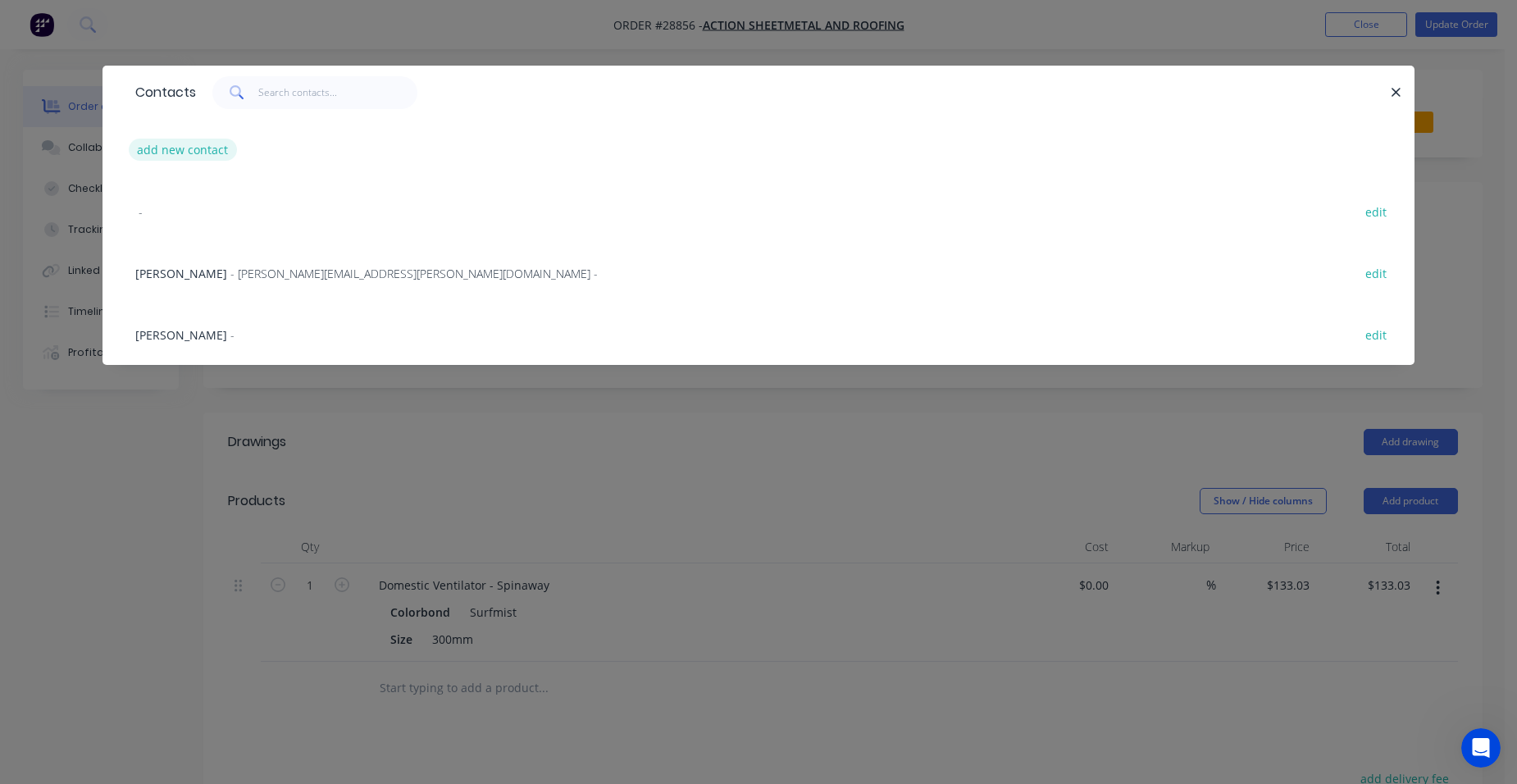
click at [194, 156] on button "add new contact" at bounding box center [183, 150] width 108 height 22
select select "AU"
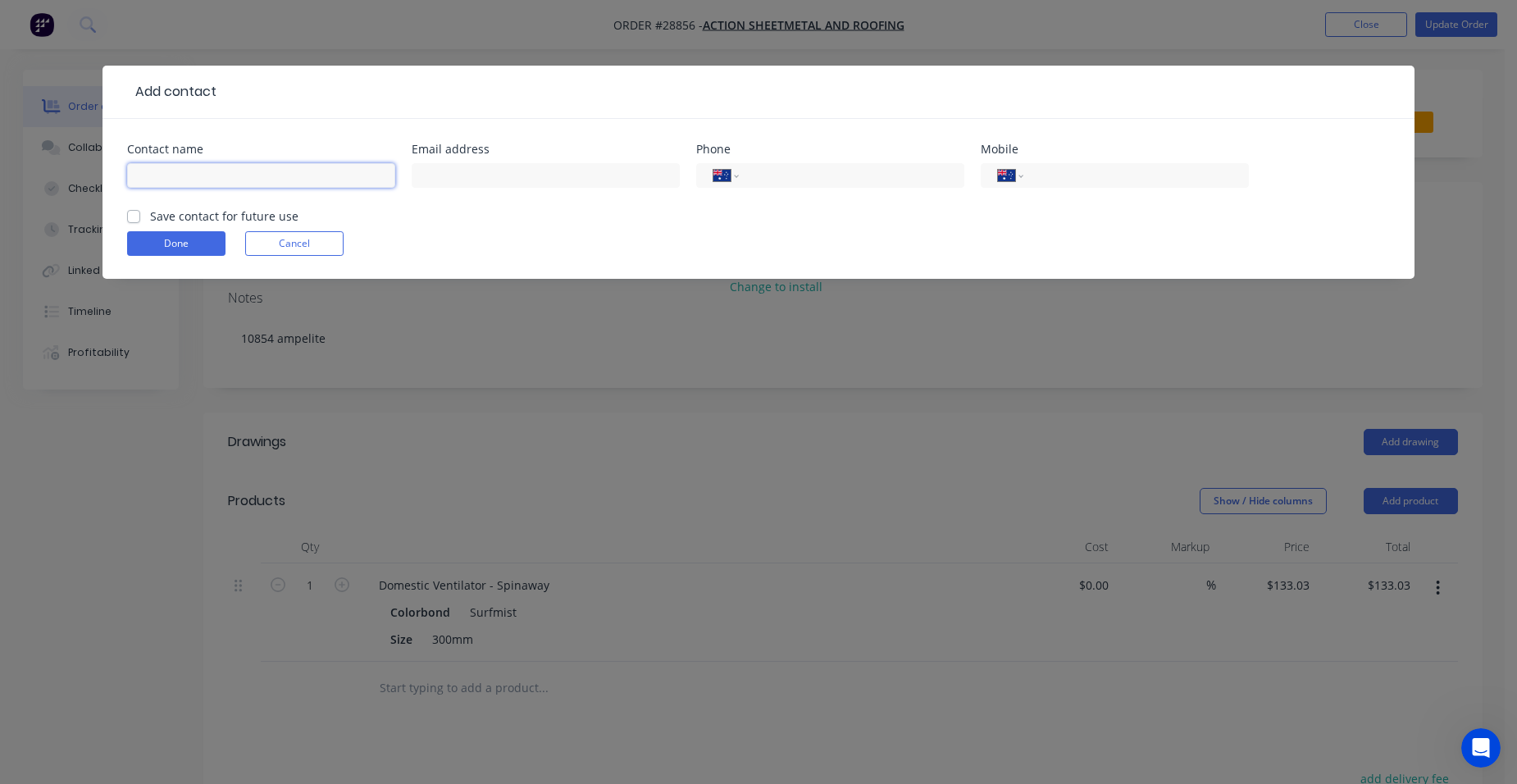
click at [183, 171] on input "text" at bounding box center [261, 175] width 269 height 25
type input "[PERSON_NAME]"
click at [1068, 174] on input "tel" at bounding box center [1133, 176] width 197 height 19
type input "0438 324 868"
click at [152, 240] on button "Done" at bounding box center [176, 243] width 98 height 25
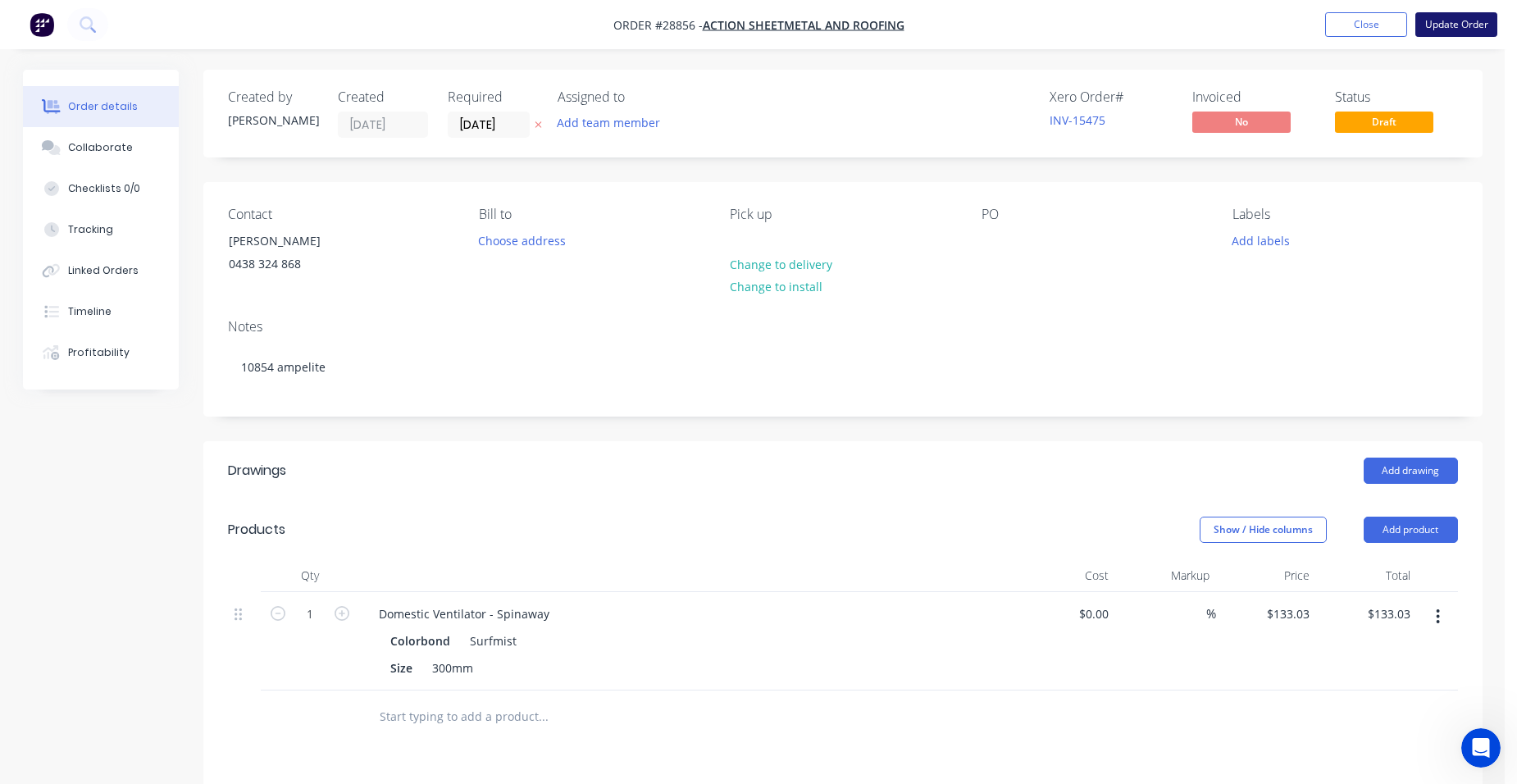
click at [1471, 24] on button "Update Order" at bounding box center [1456, 25] width 82 height 25
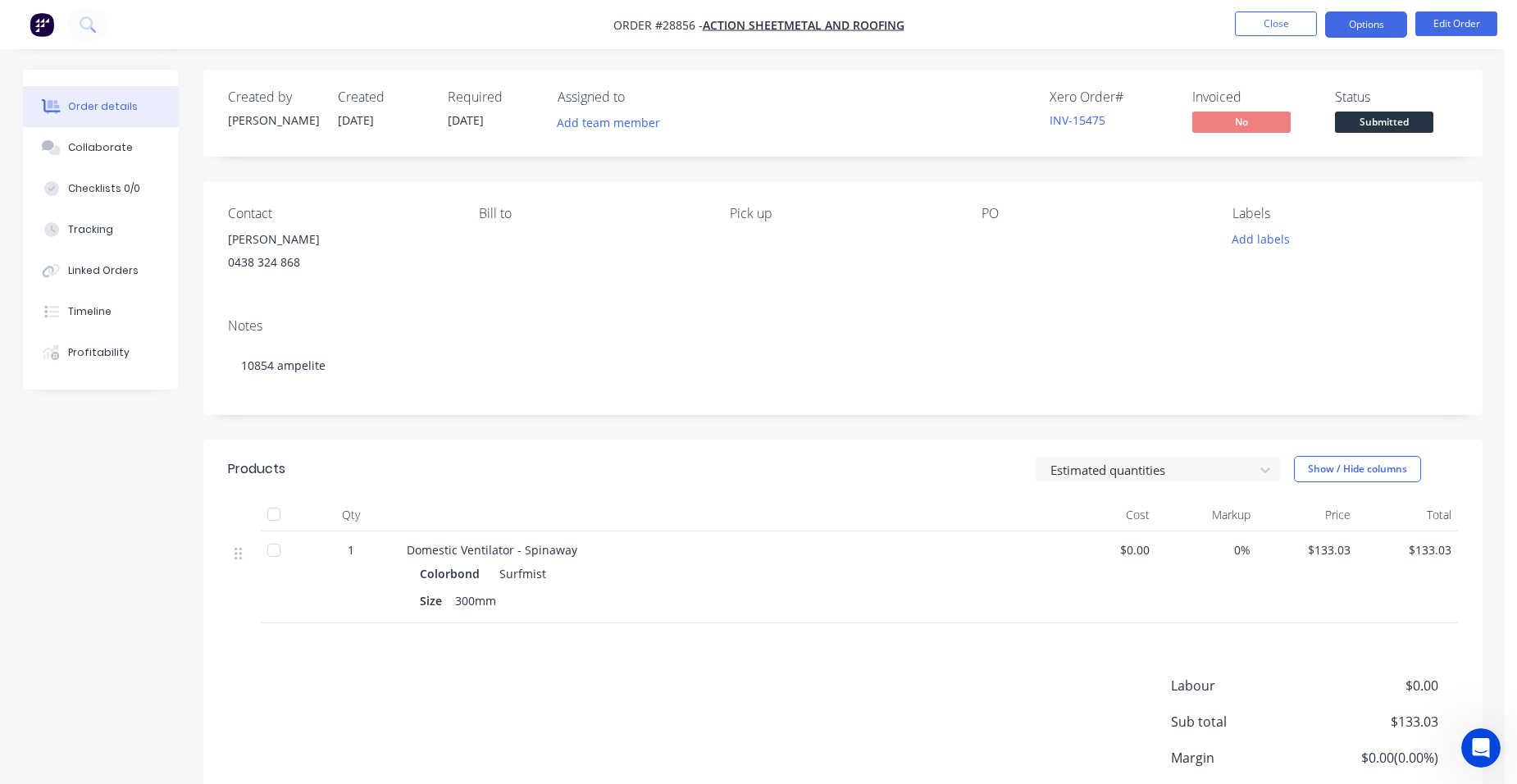
click at [1390, 30] on button "Options" at bounding box center [1365, 25] width 82 height 26
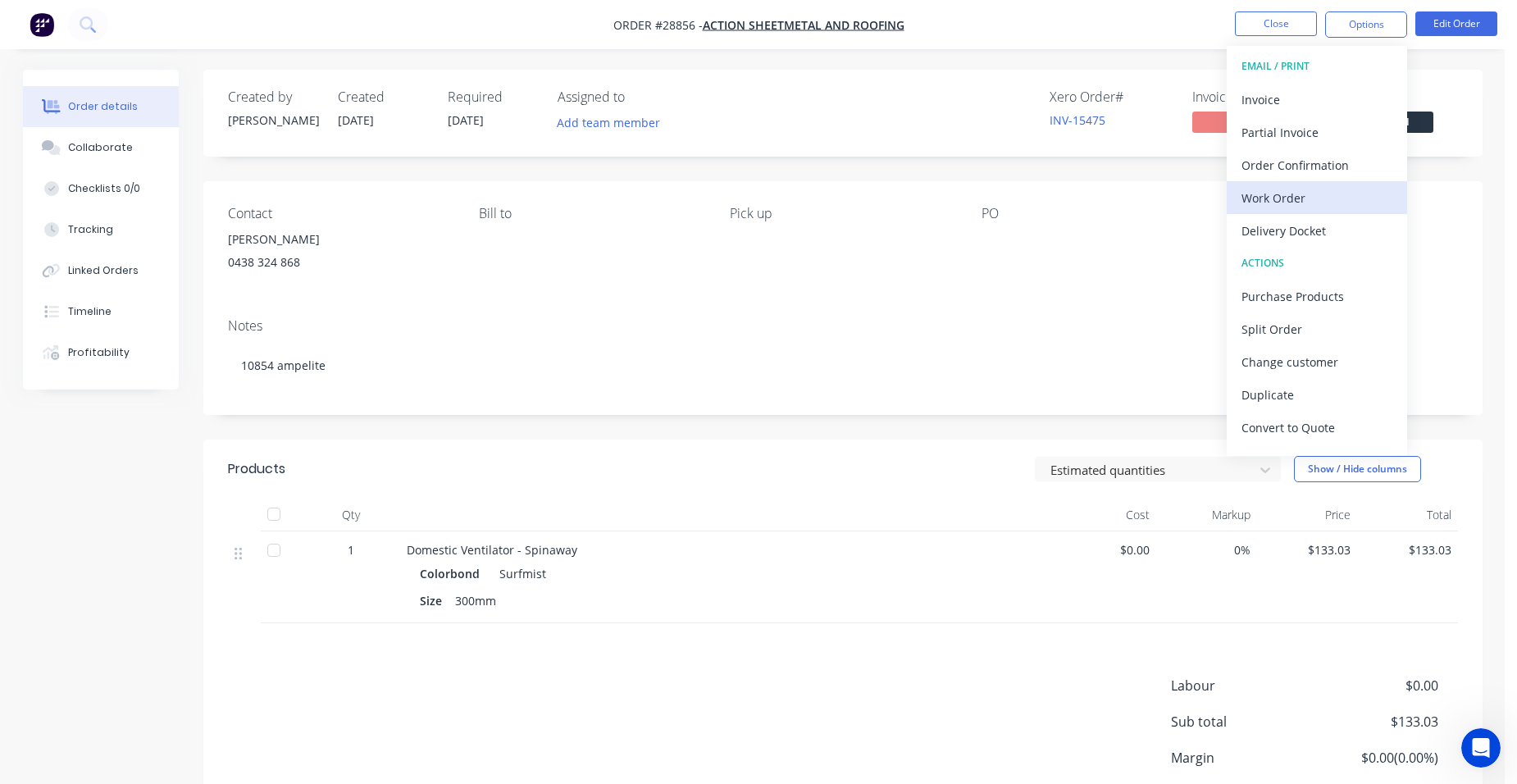
click at [1298, 199] on div "Work Order" at bounding box center [1317, 198] width 151 height 24
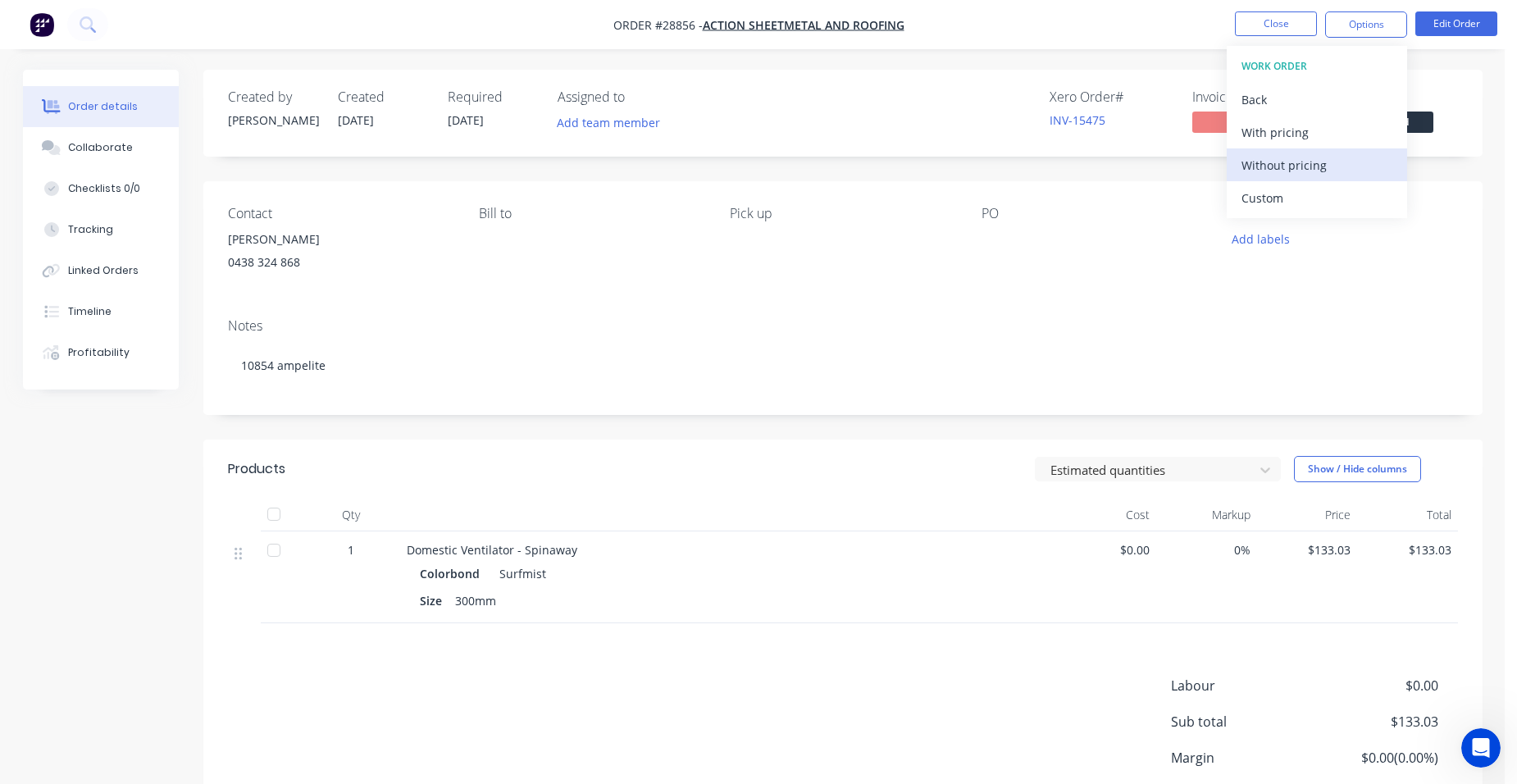
click at [1341, 160] on div "Without pricing" at bounding box center [1317, 165] width 151 height 24
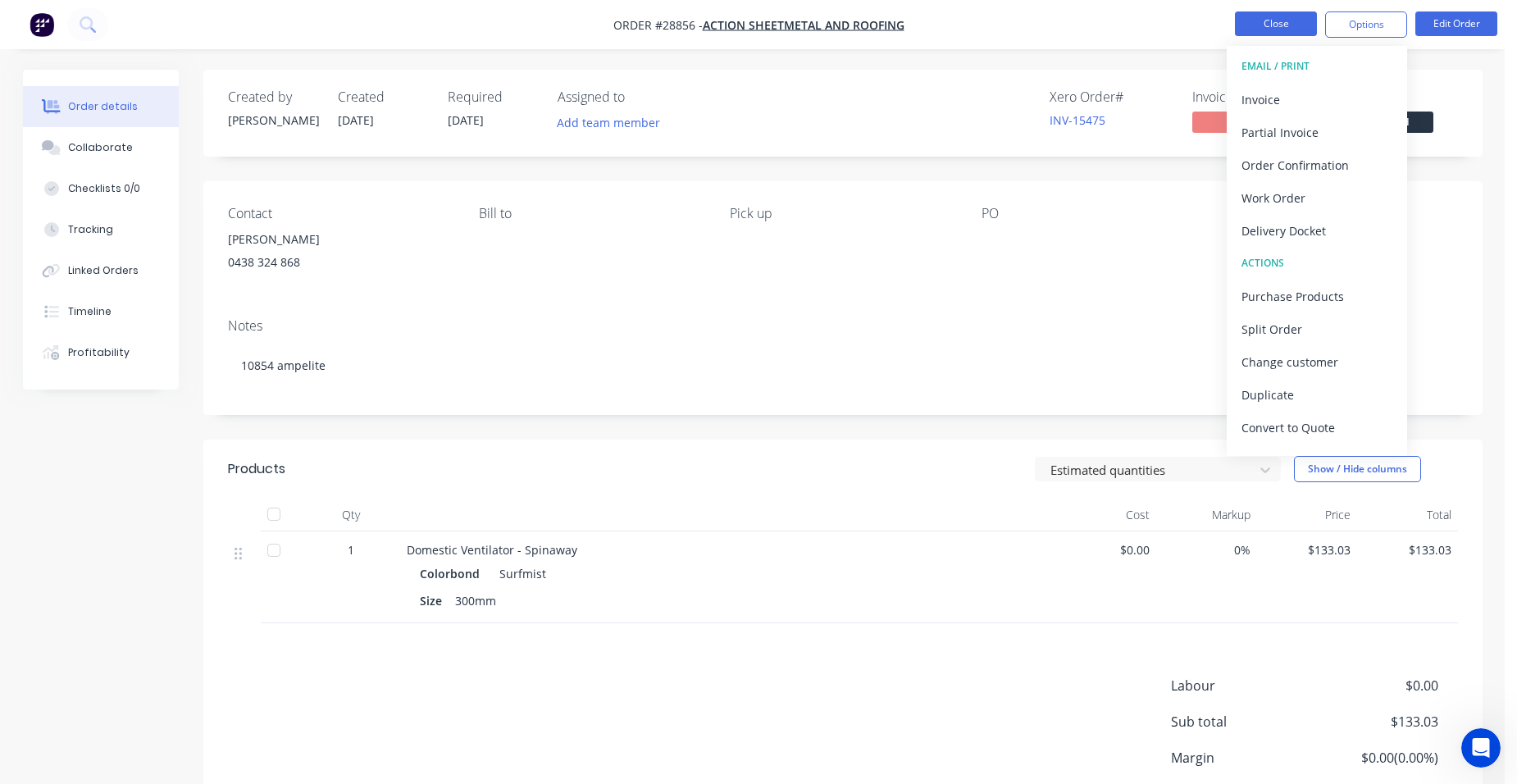
click at [1280, 24] on button "Close" at bounding box center [1276, 24] width 82 height 25
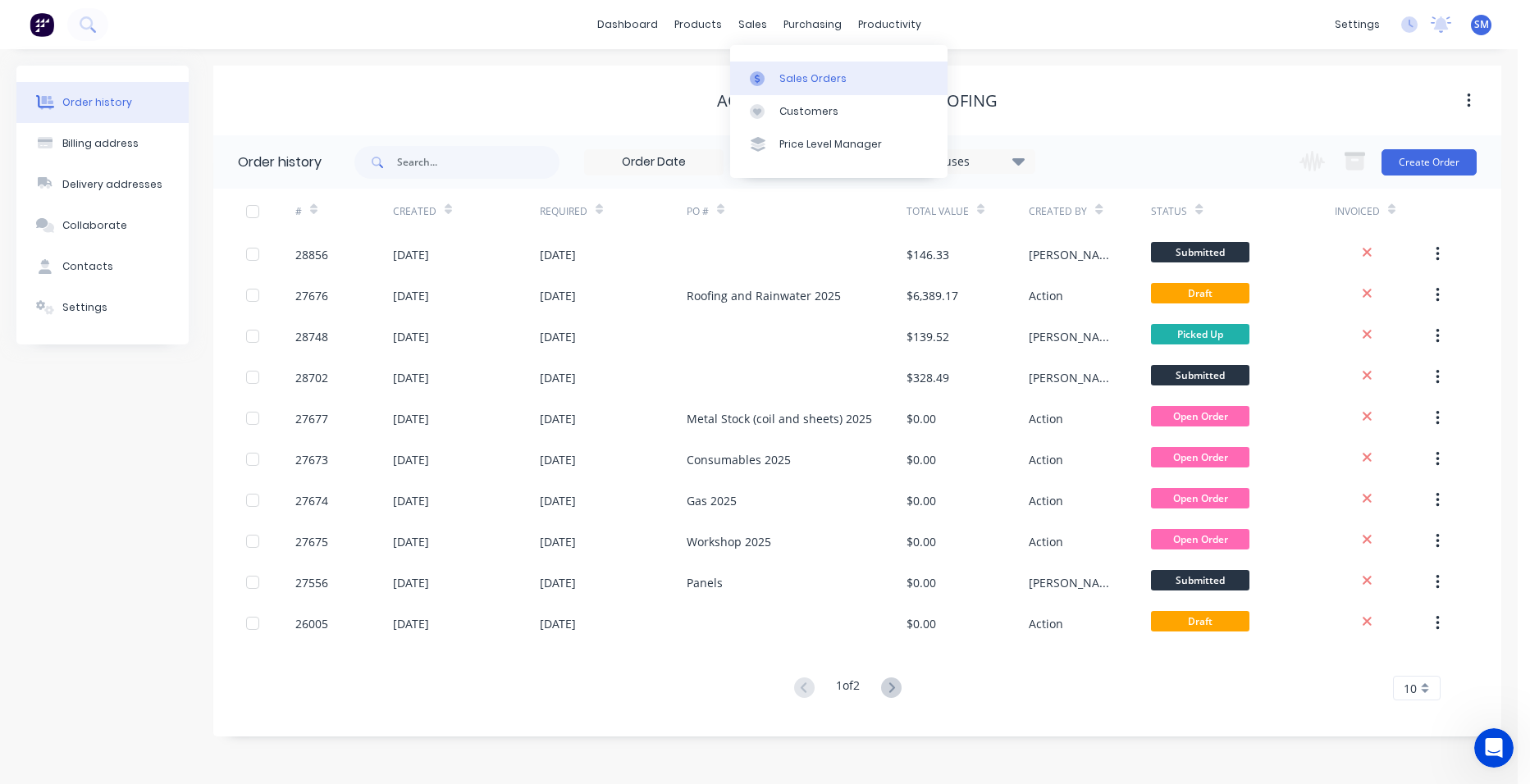
click at [773, 75] on div at bounding box center [762, 78] width 25 height 14
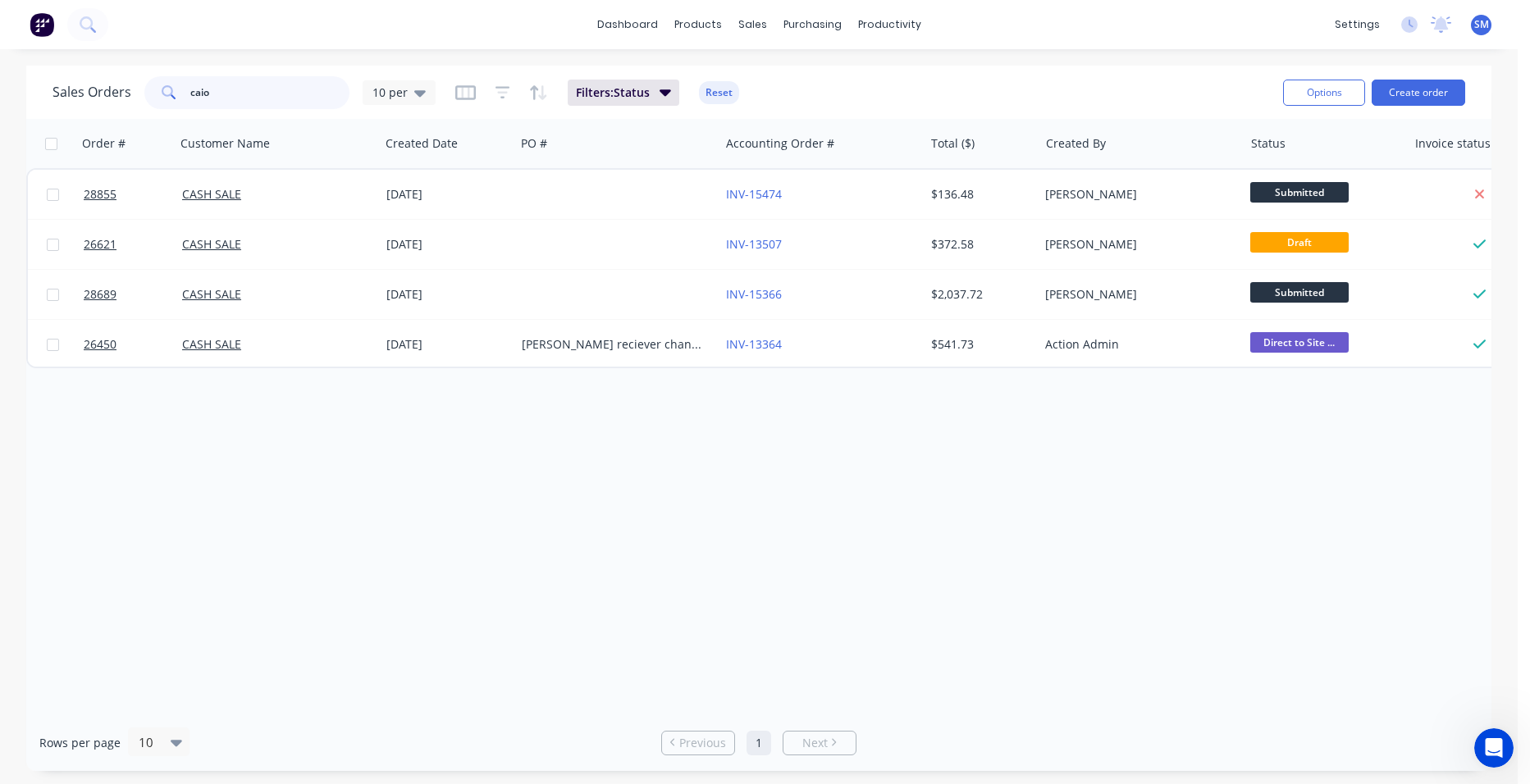
drag, startPoint x: 195, startPoint y: 95, endPoint x: 161, endPoint y: 98, distance: 34.1
click at [161, 98] on div "caio" at bounding box center [247, 92] width 205 height 33
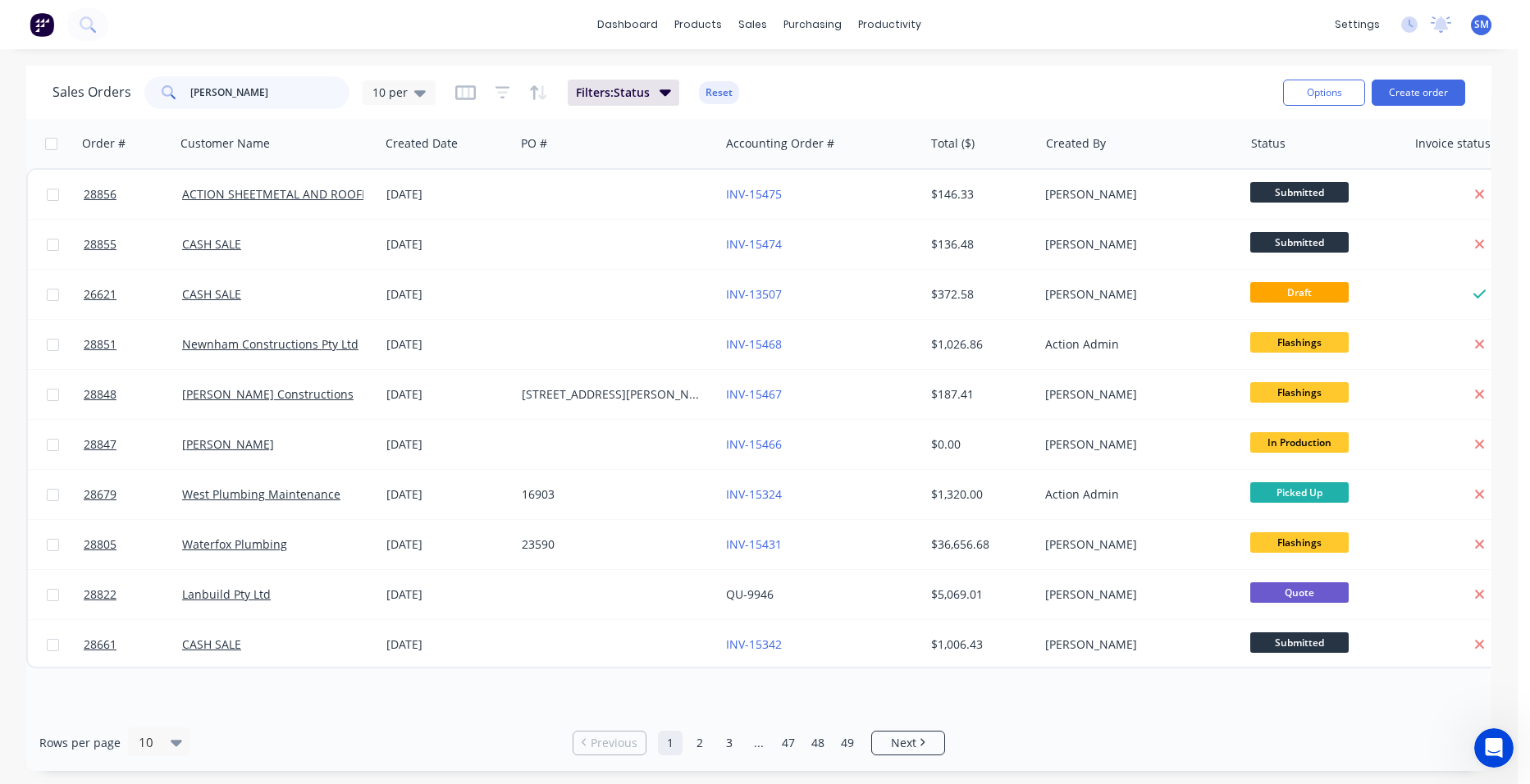
type input "[PERSON_NAME]"
click at [510, 89] on div "Filters: Status Reset" at bounding box center [596, 92] width 284 height 26
click at [692, 740] on link "2" at bounding box center [699, 743] width 25 height 25
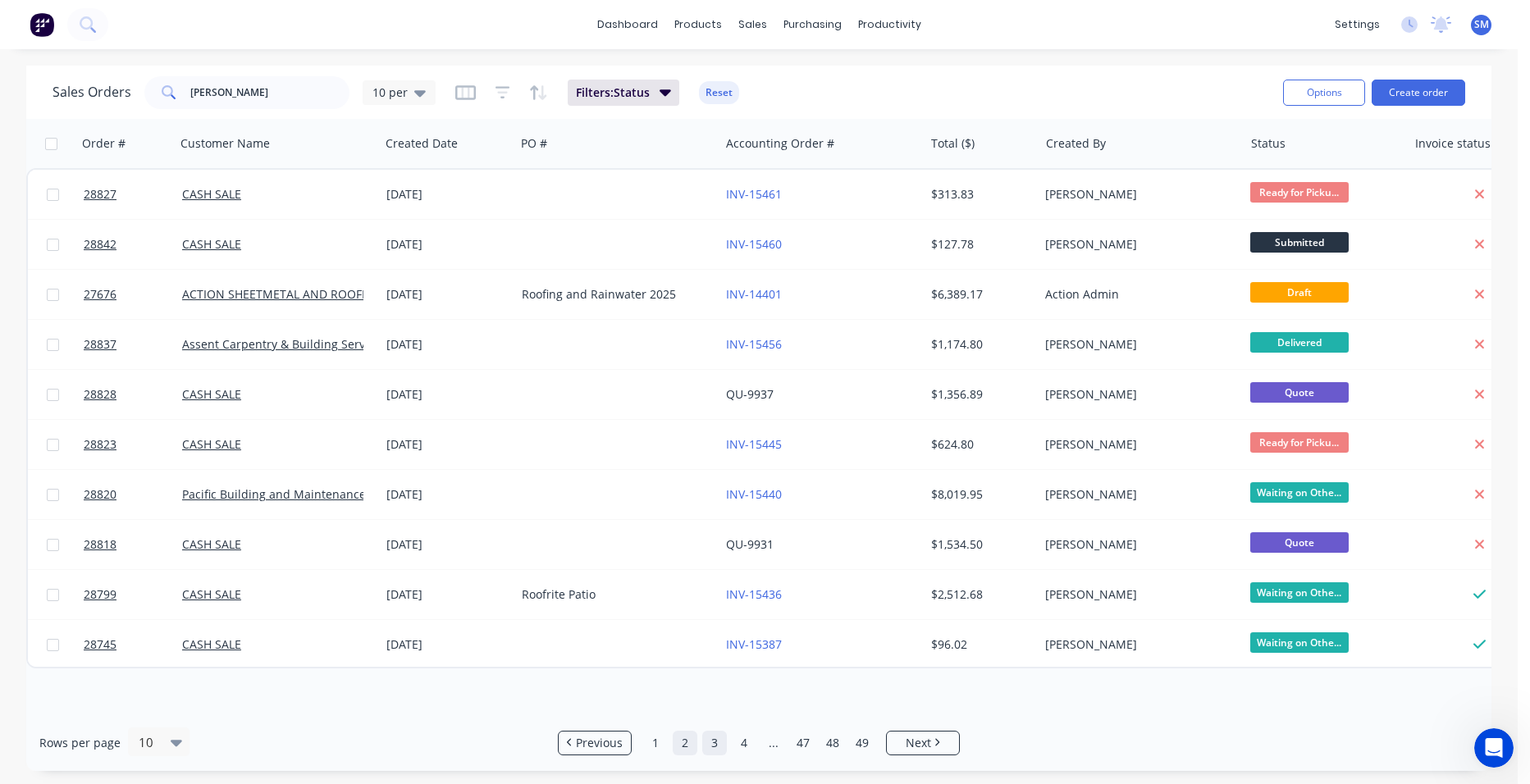
click at [715, 743] on link "3" at bounding box center [714, 743] width 25 height 25
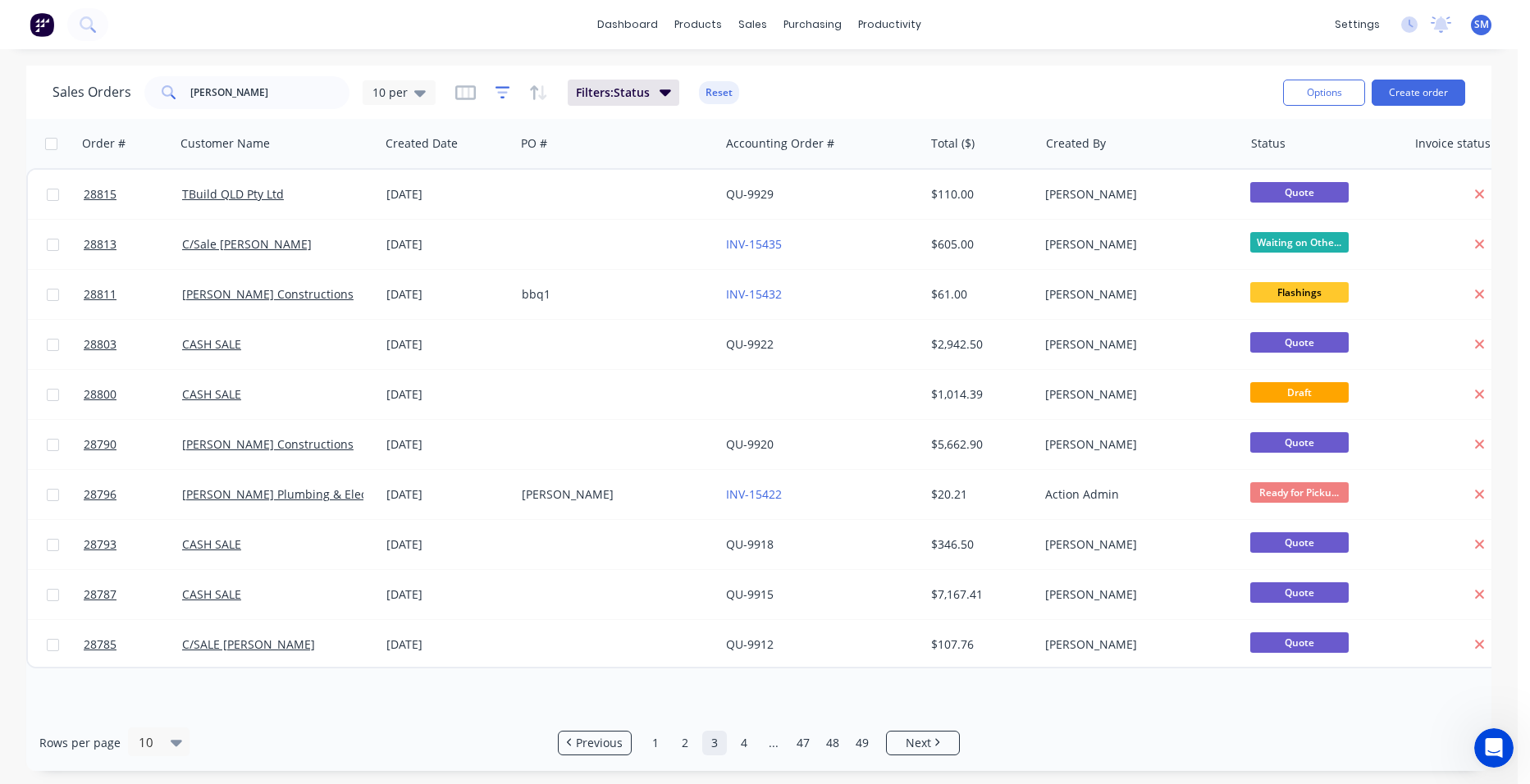
click at [503, 93] on icon "button" at bounding box center [502, 92] width 14 height 16
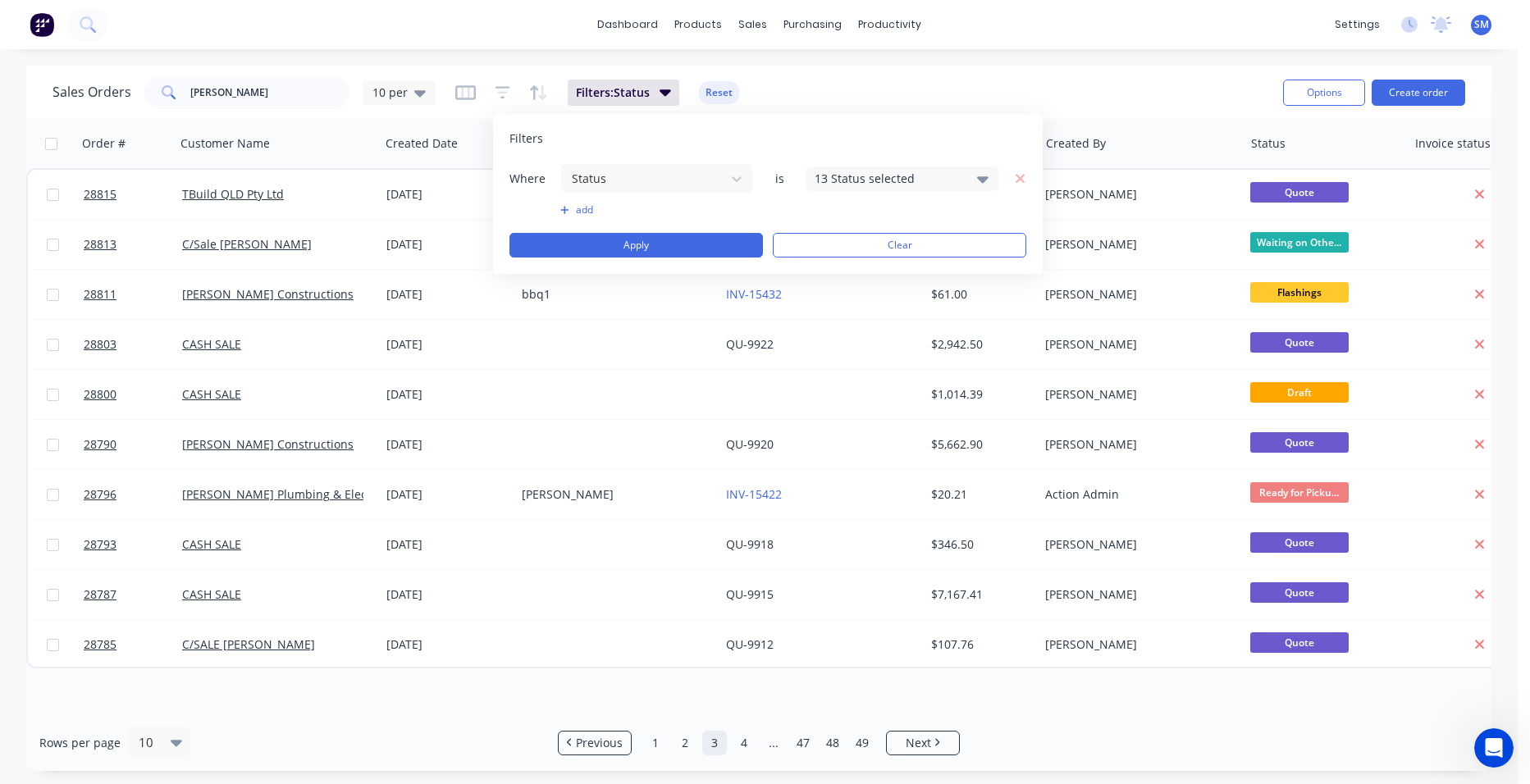
click at [847, 181] on div "13 Status selected" at bounding box center [888, 178] width 148 height 17
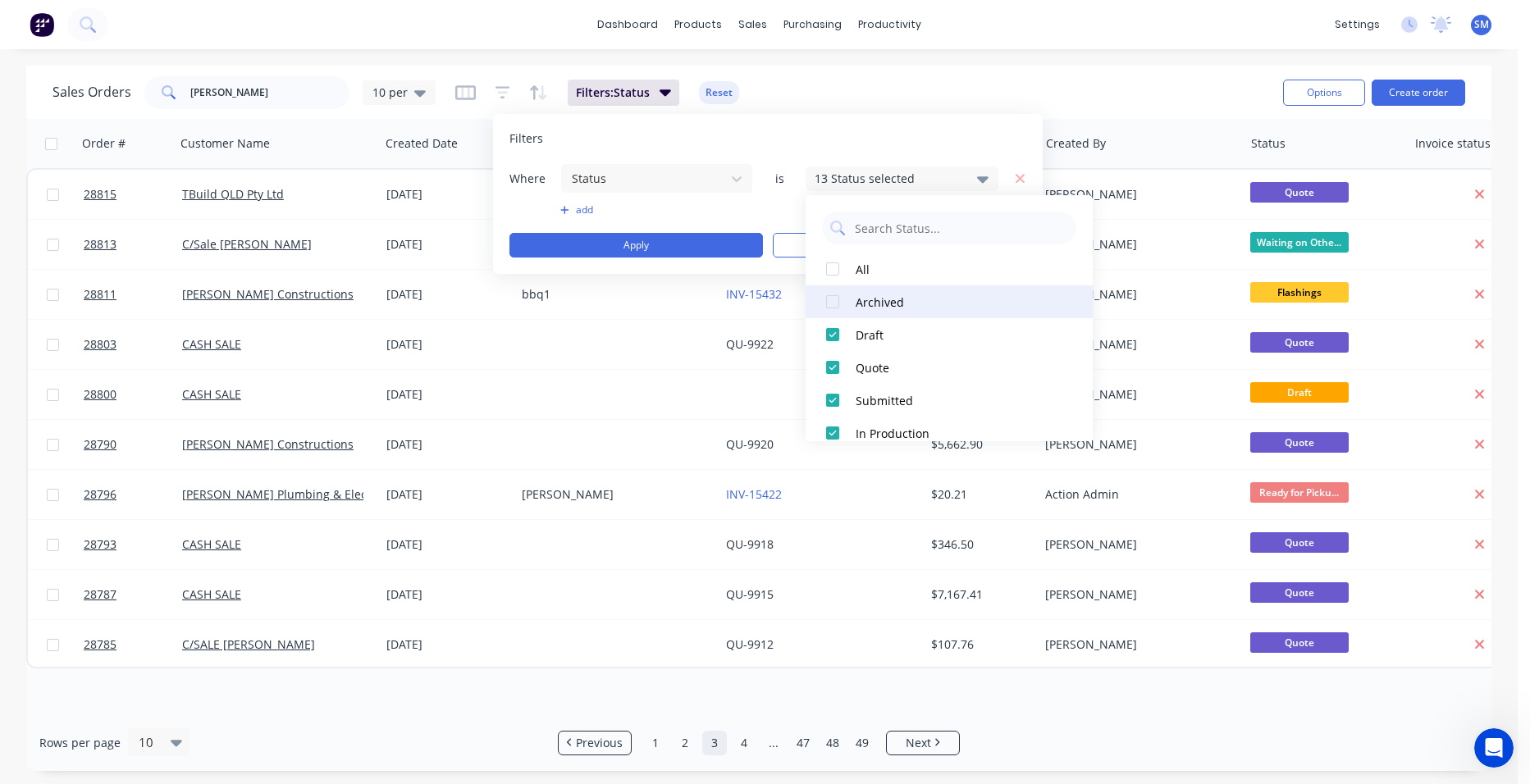
click at [831, 301] on div at bounding box center [832, 301] width 33 height 33
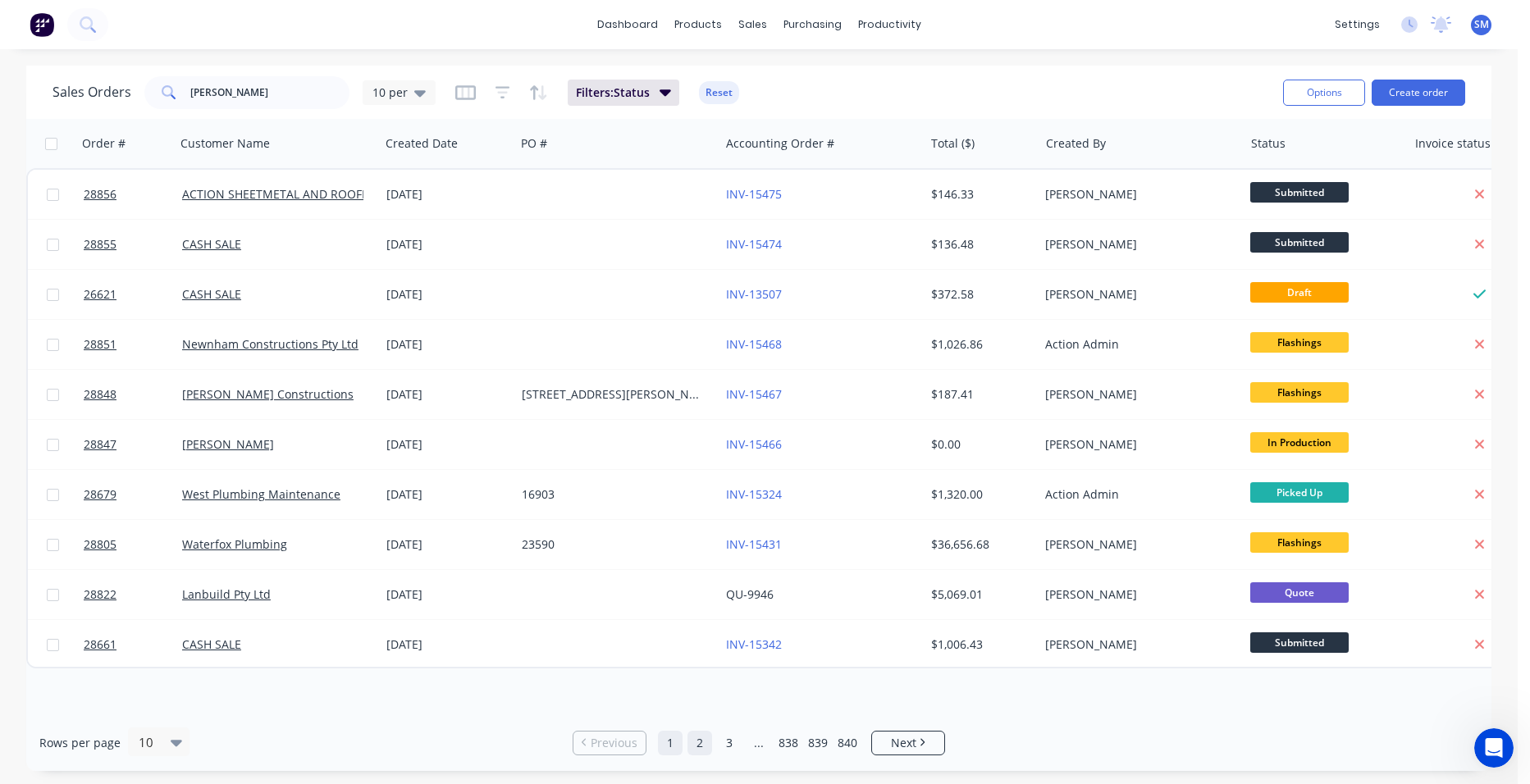
click at [702, 748] on link "2" at bounding box center [699, 743] width 25 height 25
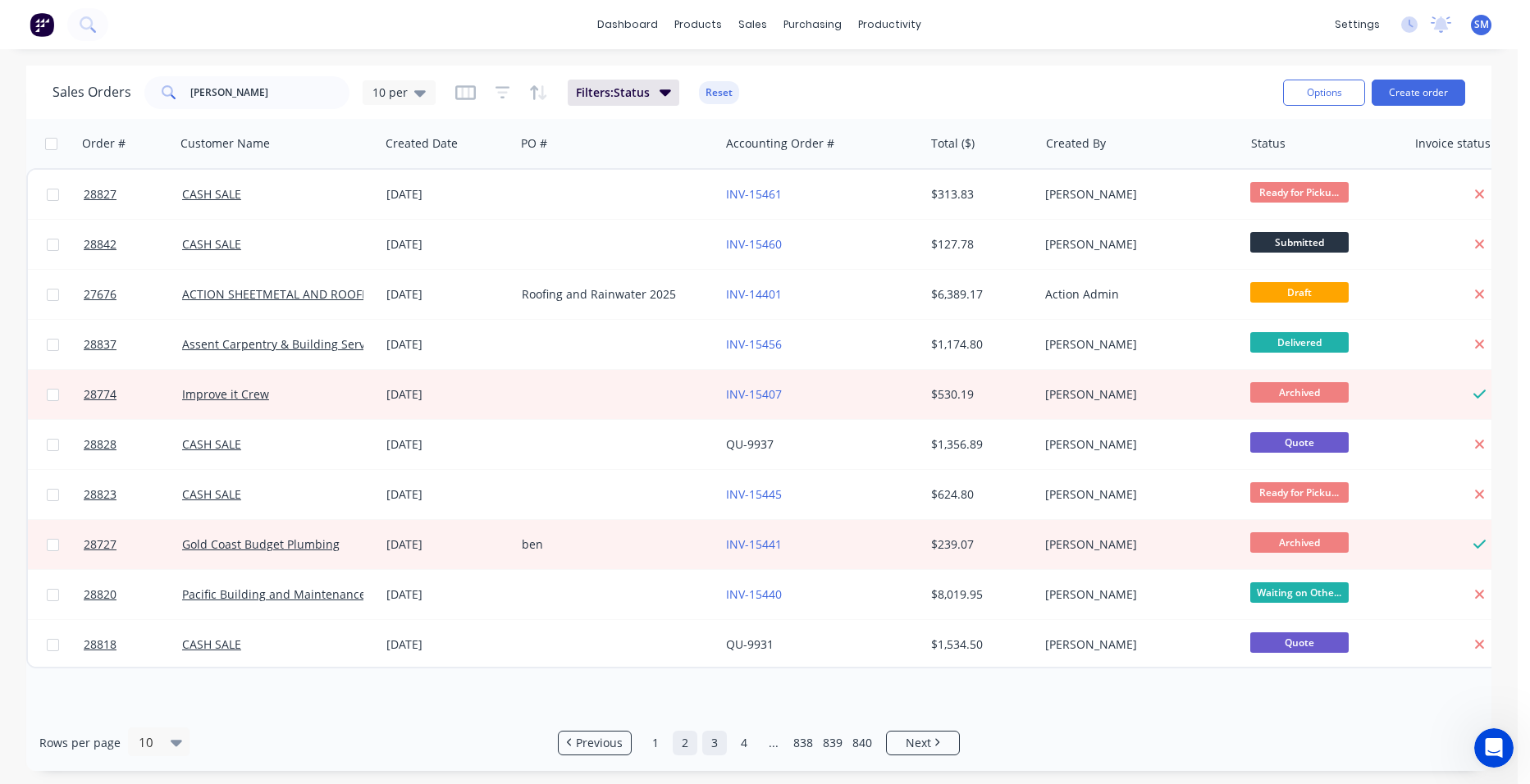
click at [712, 747] on link "3" at bounding box center [714, 743] width 25 height 25
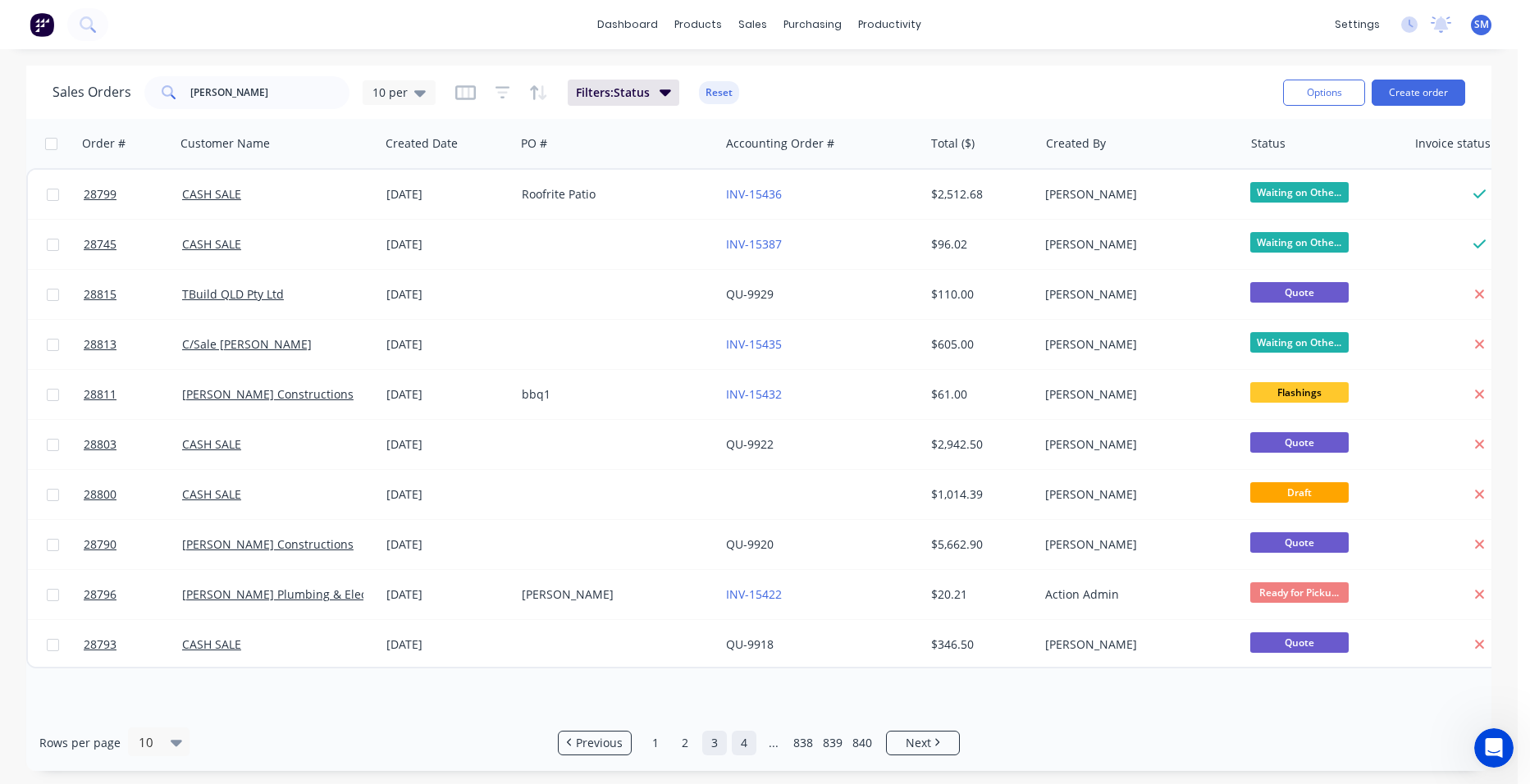
click at [740, 753] on link "4" at bounding box center [744, 743] width 25 height 25
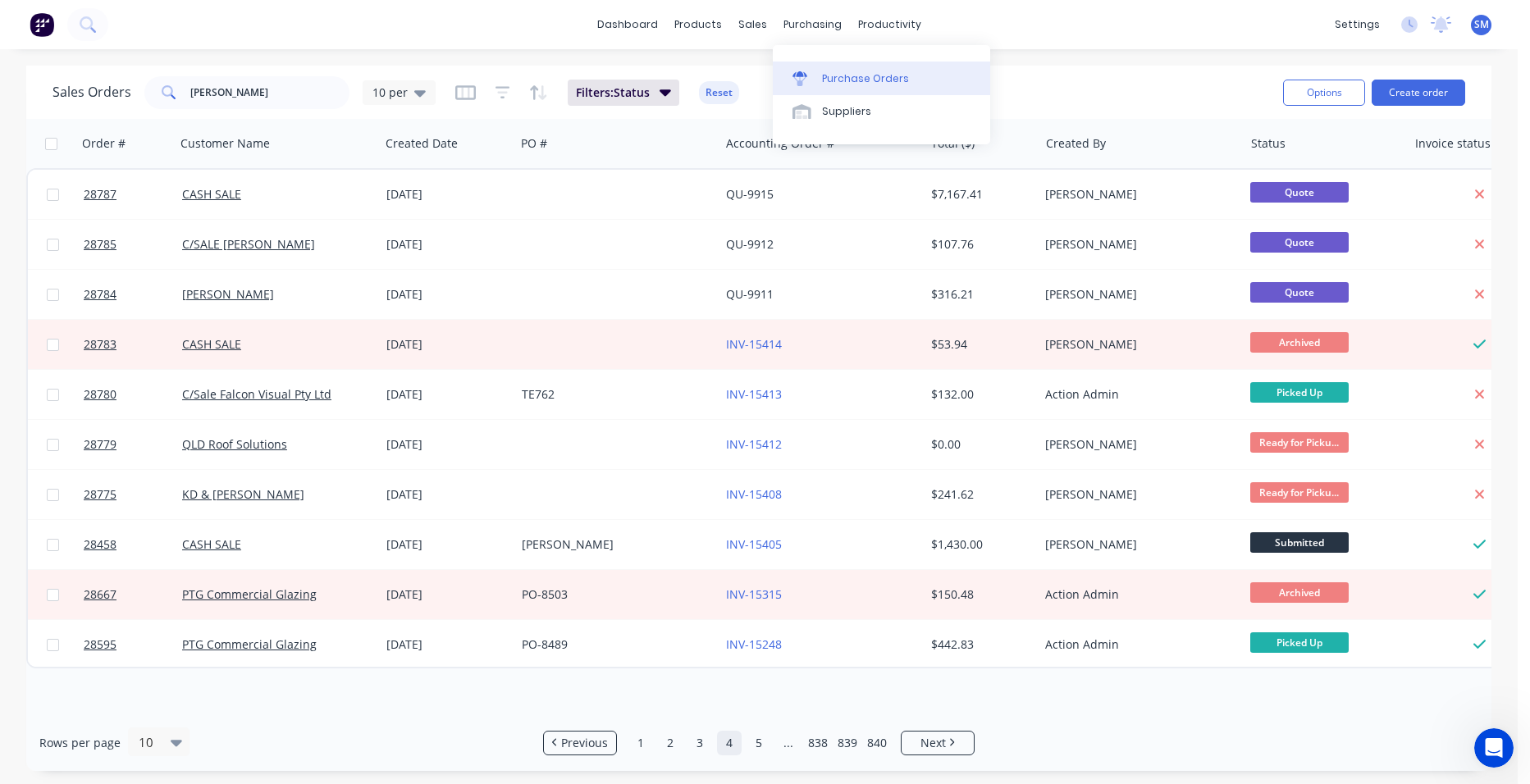
click at [837, 86] on link "Purchase Orders" at bounding box center [881, 78] width 218 height 33
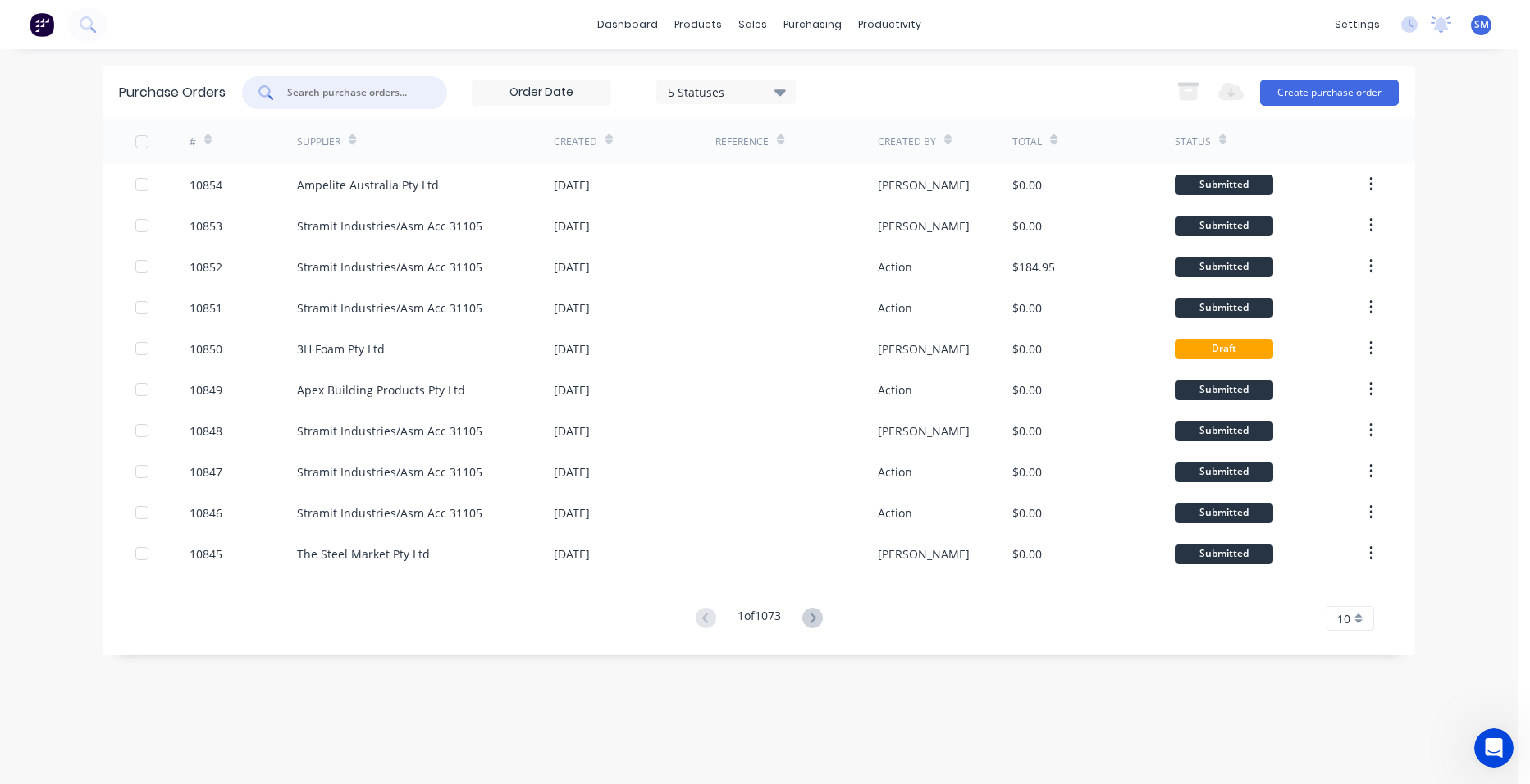
click at [413, 98] on input "text" at bounding box center [353, 92] width 136 height 16
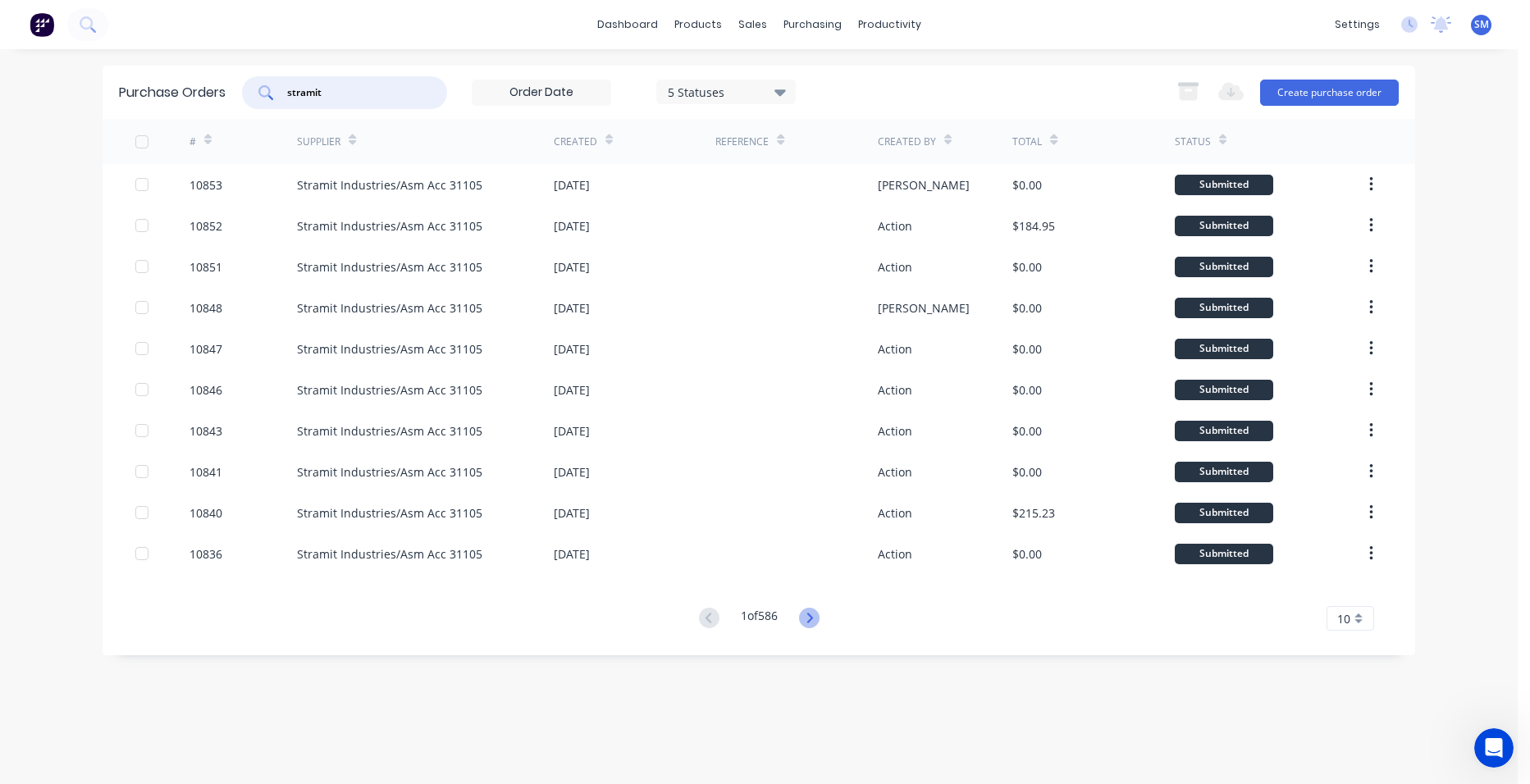
type input "stramit"
click at [817, 621] on icon at bounding box center [809, 617] width 20 height 20
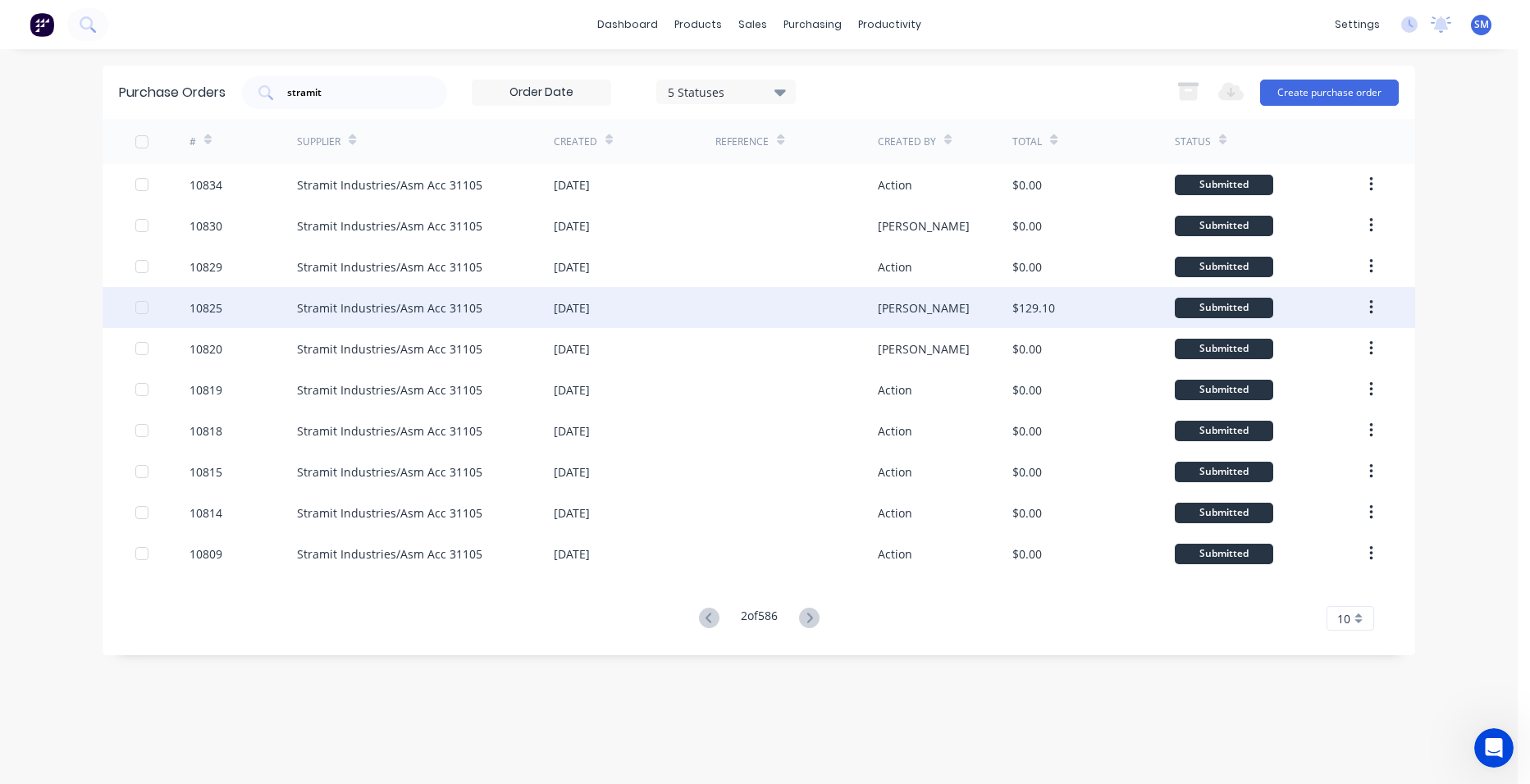
click at [768, 311] on div at bounding box center [795, 307] width 162 height 41
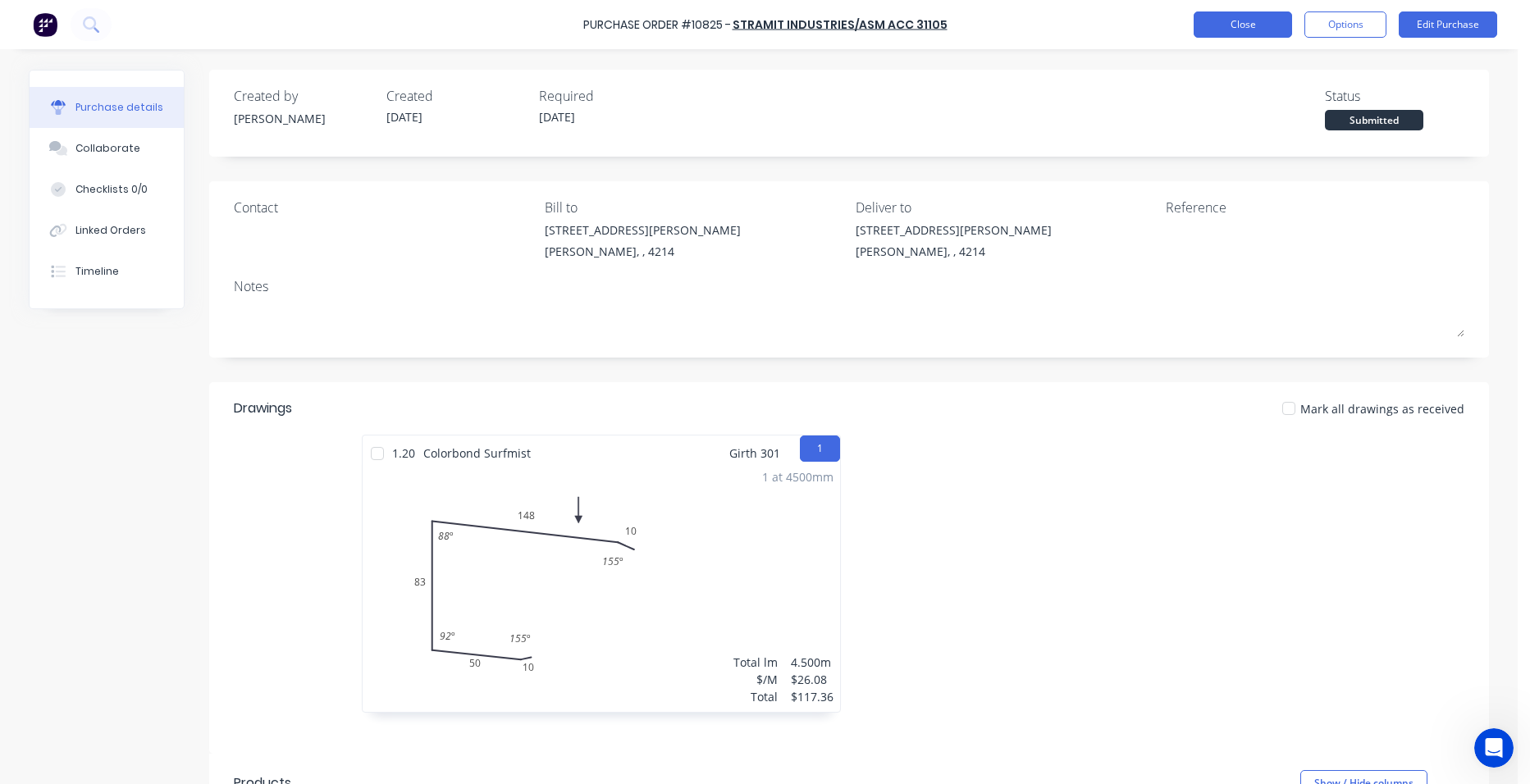
click at [1205, 19] on button "Close" at bounding box center [1243, 25] width 98 height 26
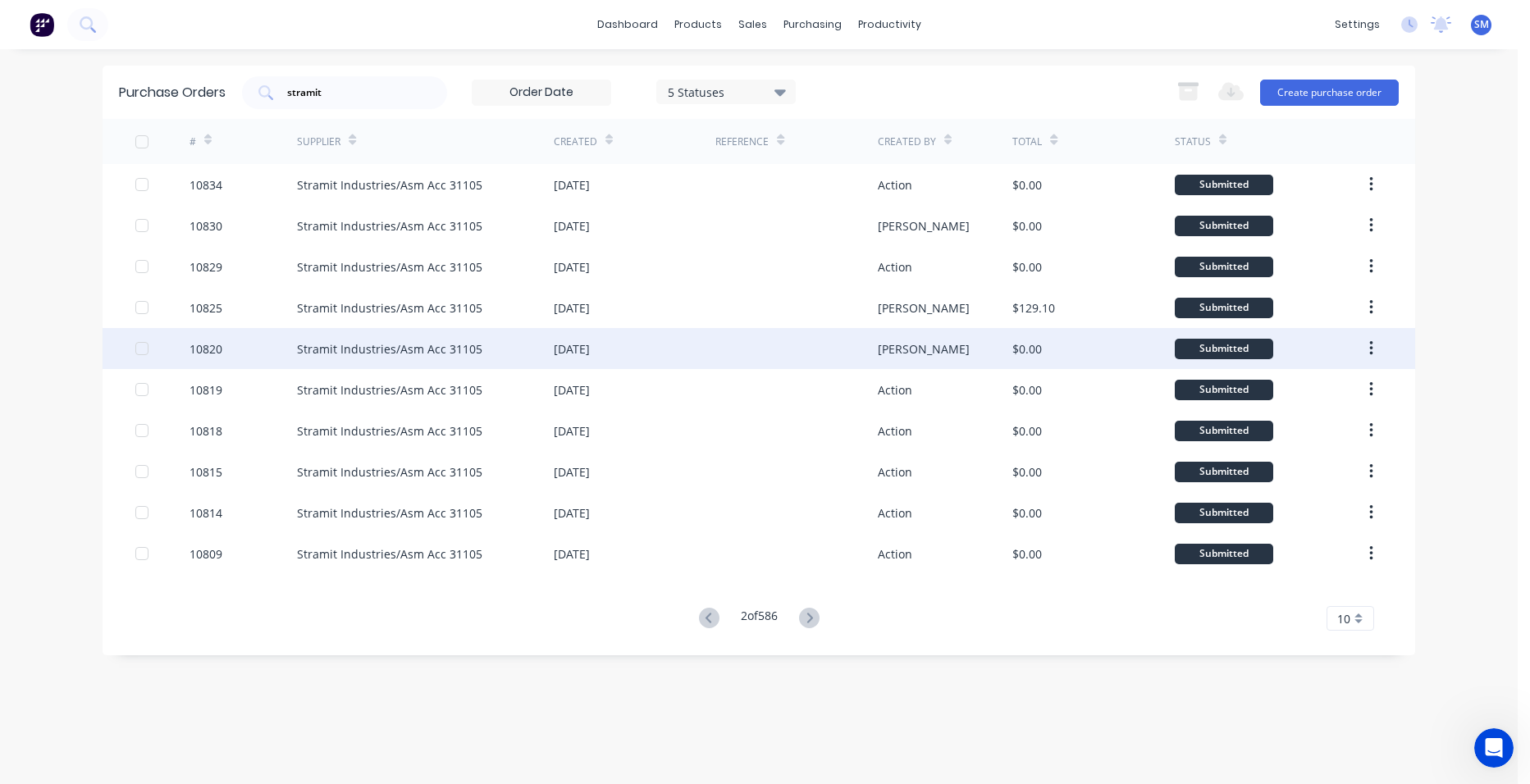
click at [826, 350] on div at bounding box center [795, 348] width 162 height 41
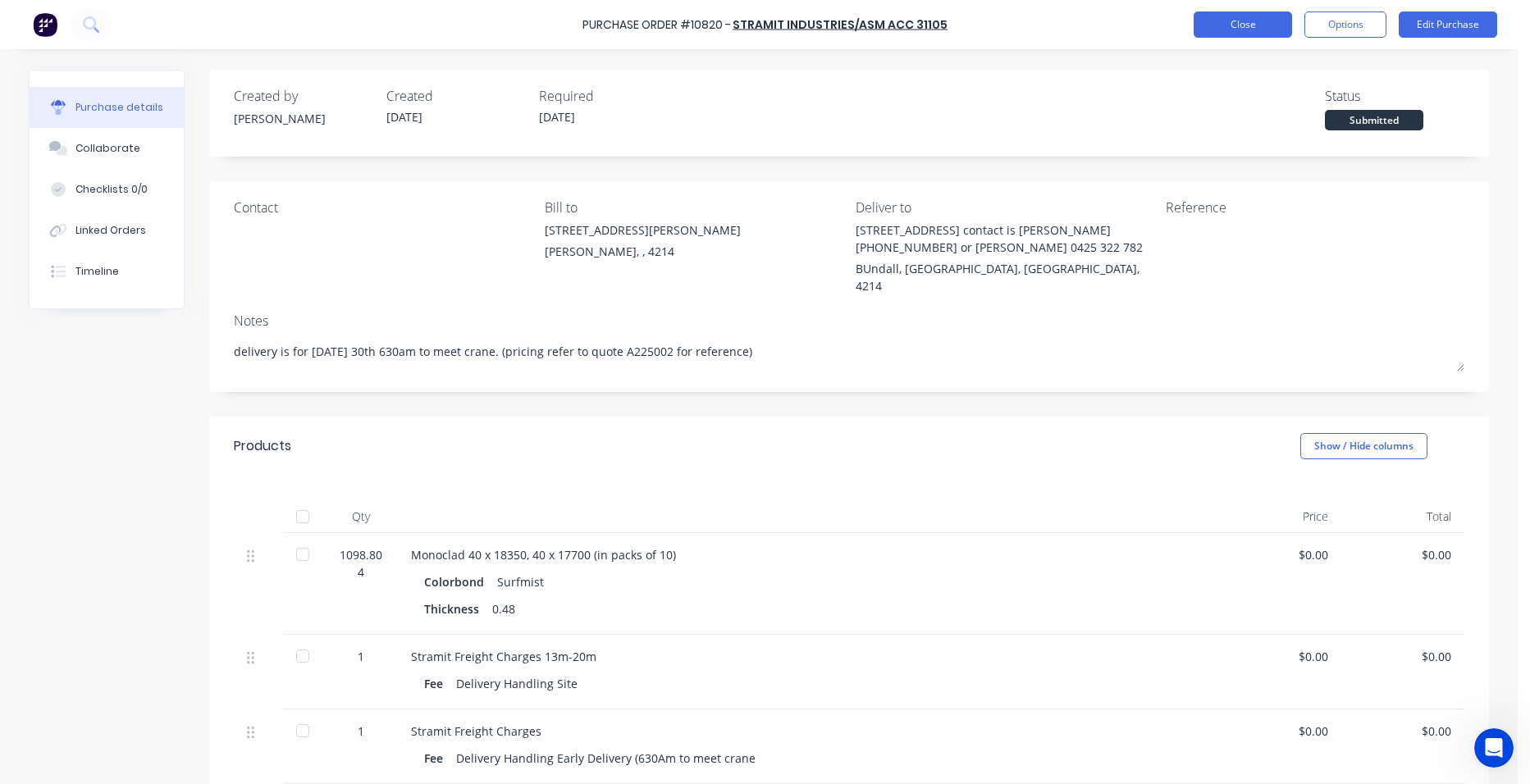
click at [1217, 19] on button "Close" at bounding box center [1243, 25] width 98 height 26
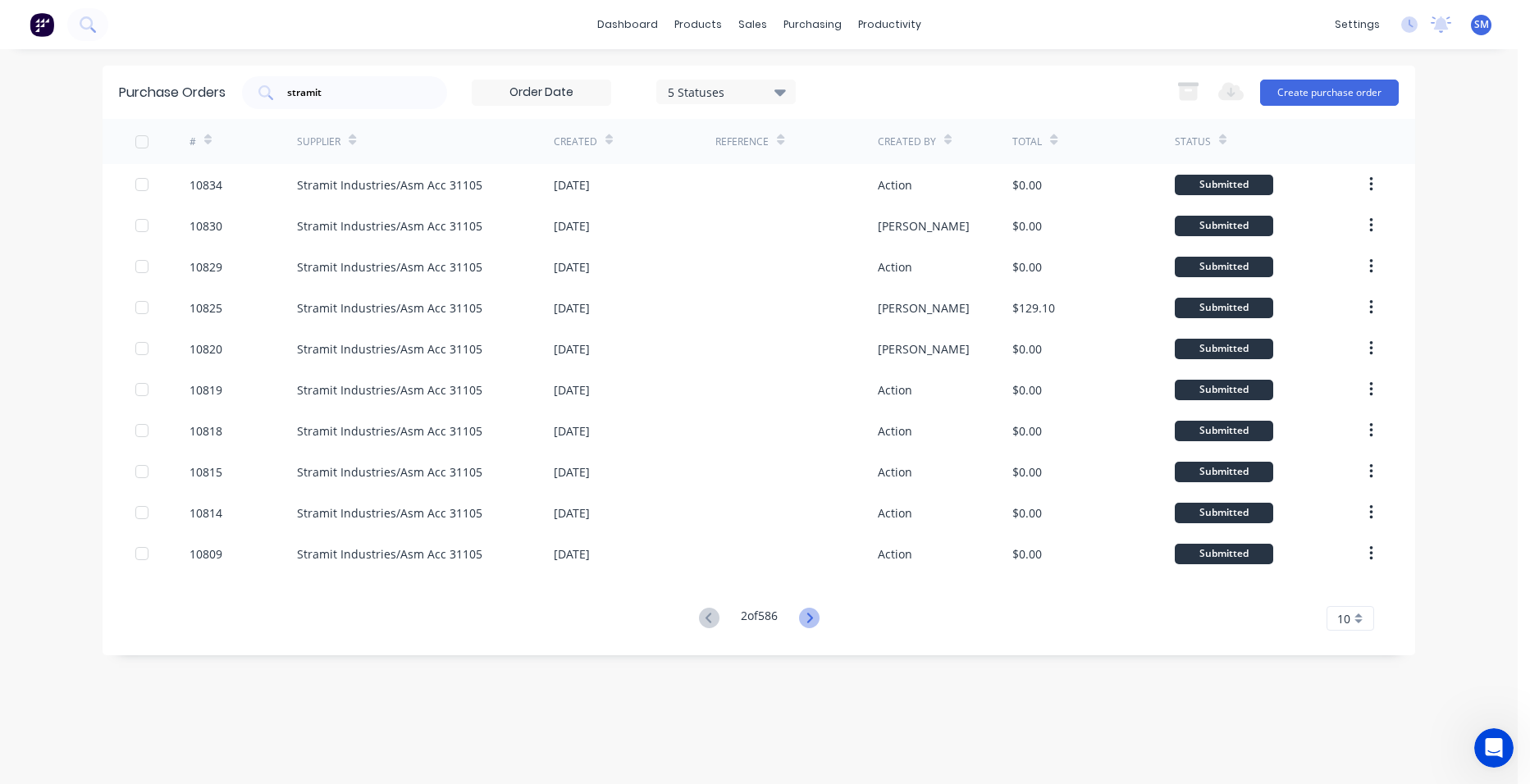
click at [806, 614] on icon at bounding box center [809, 617] width 20 height 20
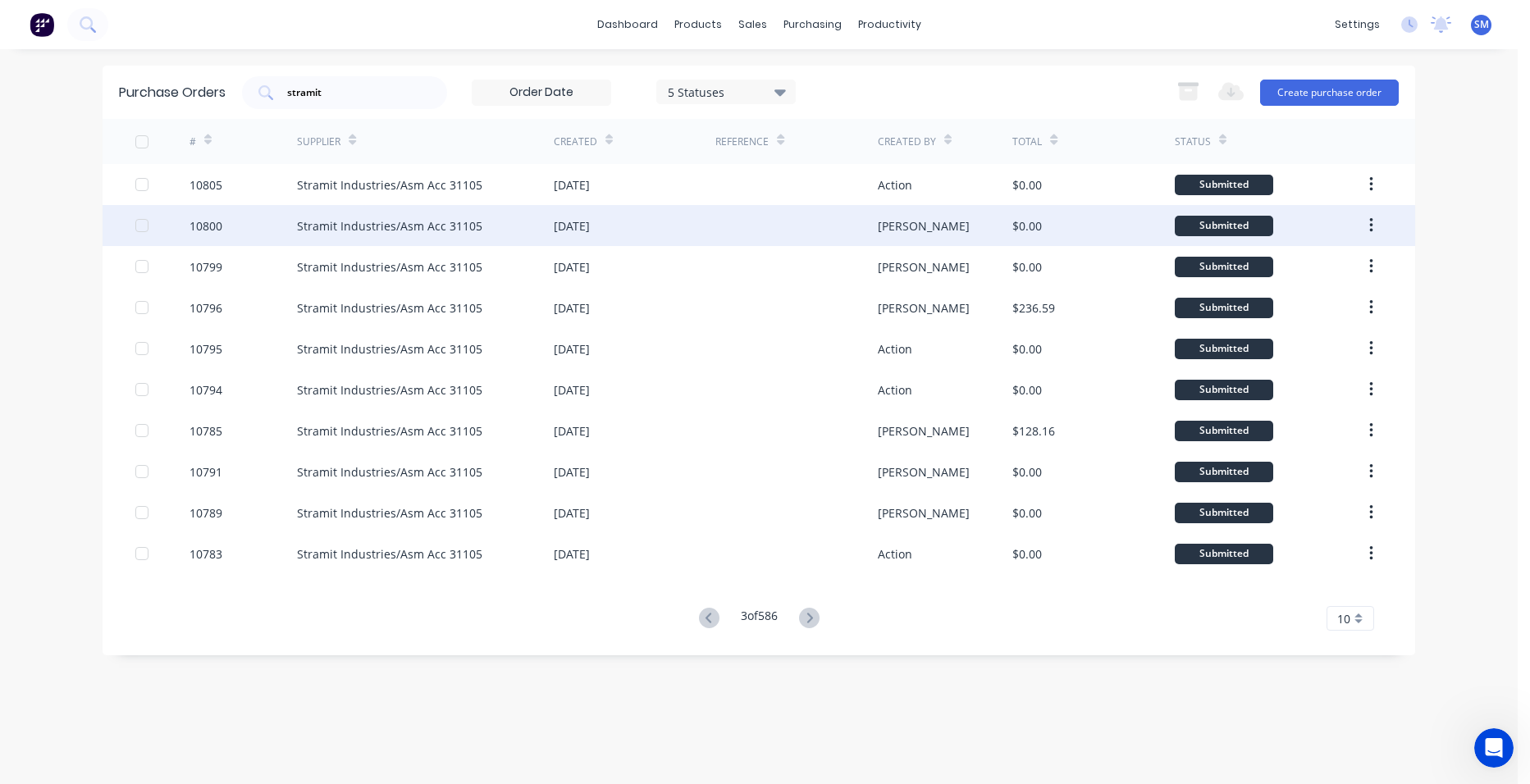
click at [757, 228] on div at bounding box center [795, 225] width 162 height 41
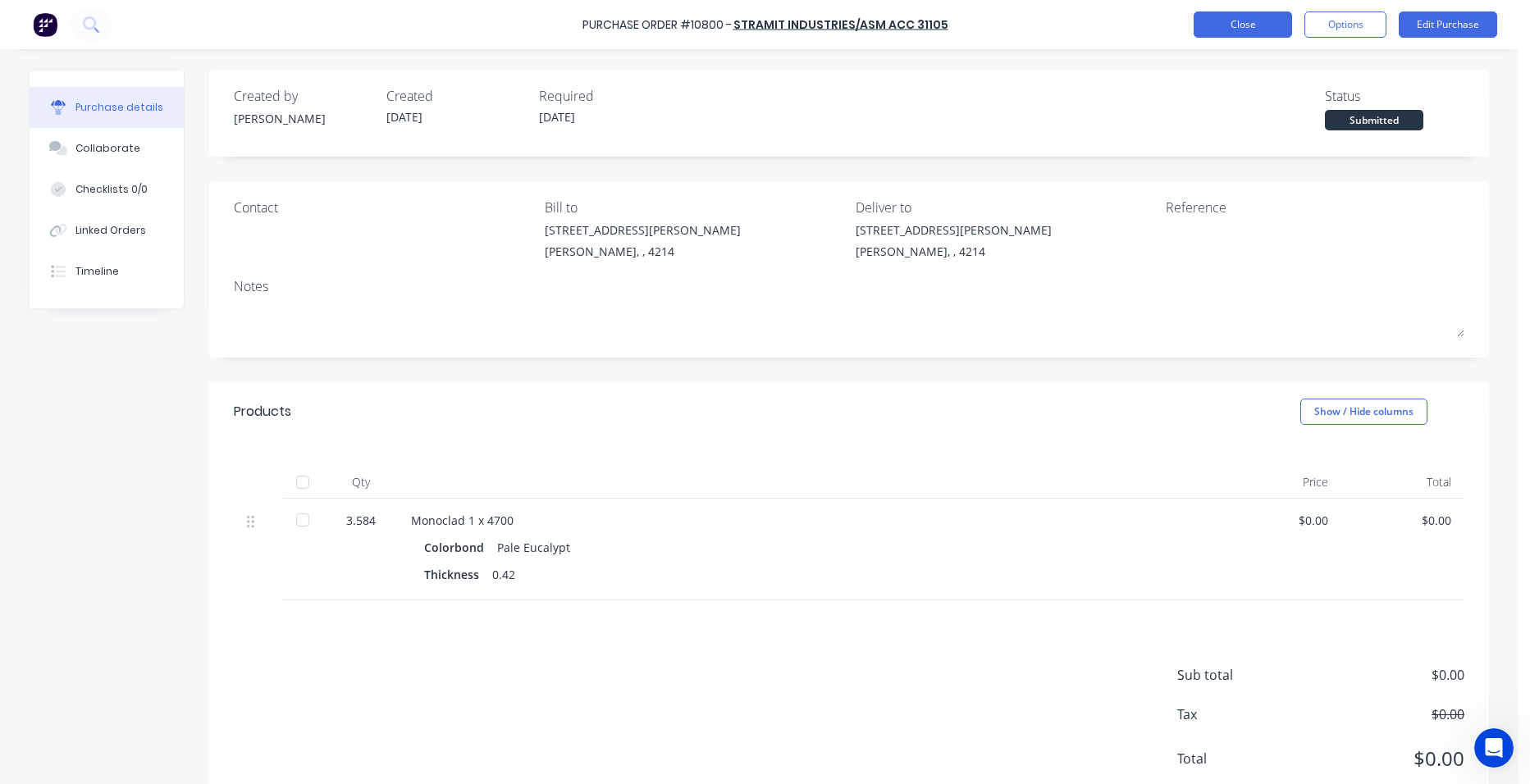
click at [1256, 15] on button "Close" at bounding box center [1243, 25] width 98 height 26
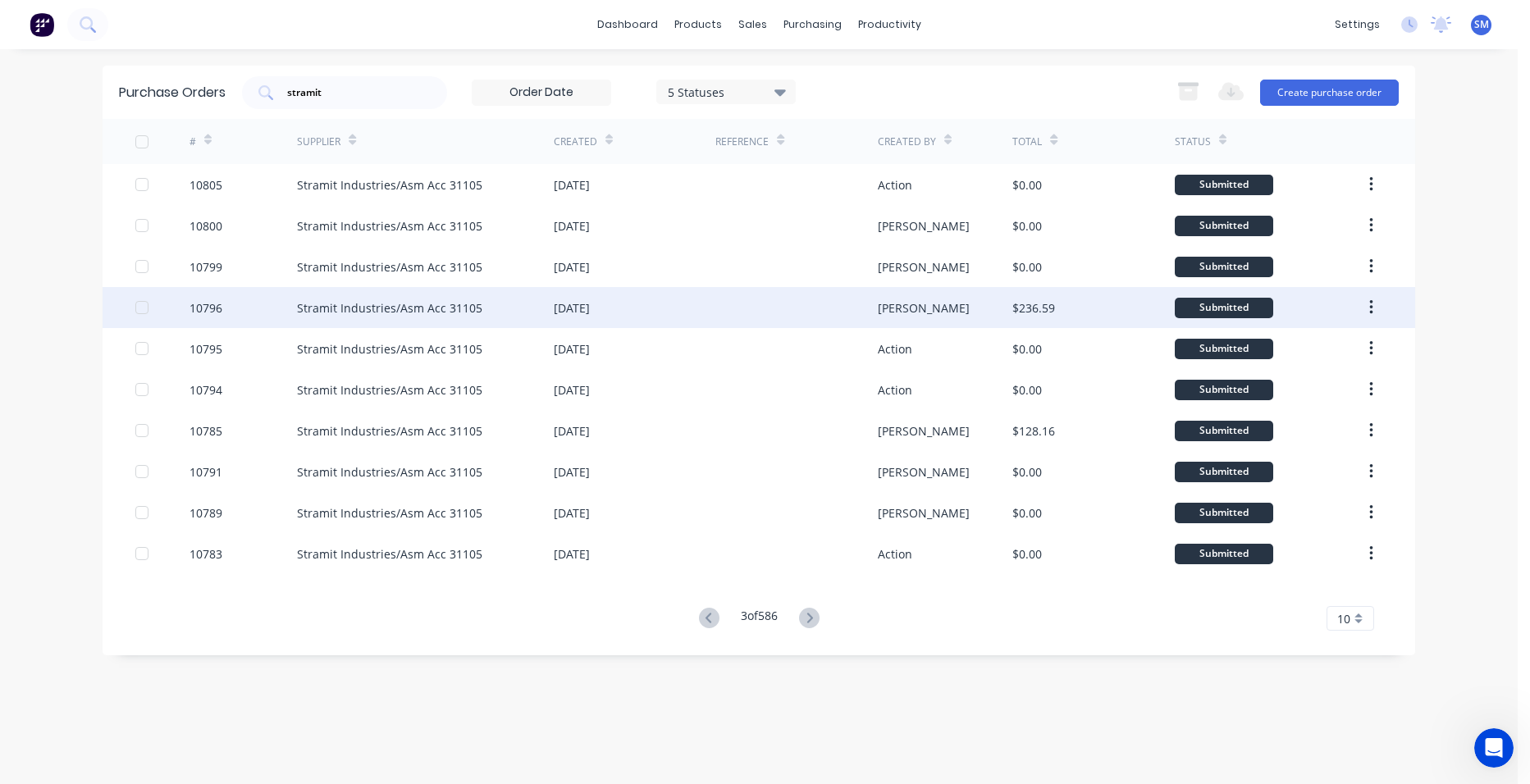
click at [718, 312] on div at bounding box center [795, 307] width 162 height 41
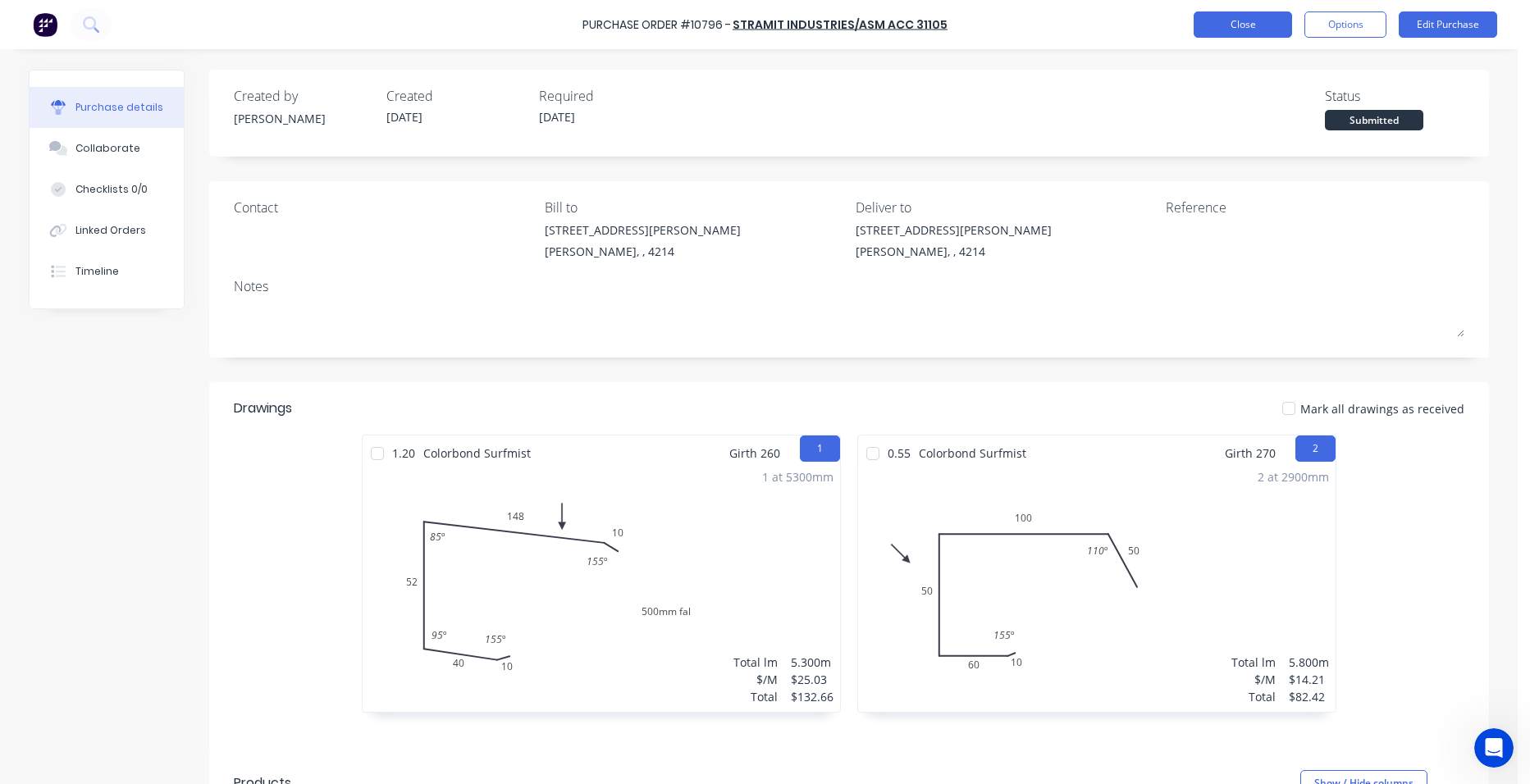
click at [1257, 25] on button "Close" at bounding box center [1243, 25] width 98 height 26
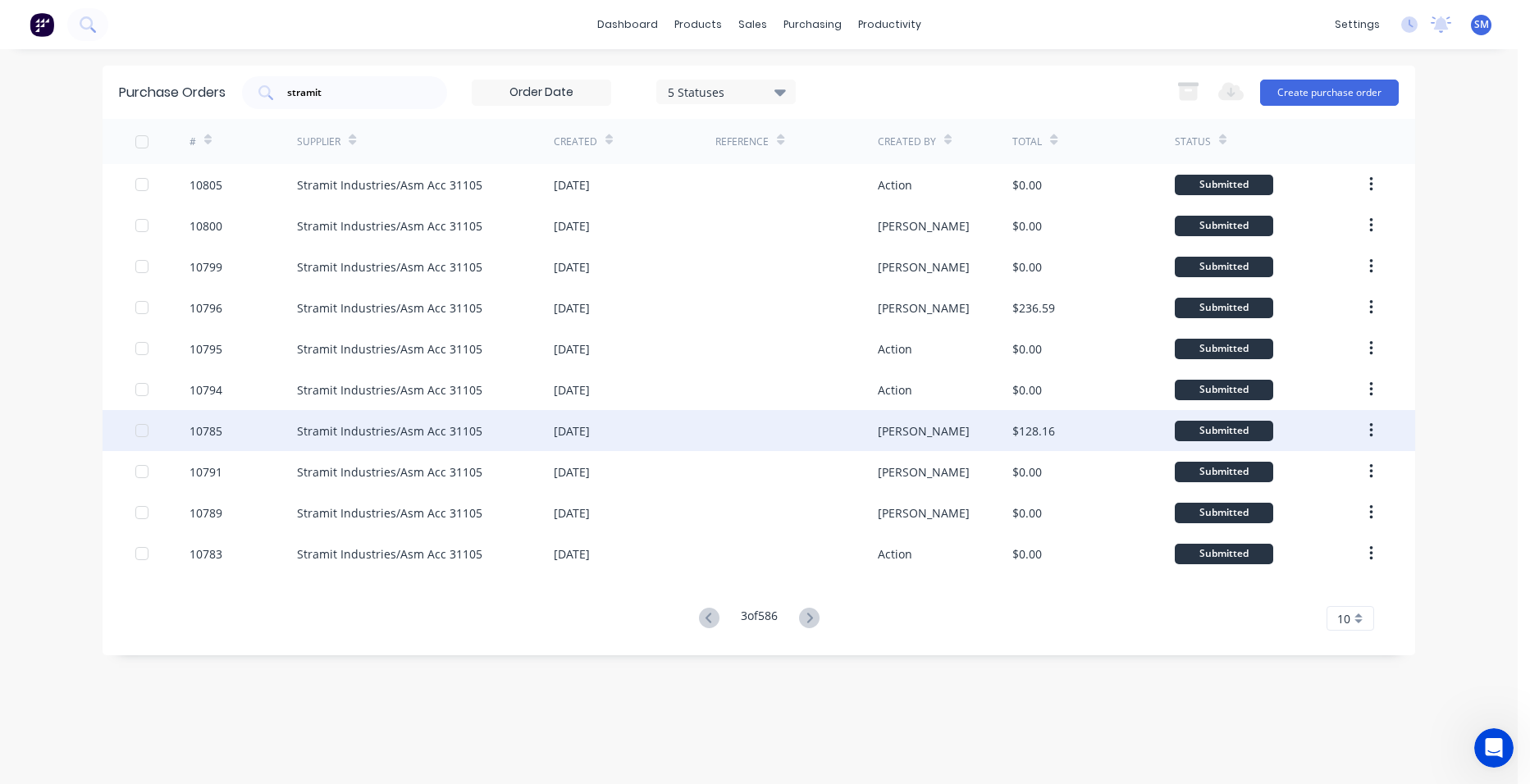
click at [772, 439] on div at bounding box center [795, 430] width 162 height 41
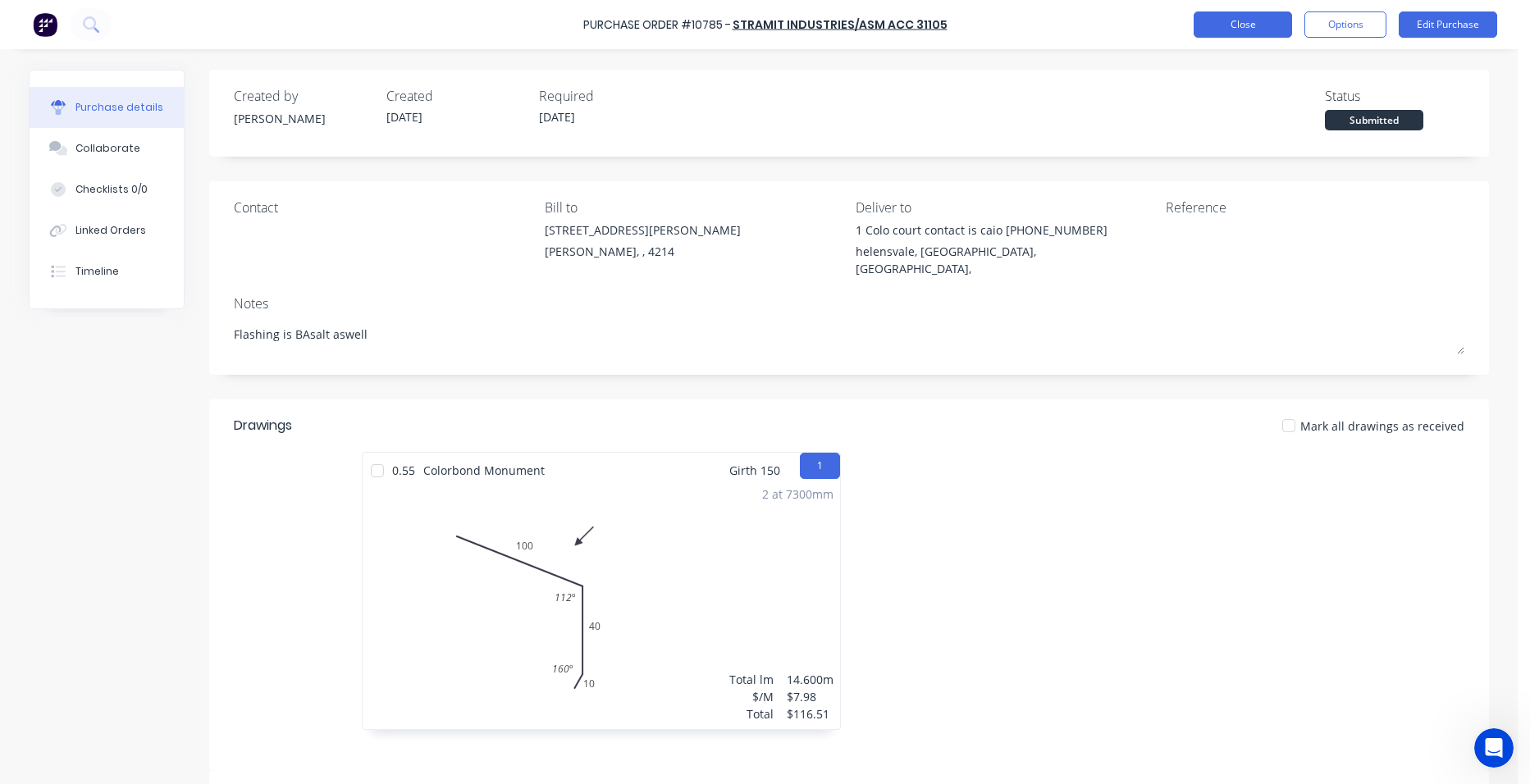
click at [1213, 19] on button "Close" at bounding box center [1243, 25] width 98 height 26
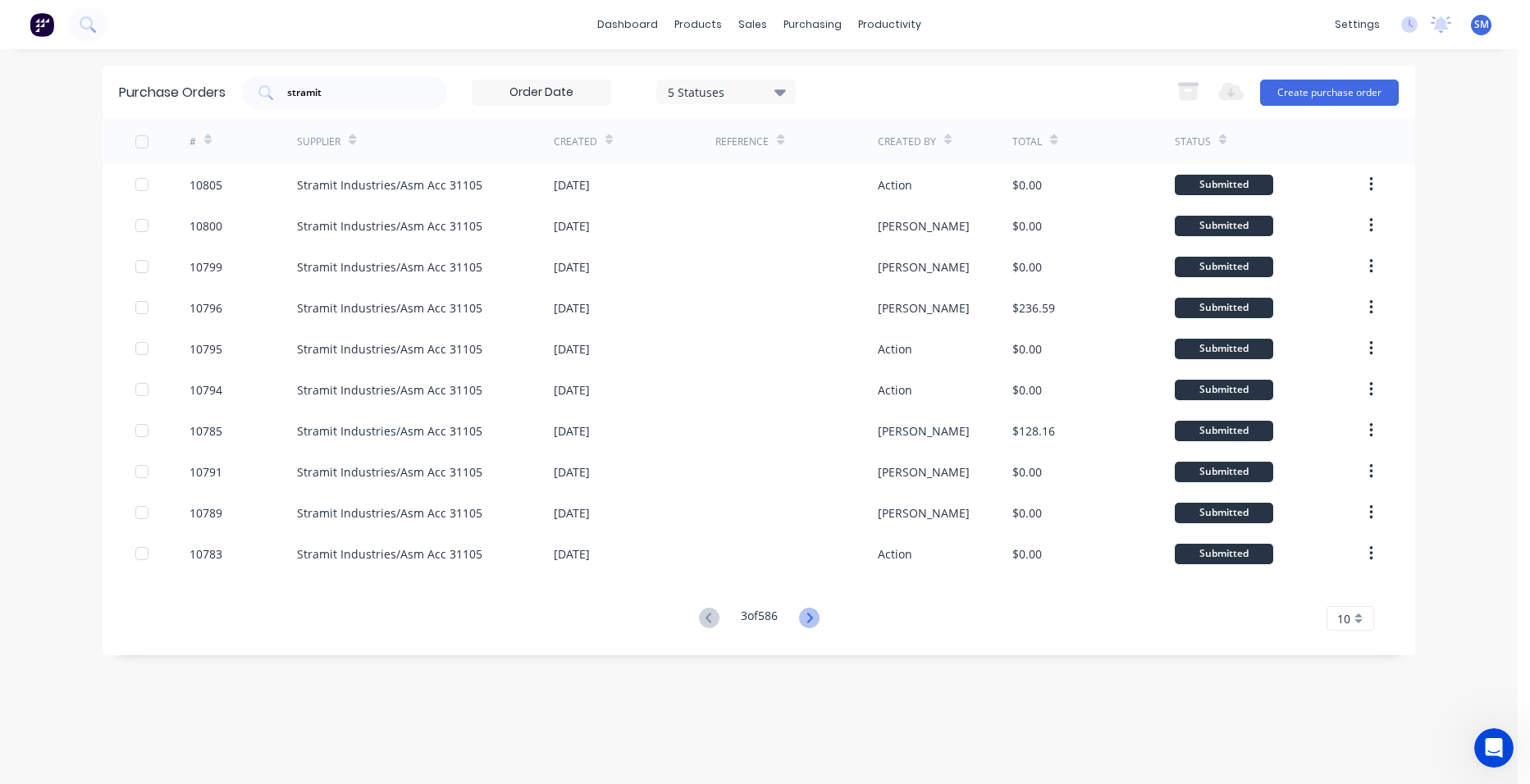
click at [816, 619] on icon at bounding box center [809, 617] width 20 height 20
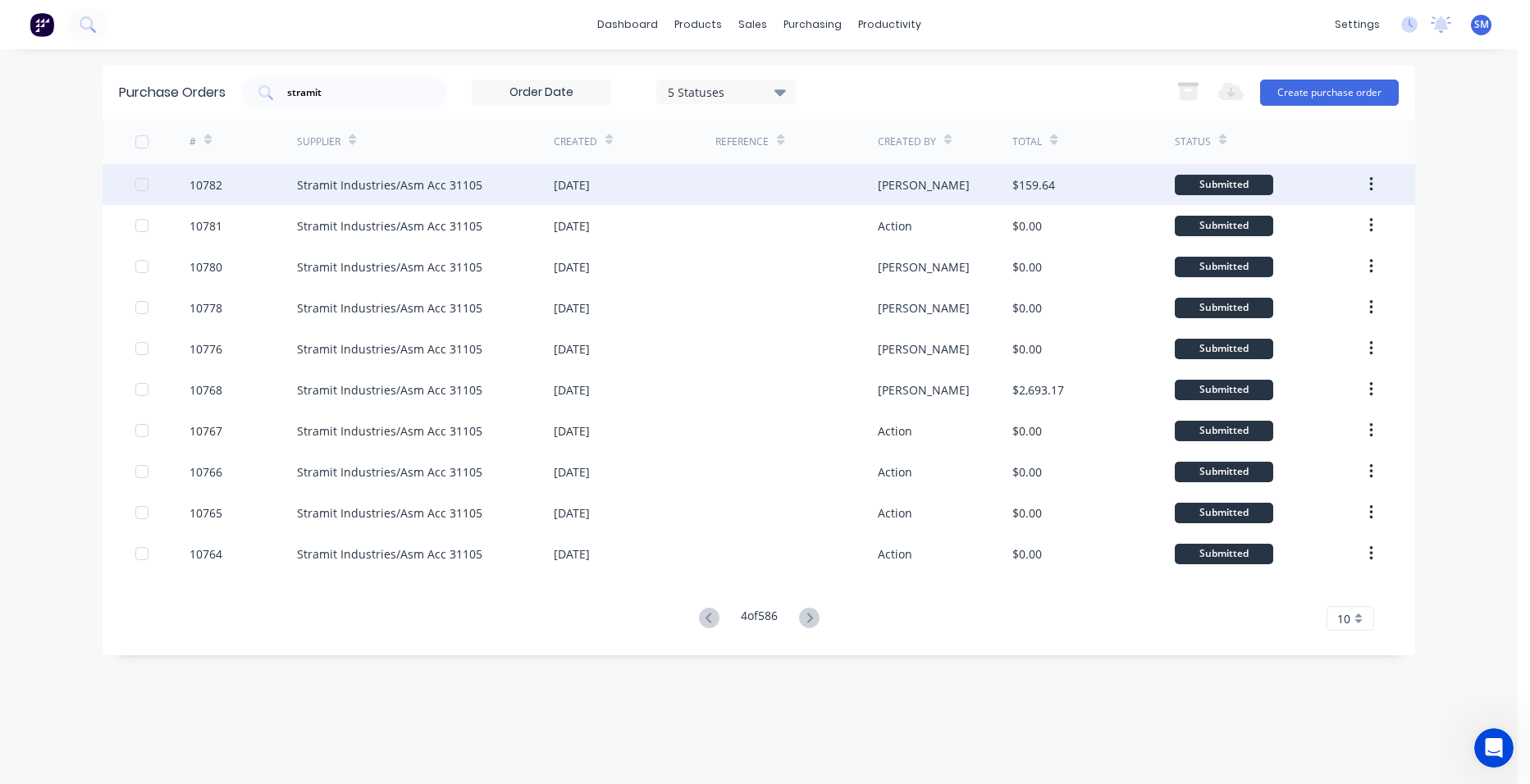
click at [777, 185] on div at bounding box center [795, 185] width 162 height 41
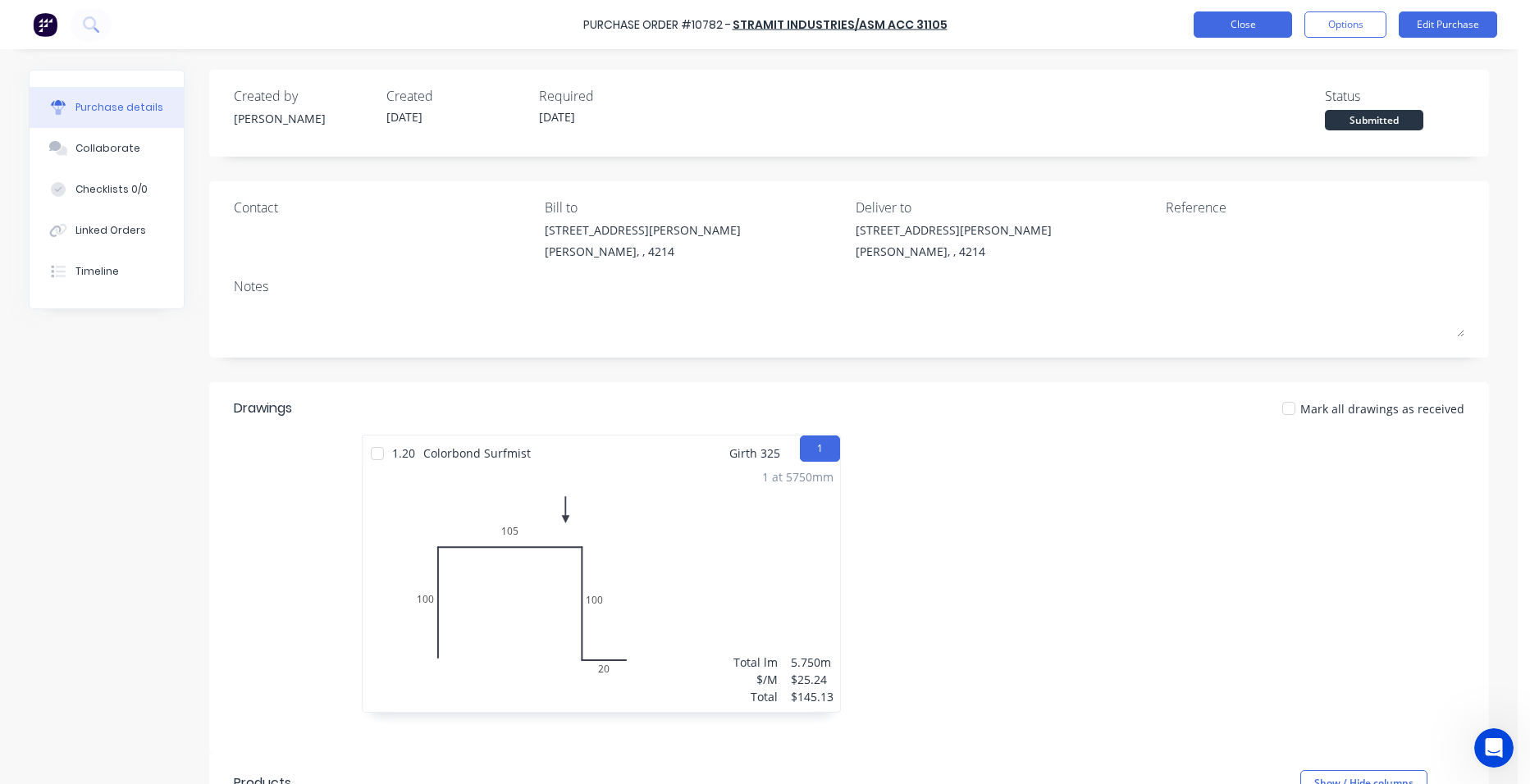
click at [1195, 26] on button "Close" at bounding box center [1243, 25] width 98 height 26
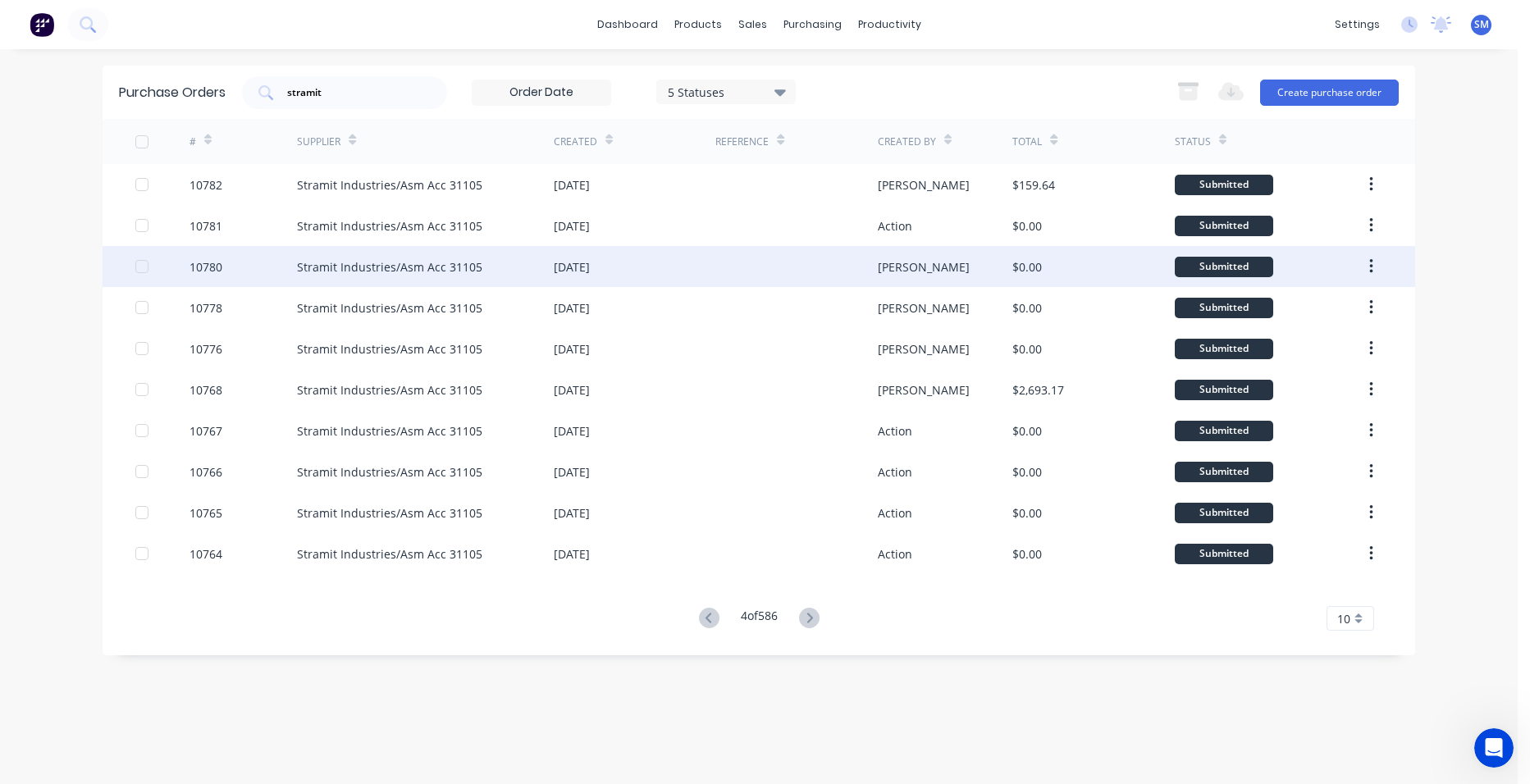
click at [779, 262] on div at bounding box center [795, 266] width 162 height 41
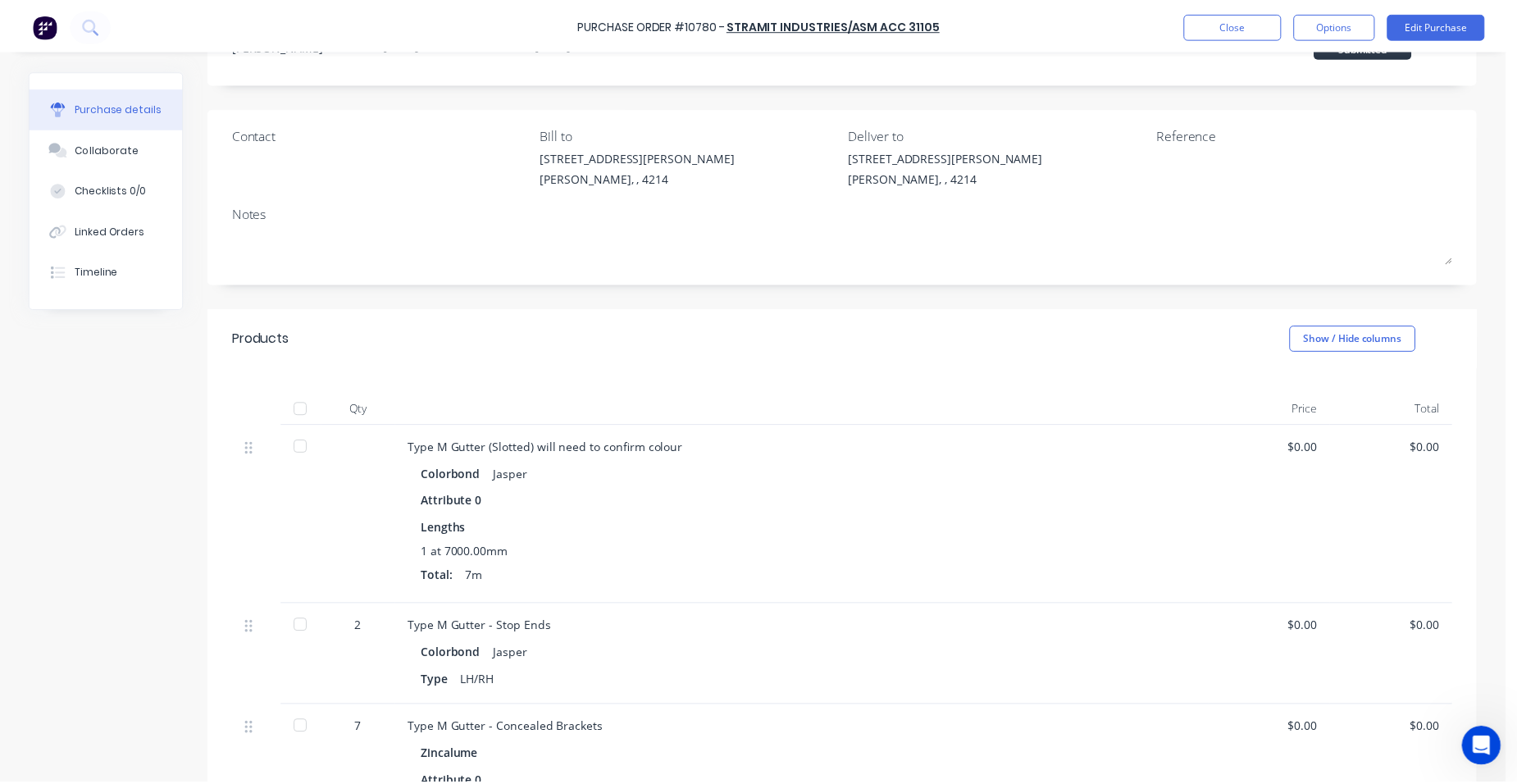
scroll to position [164, 0]
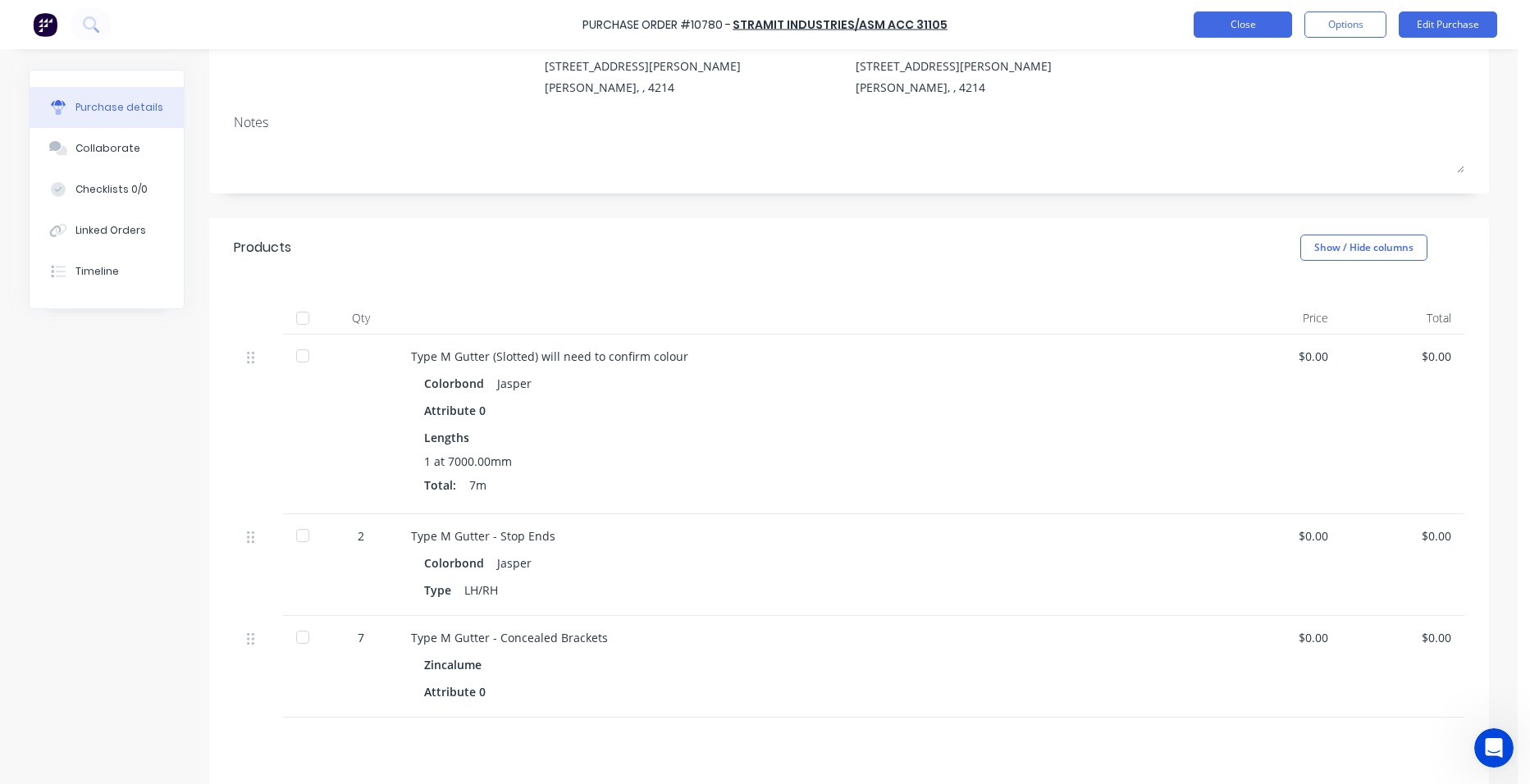
click at [1195, 28] on button "Close" at bounding box center [1243, 25] width 98 height 26
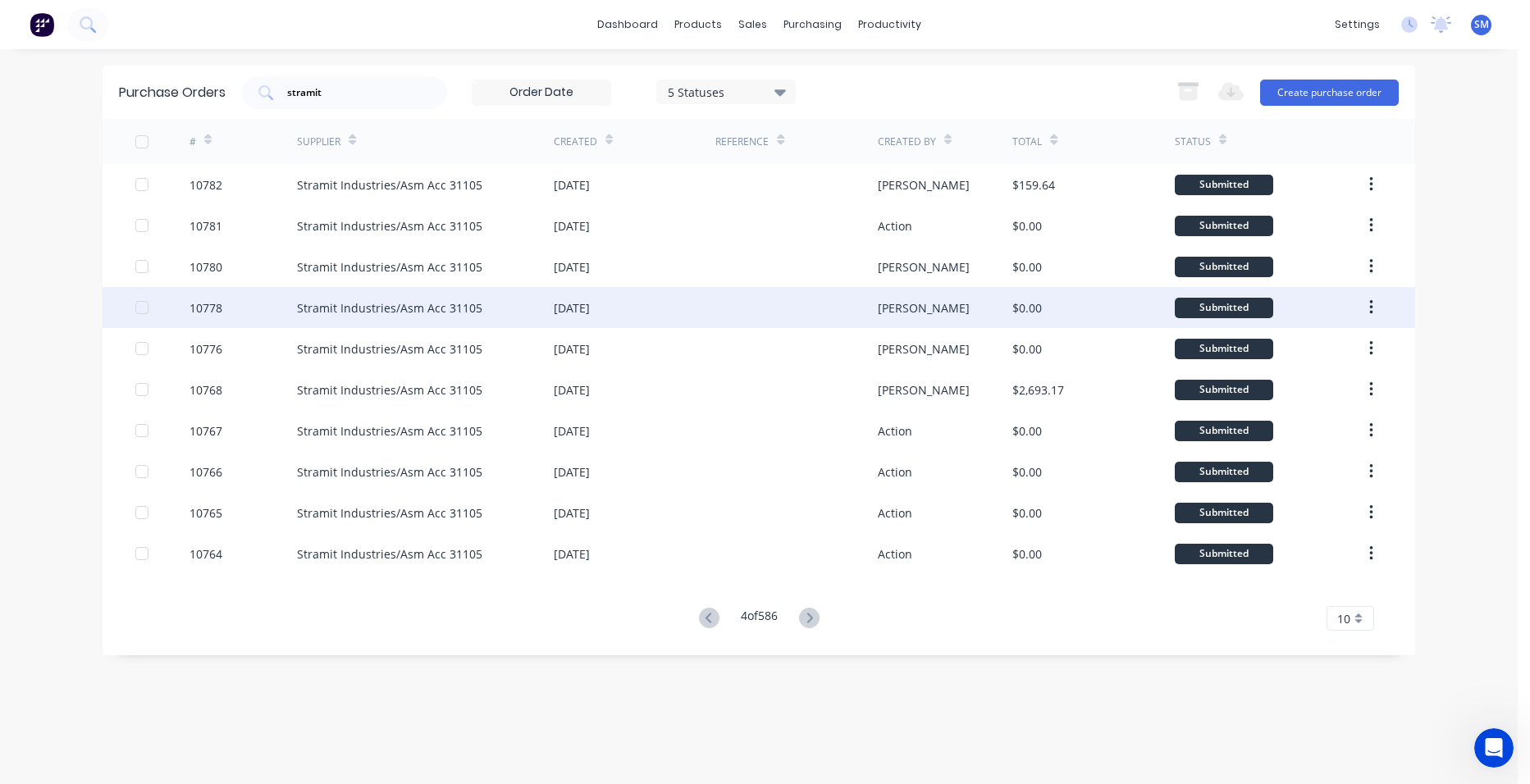
click at [766, 307] on div at bounding box center [795, 307] width 162 height 41
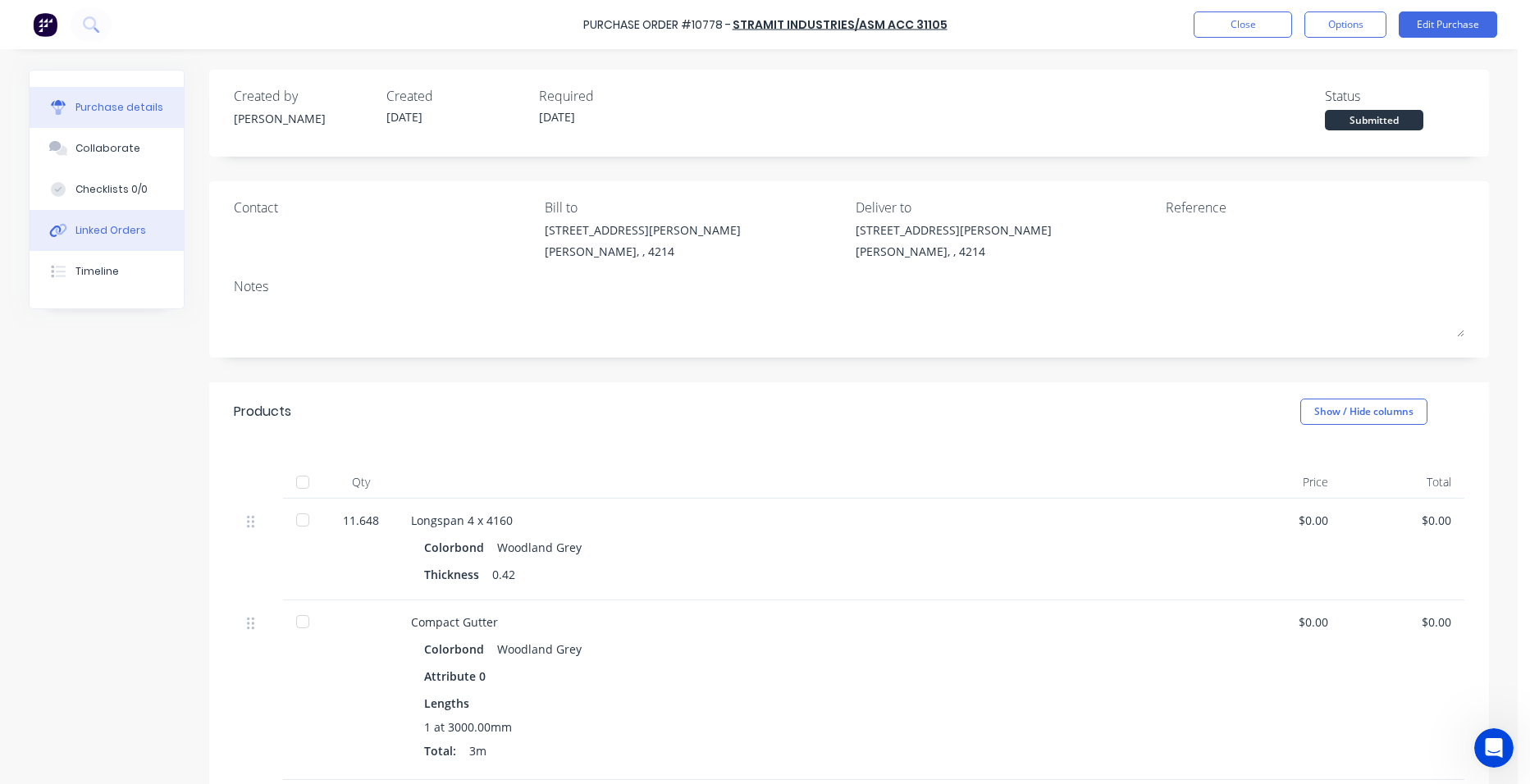
click at [103, 220] on button "Linked Orders" at bounding box center [107, 230] width 154 height 41
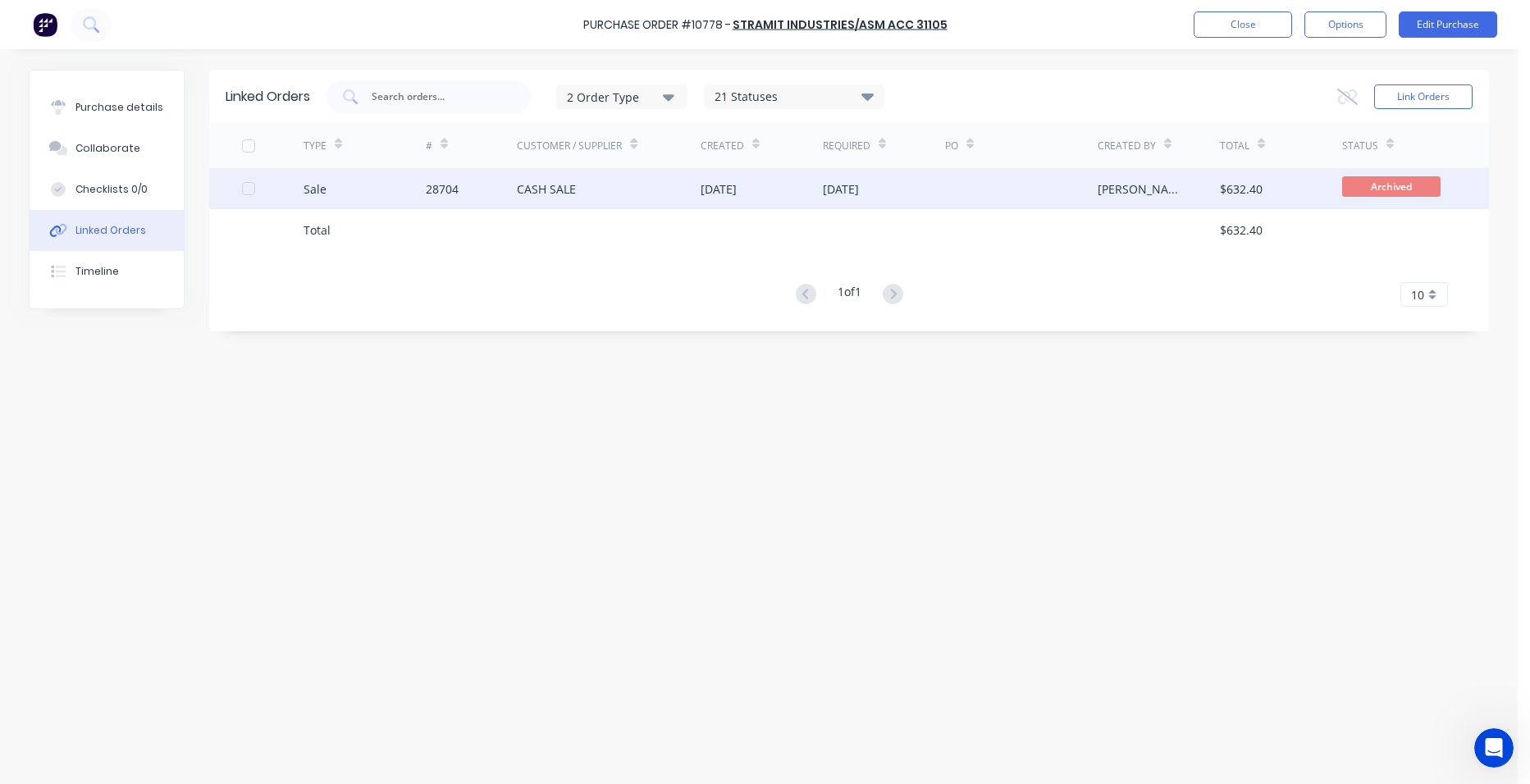
click at [470, 190] on div "28704" at bounding box center [471, 188] width 91 height 41
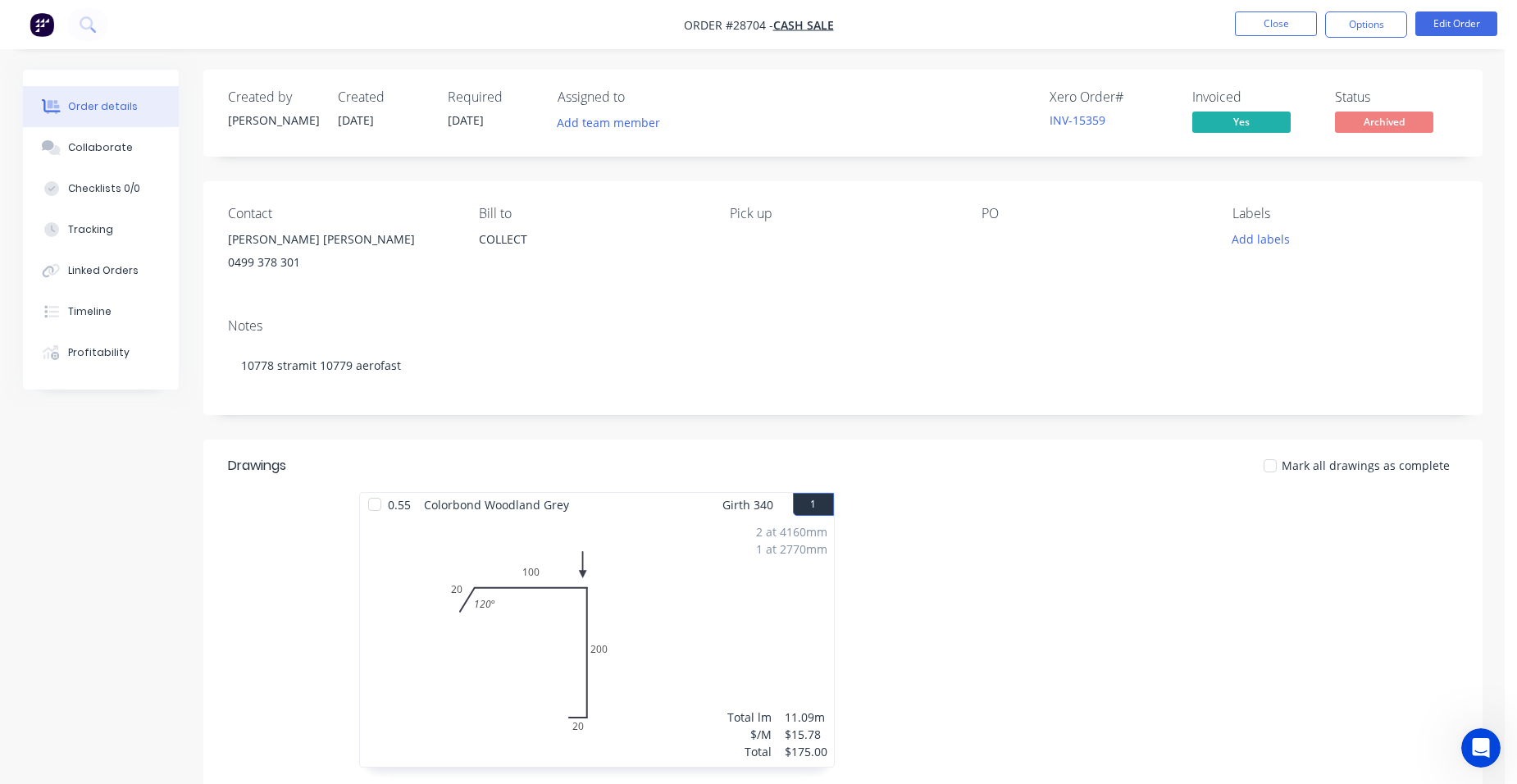
click at [1234, 24] on ul "Close Options Edit Order" at bounding box center [1366, 25] width 302 height 26
click at [1259, 28] on button "Close" at bounding box center [1276, 24] width 82 height 25
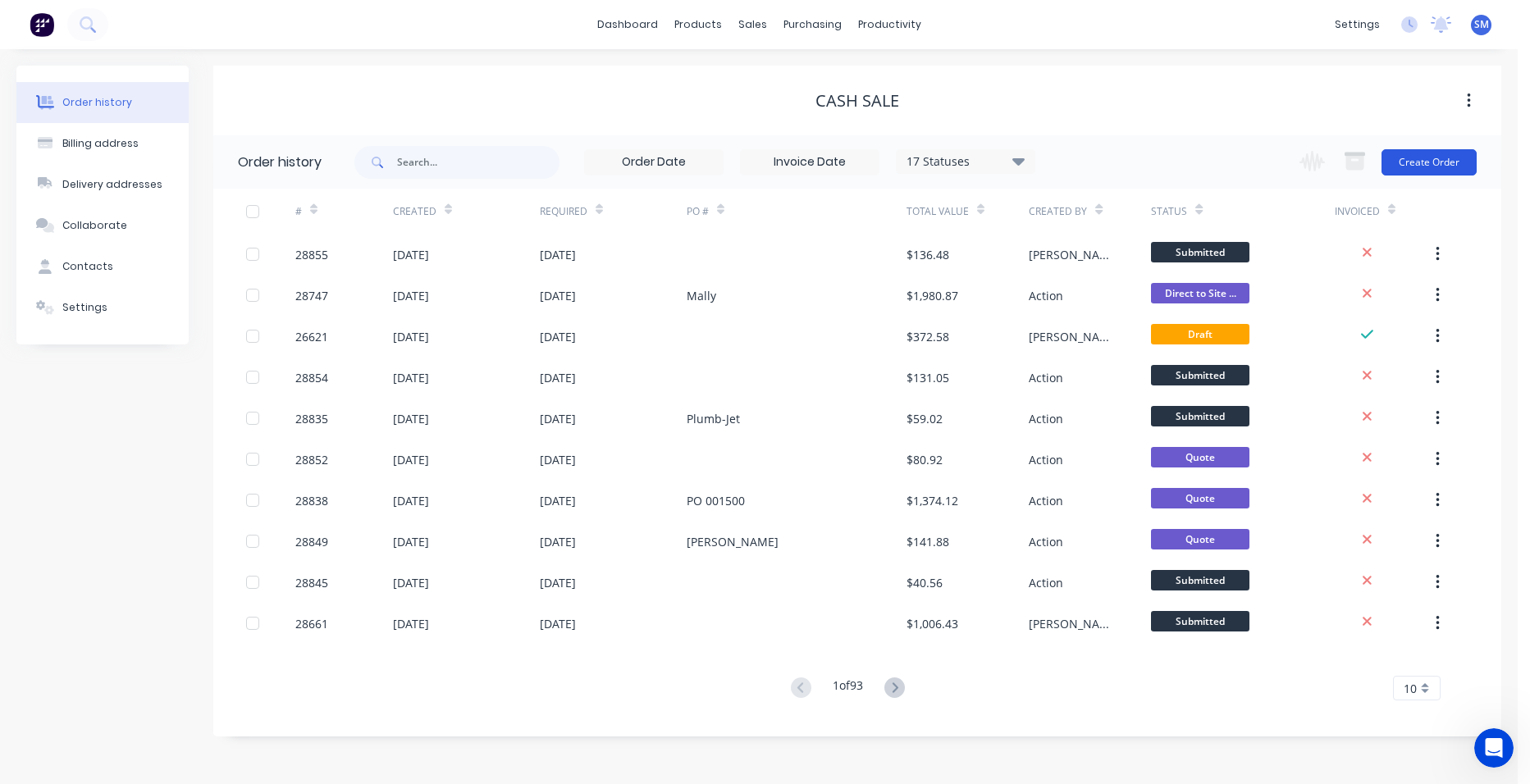
click at [1415, 163] on button "Create Order" at bounding box center [1428, 162] width 95 height 26
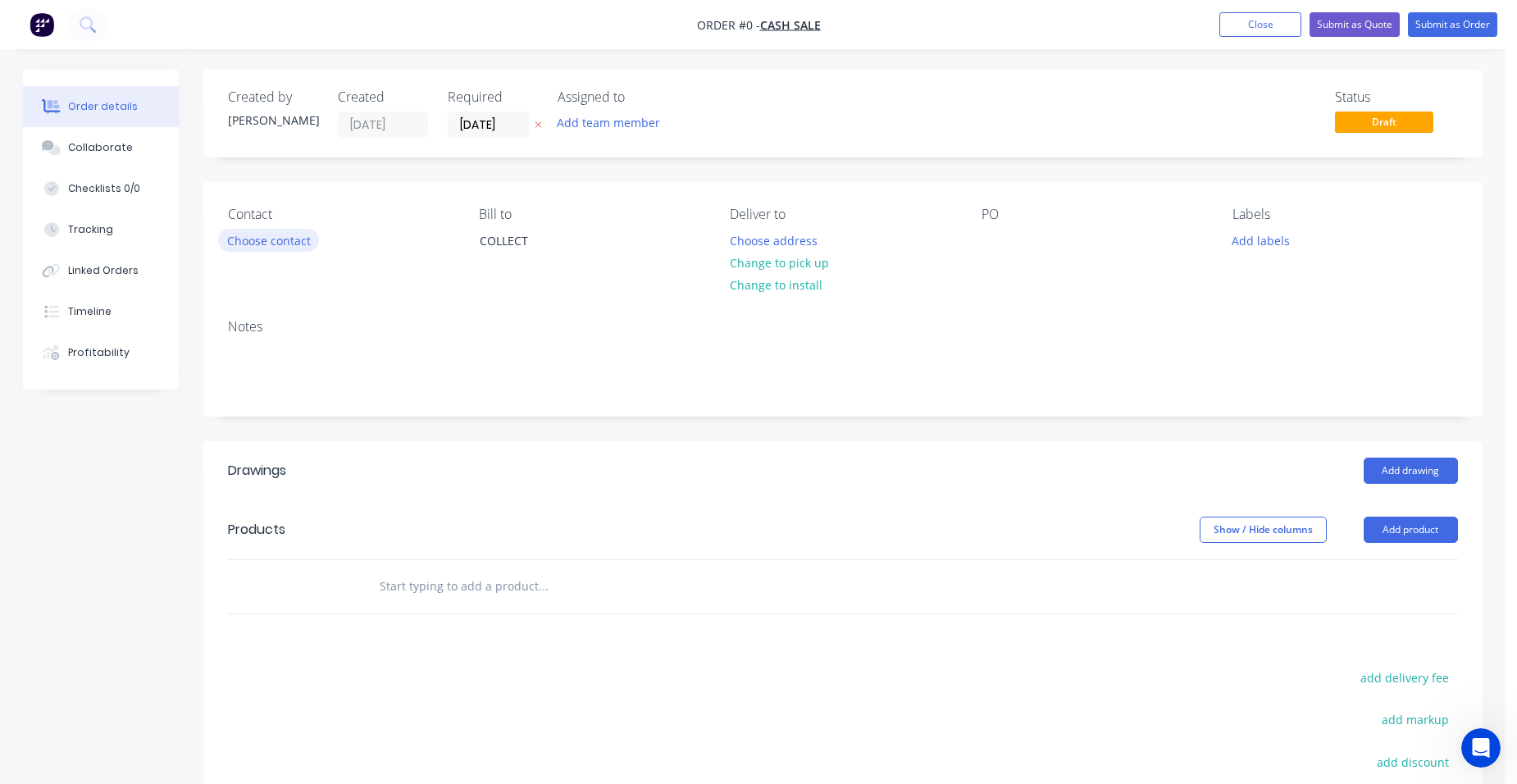
click at [315, 240] on button "Choose contact" at bounding box center [269, 240] width 101 height 22
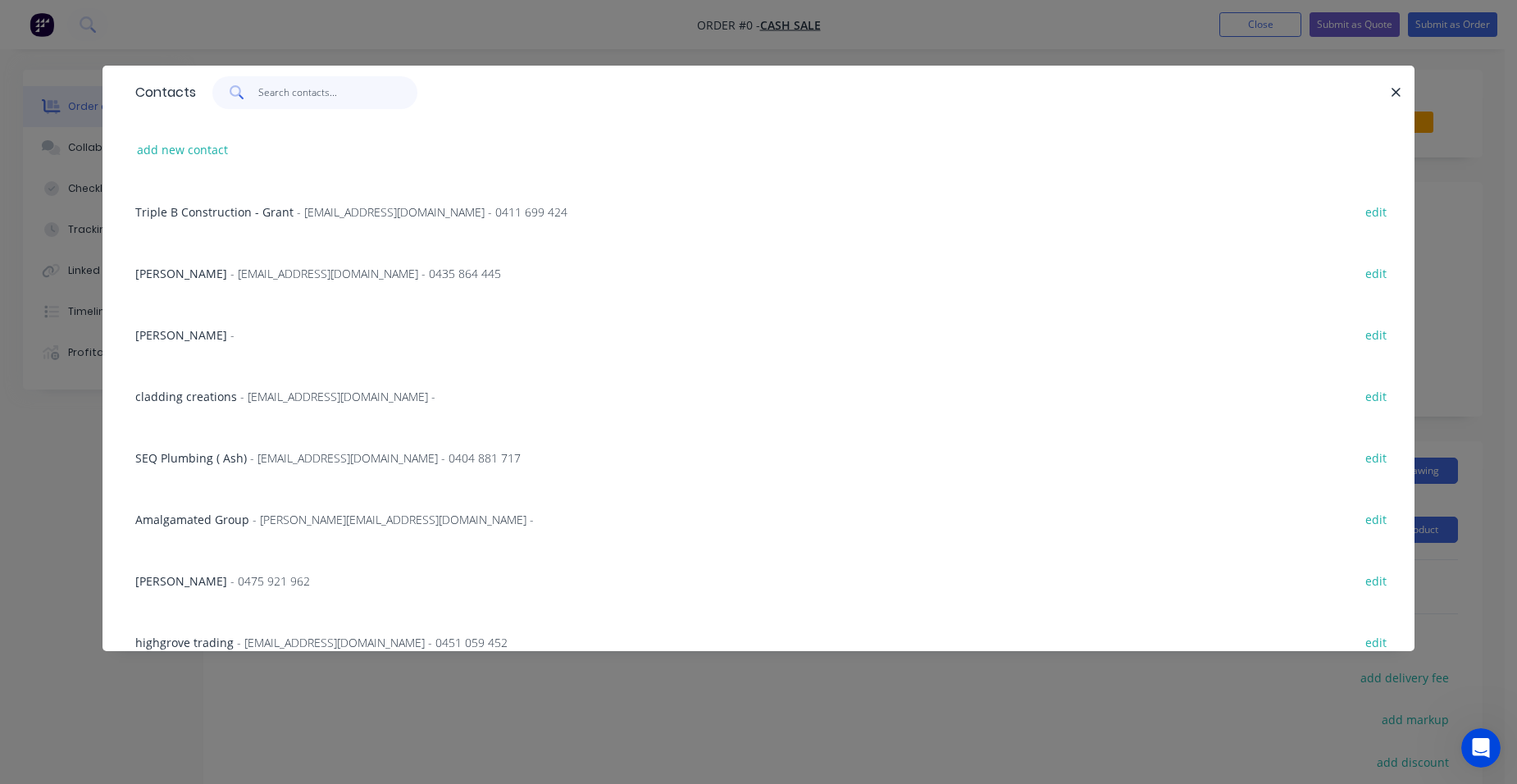
click at [261, 86] on input "text" at bounding box center [338, 92] width 160 height 33
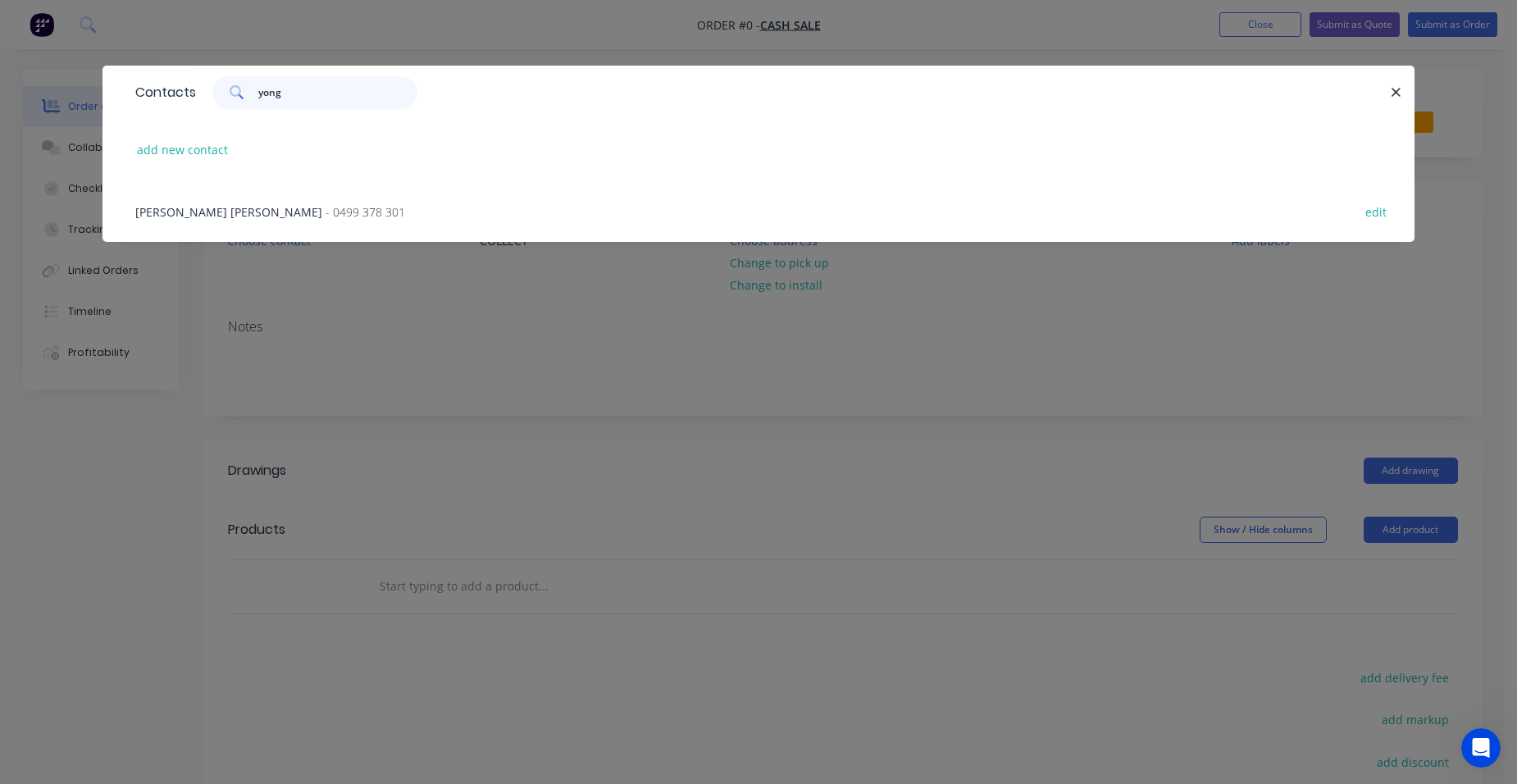
type input "yong"
click at [206, 215] on span "[PERSON_NAME] [PERSON_NAME]" at bounding box center [229, 212] width 187 height 15
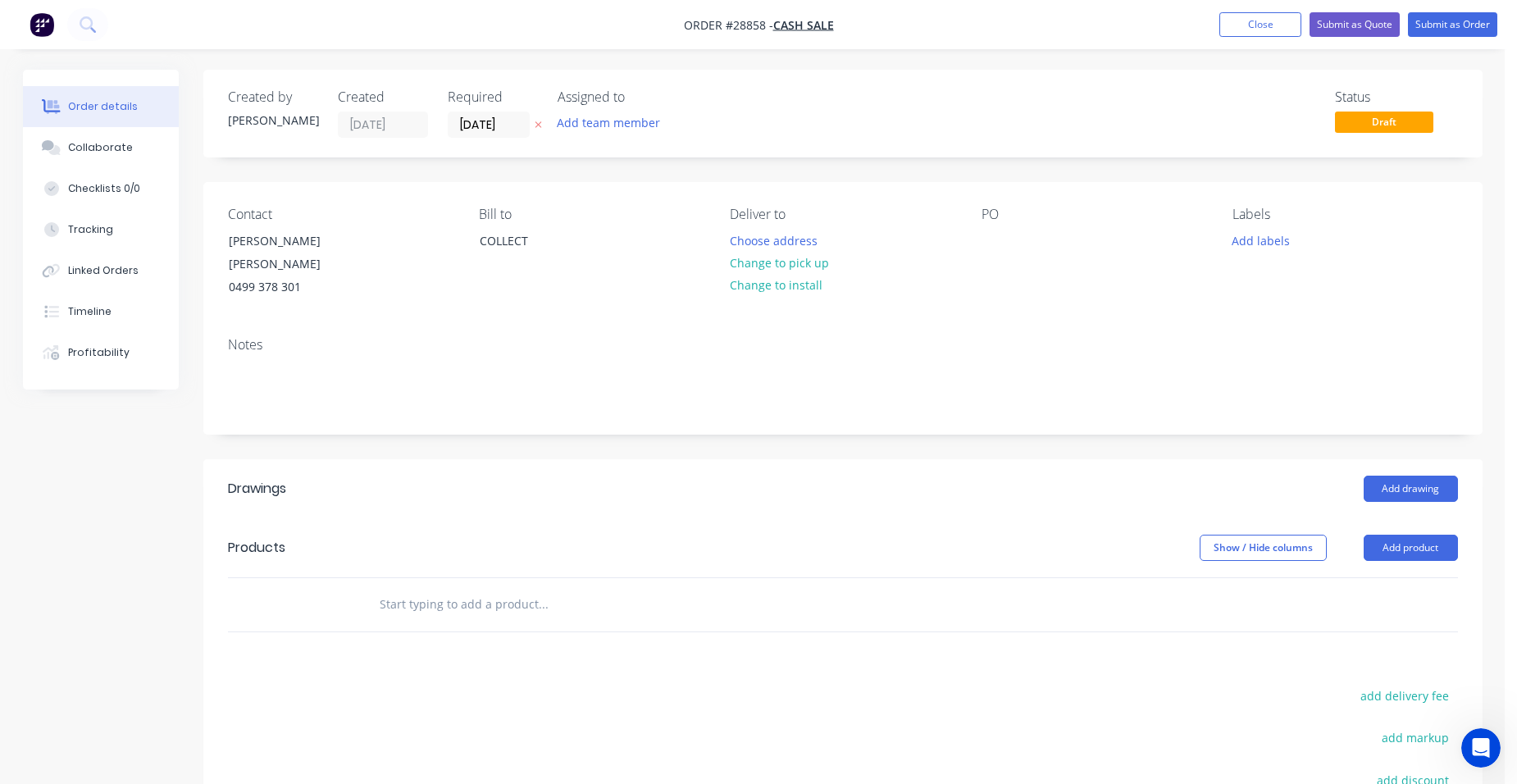
drag, startPoint x: 761, startPoint y: 258, endPoint x: 782, endPoint y: 317, distance: 62.6
click at [761, 259] on button "Change to pick up" at bounding box center [778, 262] width 116 height 22
click at [1421, 534] on button "Add product" at bounding box center [1410, 547] width 94 height 26
click at [1409, 577] on div "Product catalogue" at bounding box center [1380, 589] width 126 height 24
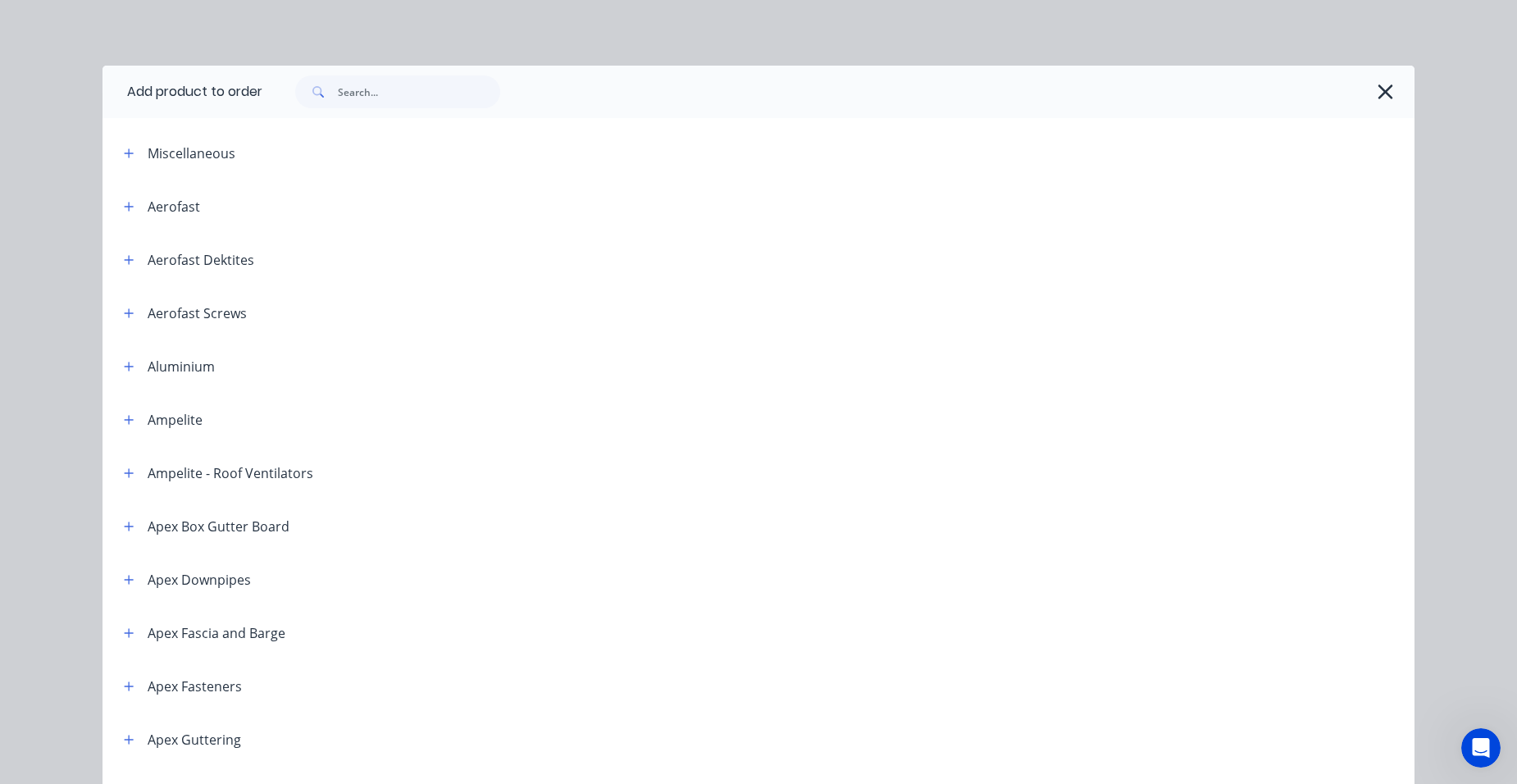
click at [116, 138] on header "Miscellaneous" at bounding box center [758, 152] width 1312 height 53
click at [119, 146] on button "button" at bounding box center [129, 152] width 20 height 20
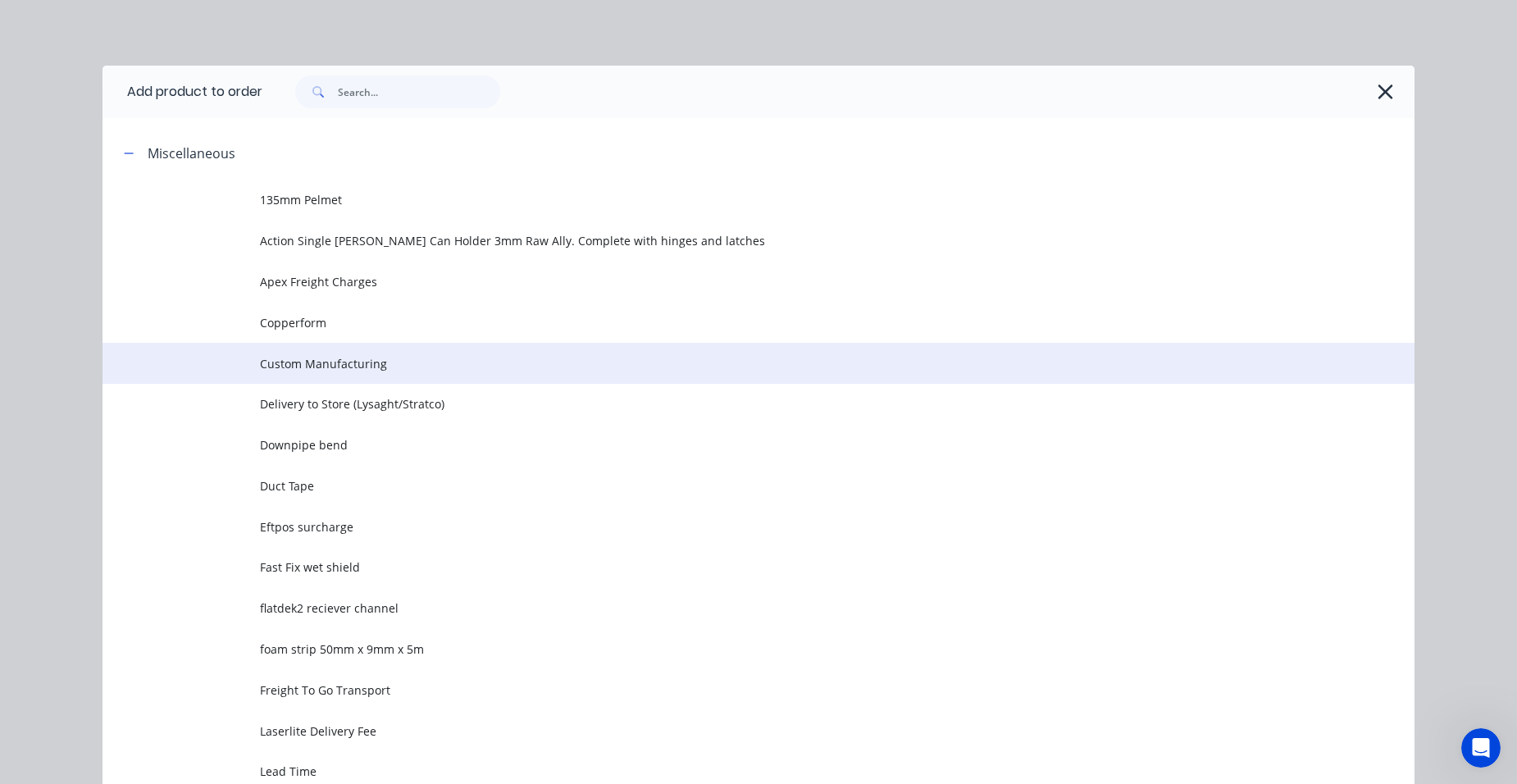
click at [376, 375] on td "Custom Manufacturing" at bounding box center [837, 363] width 1154 height 41
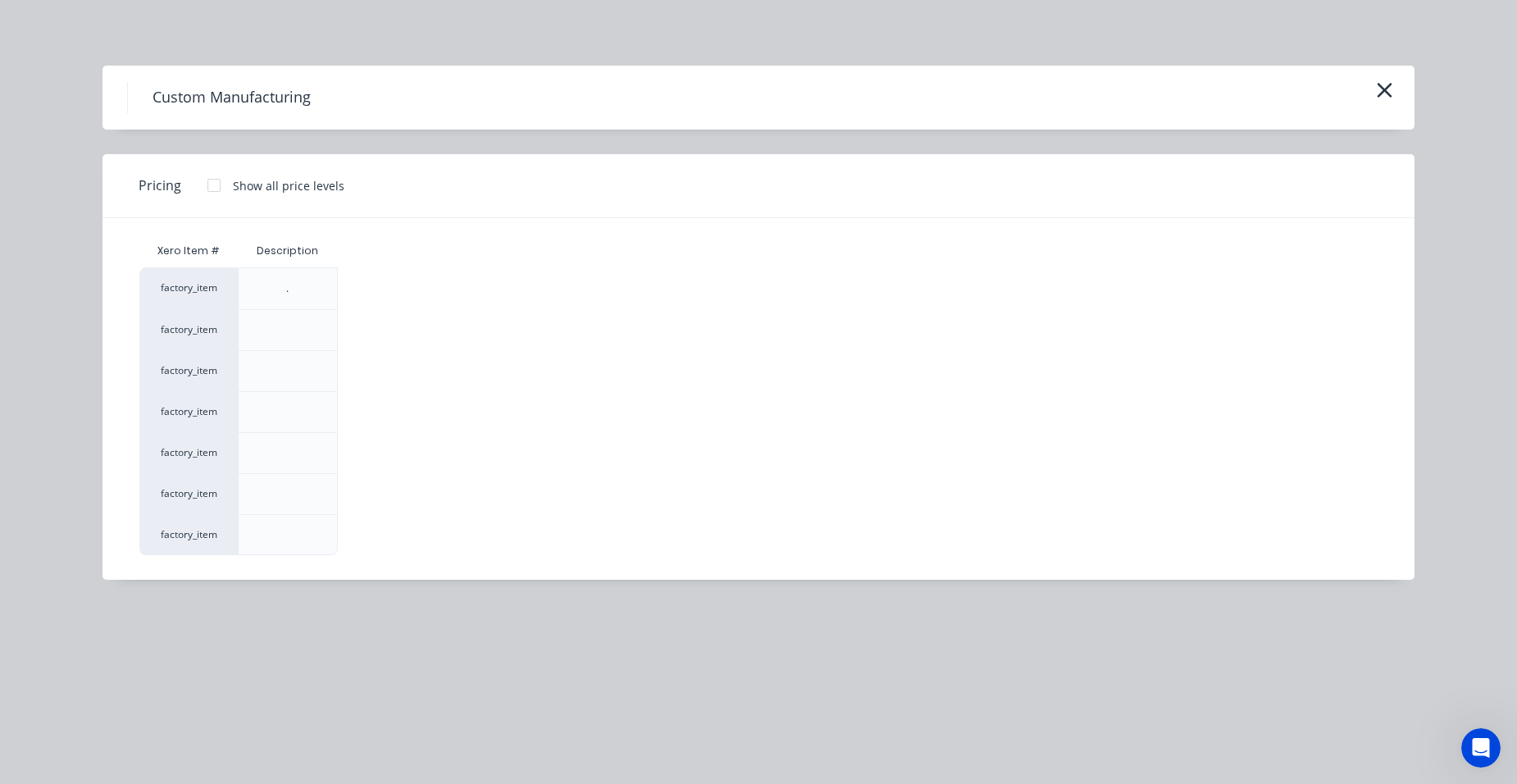
click at [219, 186] on div at bounding box center [213, 185] width 33 height 33
click at [392, 474] on div "$0.00" at bounding box center [383, 494] width 88 height 40
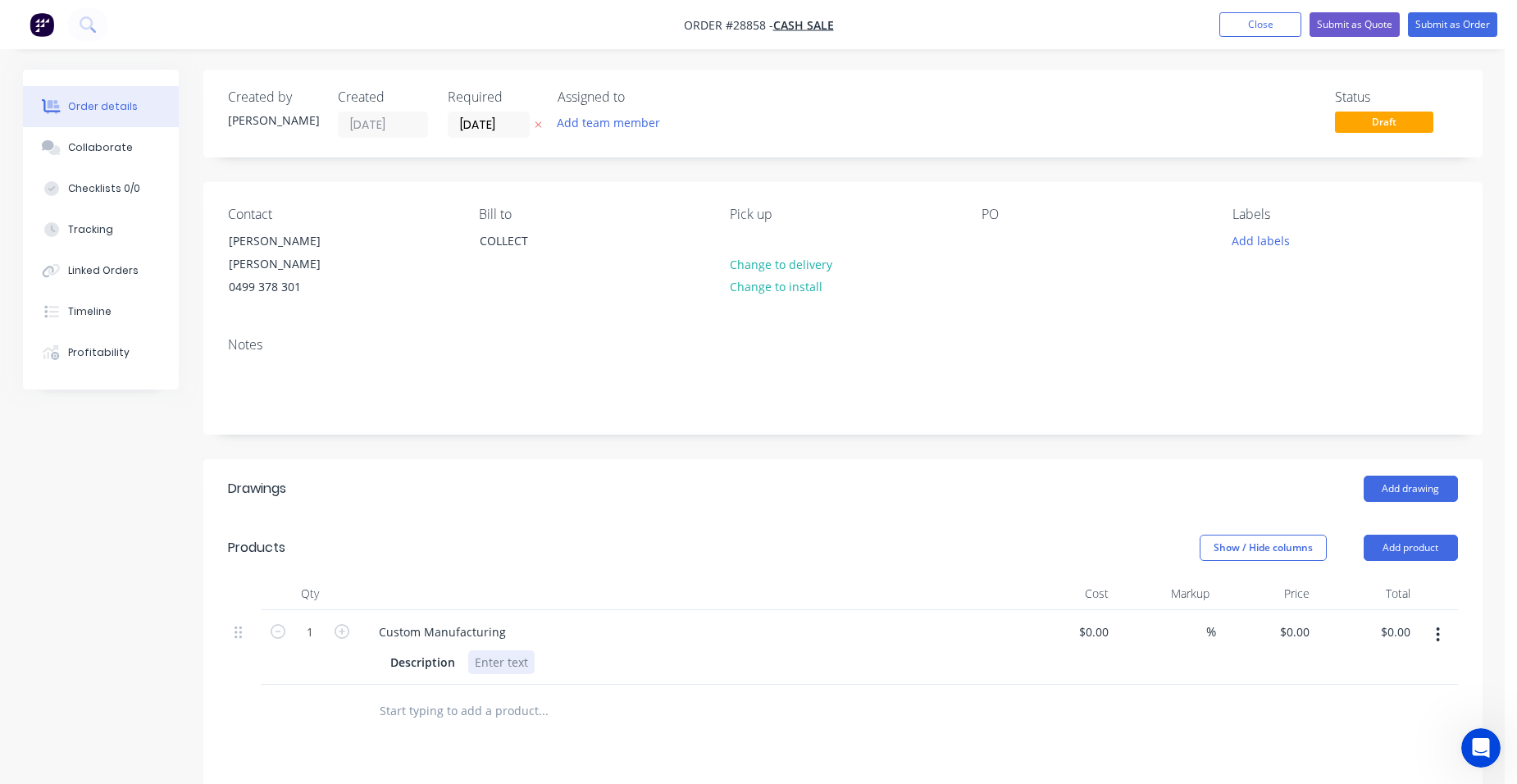
click at [521, 650] on div at bounding box center [501, 662] width 66 height 24
click at [332, 621] on button "button" at bounding box center [341, 630] width 21 height 17
type input "3"
click at [1309, 620] on input "0" at bounding box center [1297, 632] width 38 height 24
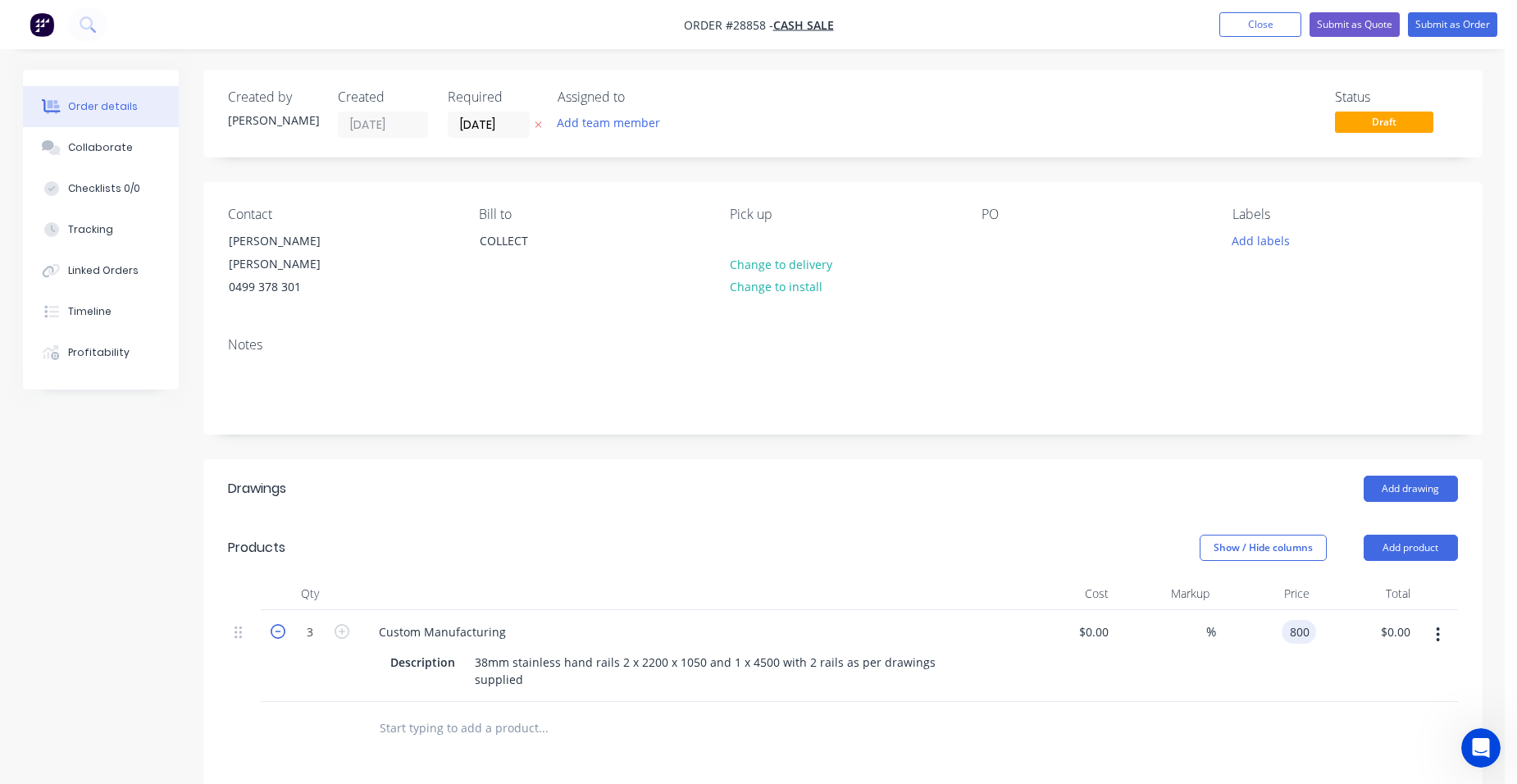
type input "$800.00"
type input "$2,400.00"
click at [280, 624] on icon "button" at bounding box center [277, 631] width 14 height 14
type input "2"
type input "$1,600.00"
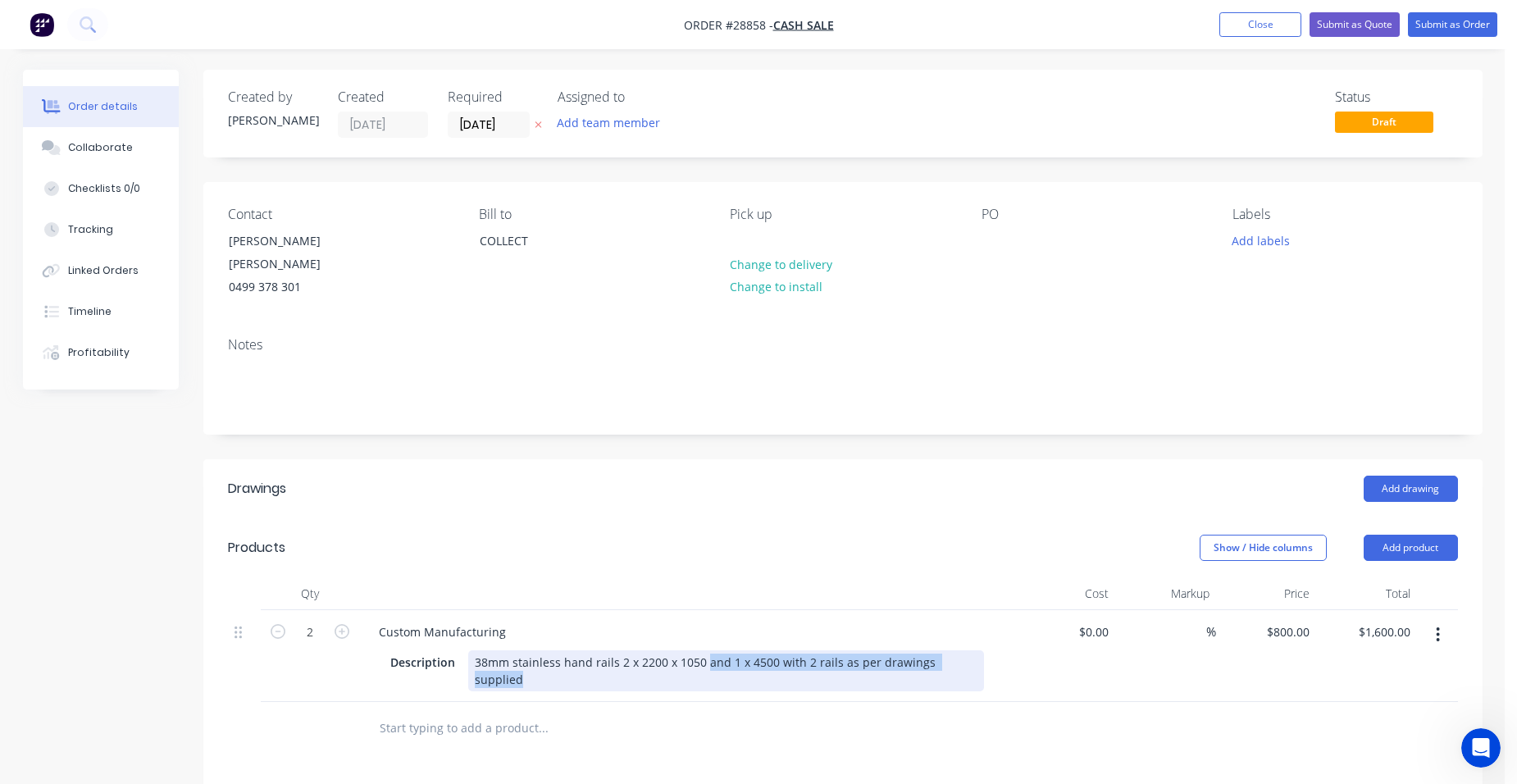
drag, startPoint x: 967, startPoint y: 643, endPoint x: 711, endPoint y: 666, distance: 257.0
click at [709, 667] on div "Qty Cost Markup Price Total 2 Custom Manufacturing Description 38mm stainless h…" at bounding box center [843, 666] width 1279 height 178
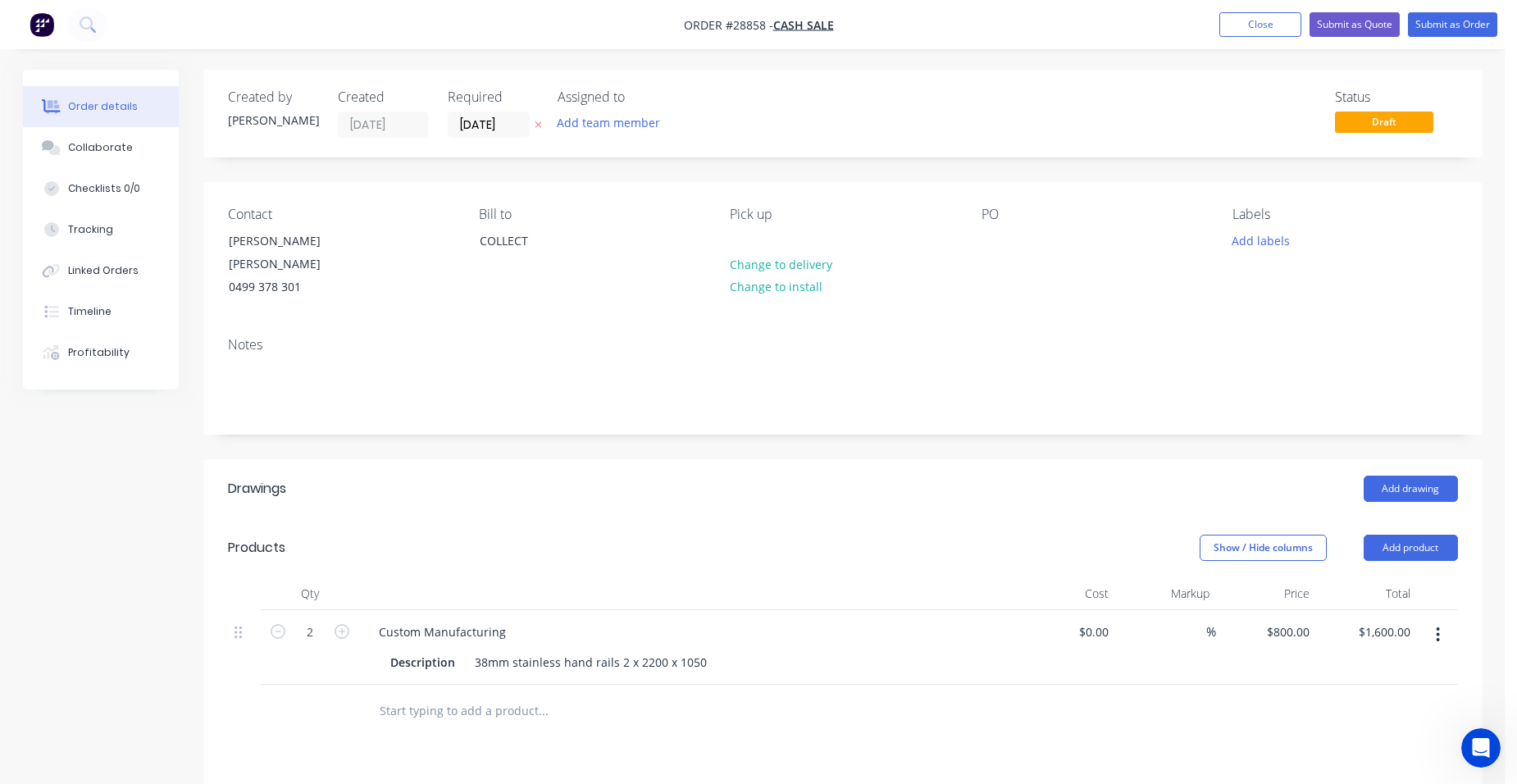
click at [1437, 627] on icon "button" at bounding box center [1438, 634] width 3 height 14
click at [1400, 698] on div "Duplicate" at bounding box center [1380, 710] width 126 height 24
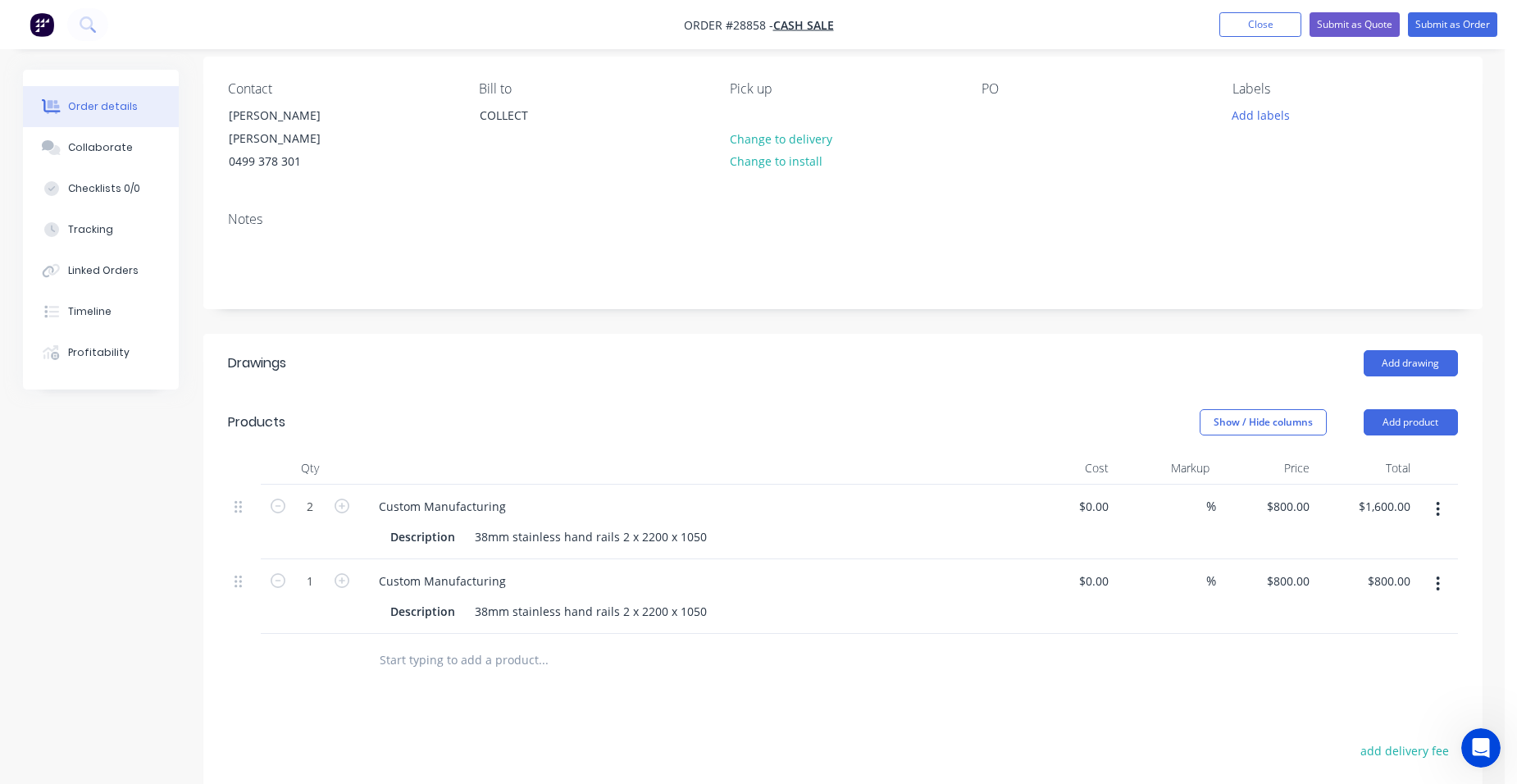
scroll to position [328, 0]
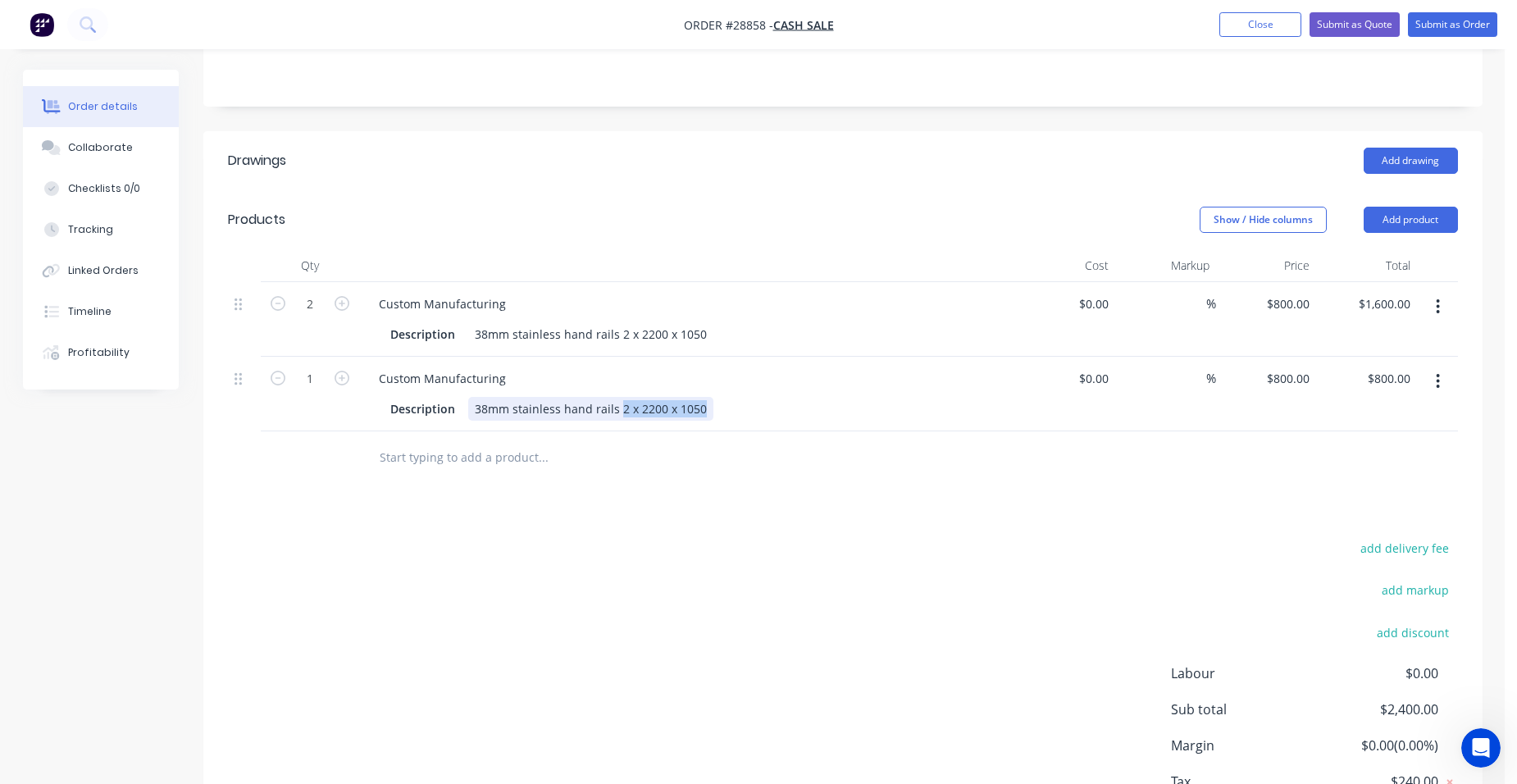
drag, startPoint x: 700, startPoint y: 391, endPoint x: 614, endPoint y: 398, distance: 86.3
click at [614, 398] on div "38mm stainless hand rails 2 x 2200 x 1050" at bounding box center [590, 409] width 245 height 24
type input "$963.00"
click at [1198, 368] on input at bounding box center [1197, 378] width 19 height 24
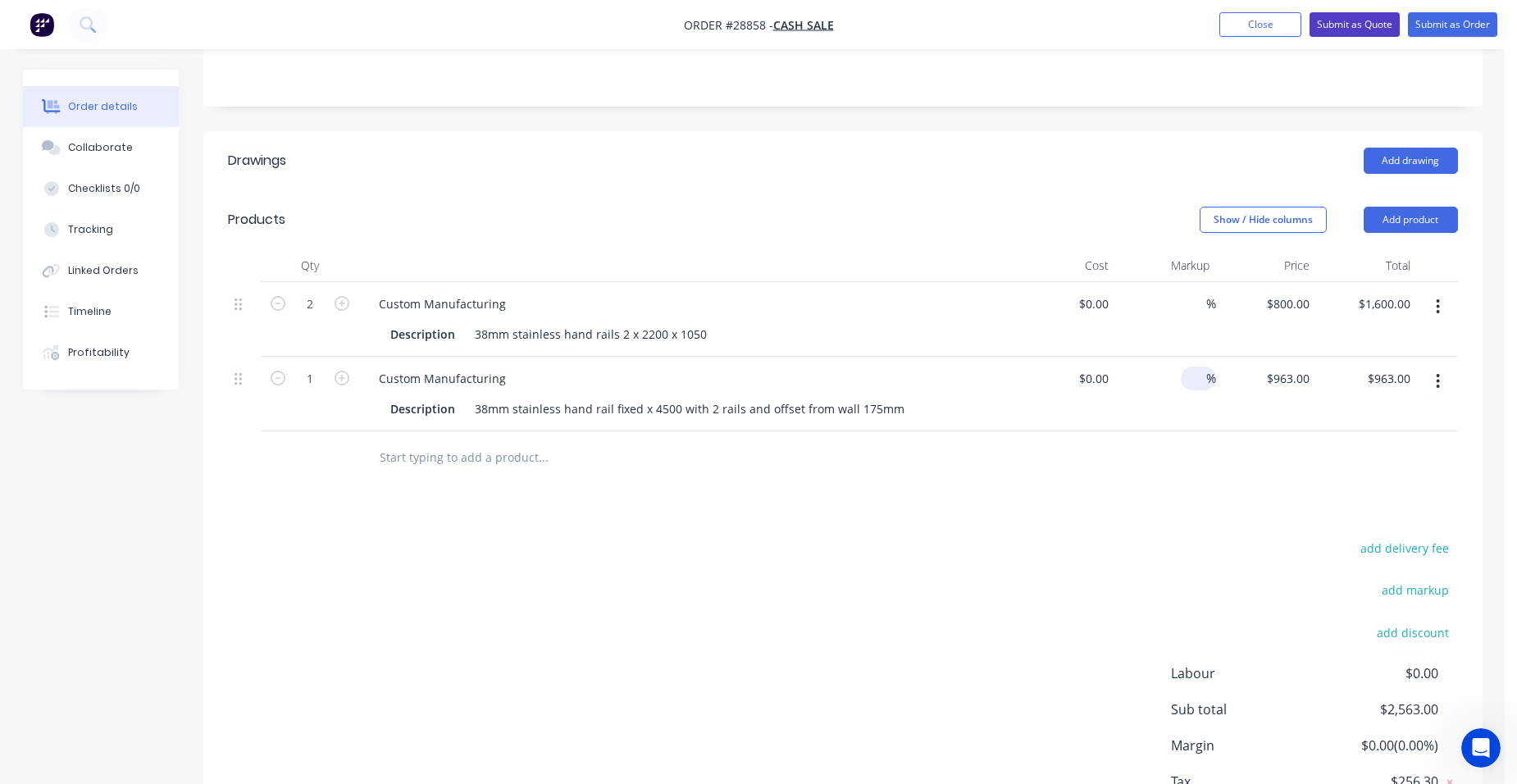
type input "$0.00"
click at [1357, 19] on button "Submit as Quote" at bounding box center [1354, 25] width 90 height 25
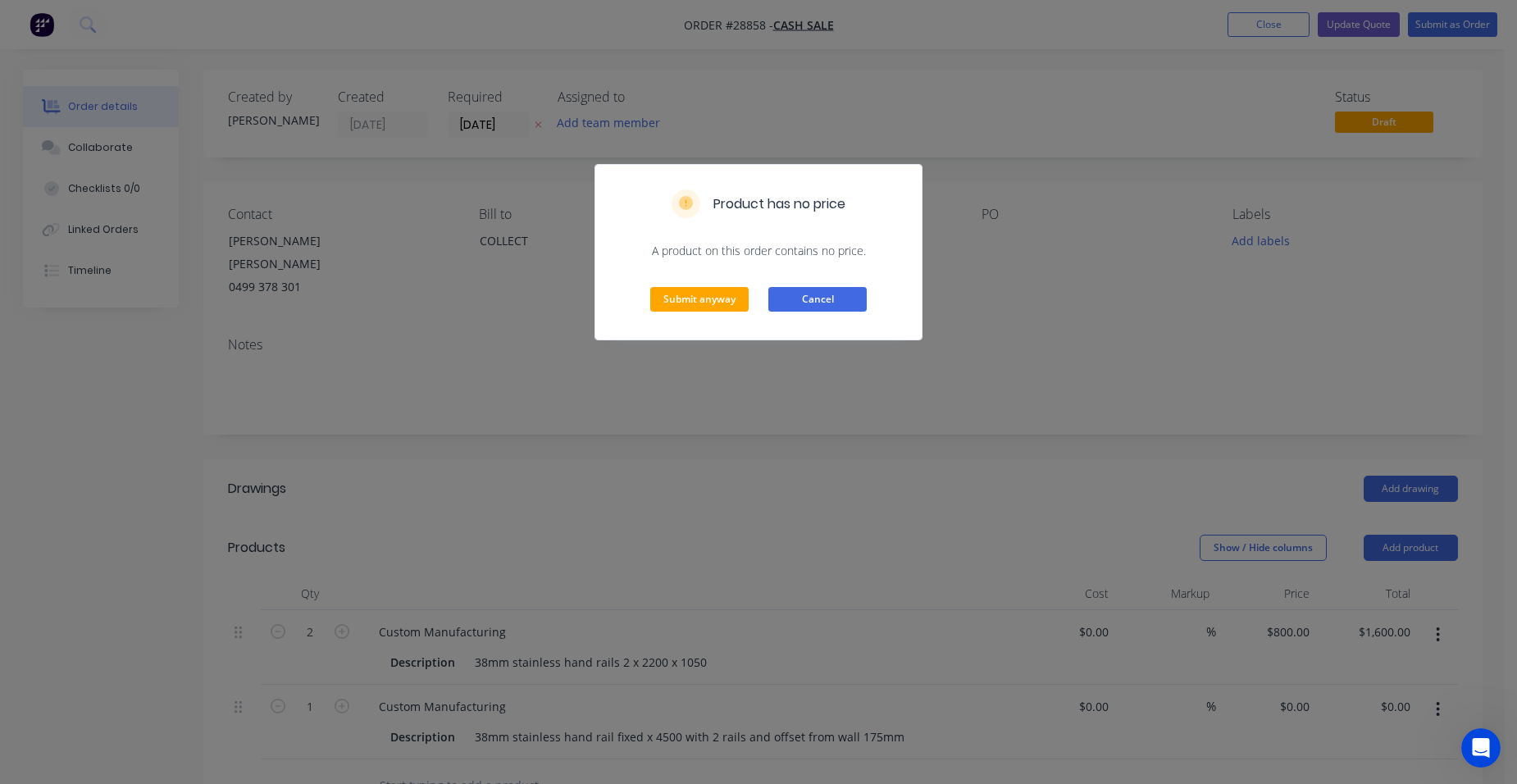
click at [852, 295] on button "Cancel" at bounding box center [817, 299] width 98 height 25
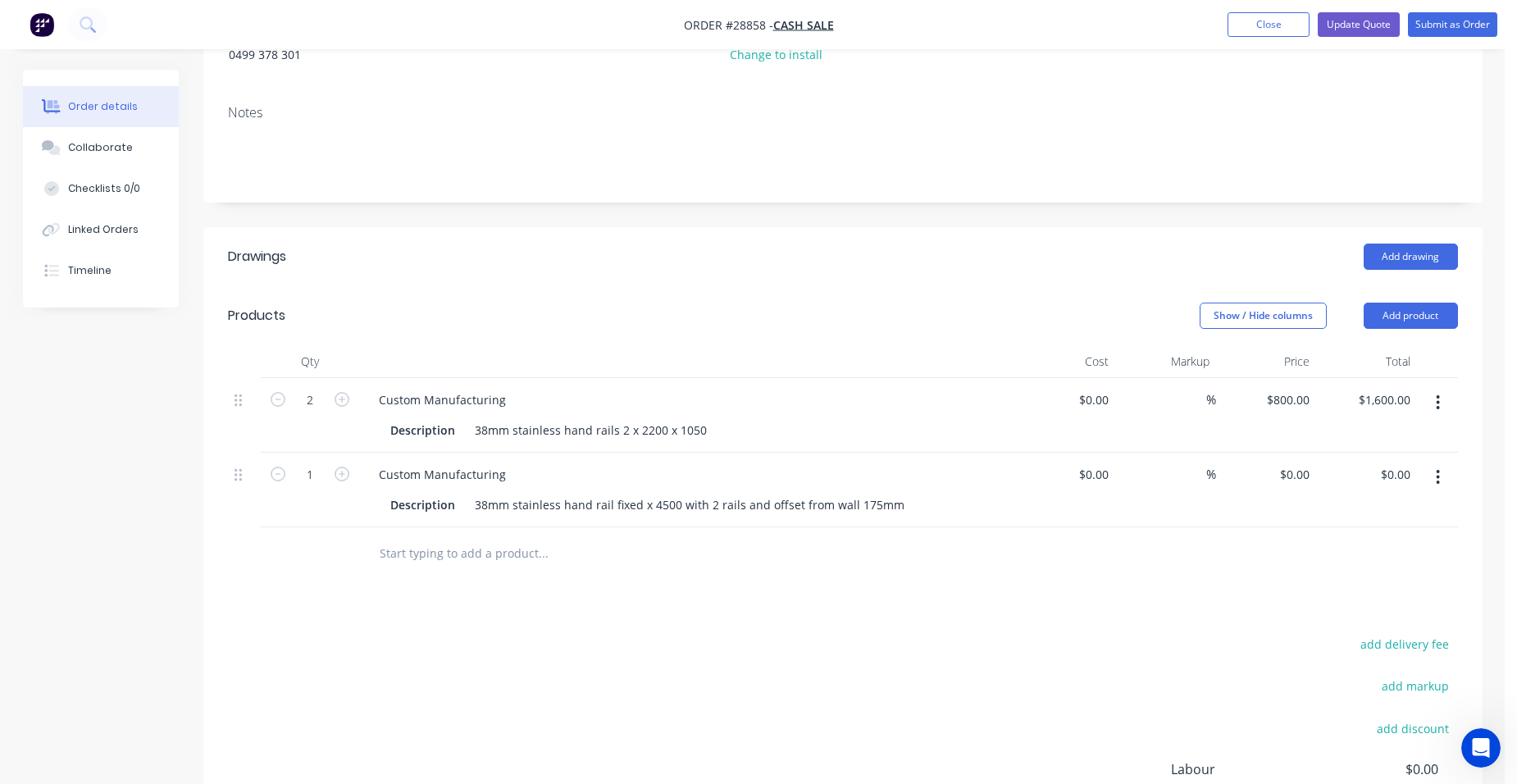
scroll to position [246, 0]
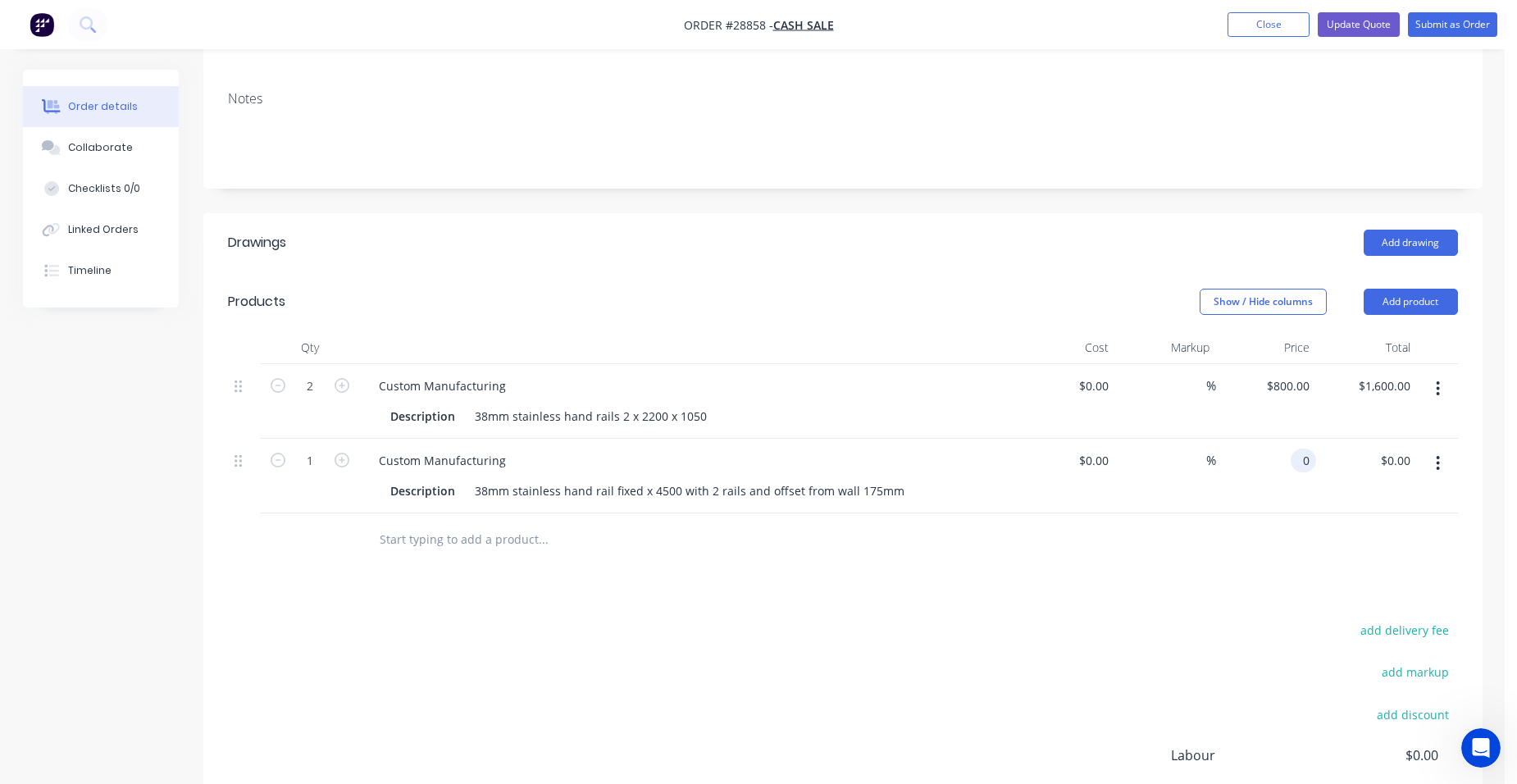
click at [1312, 449] on input "0" at bounding box center [1307, 461] width 19 height 24
type input "$963.00"
click at [1263, 446] on div "$963.00 963" at bounding box center [1266, 476] width 101 height 75
click at [1357, 27] on button "Update Quote" at bounding box center [1359, 25] width 82 height 25
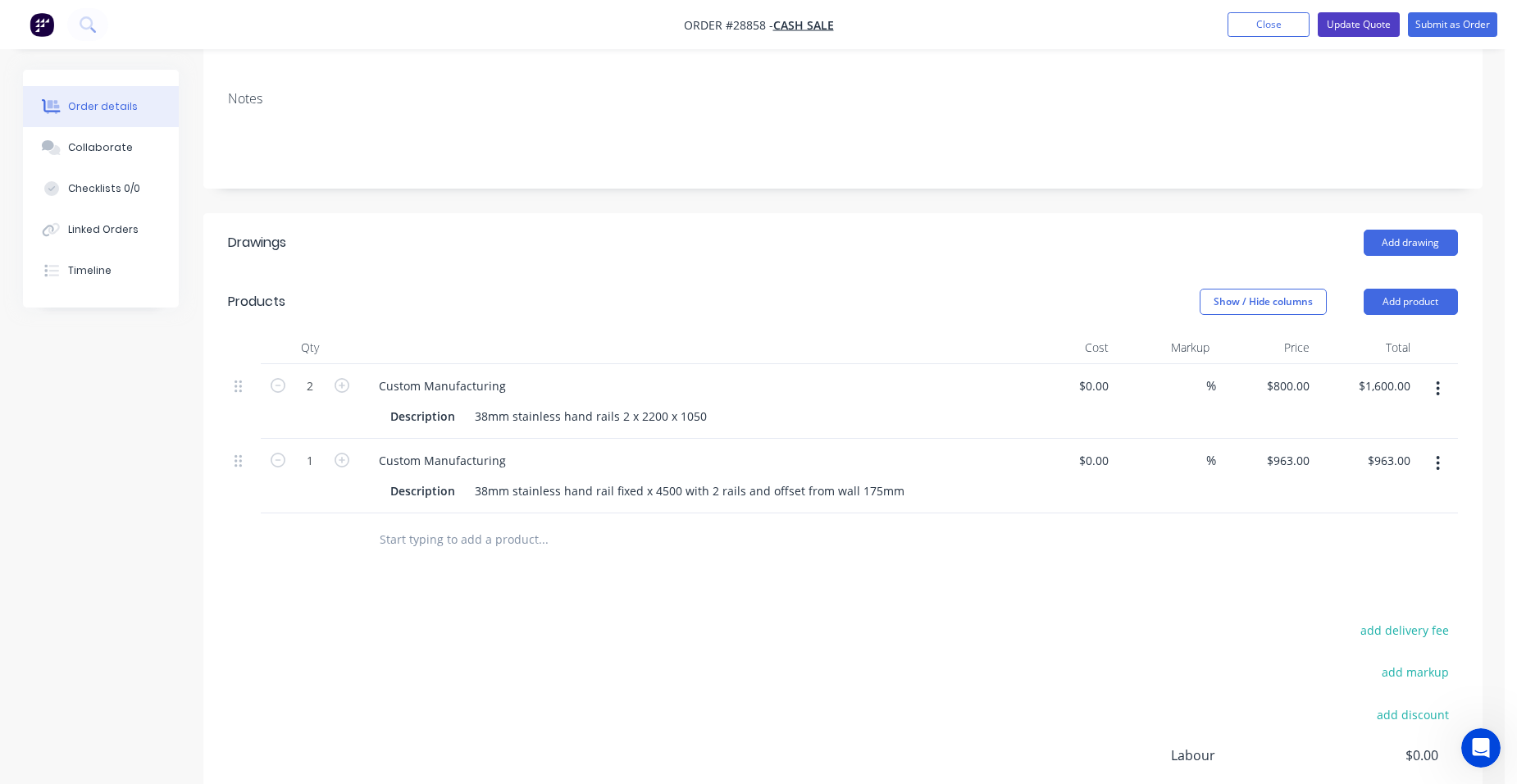
scroll to position [0, 0]
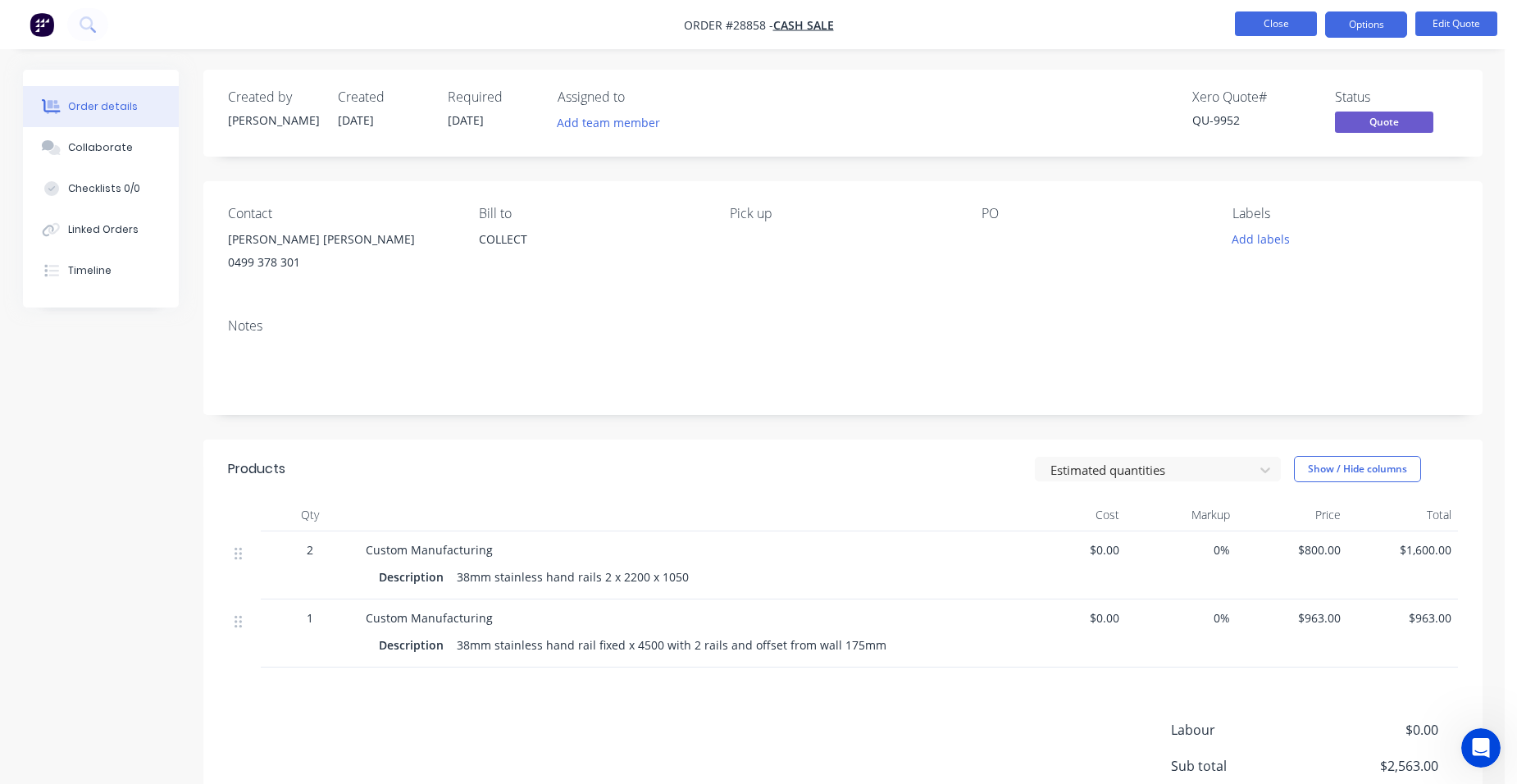
click at [1288, 27] on button "Close" at bounding box center [1276, 24] width 82 height 25
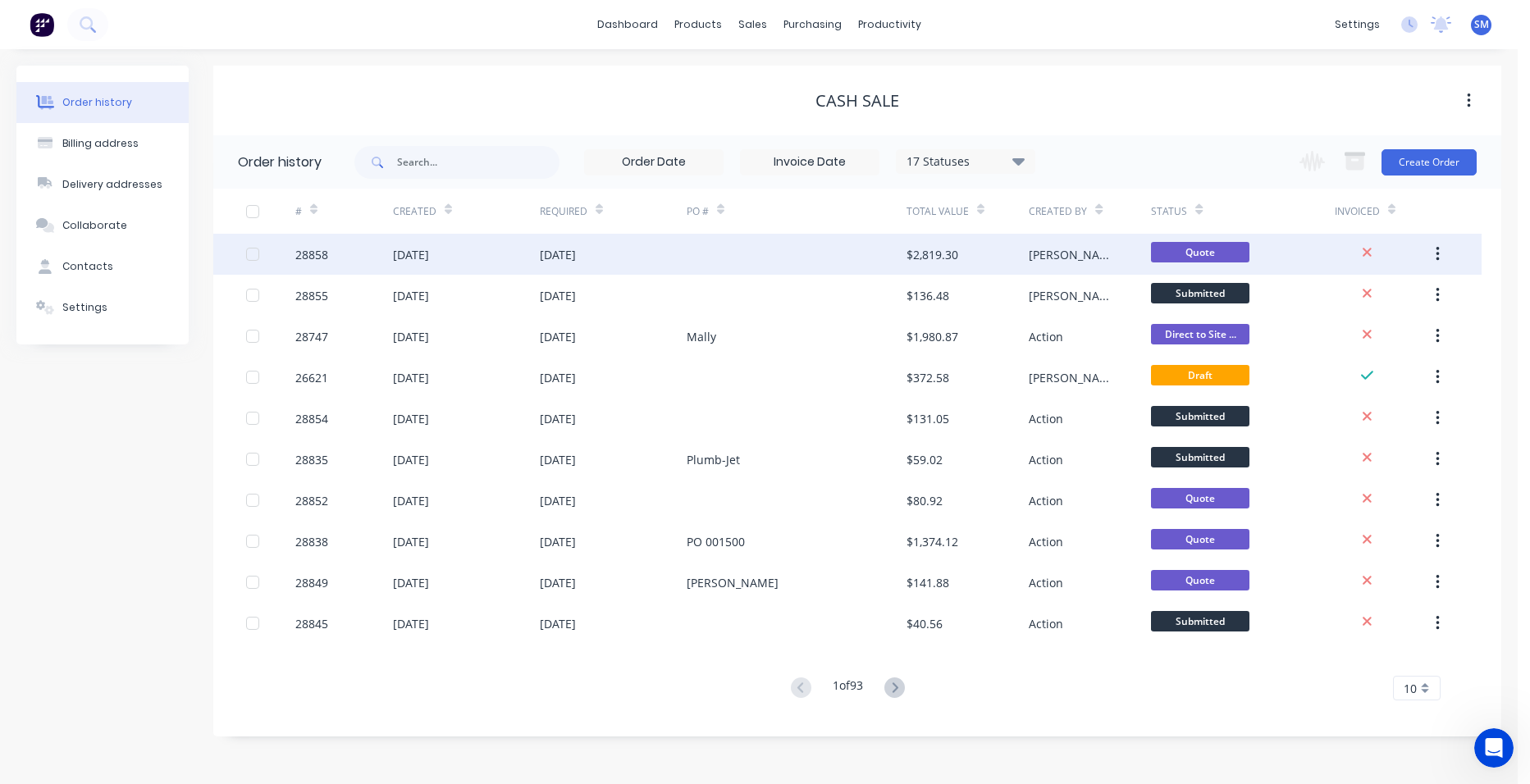
click at [710, 252] on div at bounding box center [795, 254] width 219 height 41
